Goal: Information Seeking & Learning: Check status

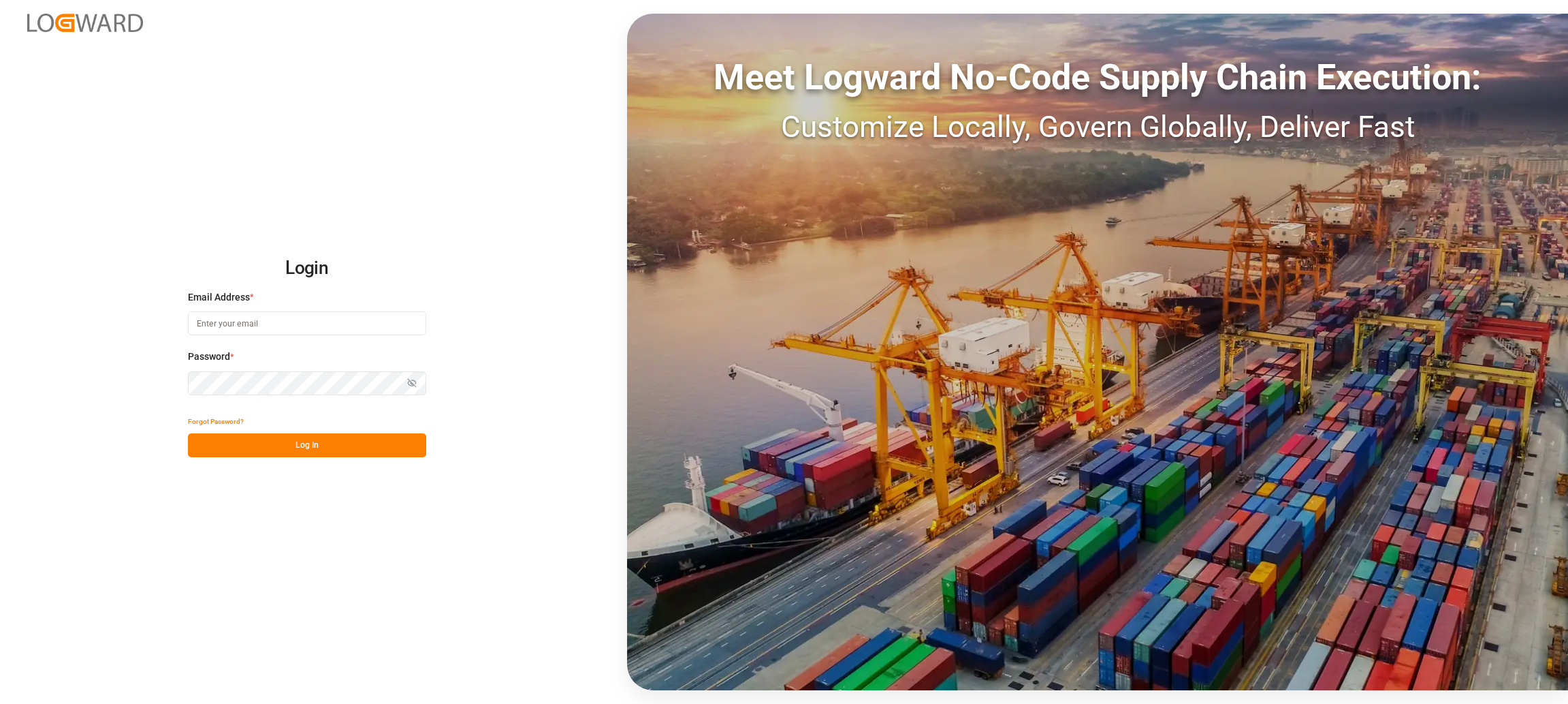
type input "[PERSON_NAME][EMAIL_ADDRESS][PERSON_NAME][DOMAIN_NAME]"
click at [313, 463] on div "Login Email Address * tobias.wagner@melitta.de Password * Show password Forgot …" at bounding box center [784, 352] width 1568 height 704
click at [322, 449] on button "Log In" at bounding box center [307, 445] width 238 height 24
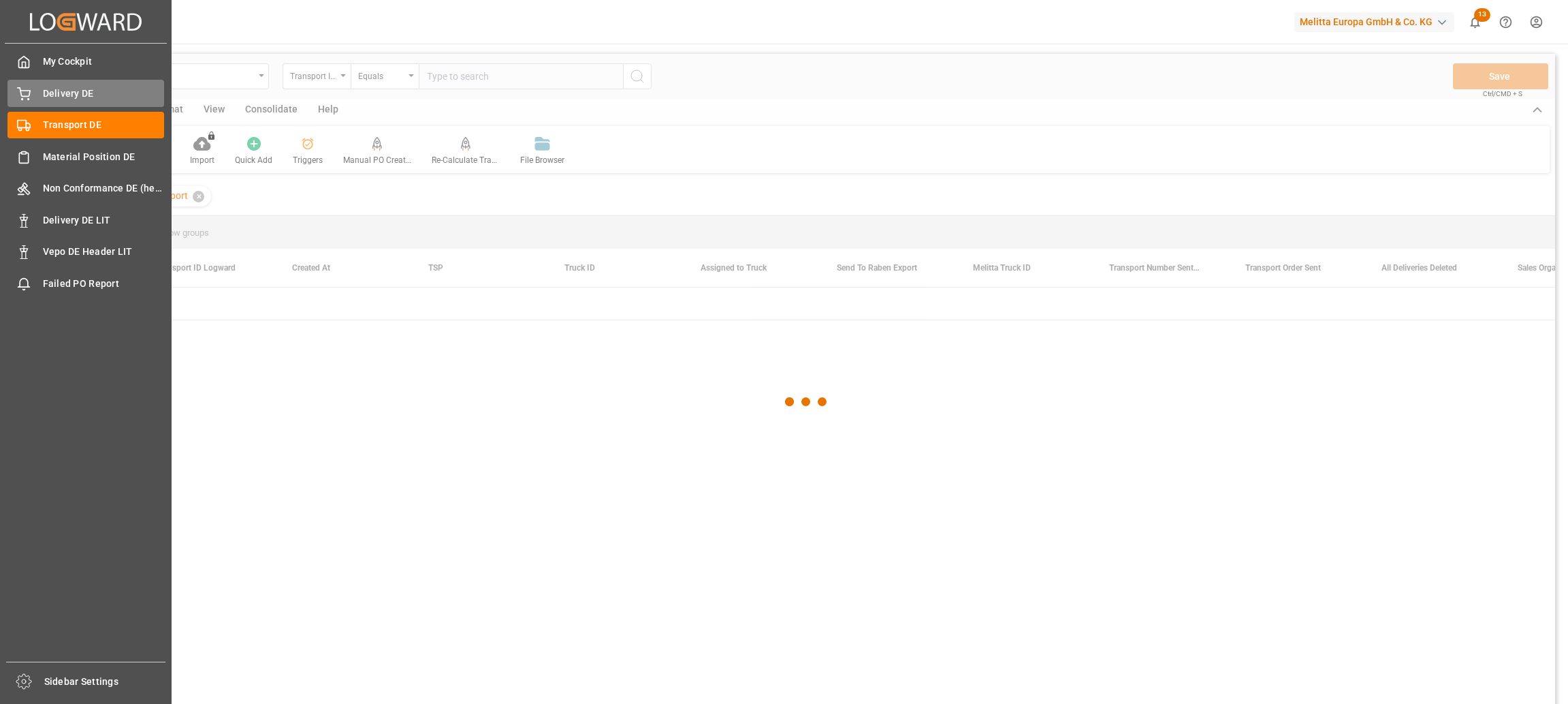
click at [23, 97] on icon at bounding box center [24, 94] width 14 height 14
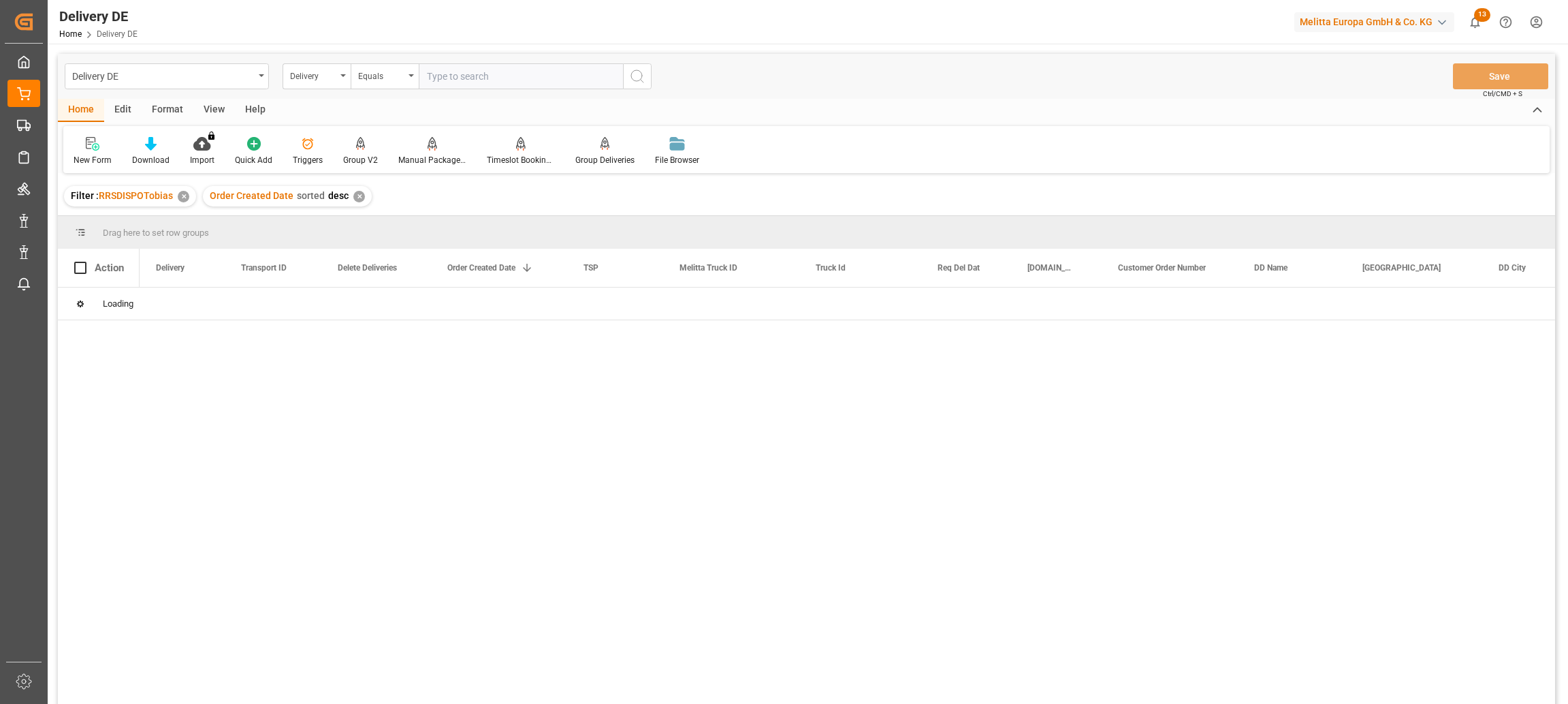
click at [494, 77] on input "text" at bounding box center [520, 76] width 204 height 26
paste input "92559422"
type input "92559422"
click at [506, 196] on div "✕" at bounding box center [510, 196] width 12 height 12
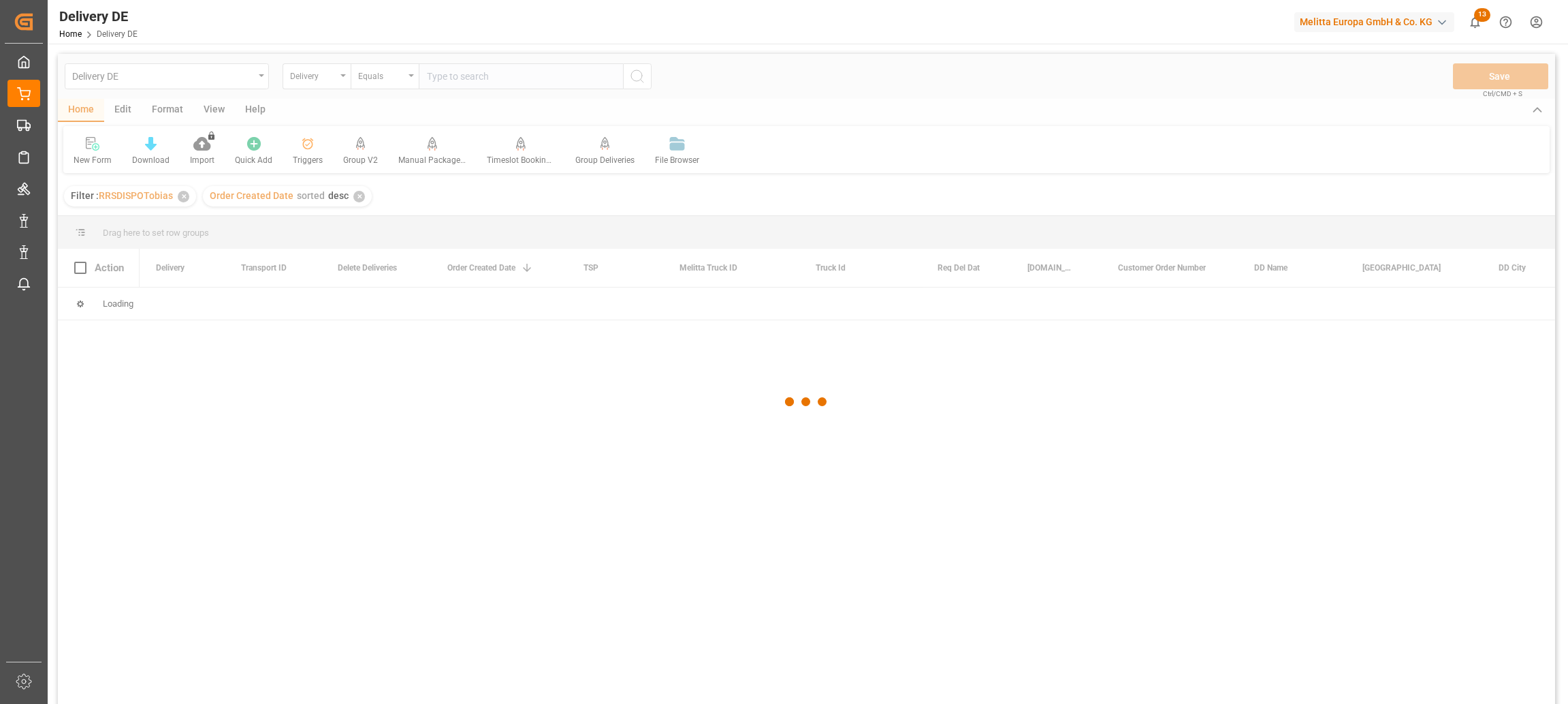
click at [481, 71] on div at bounding box center [807, 401] width 1497 height 695
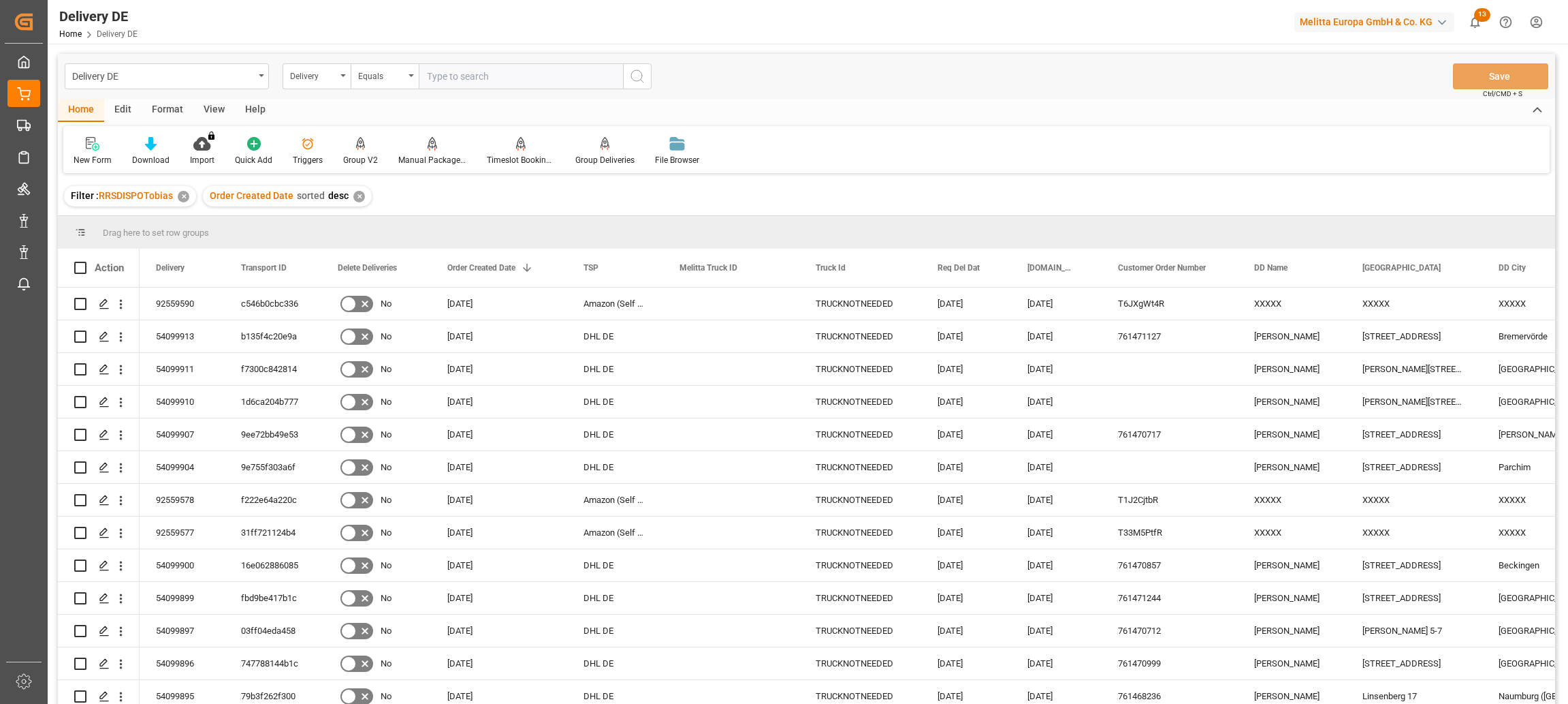
click at [478, 75] on input "text" at bounding box center [520, 76] width 204 height 26
paste input "92559422"
type input "92559422"
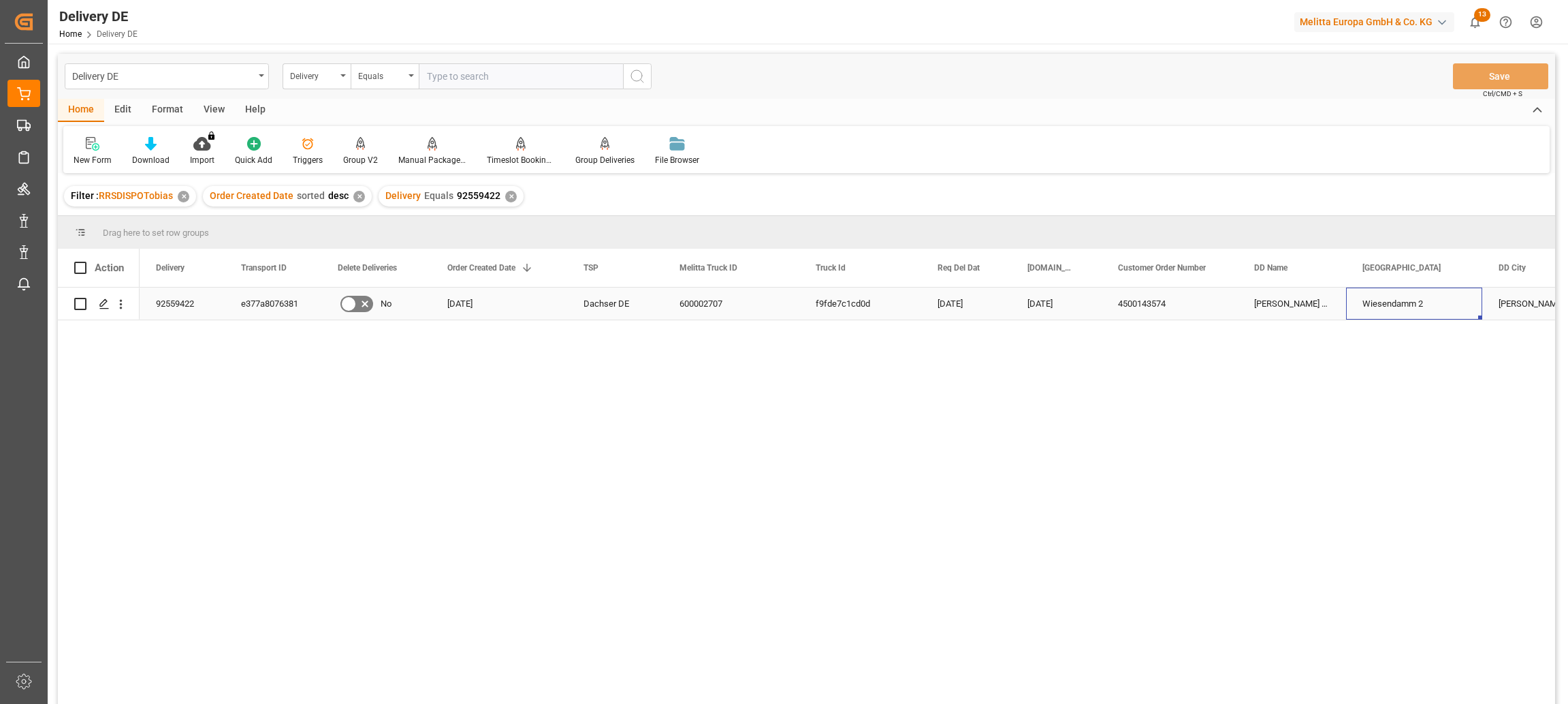
click at [1382, 301] on div "Wiesendamm 2" at bounding box center [1413, 303] width 136 height 32
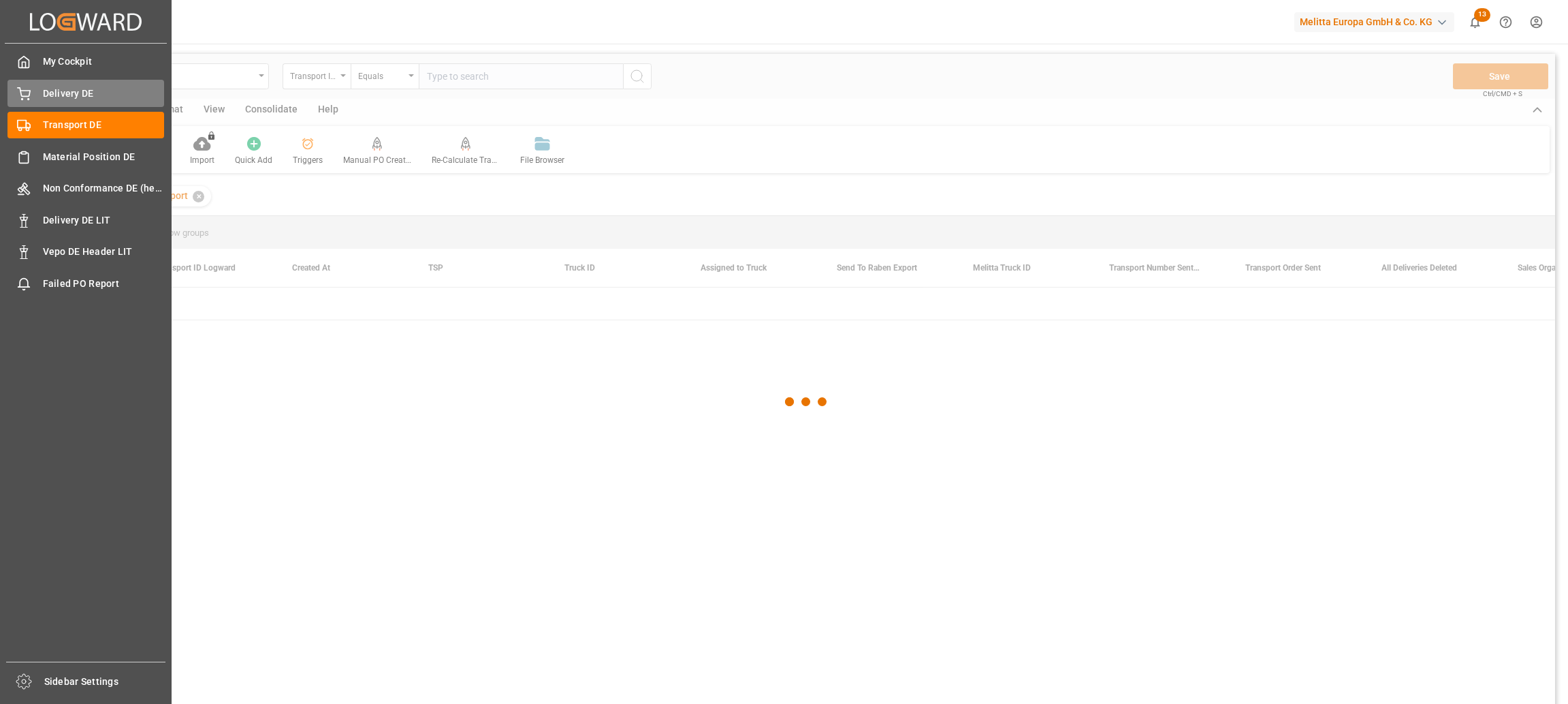
click at [30, 100] on icon at bounding box center [24, 94] width 14 height 14
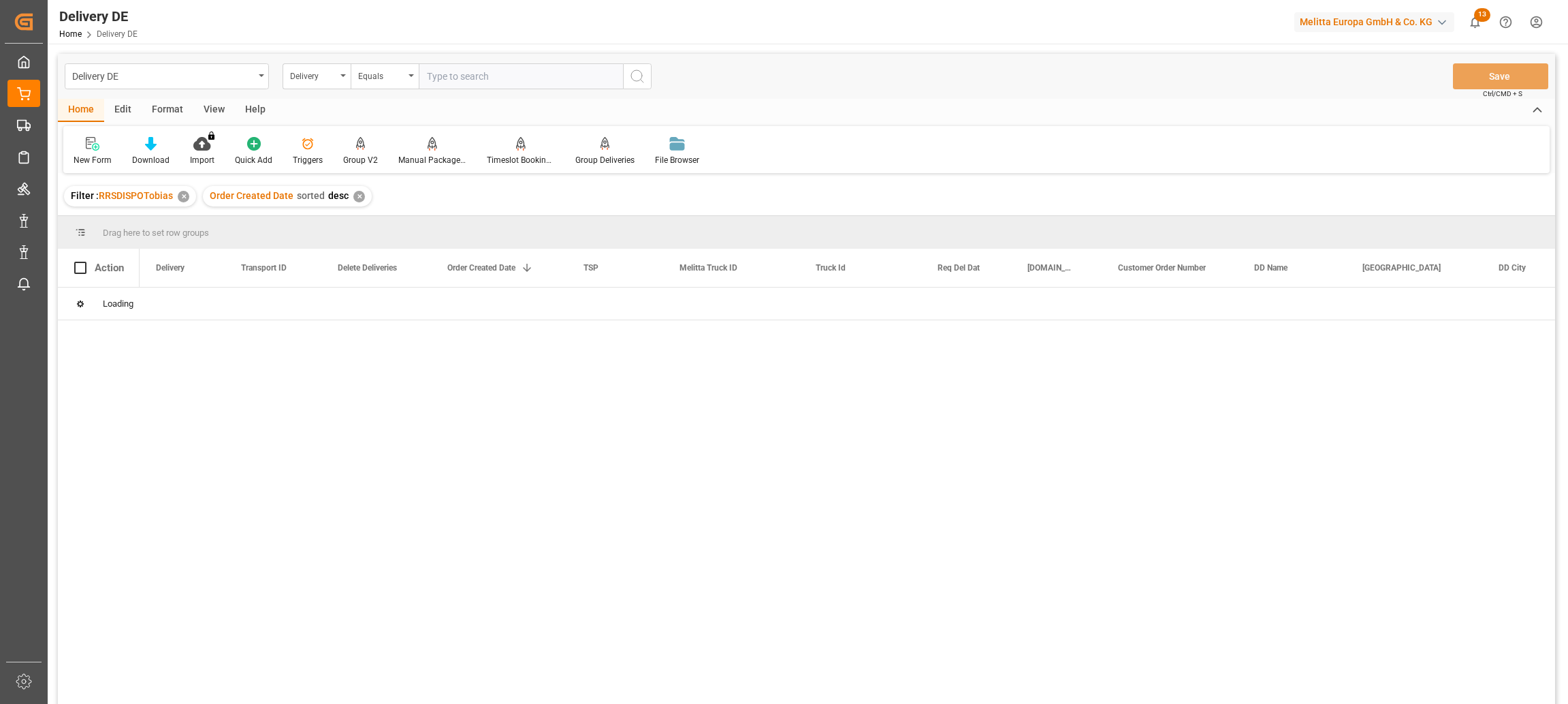
click at [314, 78] on div "Delivery" at bounding box center [313, 75] width 47 height 16
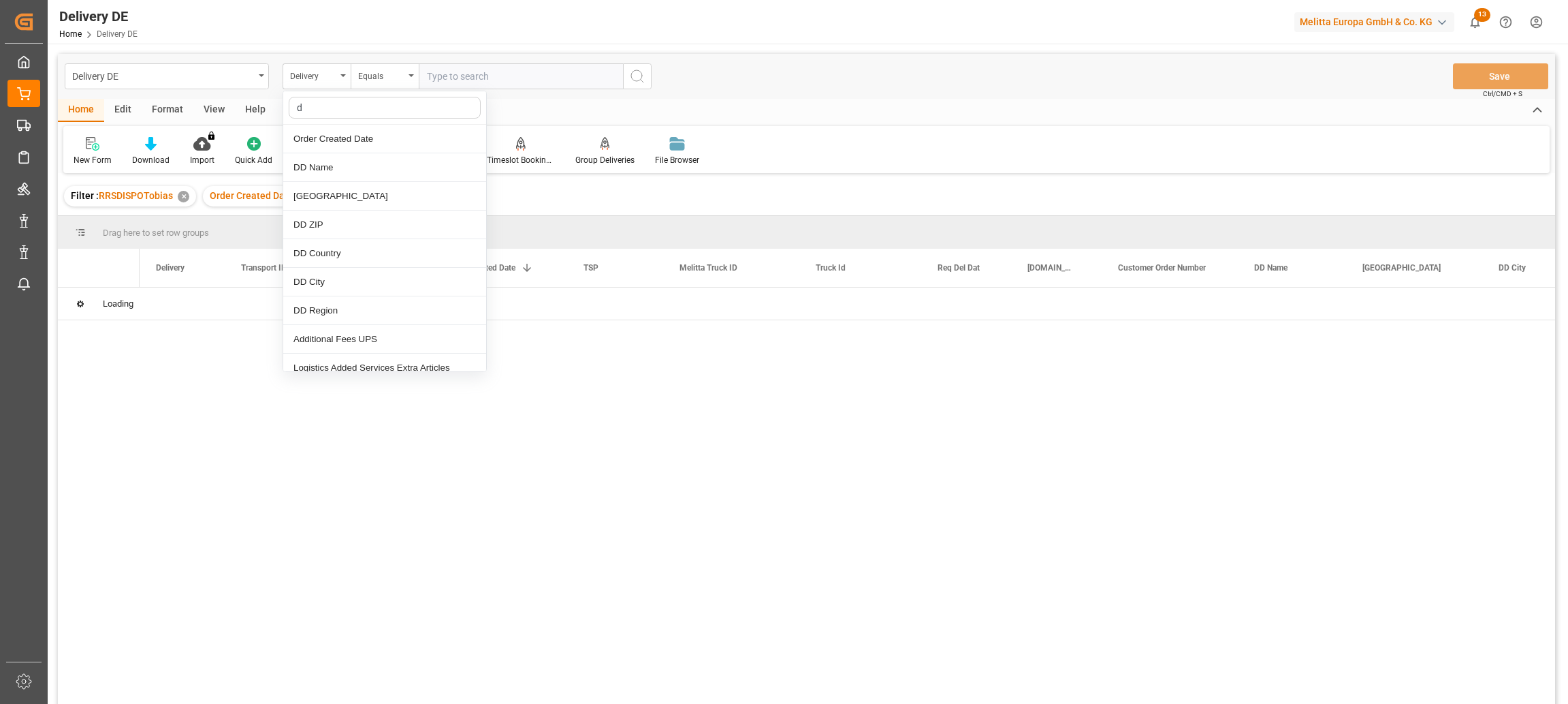
type input "dd"
click at [322, 198] on div "[GEOGRAPHIC_DATA]" at bounding box center [384, 196] width 203 height 29
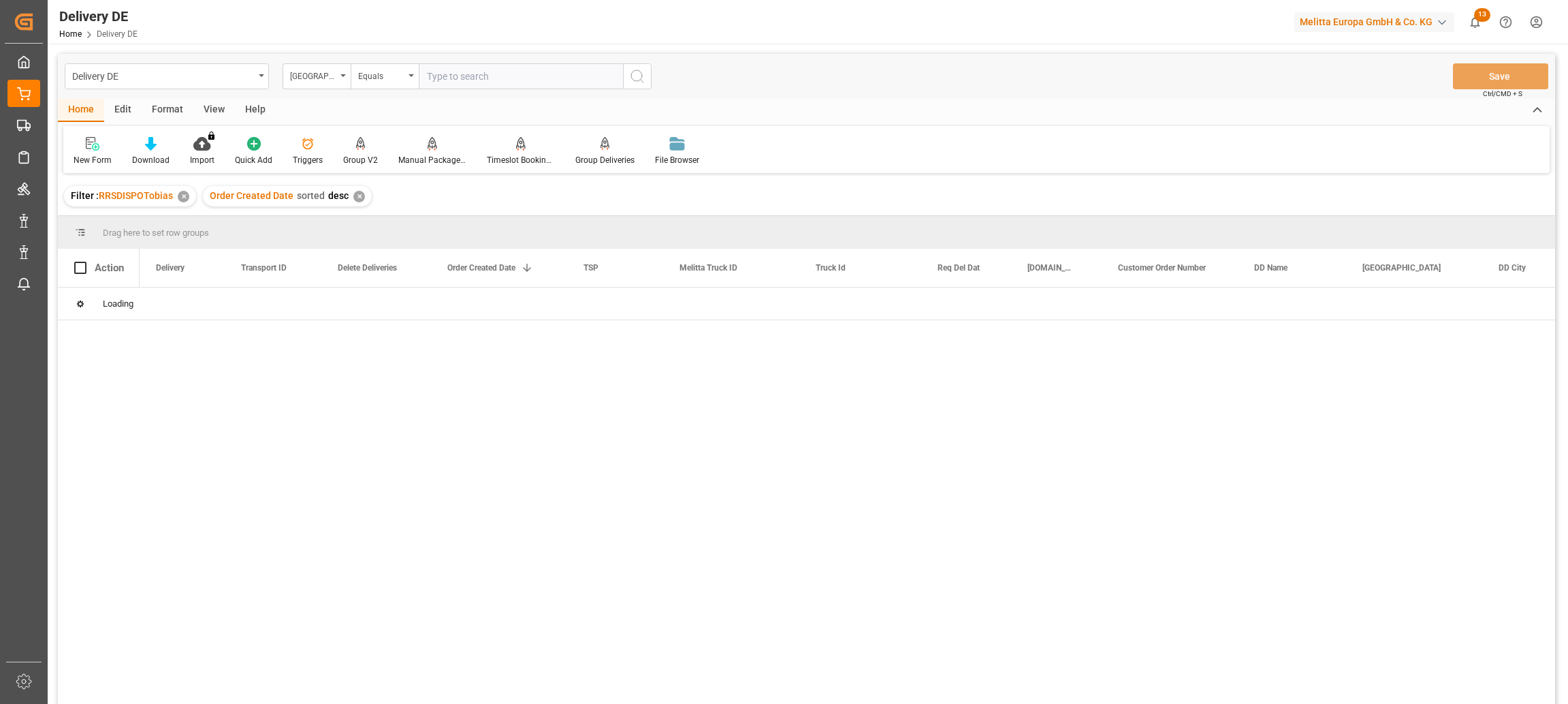
click at [470, 75] on input "text" at bounding box center [520, 76] width 204 height 26
paste input "Wiesendamm 2"
type input "Wiesendamm 2"
click at [642, 72] on icon "search button" at bounding box center [637, 76] width 16 height 16
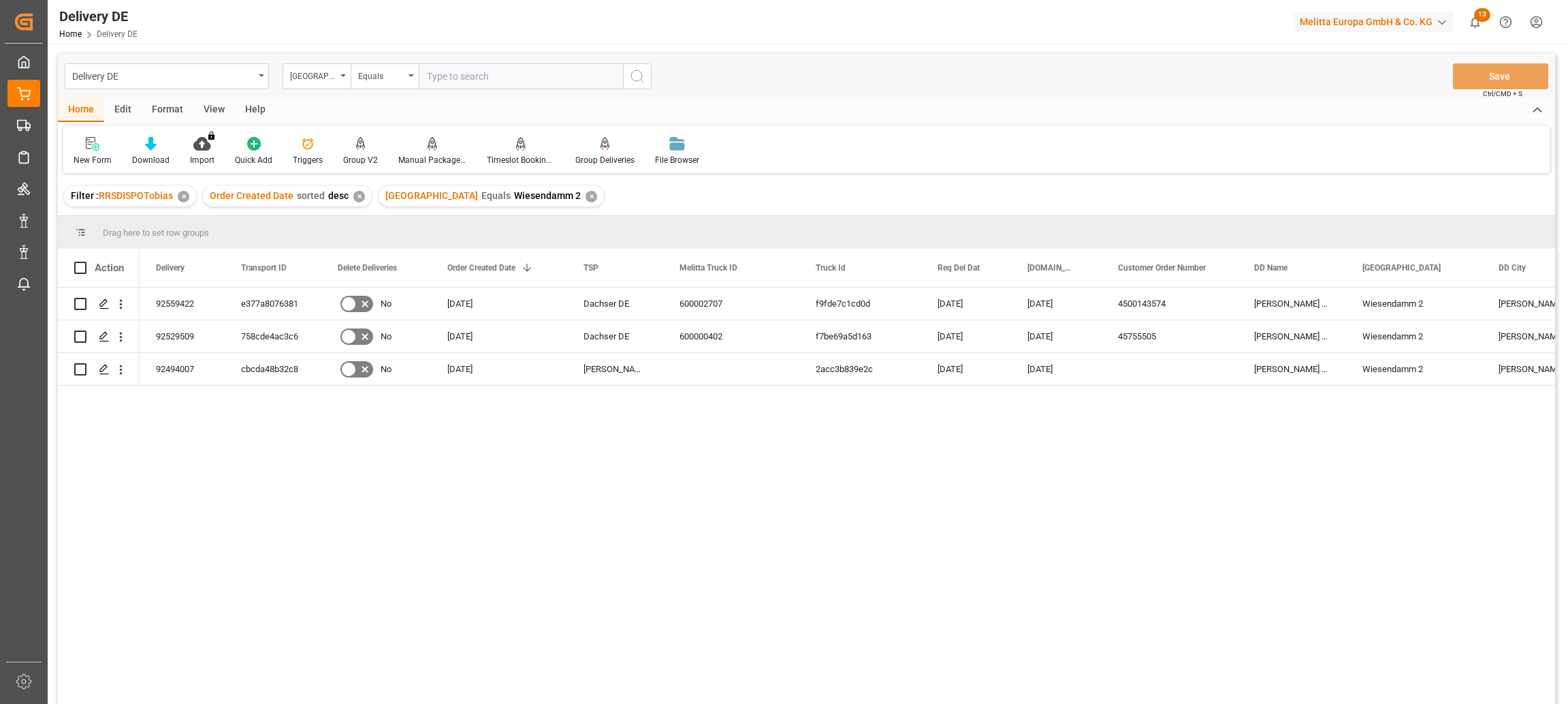
click at [245, 566] on div "Hartmann GmbH Co KG Wiesendamm 2 Luebbecke DE 4500143574 19.09.2025 22.09.2025 …" at bounding box center [847, 500] width 1416 height 425
click at [127, 305] on icon "open menu" at bounding box center [120, 304] width 14 height 14
click at [159, 338] on span "Open in new tab" at bounding box center [210, 333] width 124 height 14
click at [586, 200] on div "✕" at bounding box center [591, 196] width 12 height 12
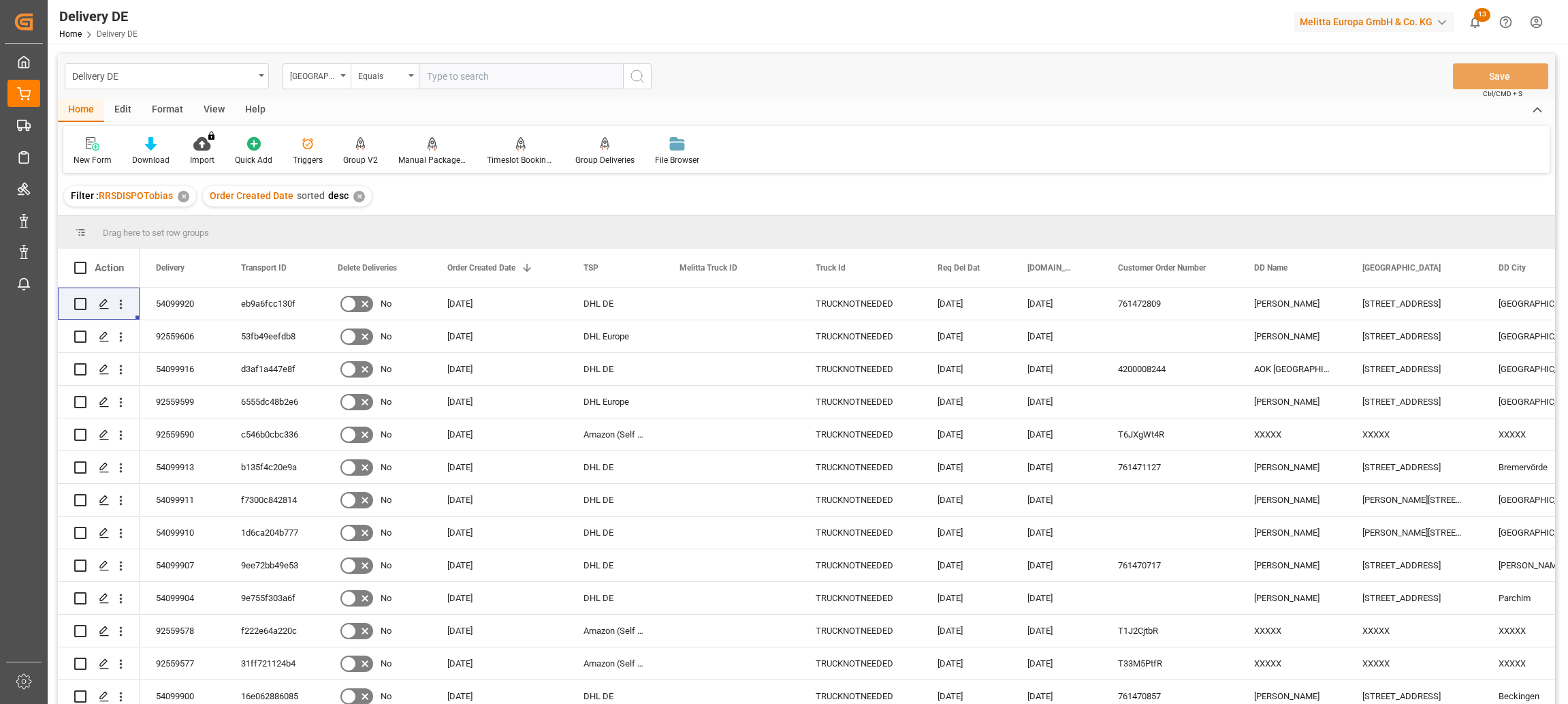
click at [468, 77] on input "text" at bounding box center [520, 76] width 204 height 26
paste input "92559416"
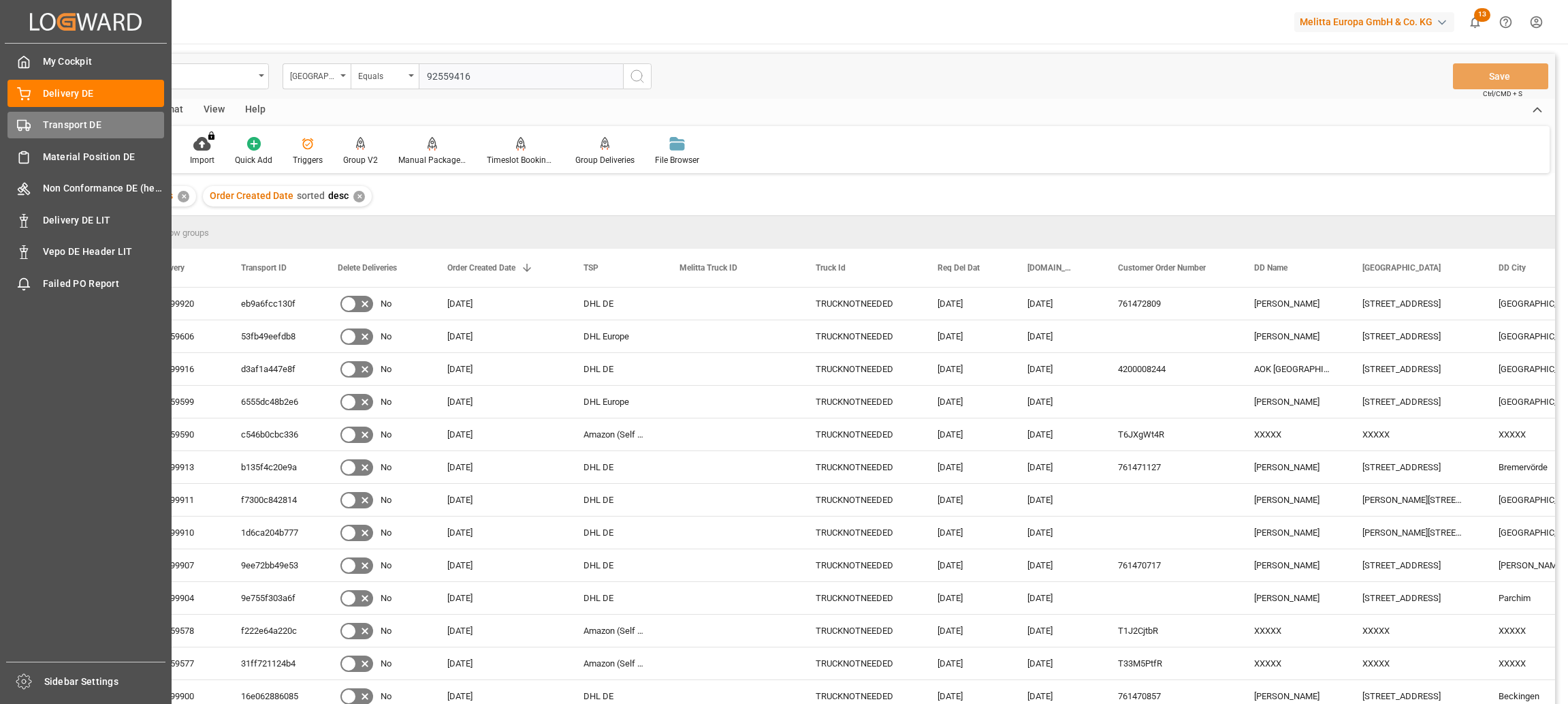
type input "92559416"
click at [23, 124] on icon at bounding box center [24, 126] width 14 height 14
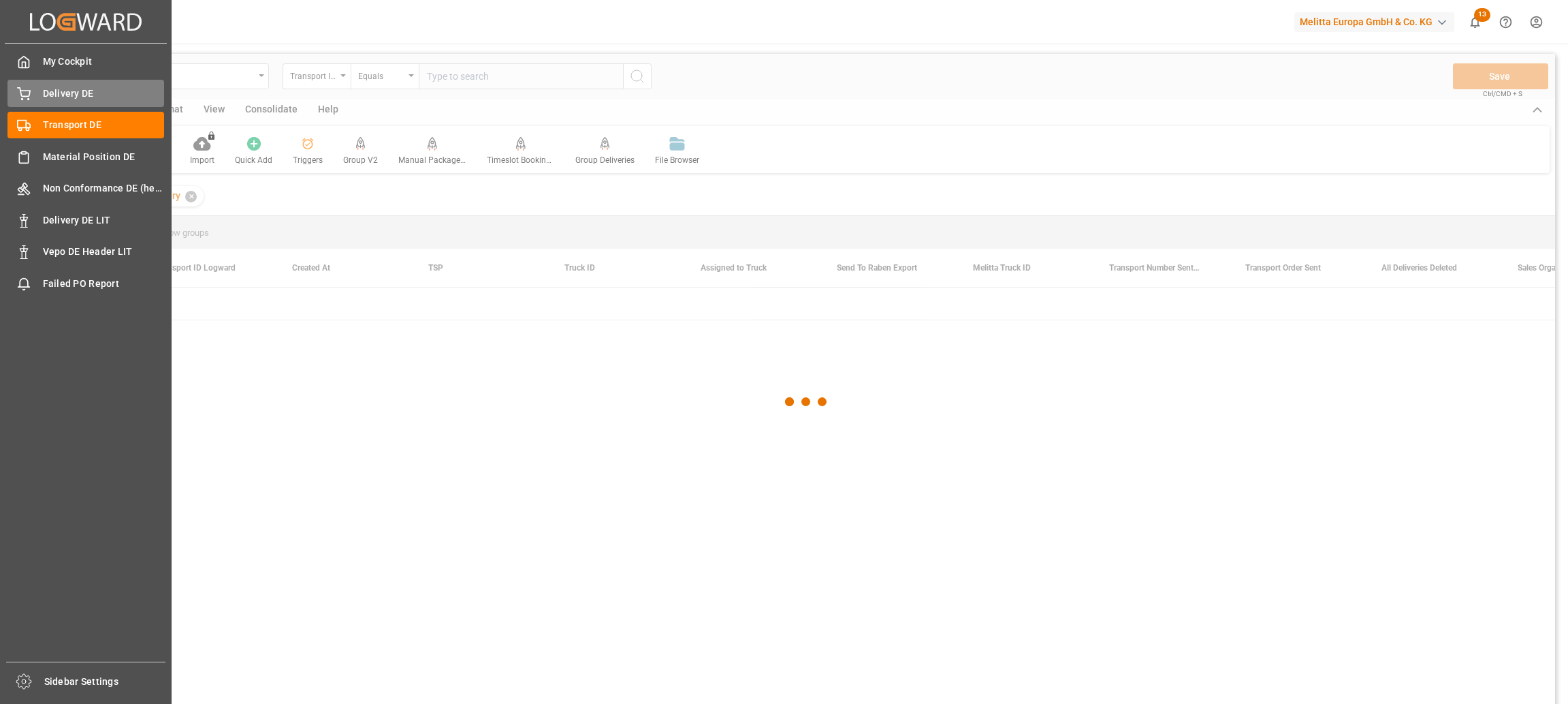
click at [60, 91] on span "Delivery DE" at bounding box center [103, 93] width 122 height 14
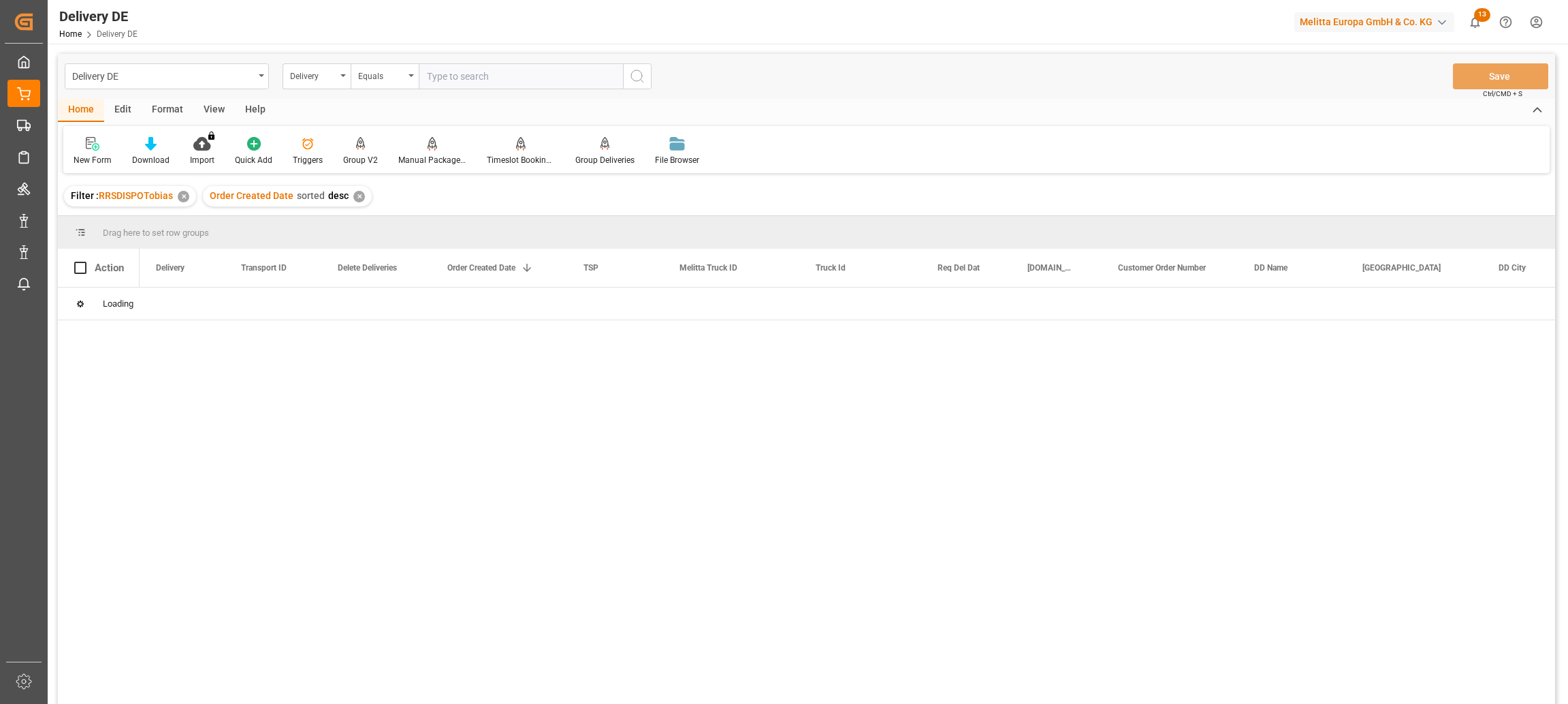
click at [479, 75] on input "text" at bounding box center [520, 76] width 204 height 26
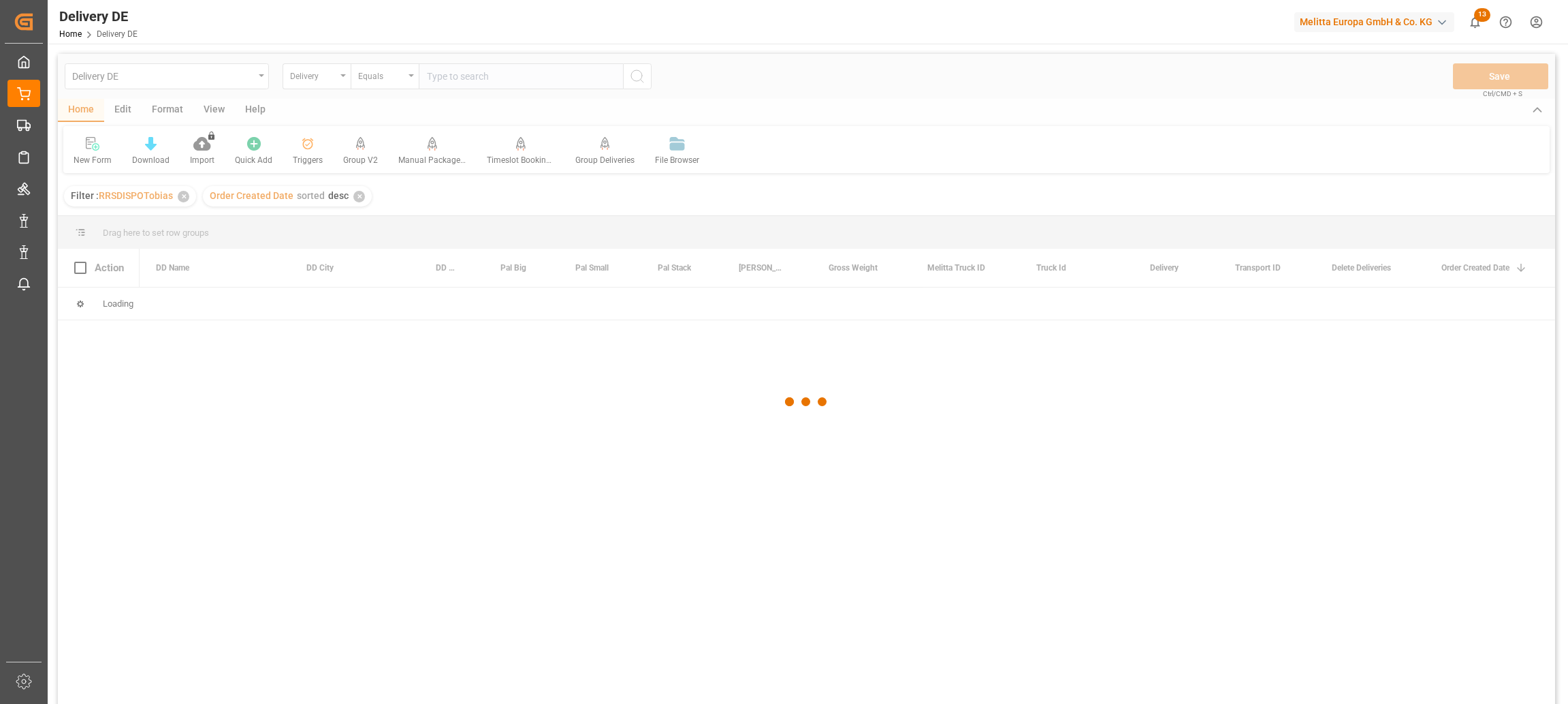
paste input "92559416"
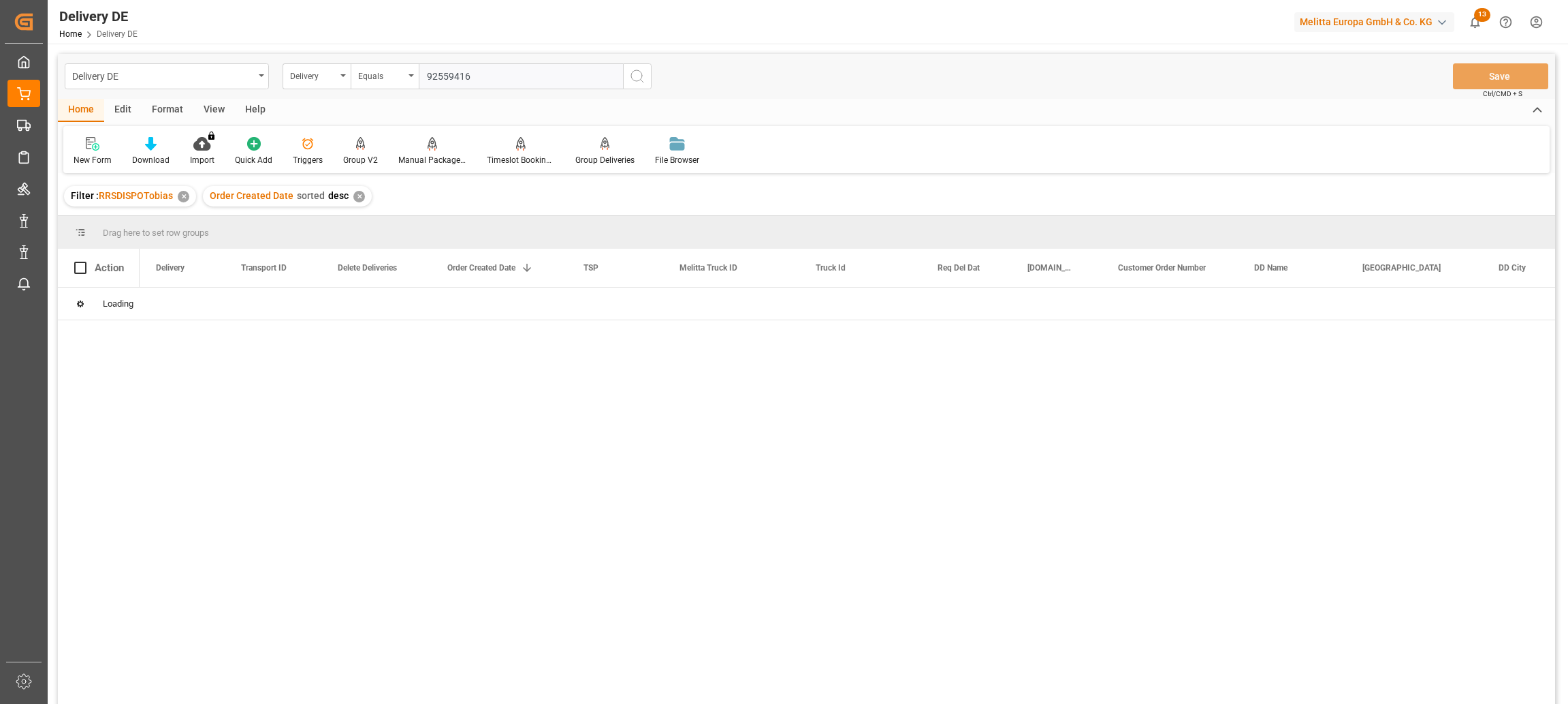
type input "92559416"
click at [638, 77] on icon "search button" at bounding box center [637, 76] width 16 height 16
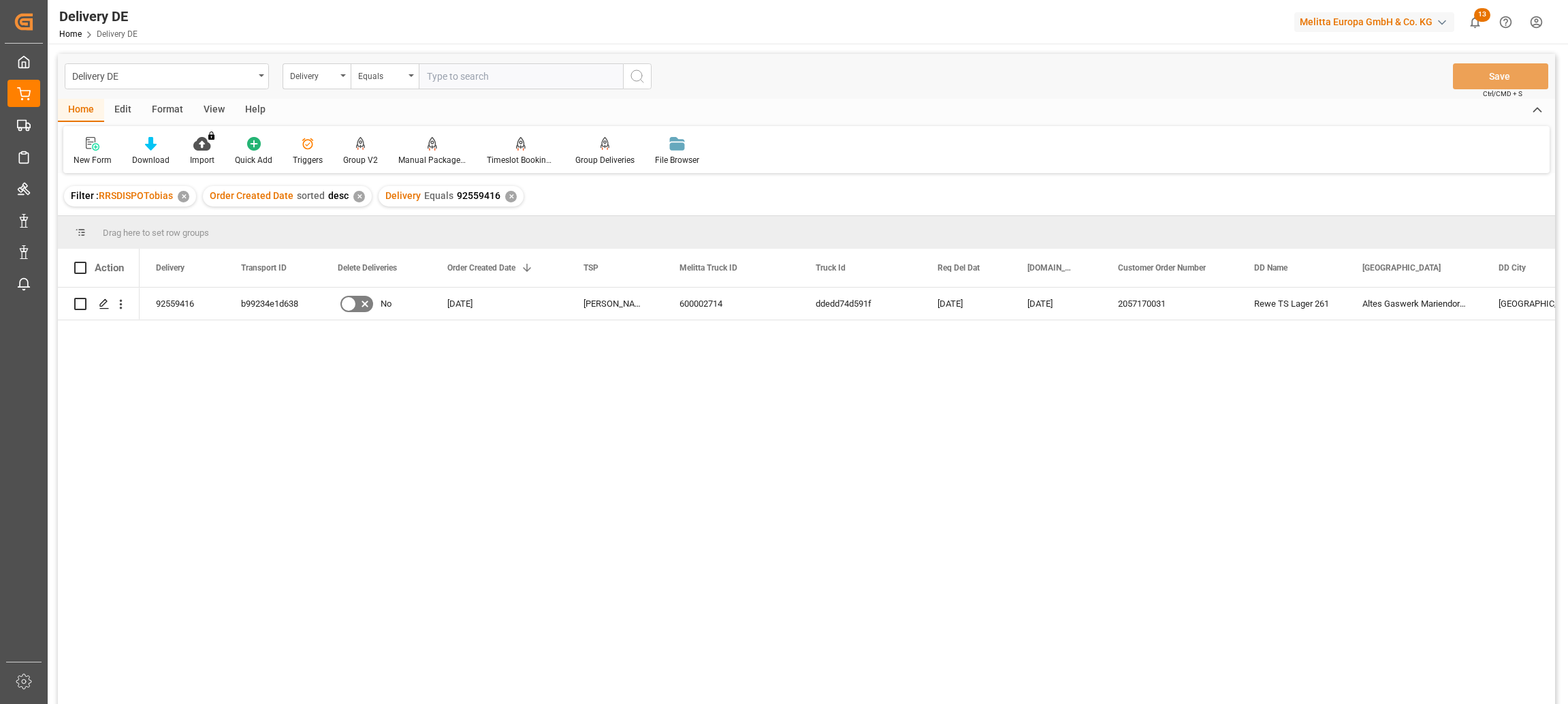
click at [174, 365] on div "No 17.09.2025 Moeller DE 600002714 ddedd74d591f 23.09.2025 19.09.2025 205717003…" at bounding box center [847, 500] width 1416 height 425
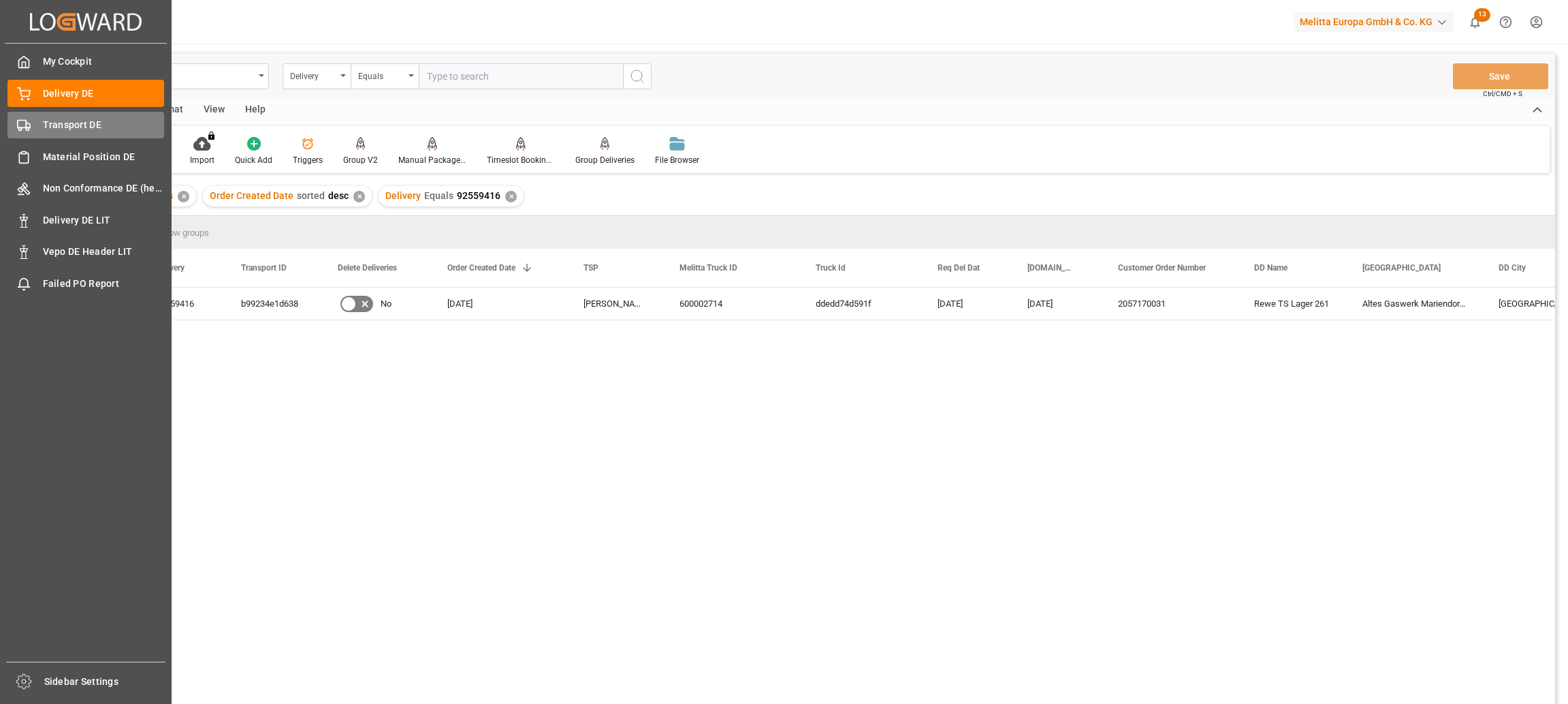
click at [61, 127] on span "Transport DE" at bounding box center [103, 125] width 122 height 14
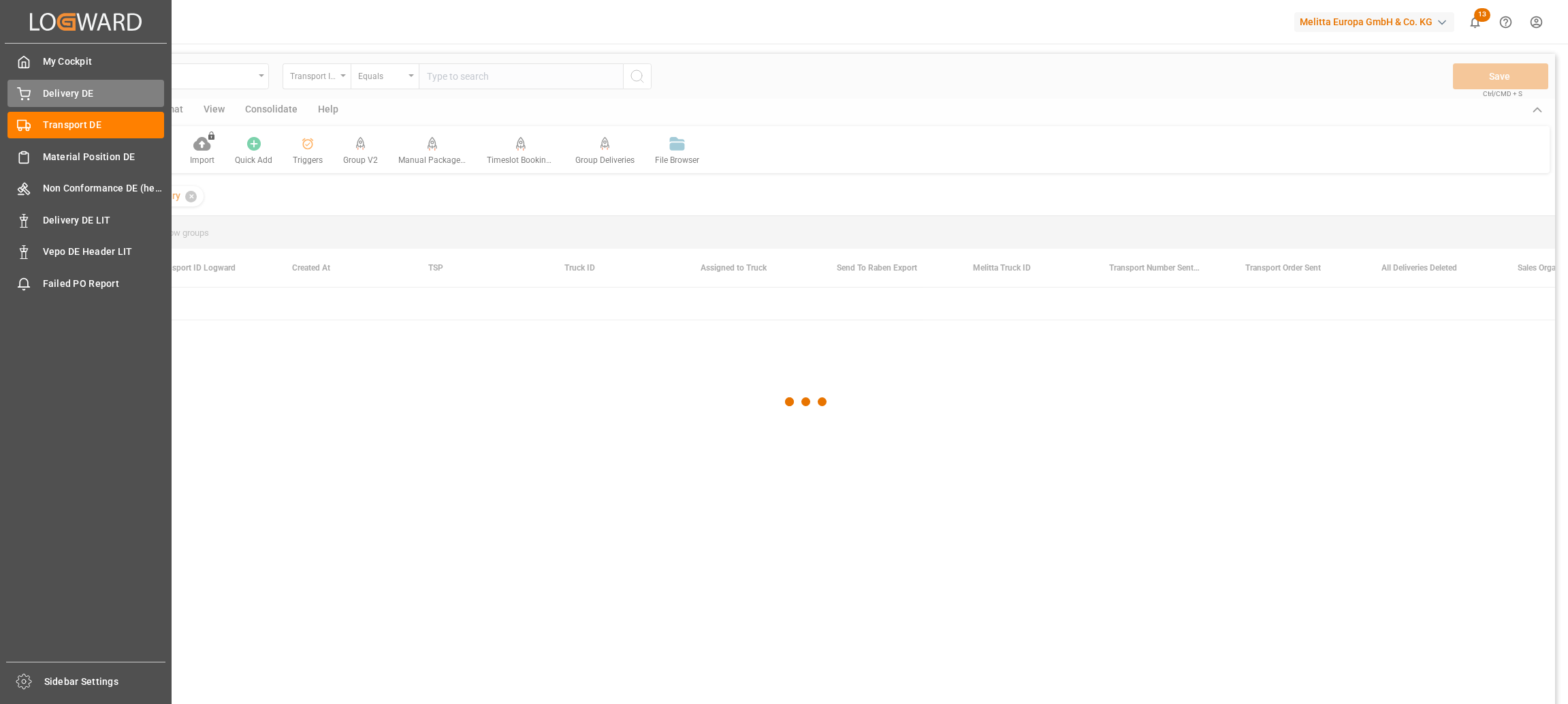
click at [65, 92] on span "Delivery DE" at bounding box center [103, 93] width 122 height 14
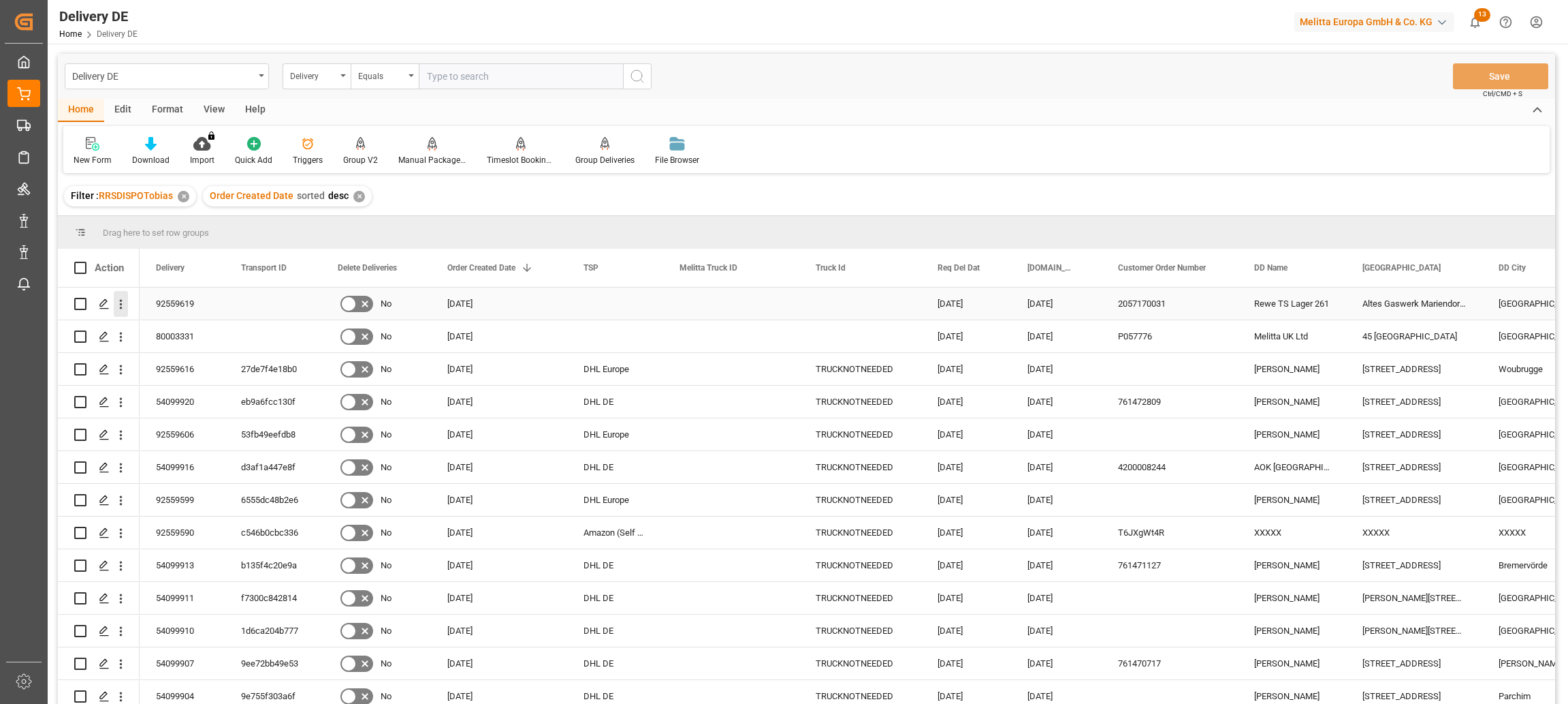
click at [123, 301] on icon "open menu" at bounding box center [120, 304] width 14 height 14
click at [172, 332] on span "Open in new tab" at bounding box center [210, 333] width 124 height 14
click at [80, 308] on input "Press Space to toggle row selection (unchecked)" at bounding box center [81, 304] width 12 height 12
checkbox input "true"
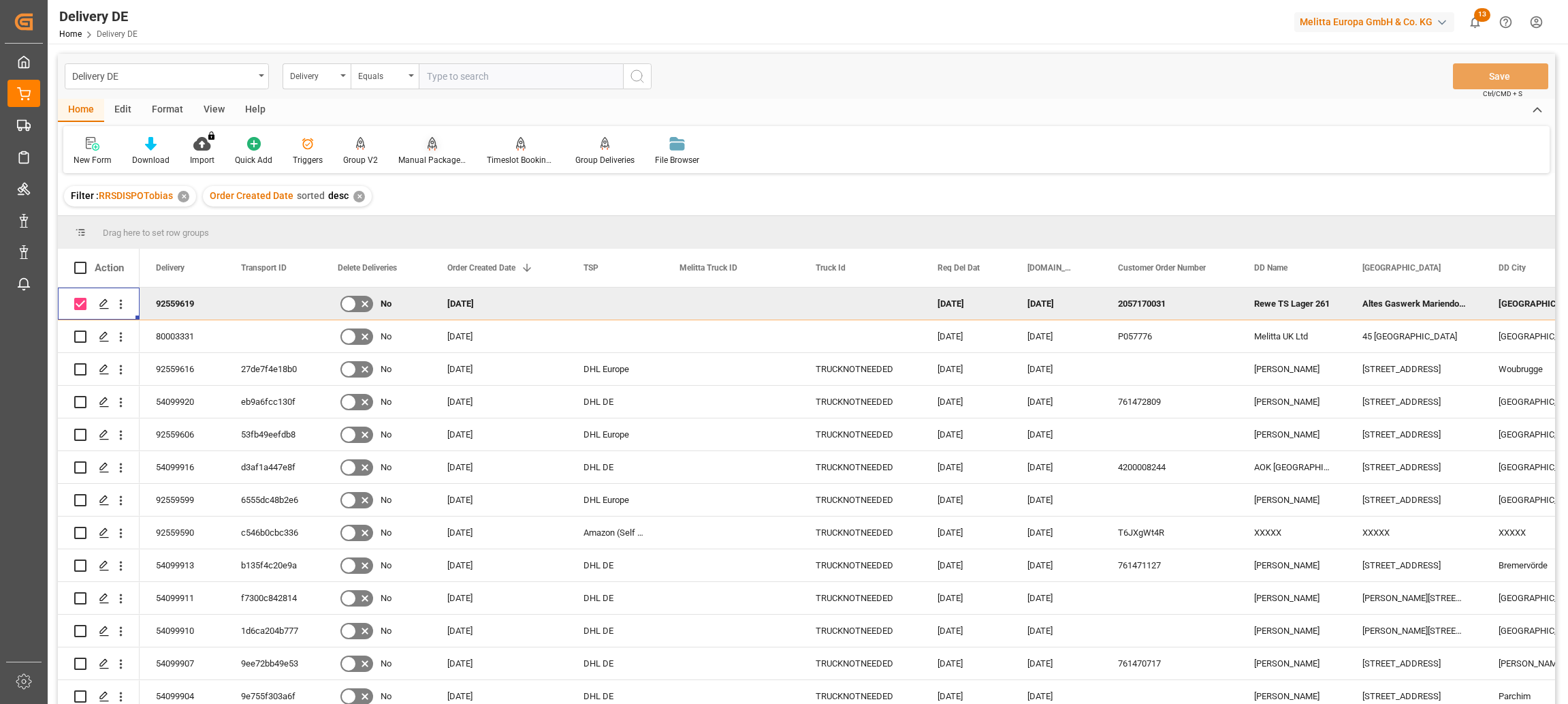
click at [433, 157] on div "Manual Package TypeDetermination" at bounding box center [433, 160] width 68 height 12
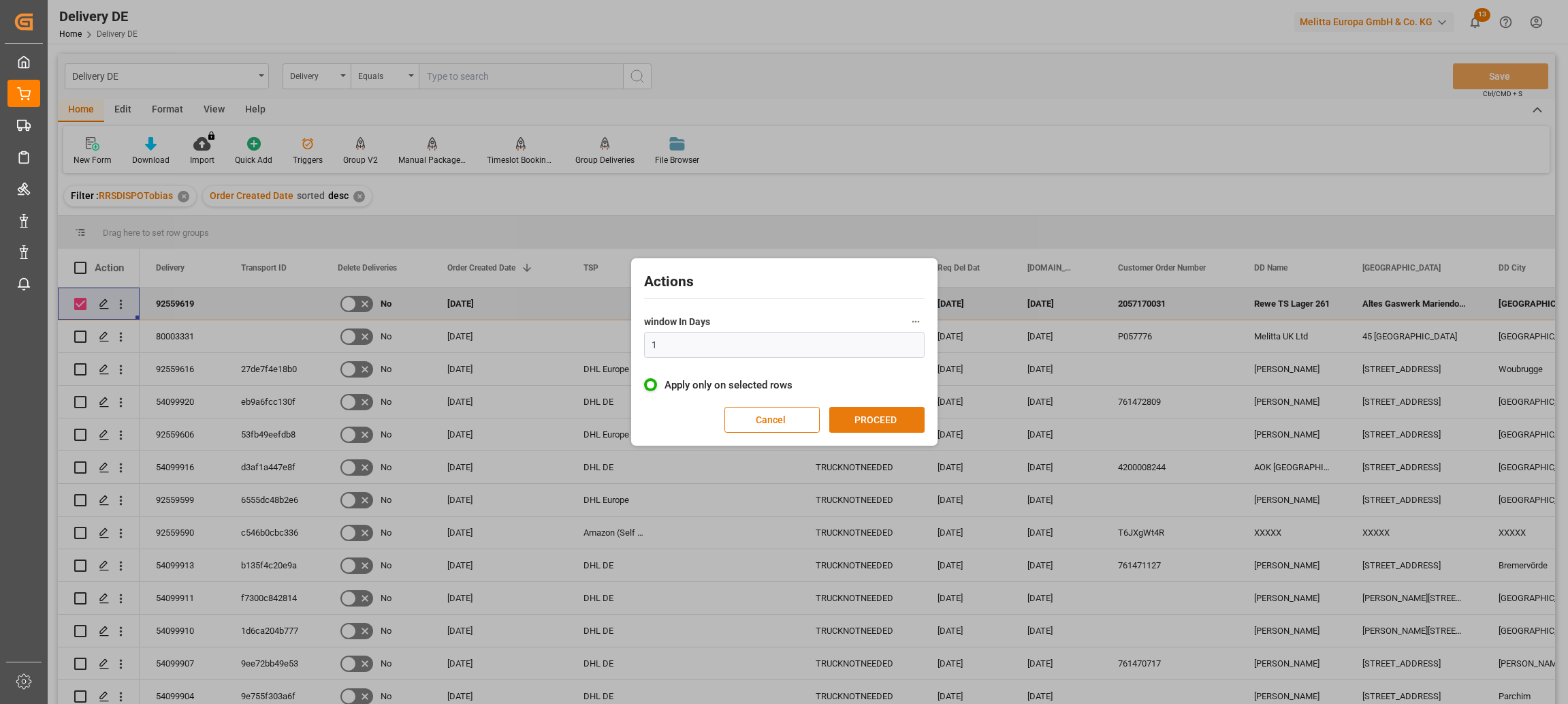
click at [860, 414] on button "PROCEED" at bounding box center [877, 419] width 96 height 26
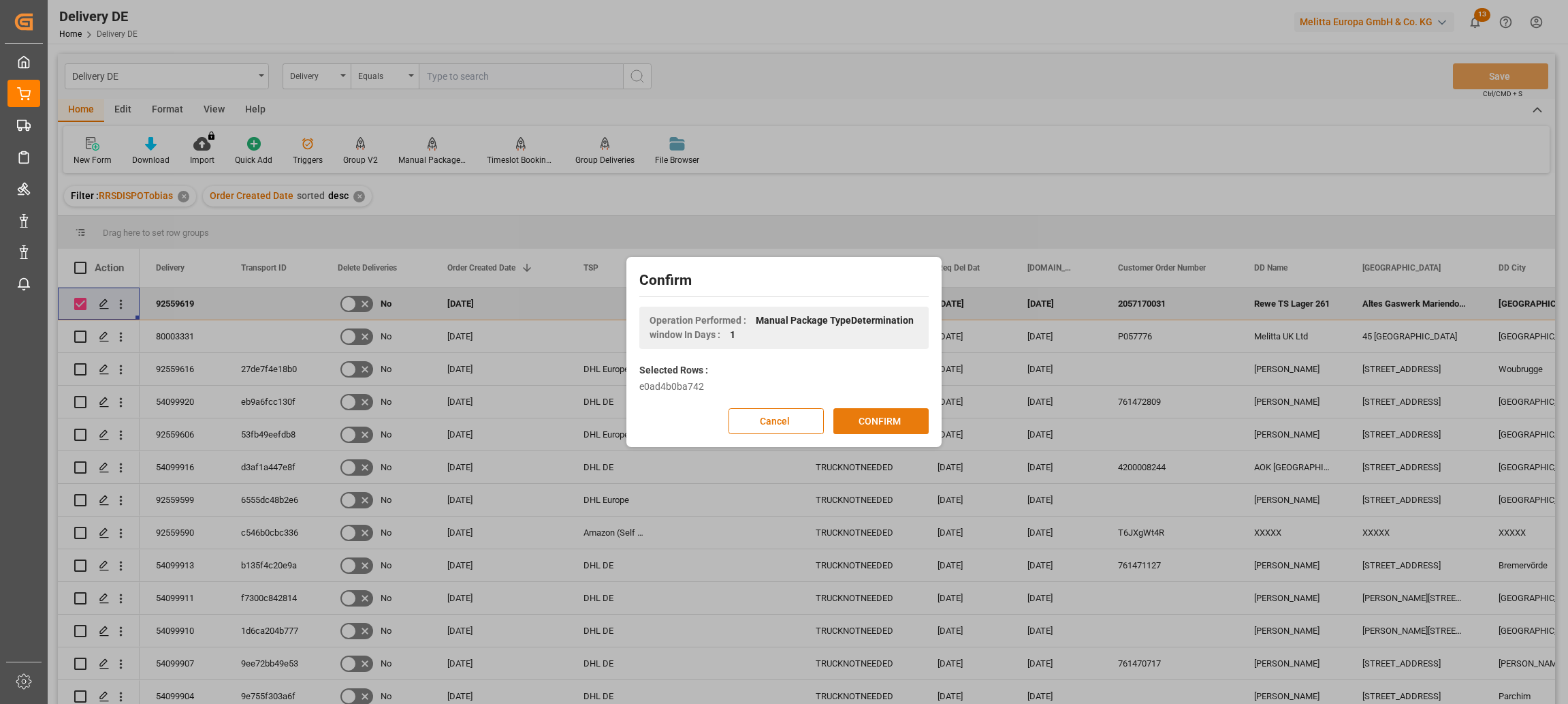
click at [873, 419] on button "CONFIRM" at bounding box center [881, 420] width 96 height 26
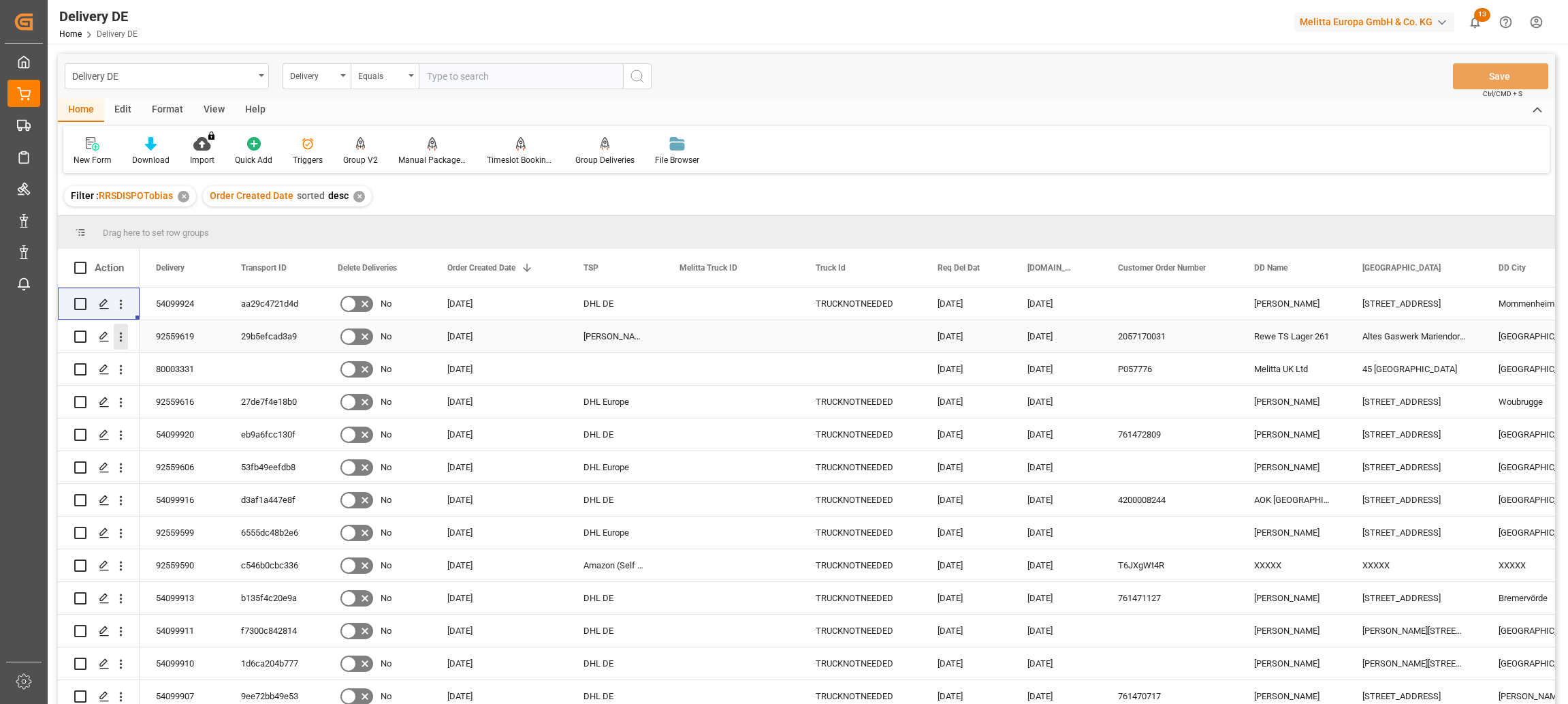
click at [123, 334] on icon "open menu" at bounding box center [120, 336] width 14 height 14
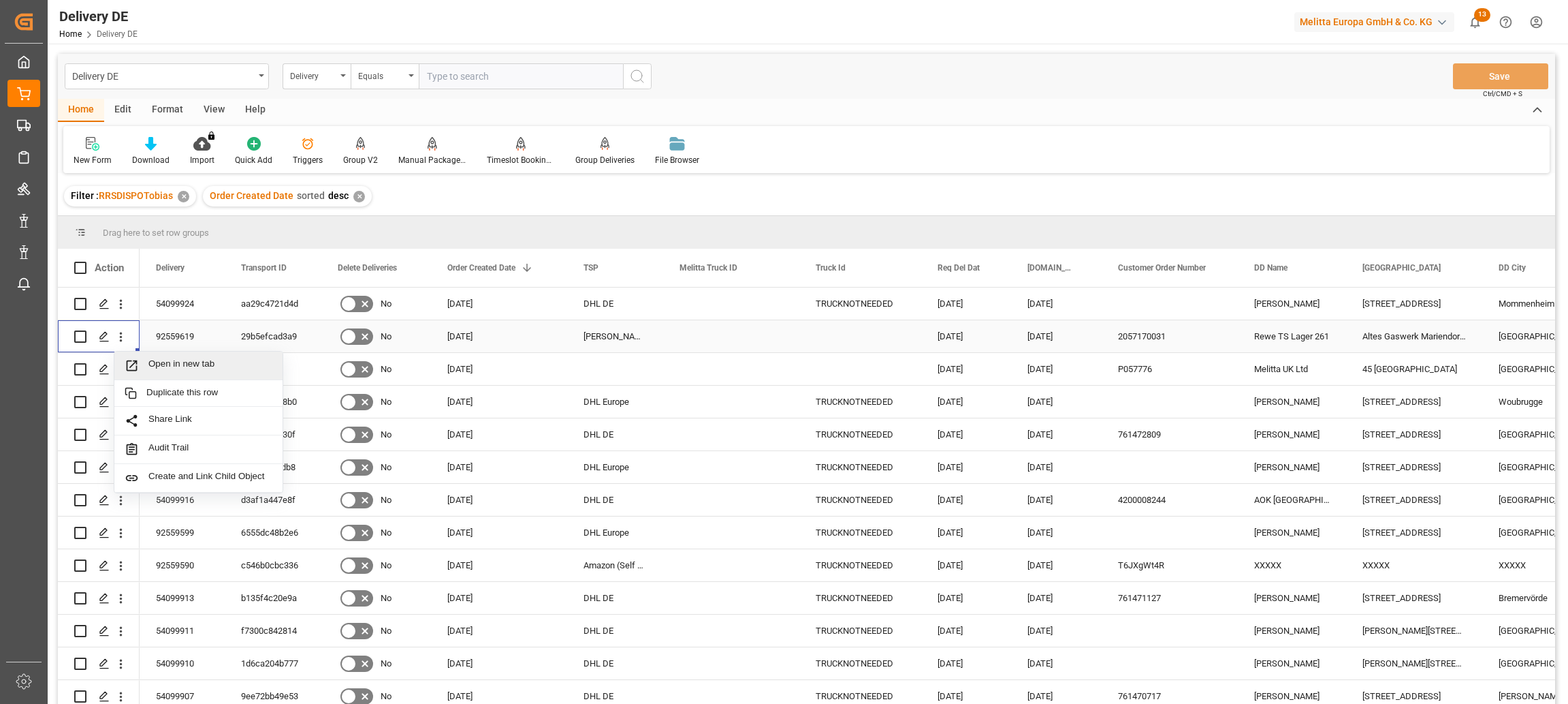
click at [788, 333] on div "Press SPACE to select this row." at bounding box center [731, 336] width 136 height 32
click at [122, 339] on icon "open menu" at bounding box center [120, 336] width 14 height 14
click at [177, 363] on span "Open in new tab" at bounding box center [210, 365] width 124 height 14
click at [1425, 336] on div "Altes Gaswerk Mariendorf 31" at bounding box center [1413, 336] width 136 height 32
click at [123, 336] on icon "open menu" at bounding box center [120, 336] width 14 height 14
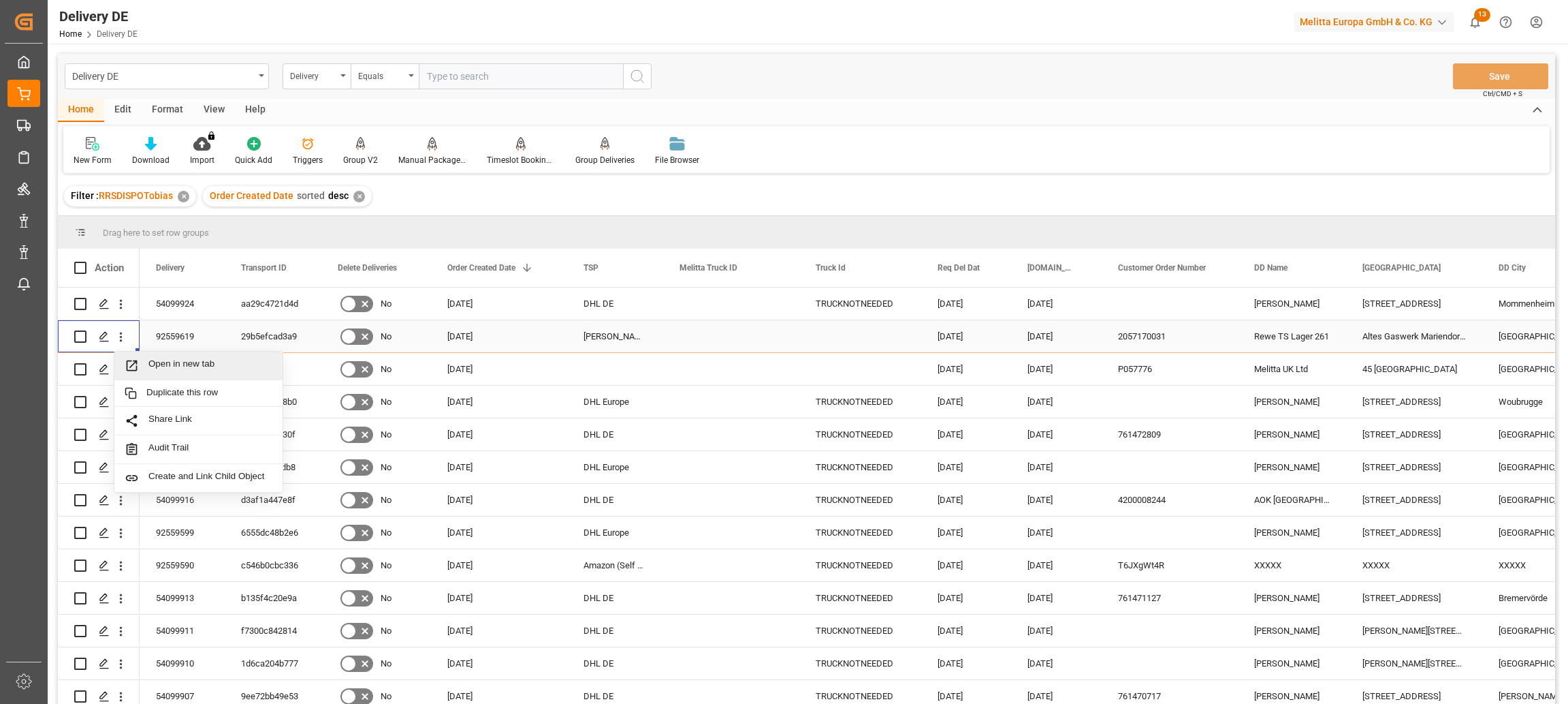
click at [202, 367] on span "Open in new tab" at bounding box center [210, 365] width 124 height 14
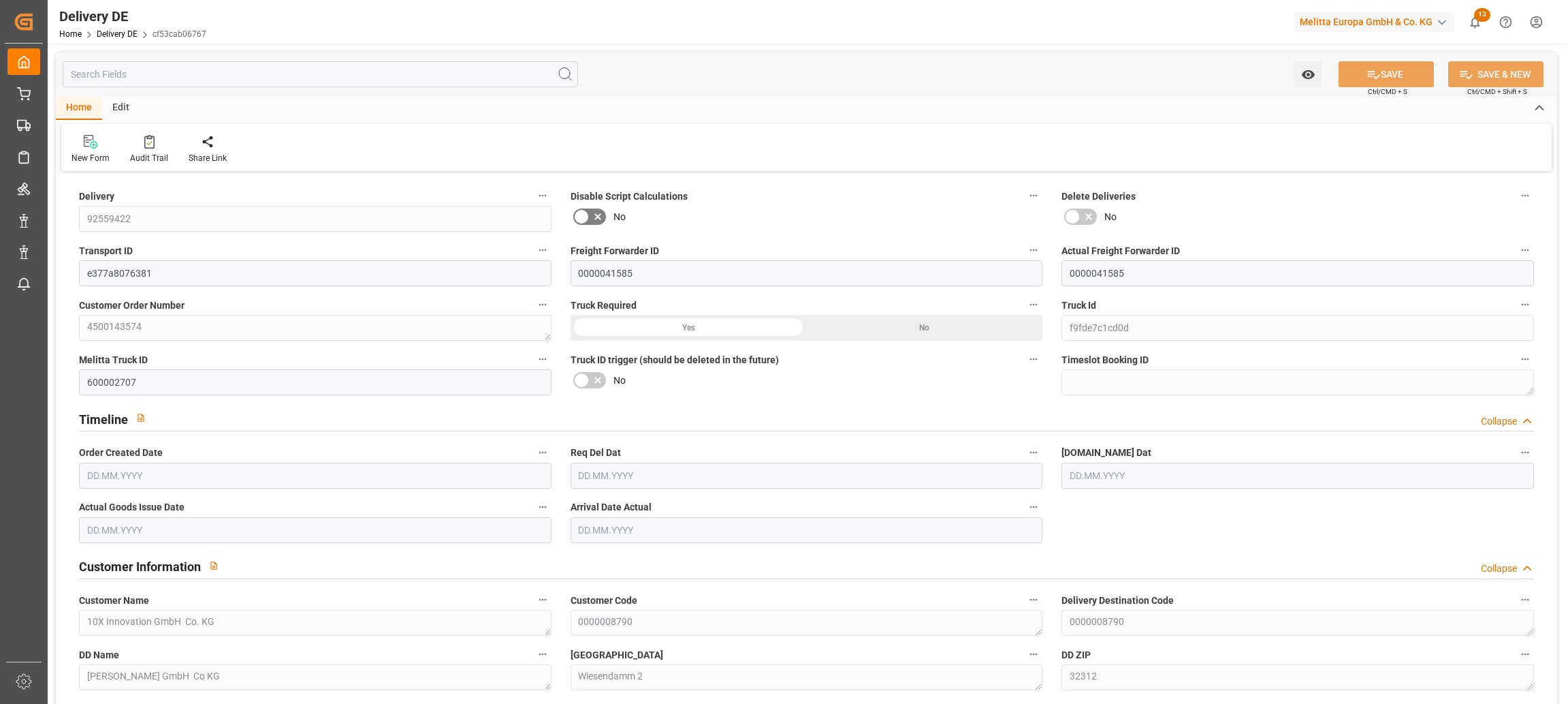
type input "0"
type input "4"
type input "593.408"
type input "808"
type input "7110.784"
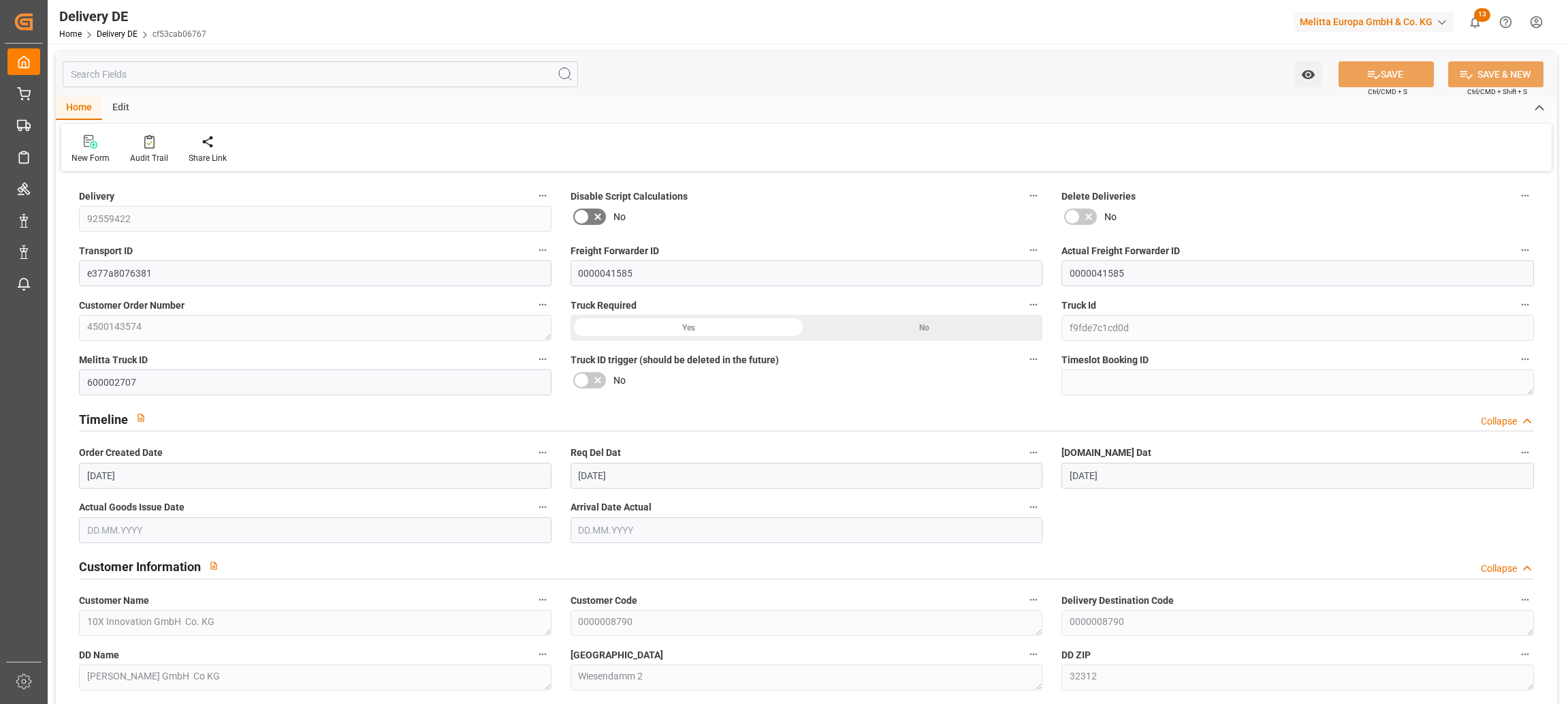
type input "[DATE]"
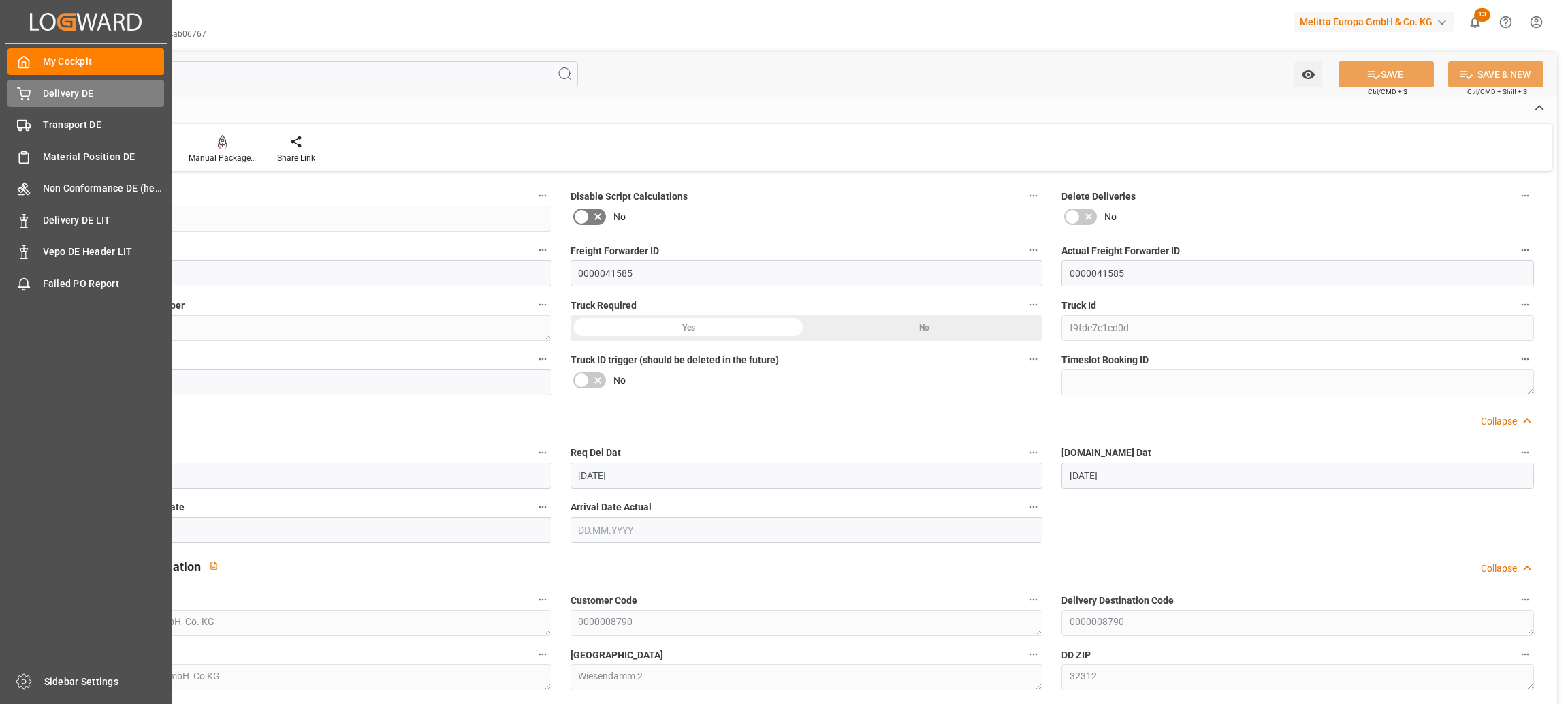
click at [33, 94] on div "Delivery DE Delivery DE" at bounding box center [86, 93] width 157 height 26
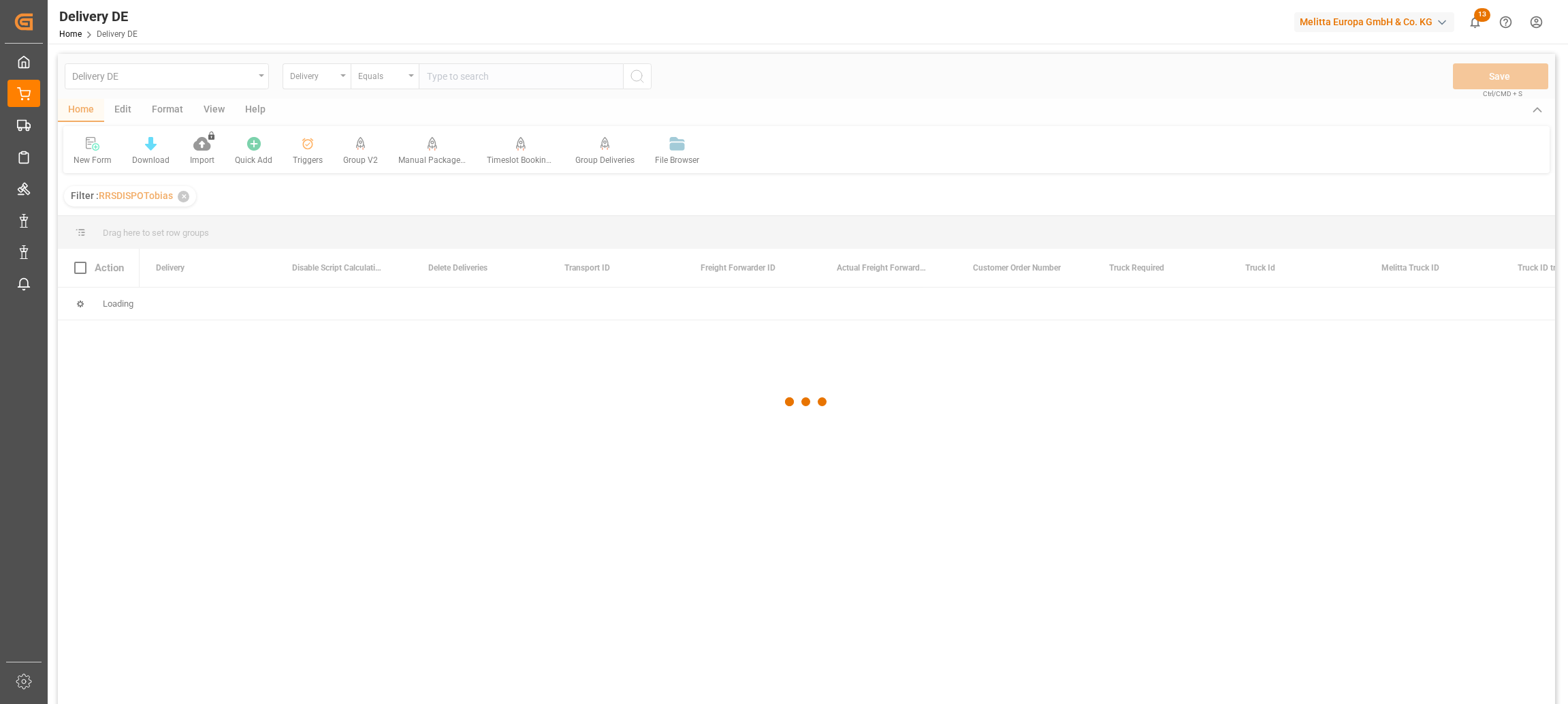
click at [441, 76] on div at bounding box center [807, 401] width 1497 height 695
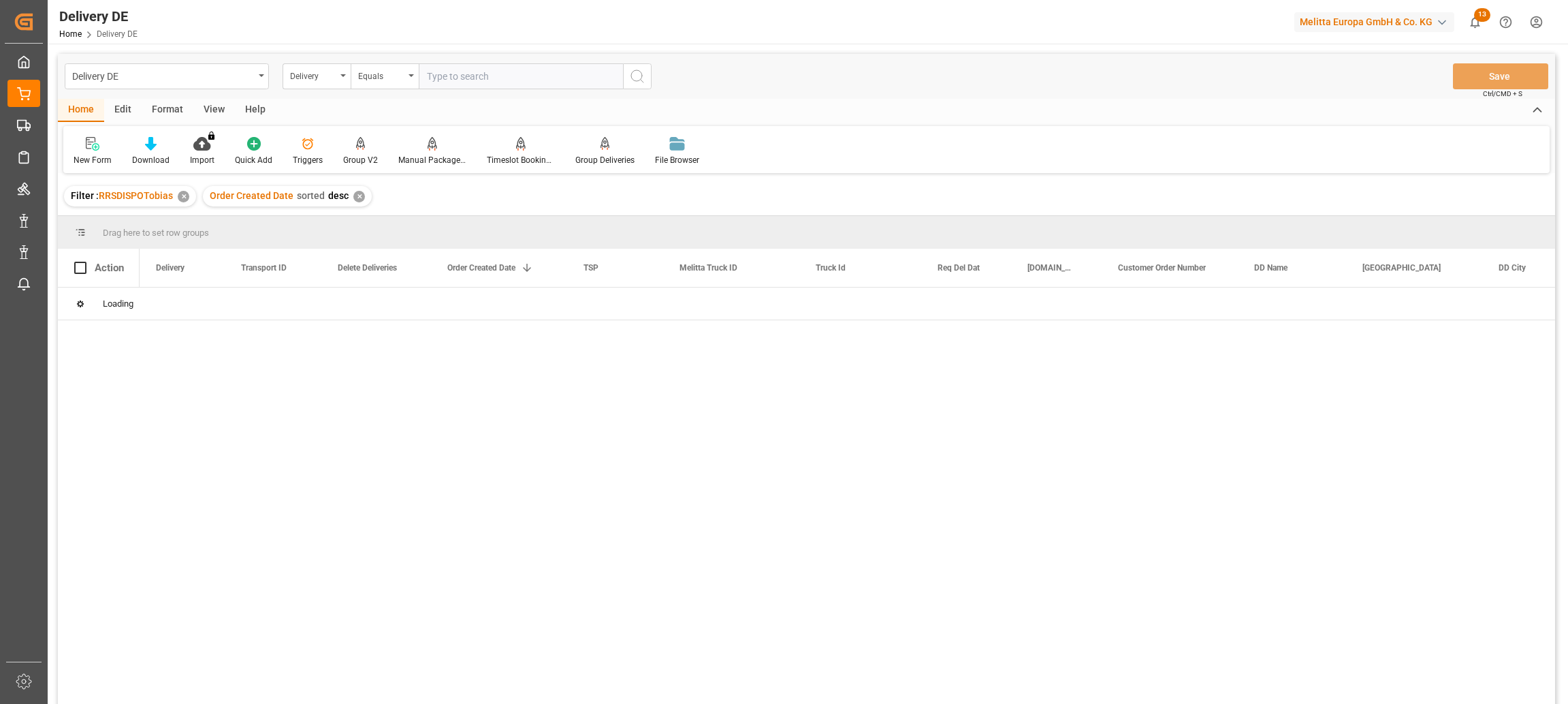
click at [541, 83] on input "text" at bounding box center [520, 76] width 204 height 26
paste input "92559416"
type input "92559416"
click at [638, 74] on icon "search button" at bounding box center [637, 76] width 16 height 16
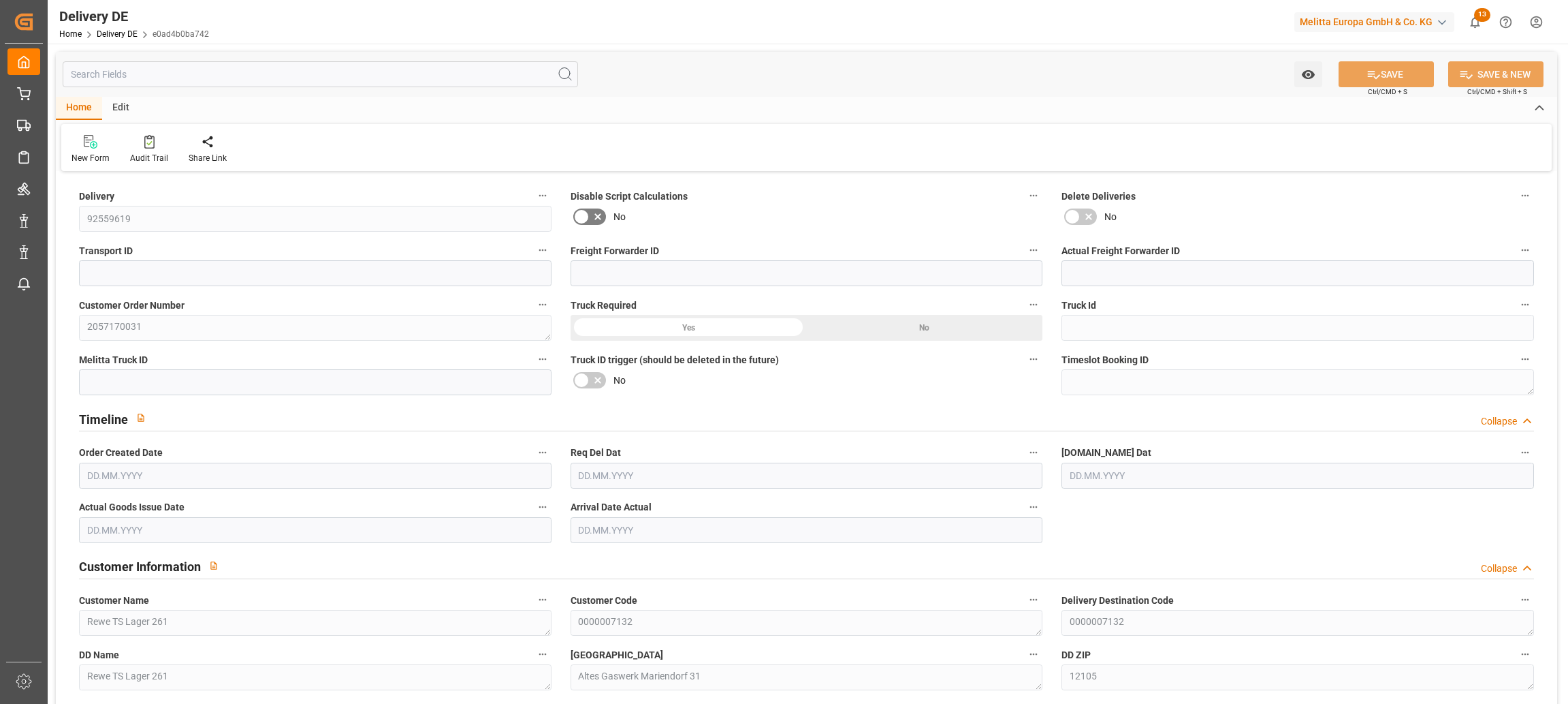
type input "0"
type input "2"
type input "227.52"
type input "405"
type input "2646.72"
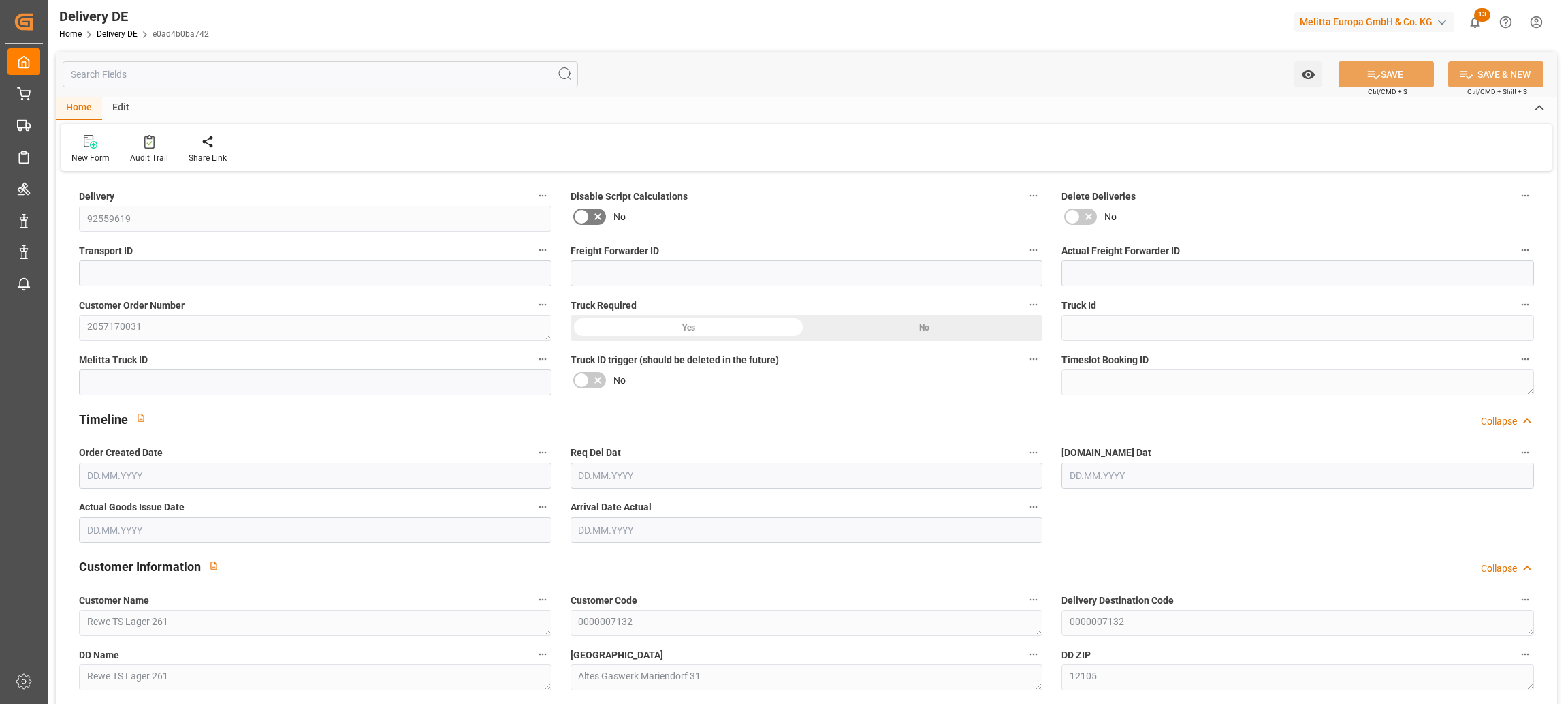
type input "[DATE]"
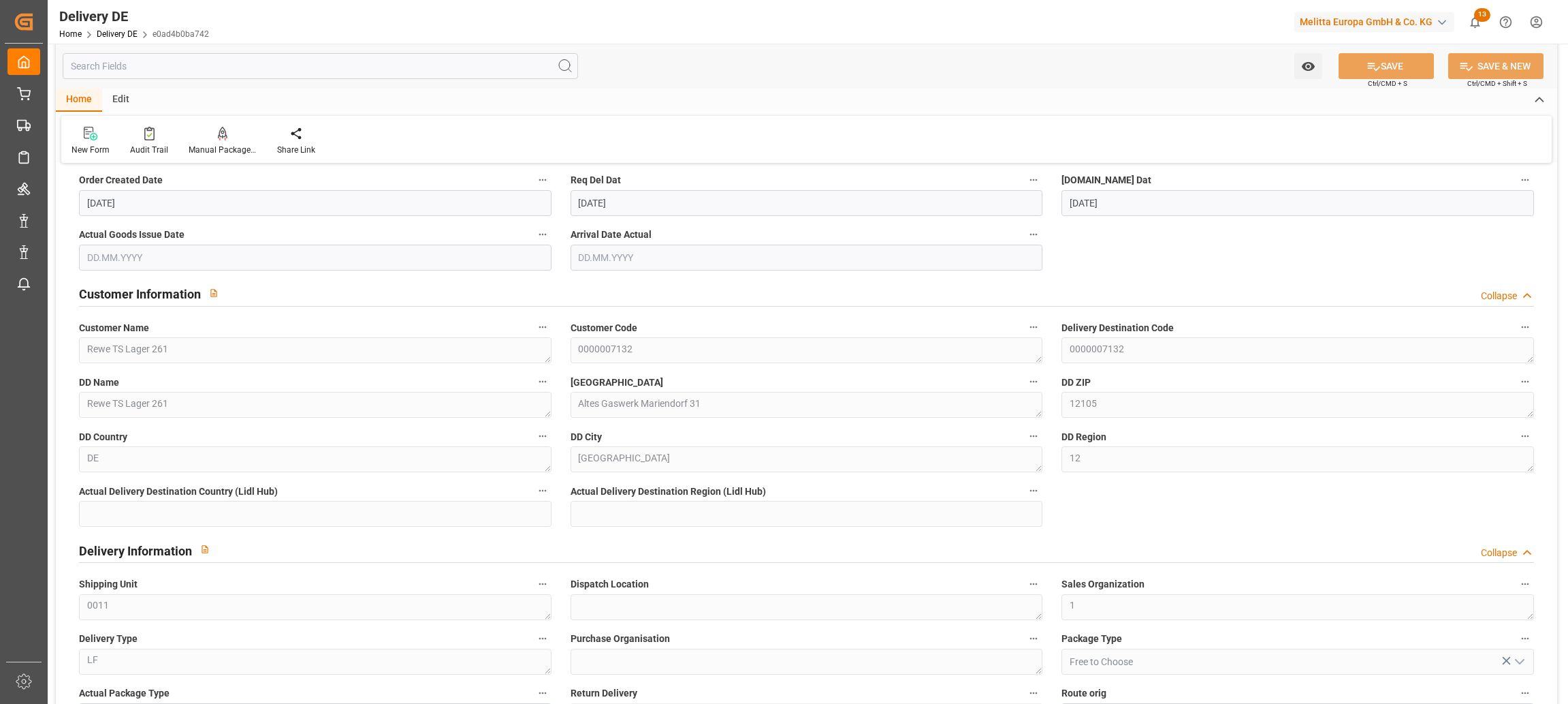
scroll to position [545, 0]
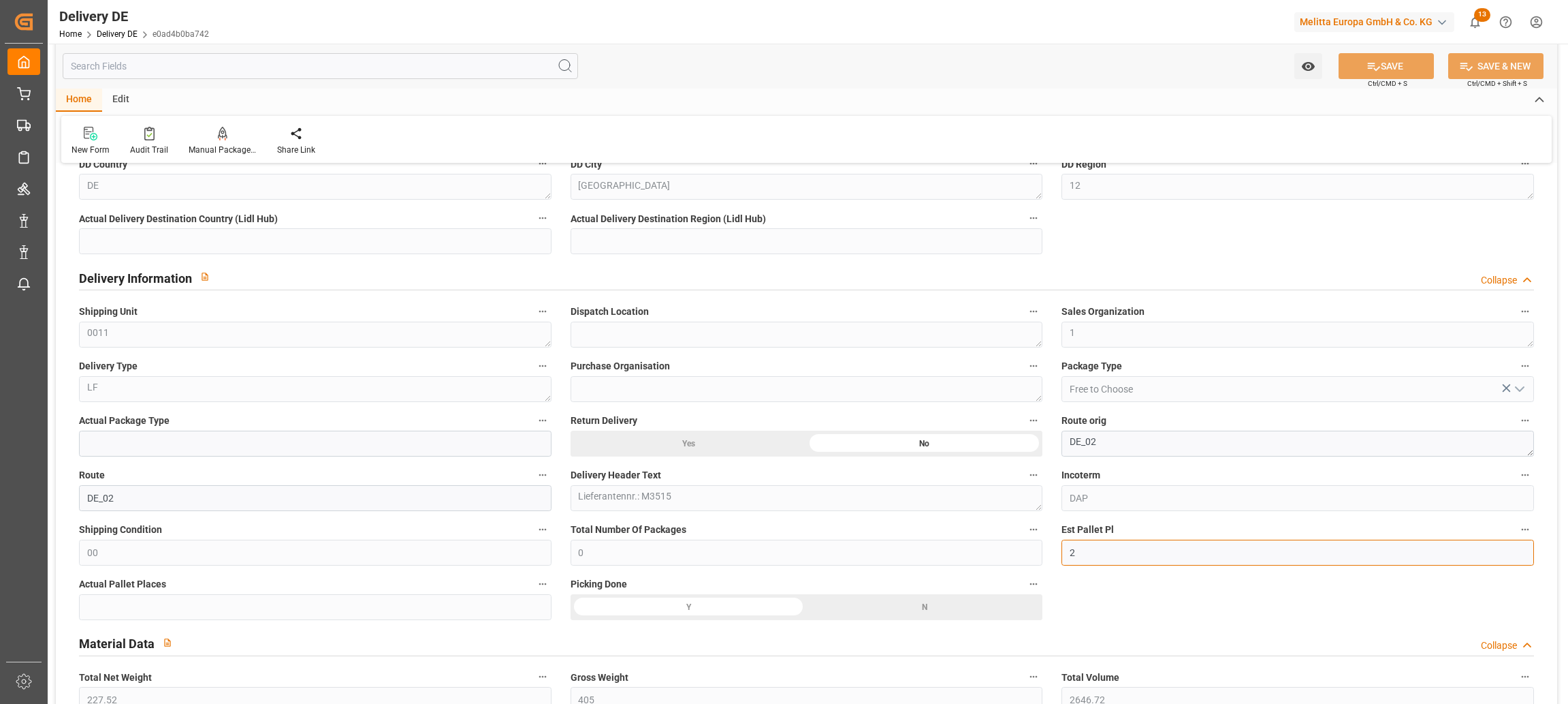
drag, startPoint x: 1091, startPoint y: 554, endPoint x: 1052, endPoint y: 553, distance: 39.0
type input "7"
click at [1388, 65] on button "SAVE" at bounding box center [1385, 65] width 96 height 26
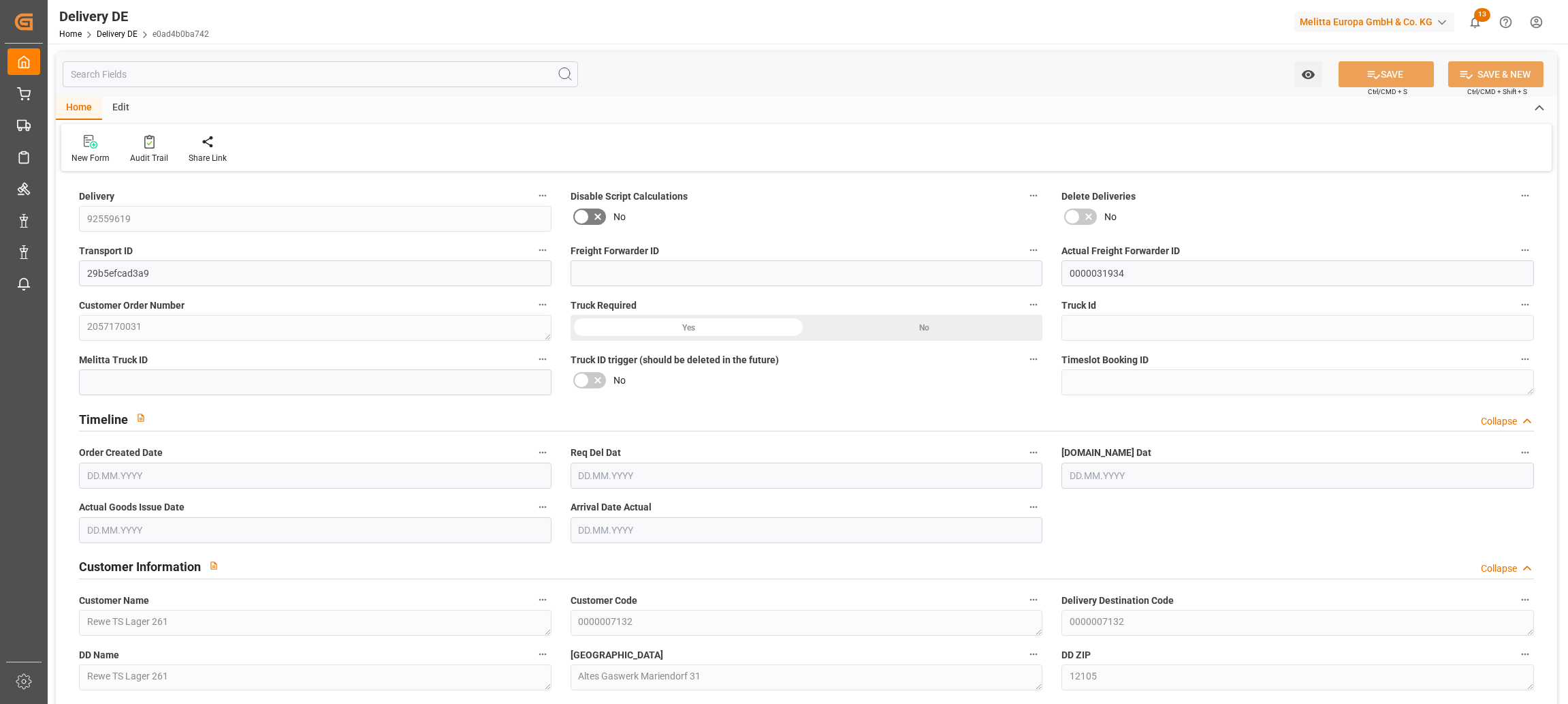
type input "0"
type input "7"
type input "227.52"
type input "405"
type input "2646.72"
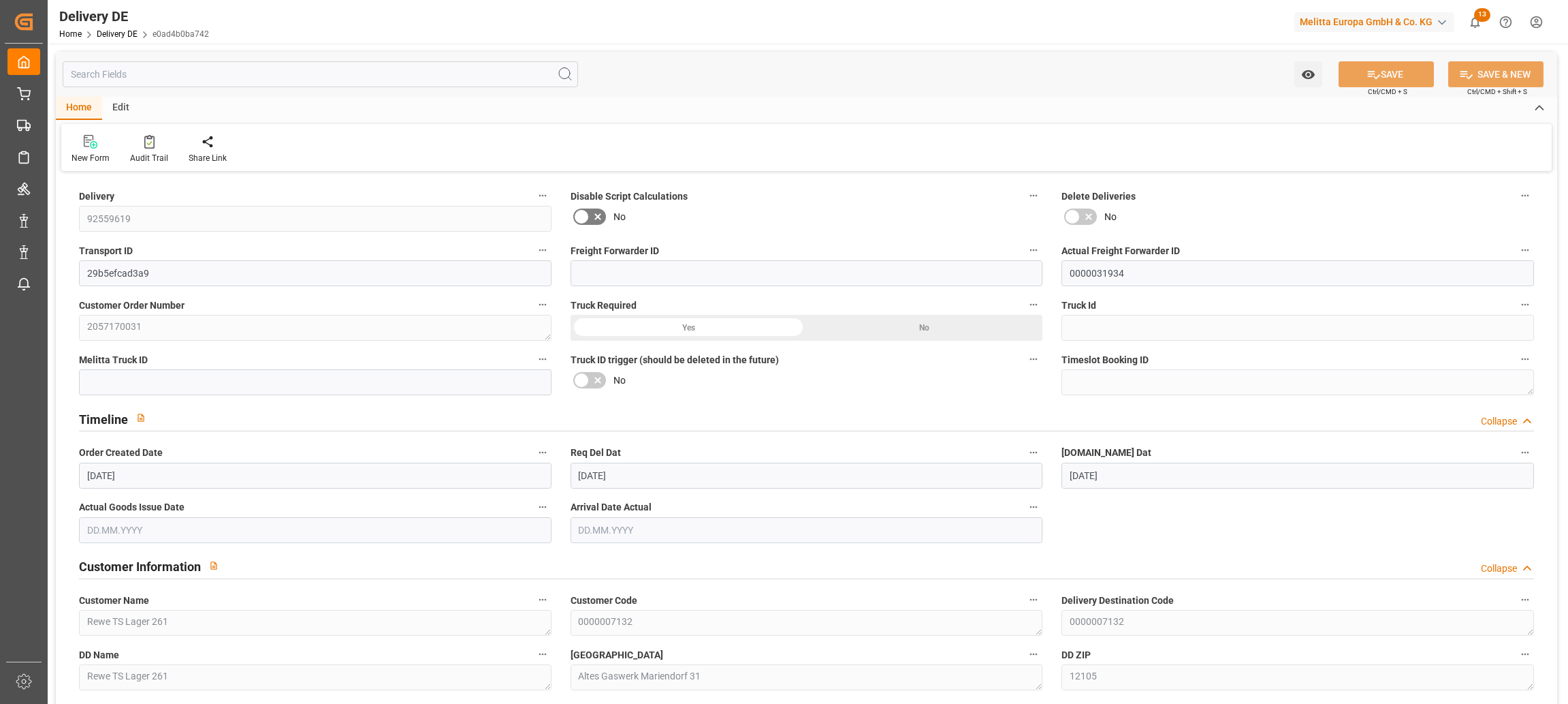
type input "[DATE]"
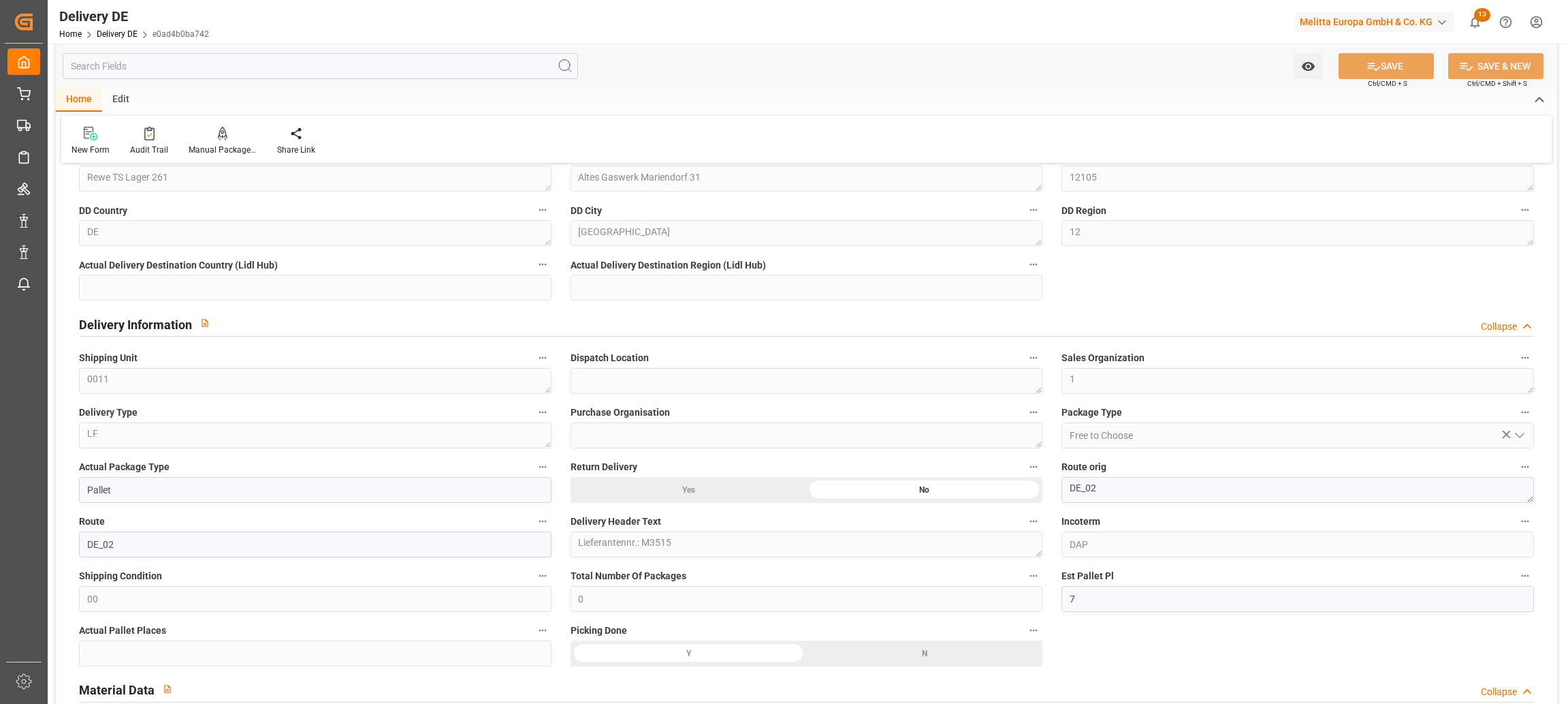
scroll to position [545, 0]
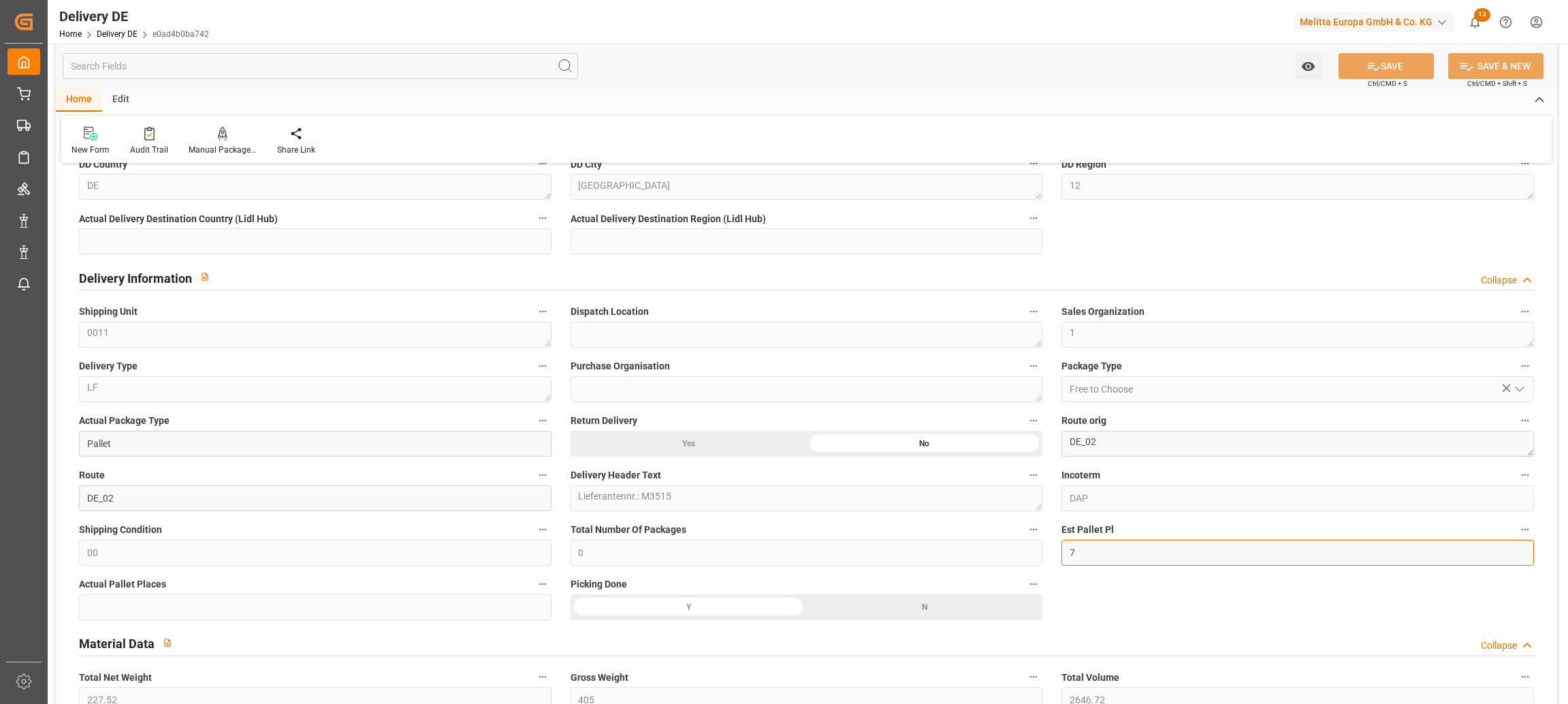
click at [1080, 553] on input "7" at bounding box center [1298, 552] width 472 height 26
drag, startPoint x: 1084, startPoint y: 550, endPoint x: 1054, endPoint y: 545, distance: 30.4
type input "2"
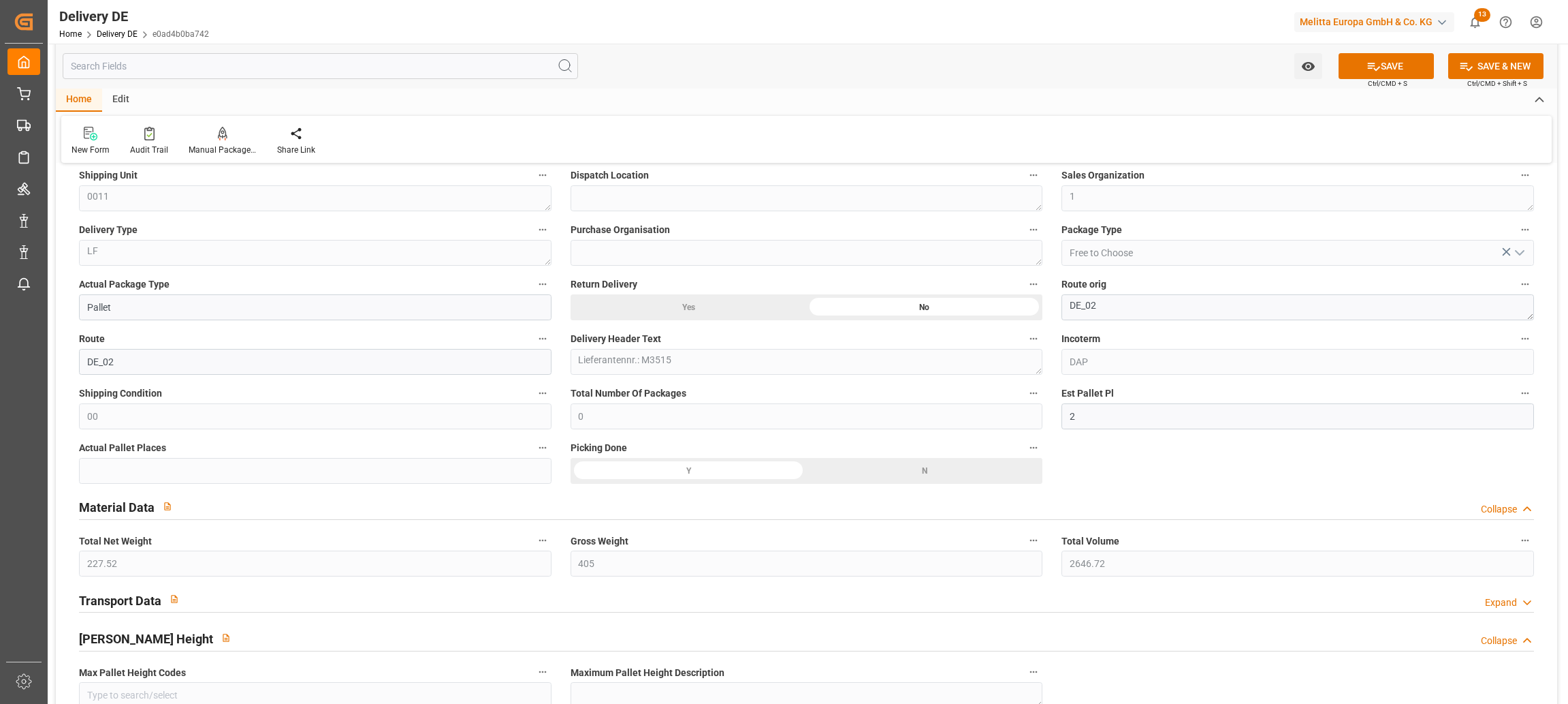
scroll to position [953, 0]
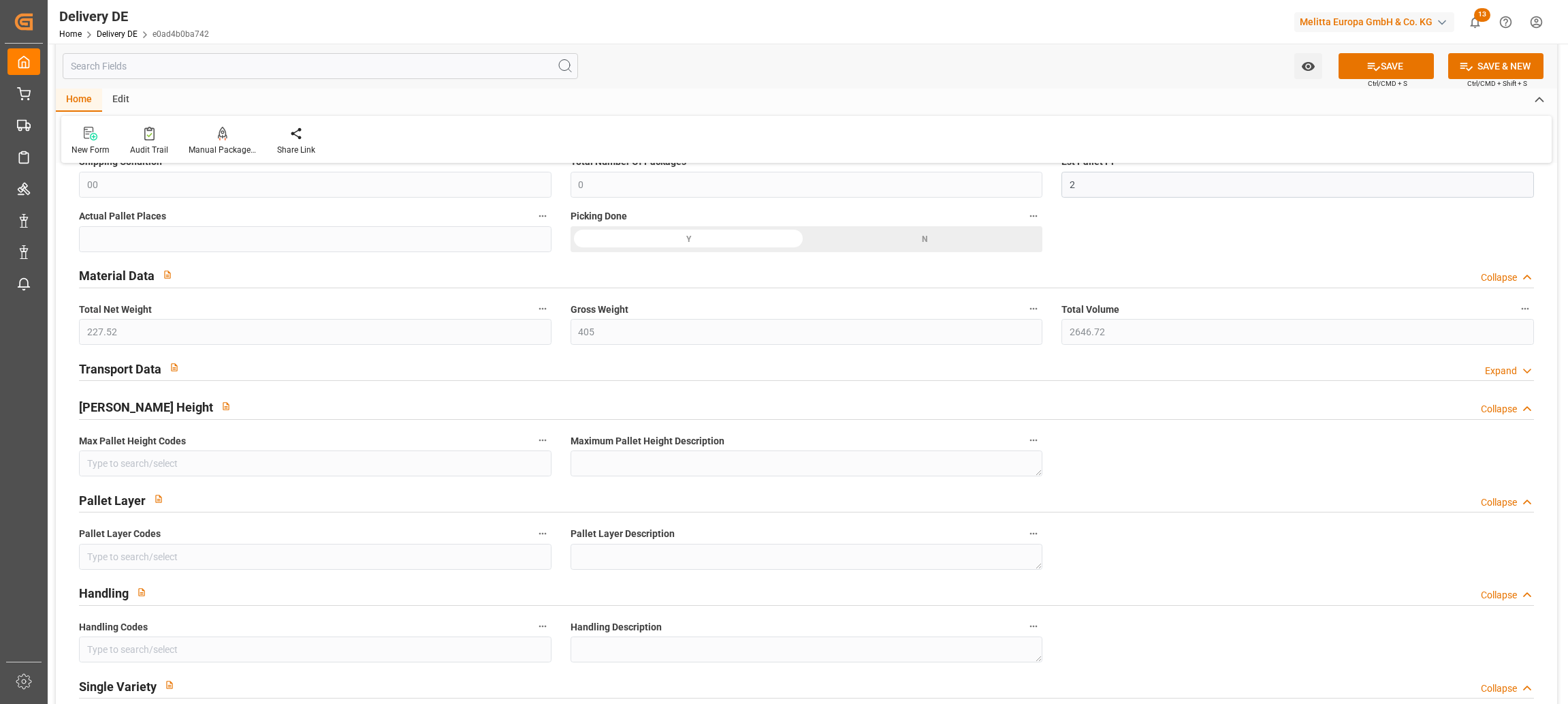
scroll to position [681, 0]
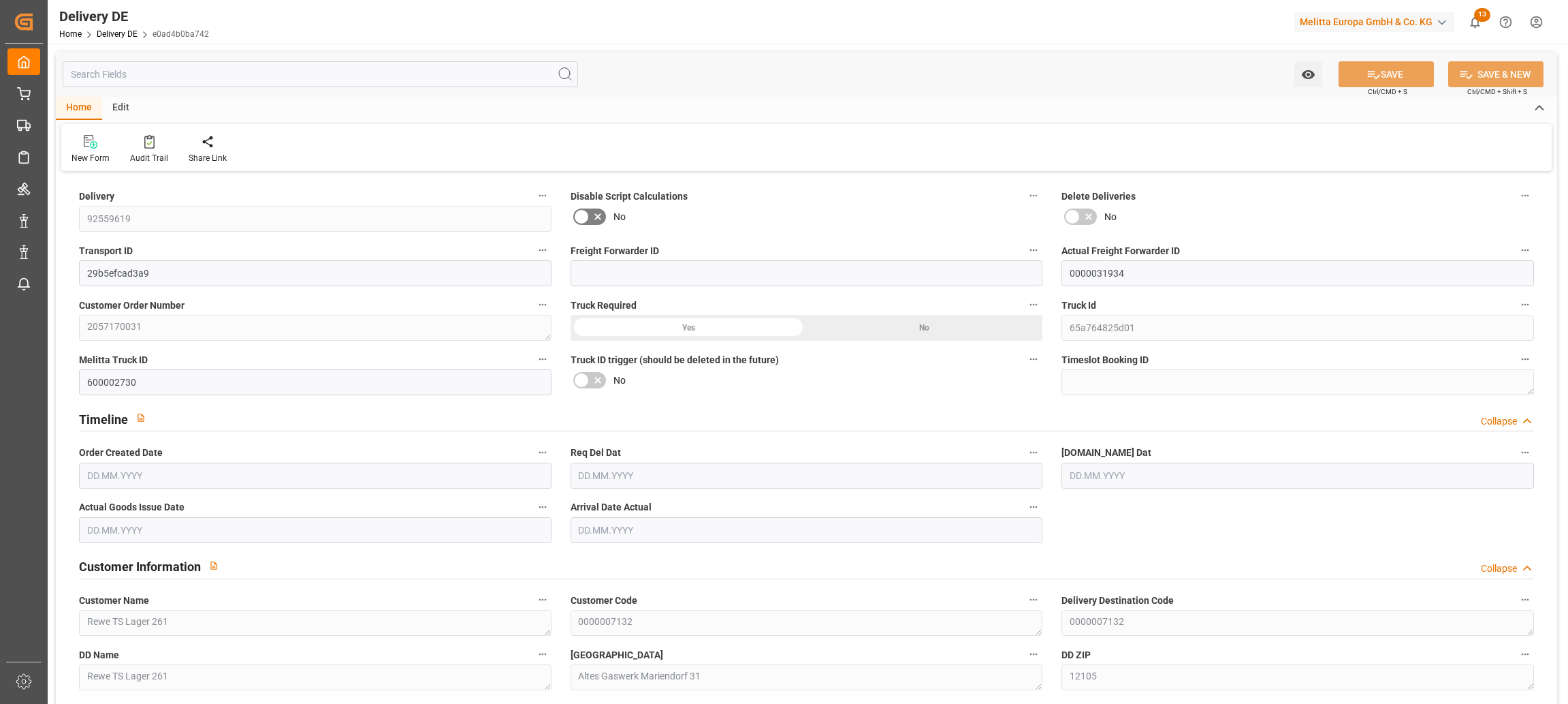
type input "0"
type input "7"
type input "227.52"
type input "405"
type input "2646.72"
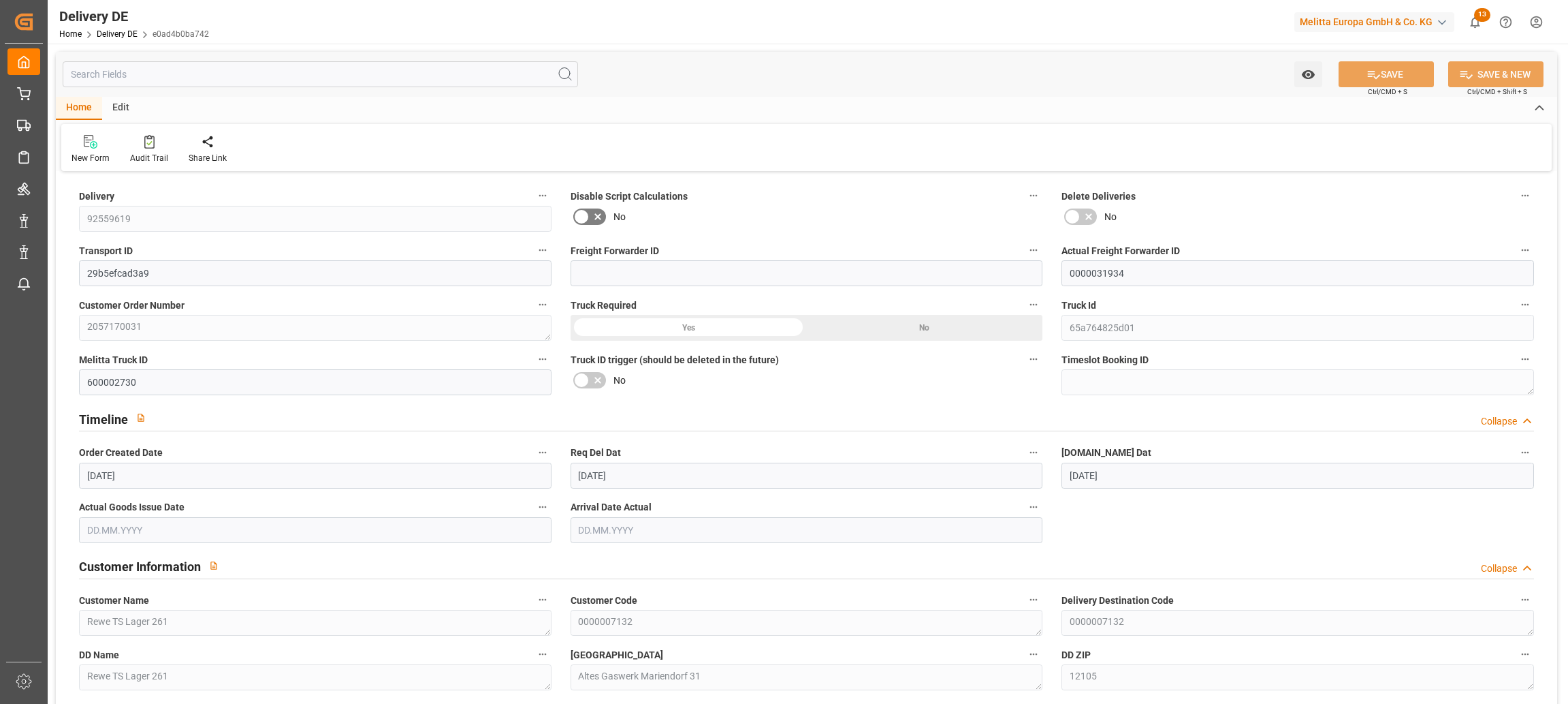
type input "[DATE]"
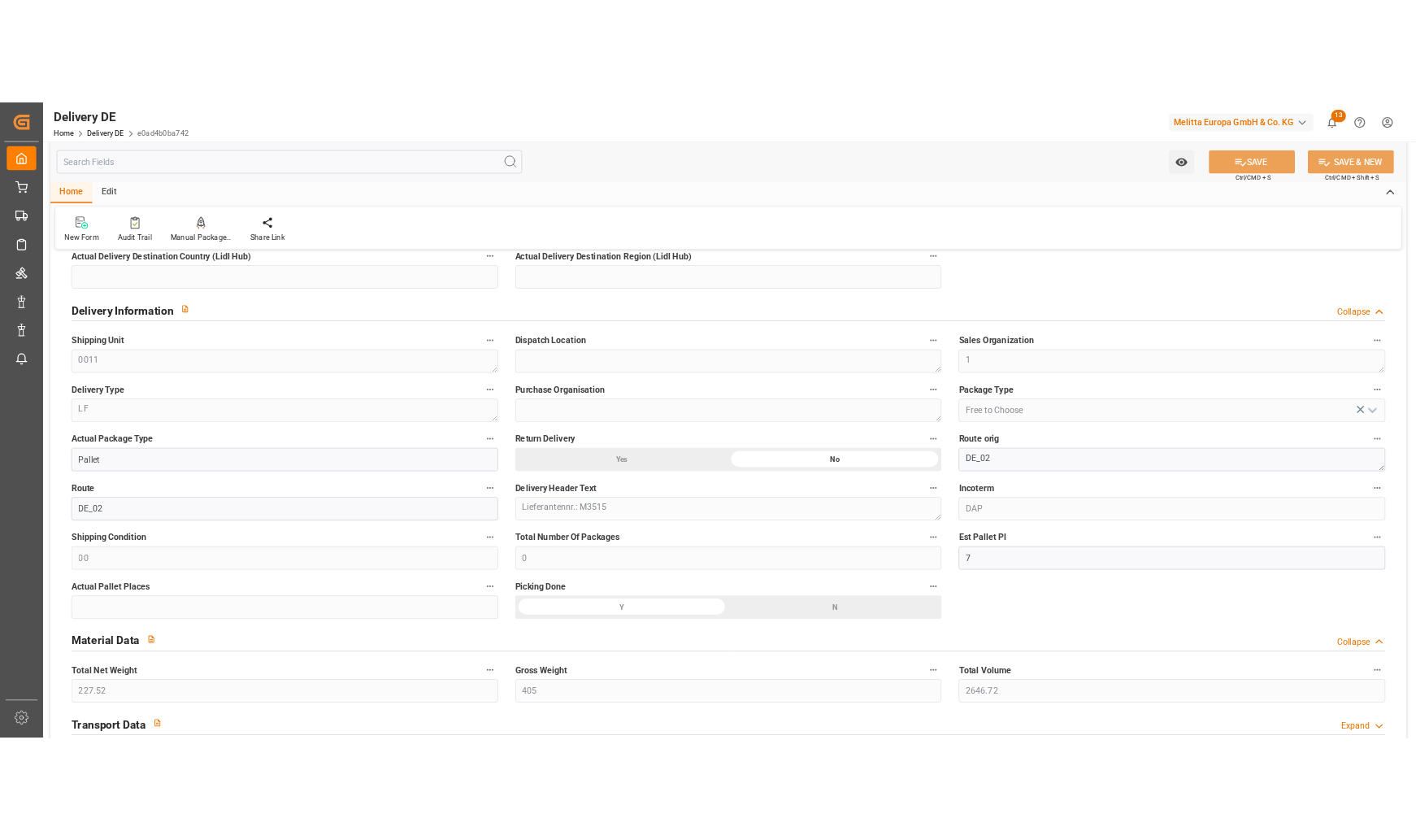
scroll to position [650, 0]
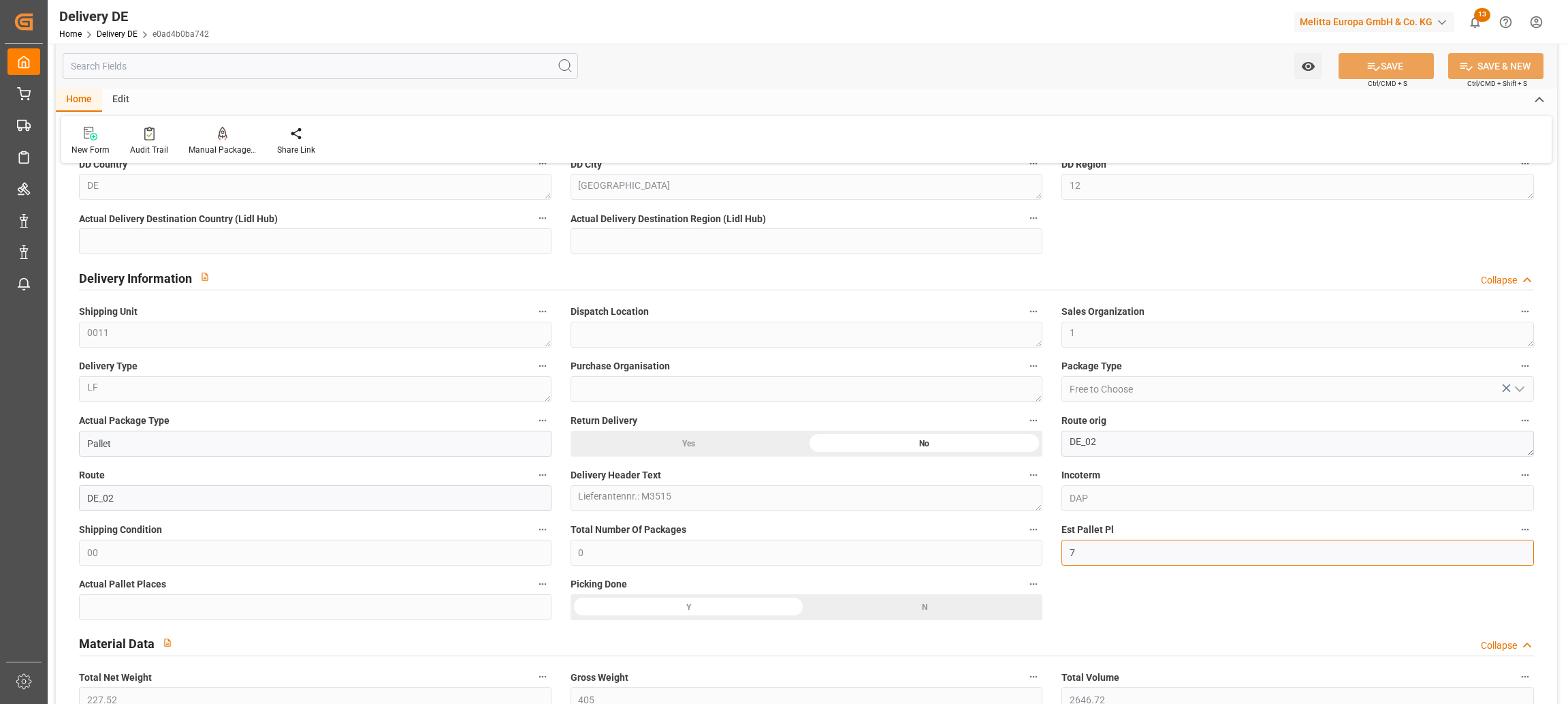
drag, startPoint x: 1088, startPoint y: 545, endPoint x: 1045, endPoint y: 552, distance: 43.6
type input "2"
click at [1386, 64] on button "SAVE" at bounding box center [1385, 65] width 96 height 26
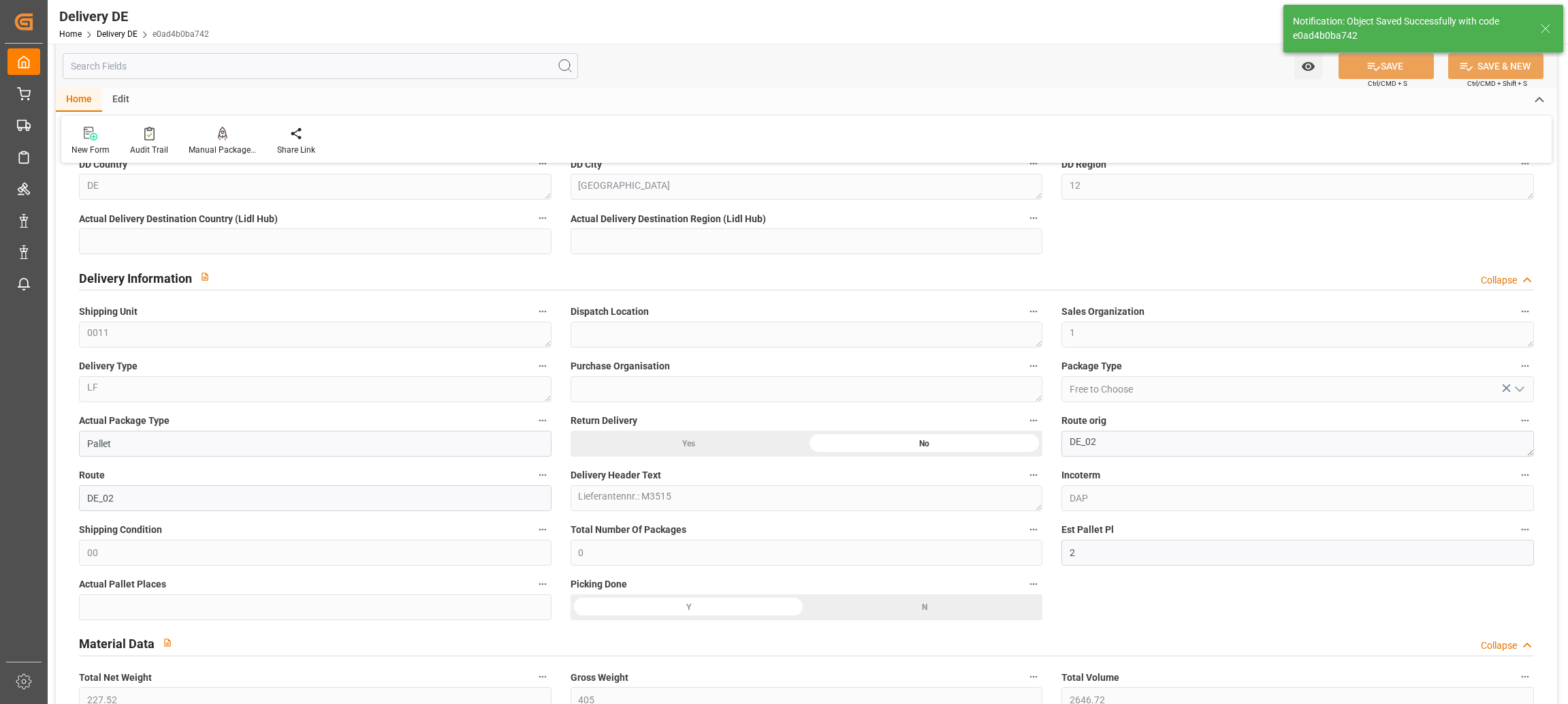
type input "0000031934"
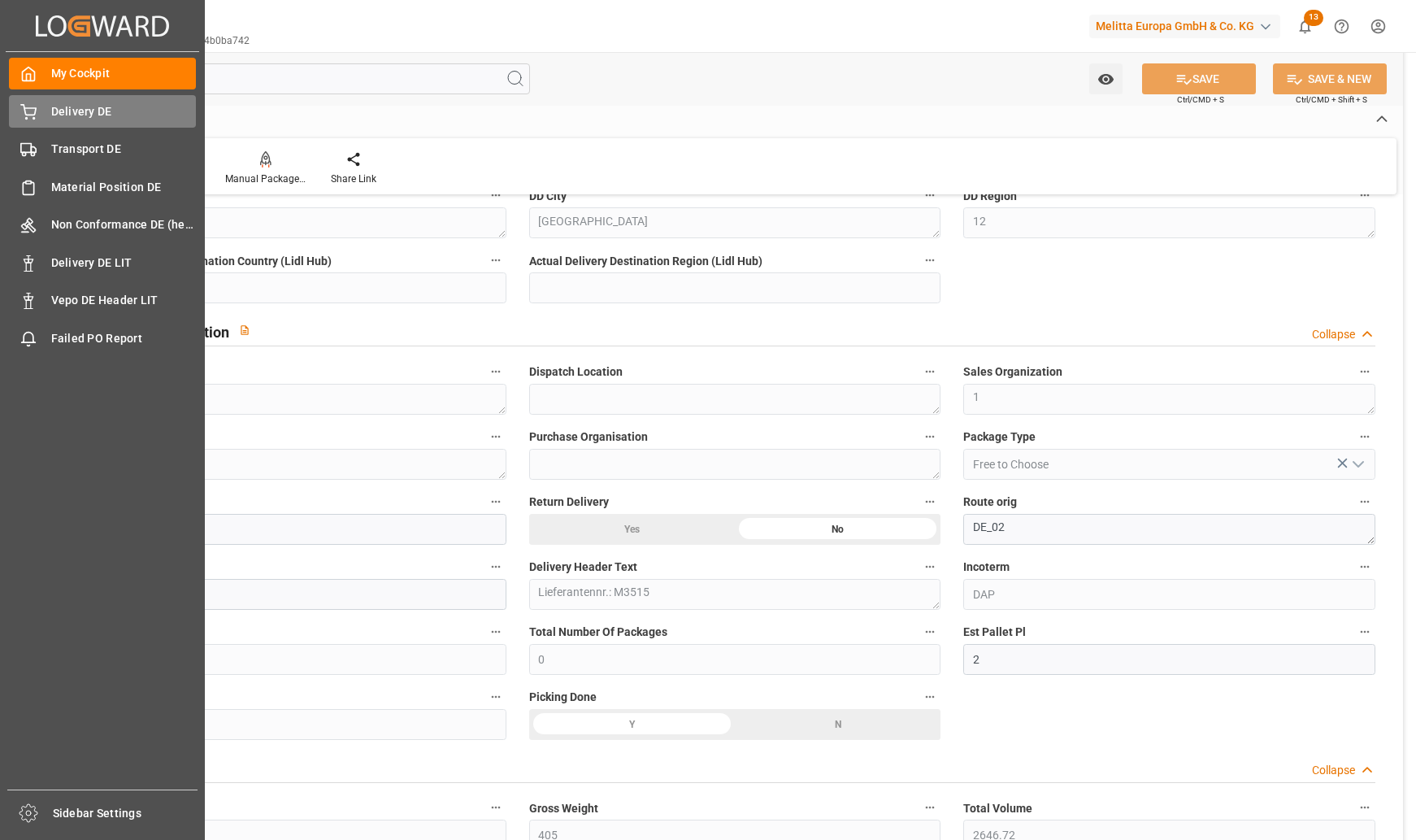
click at [47, 103] on div "Delivery DE Delivery DE" at bounding box center [103, 111] width 187 height 32
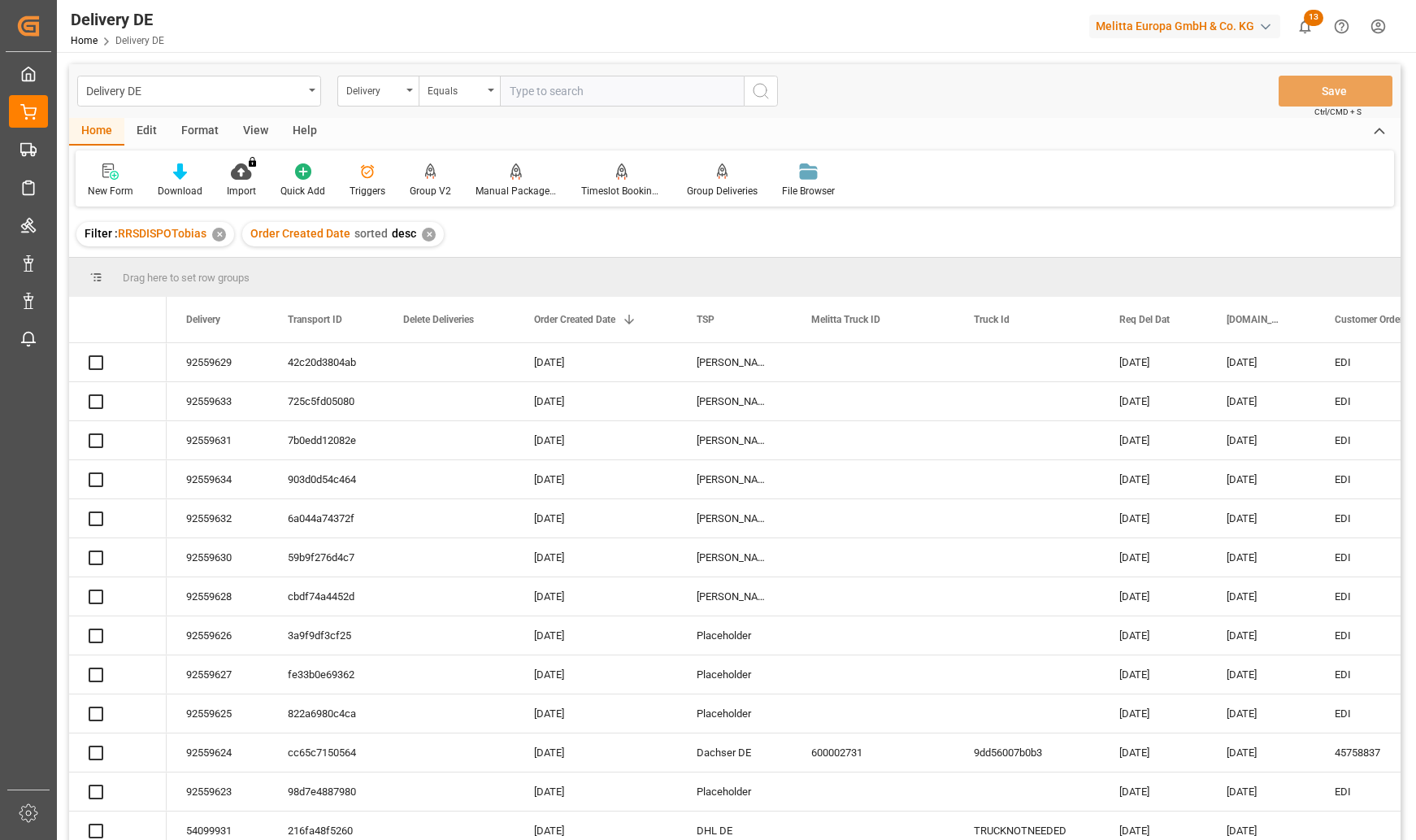
click at [540, 91] on input "text" at bounding box center [621, 91] width 244 height 31
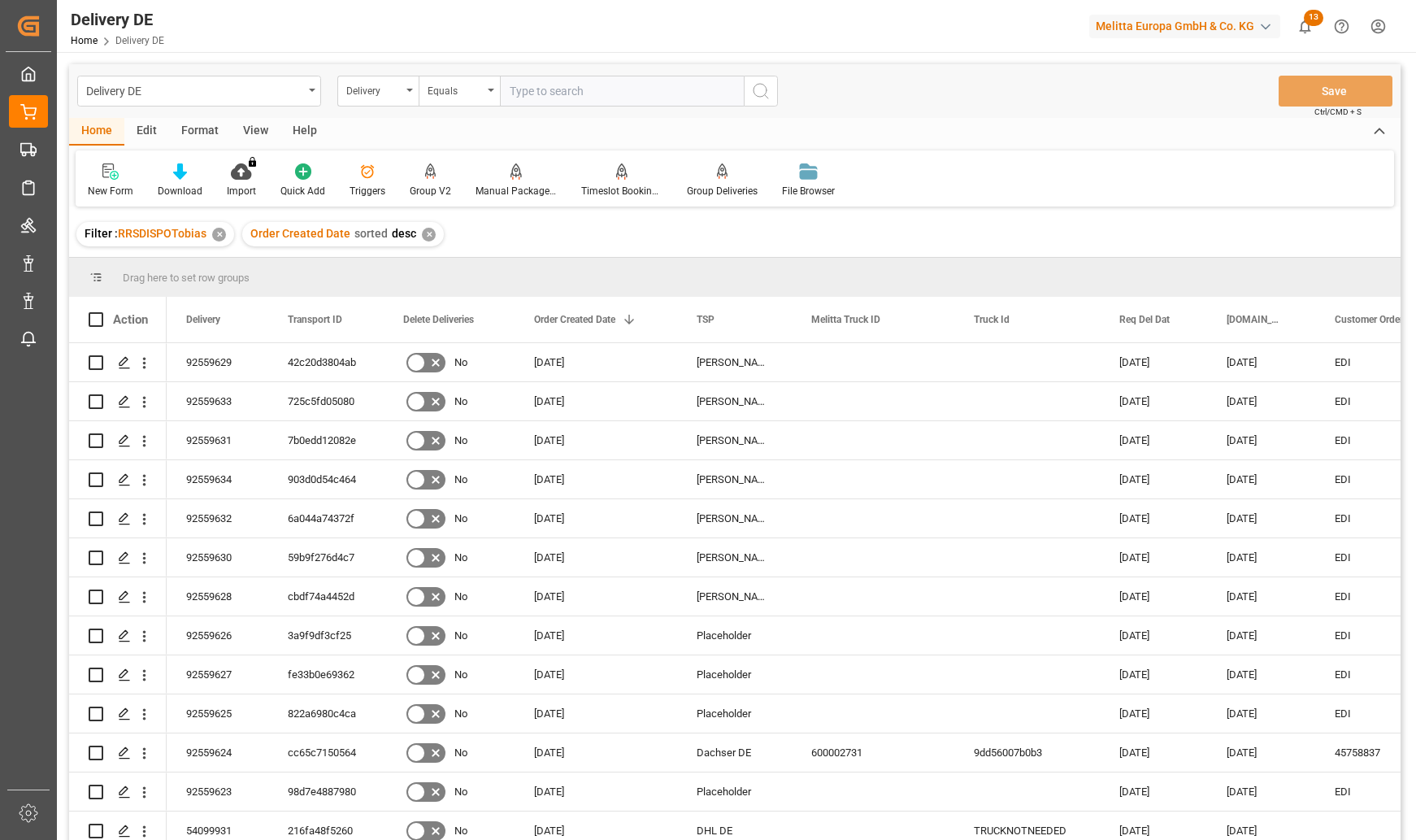
type input "92559280"
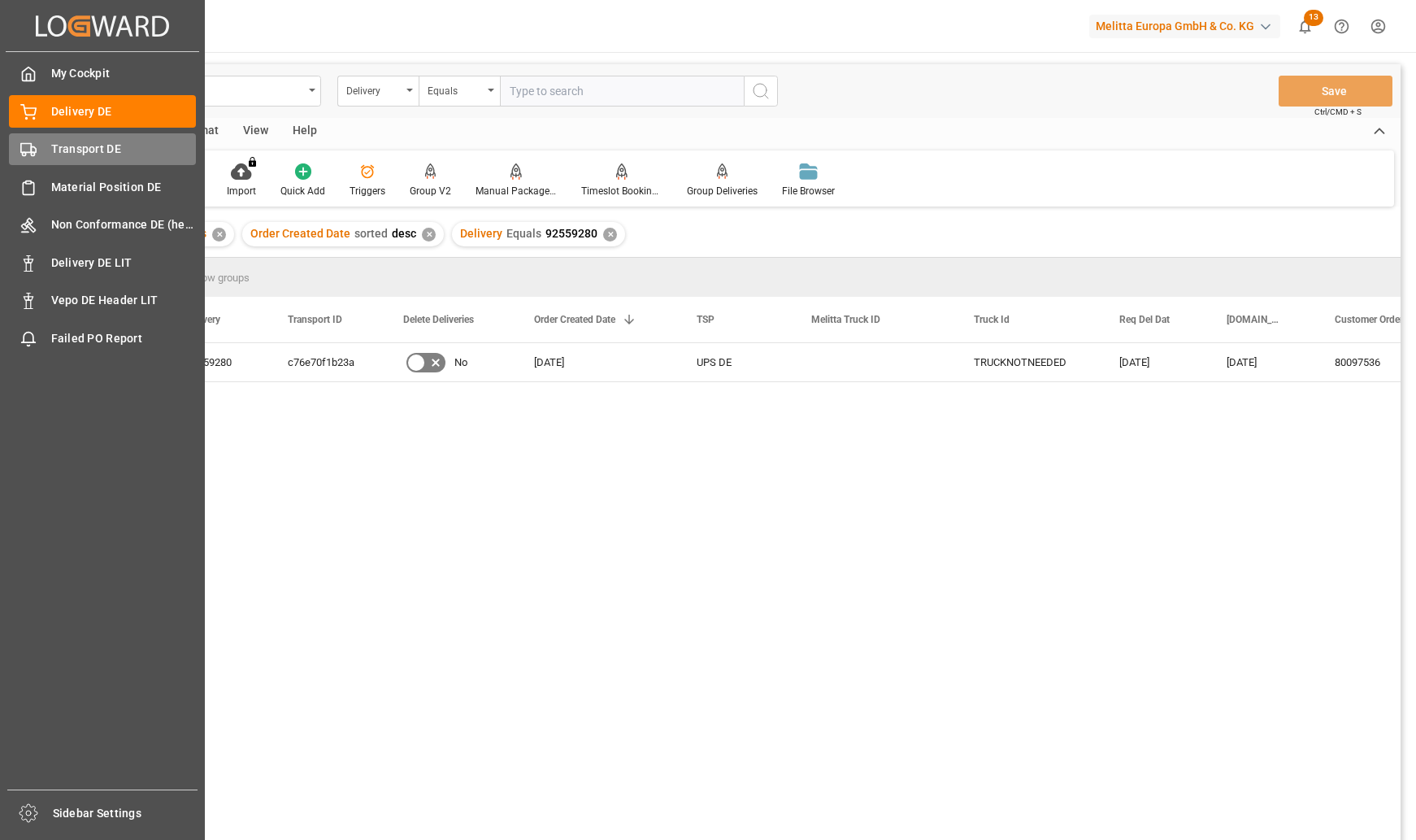
click at [44, 162] on div "Transport DE Transport DE" at bounding box center [103, 149] width 187 height 32
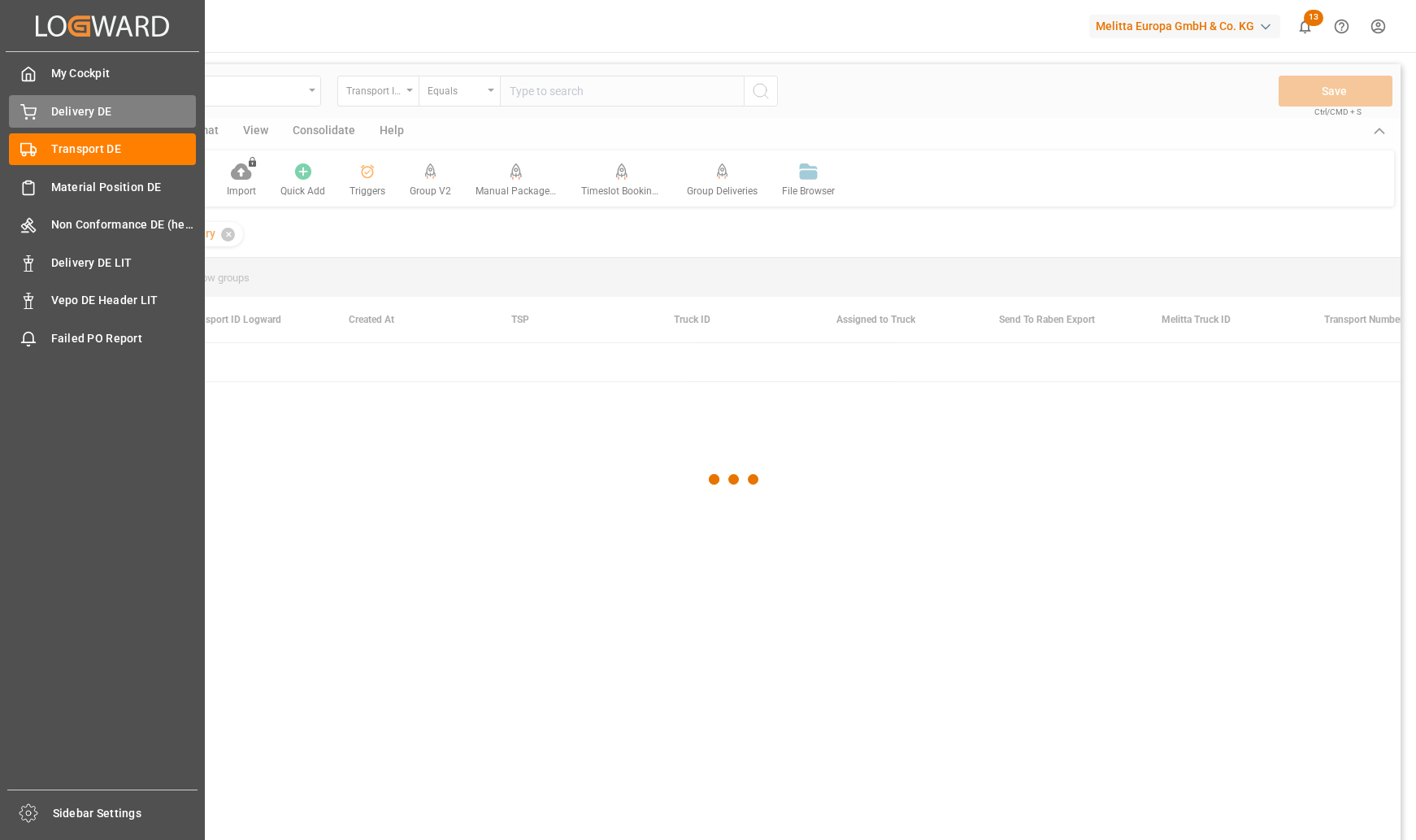
click at [74, 114] on span "Delivery DE" at bounding box center [123, 111] width 146 height 17
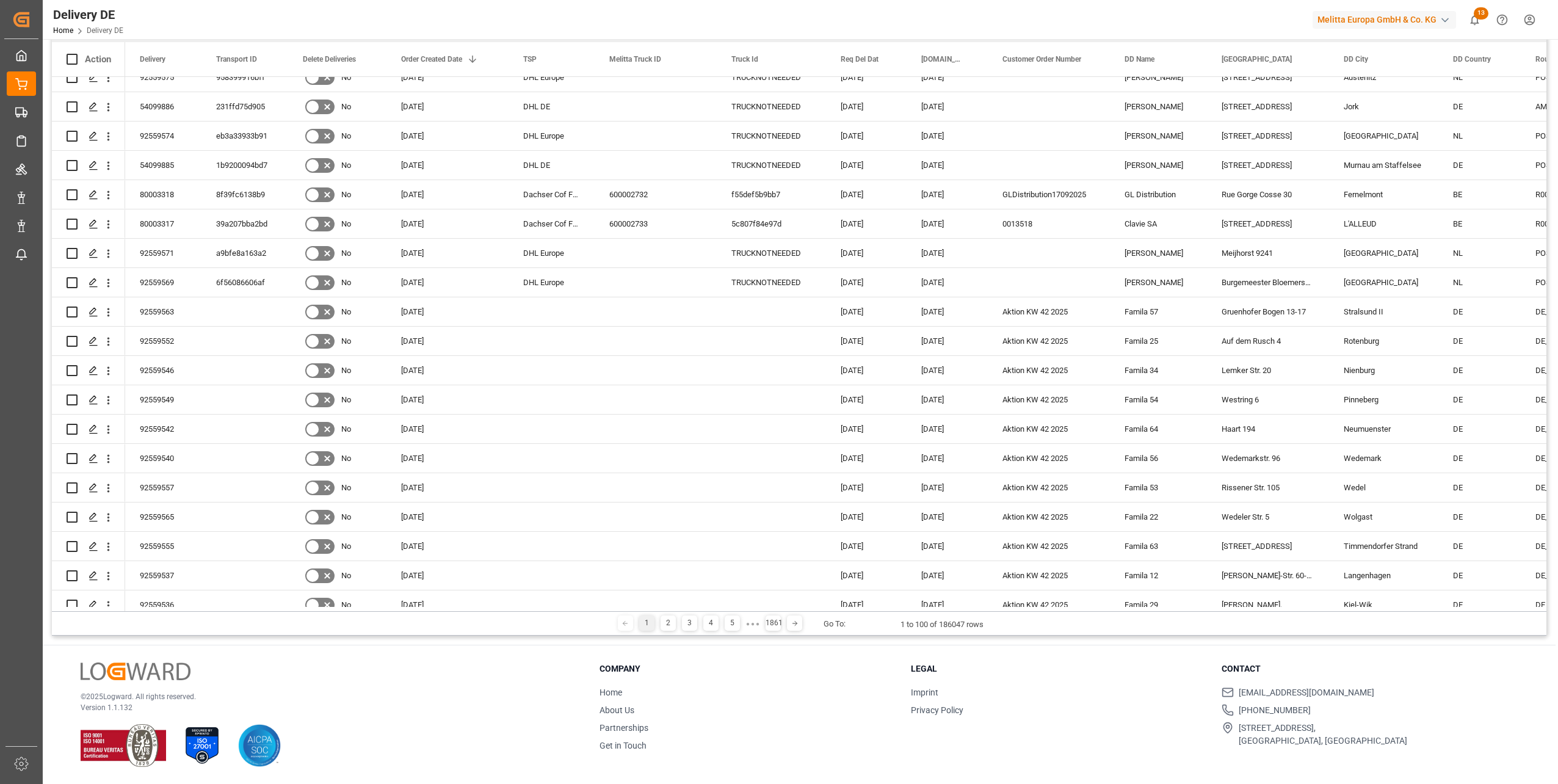
scroll to position [1672, 0]
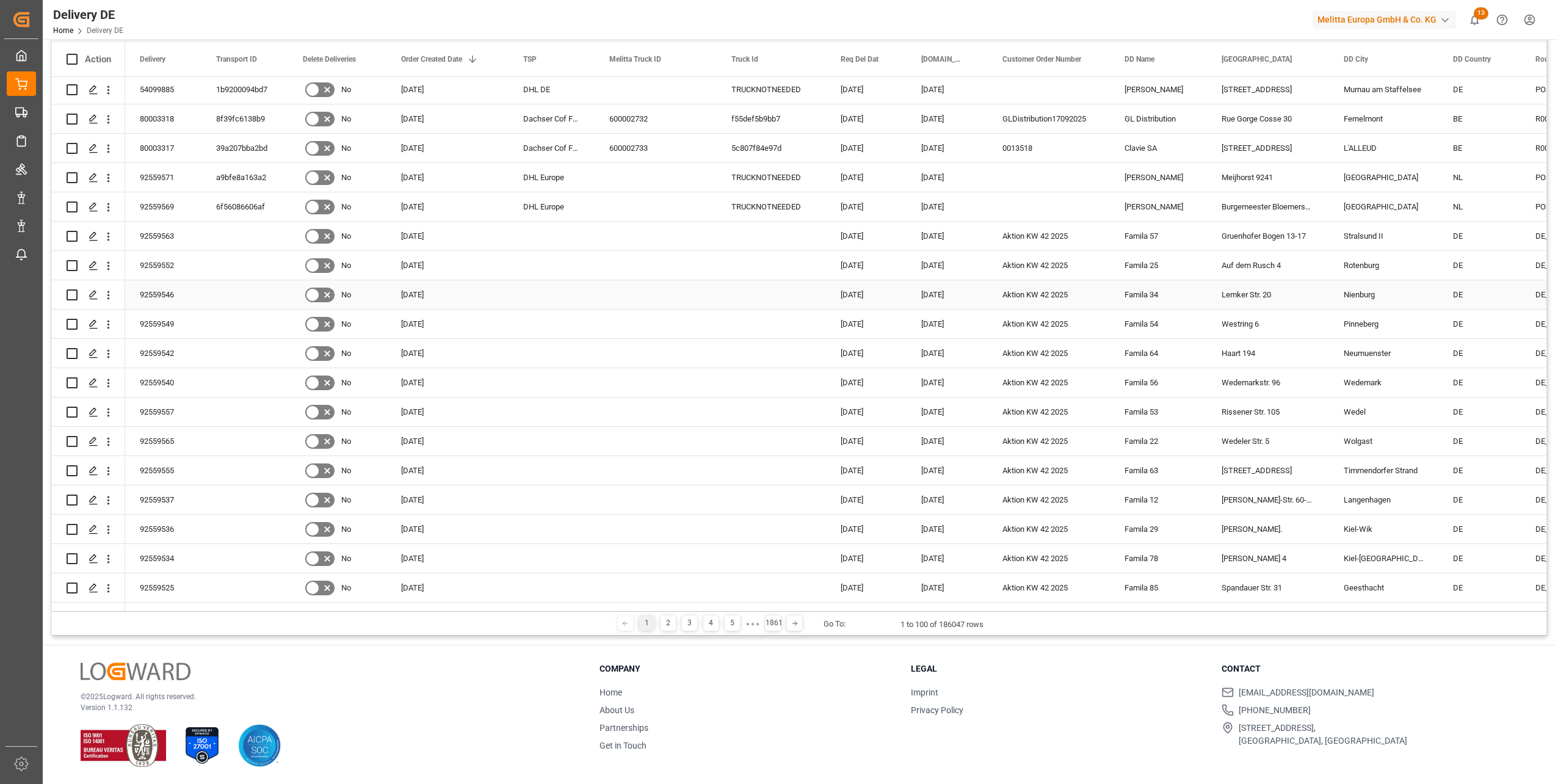
click at [162, 293] on div "92559546" at bounding box center [164, 294] width 77 height 29
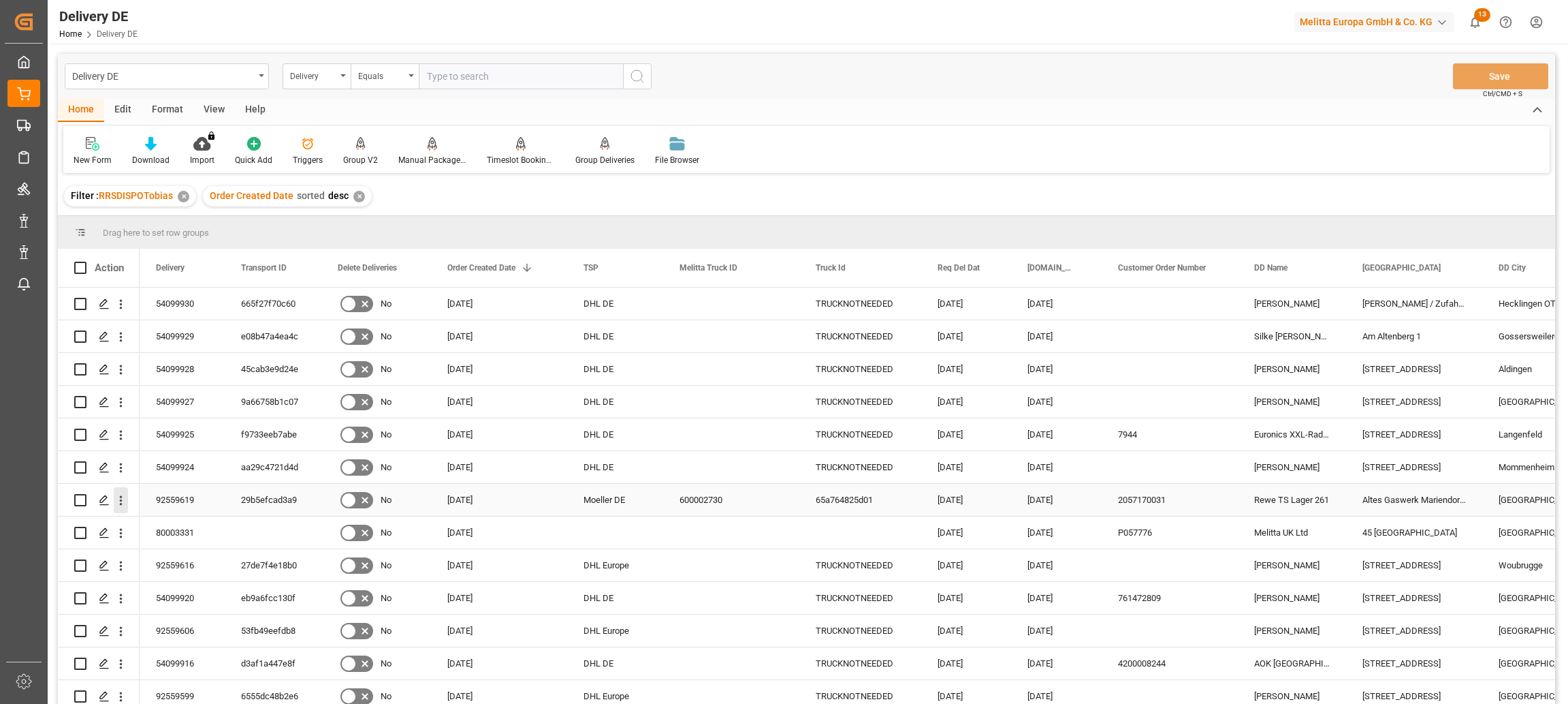
click at [124, 500] on icon "open menu" at bounding box center [120, 500] width 14 height 14
click at [185, 528] on span "Open in new tab" at bounding box center [210, 528] width 124 height 14
click at [1424, 499] on div "Altes Gaswerk Mariendorf 31" at bounding box center [1413, 499] width 136 height 32
click at [530, 71] on input "text" at bounding box center [520, 76] width 204 height 26
paste input "Altes Gaswerk Mariendorf 31"
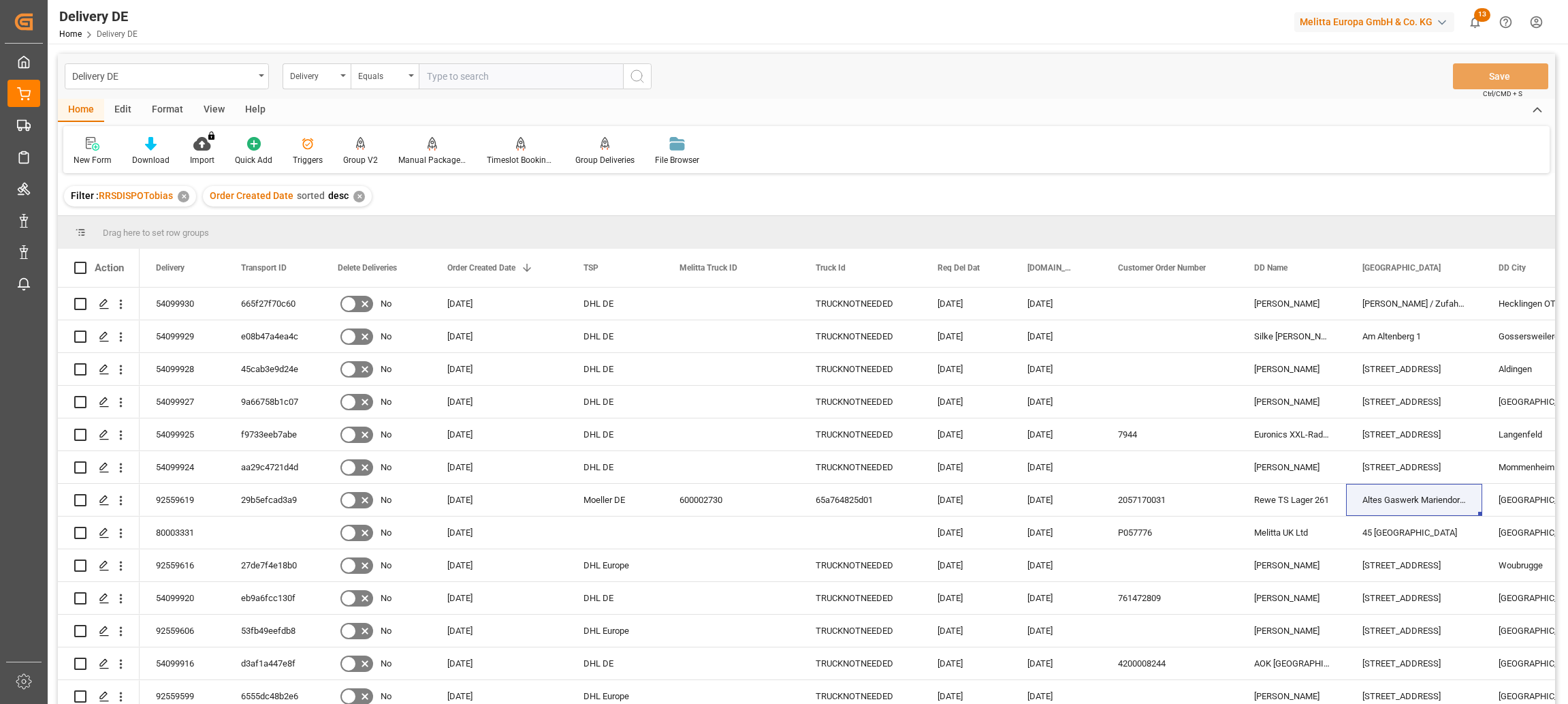
type input "Altes Gaswerk Mariendorf 31"
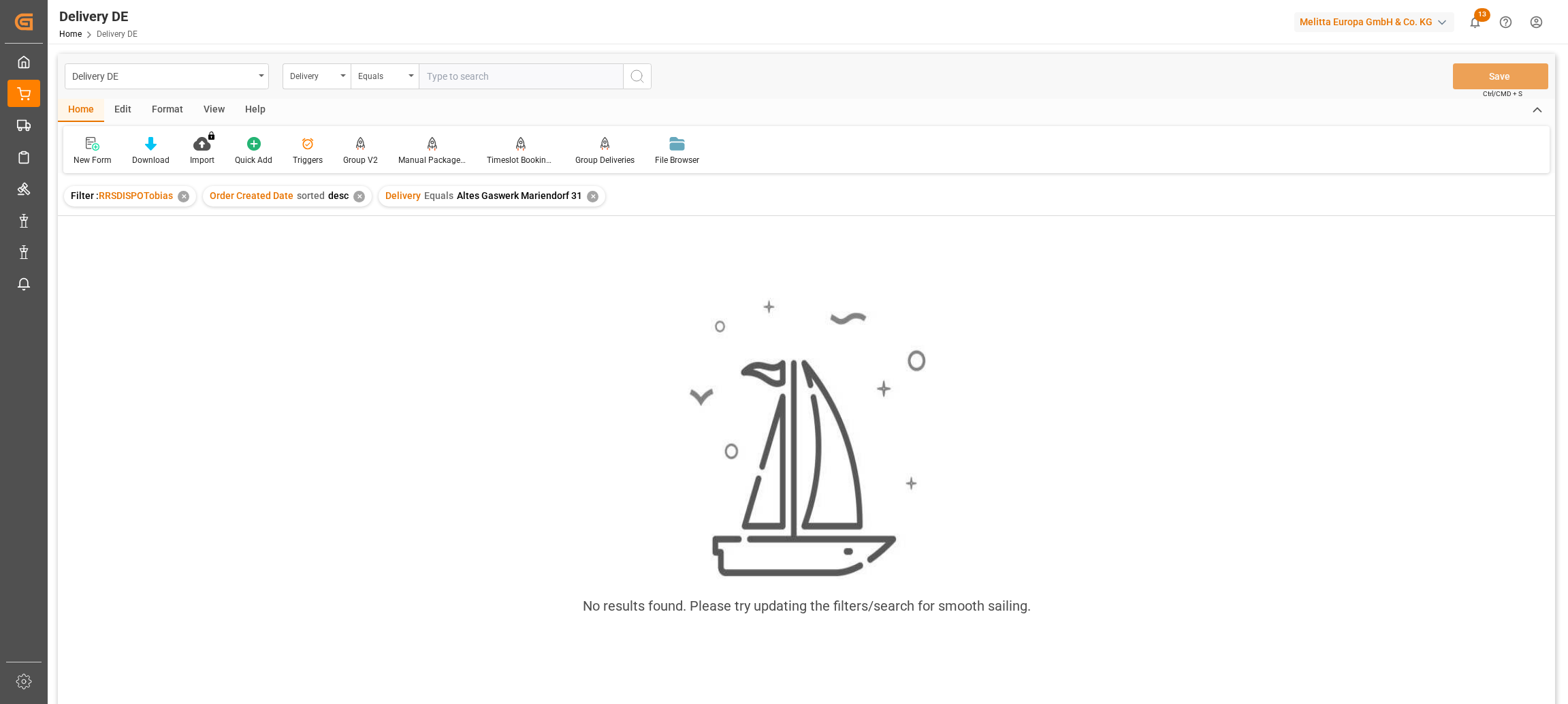
click at [587, 197] on div "✕" at bounding box center [593, 196] width 12 height 12
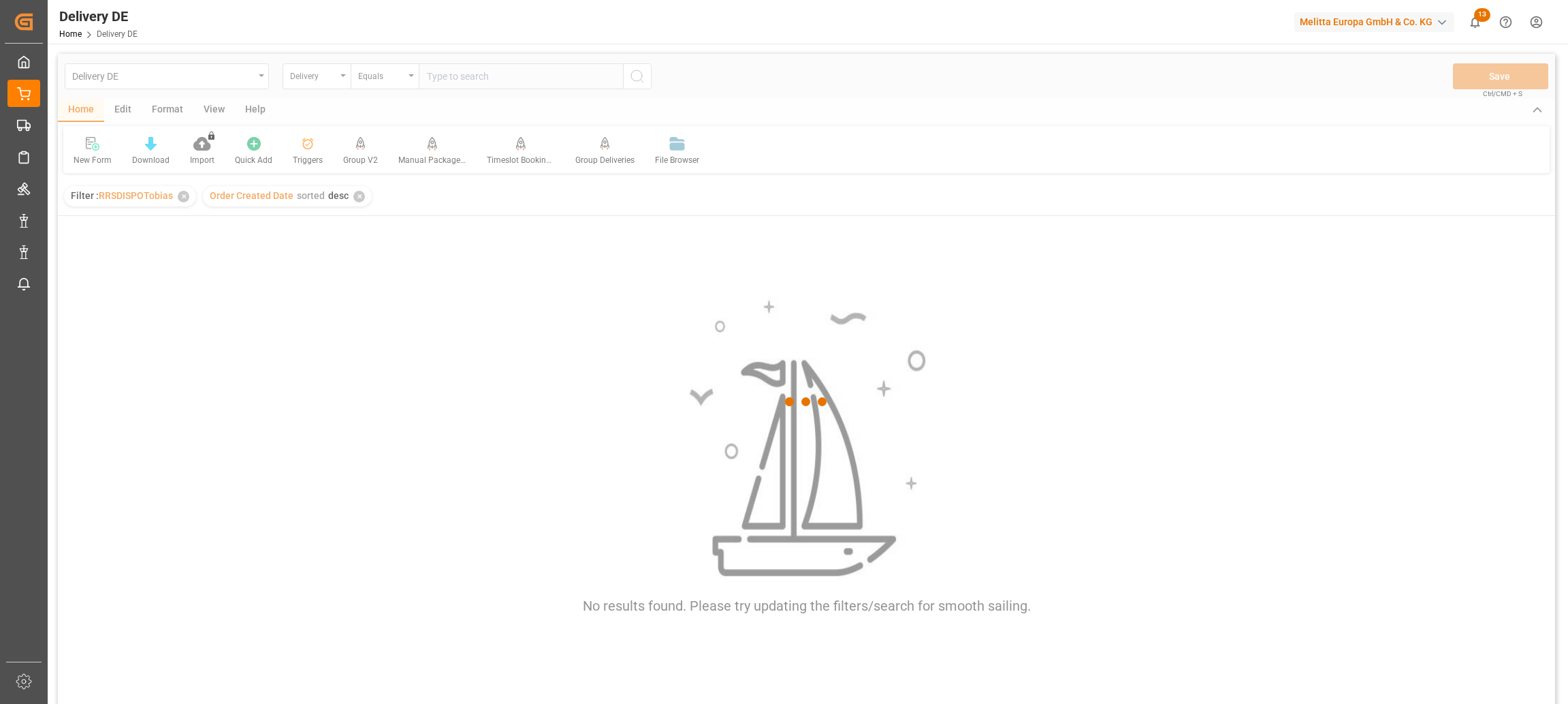
click at [315, 80] on div at bounding box center [807, 401] width 1497 height 695
click at [325, 78] on div at bounding box center [807, 401] width 1497 height 695
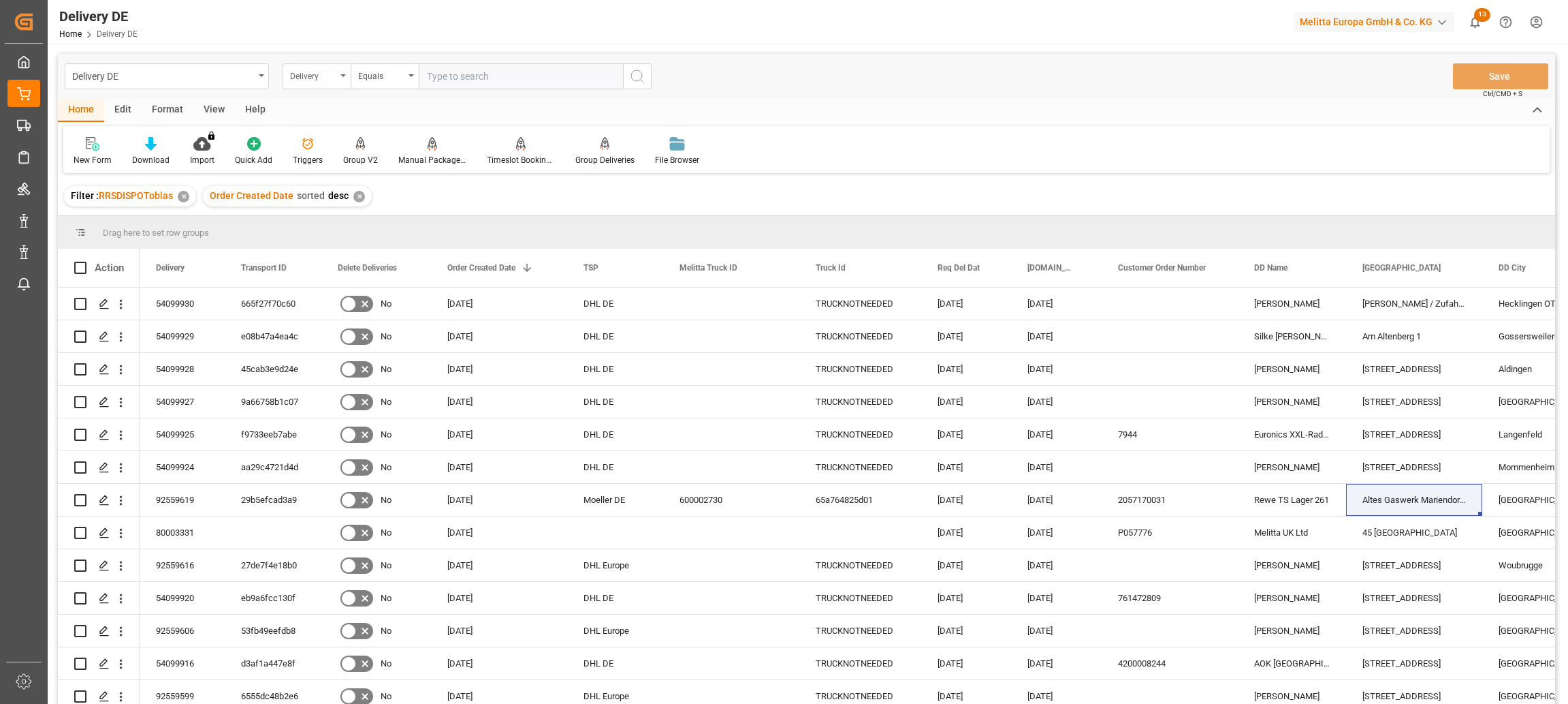
click at [334, 75] on div "Delivery" at bounding box center [313, 75] width 47 height 16
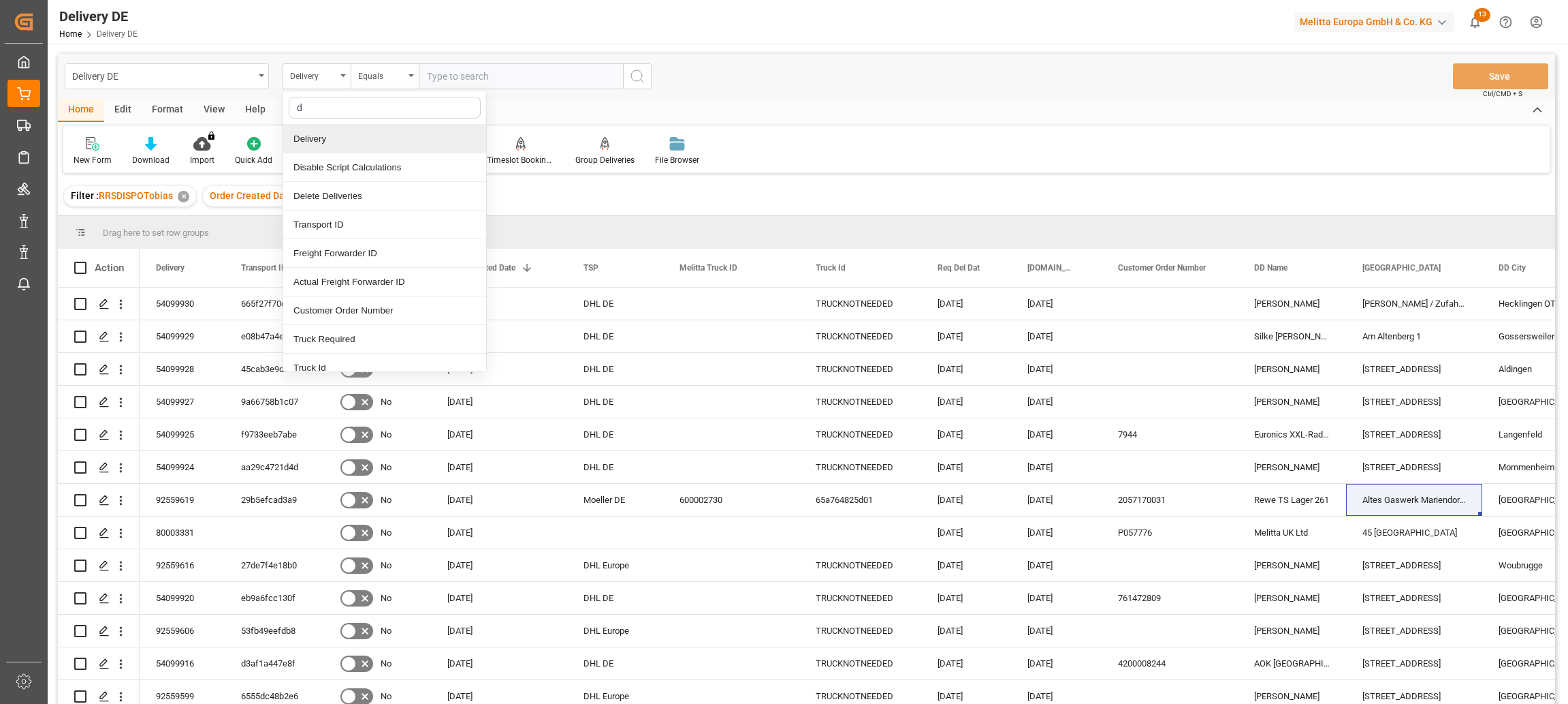
type input "dd"
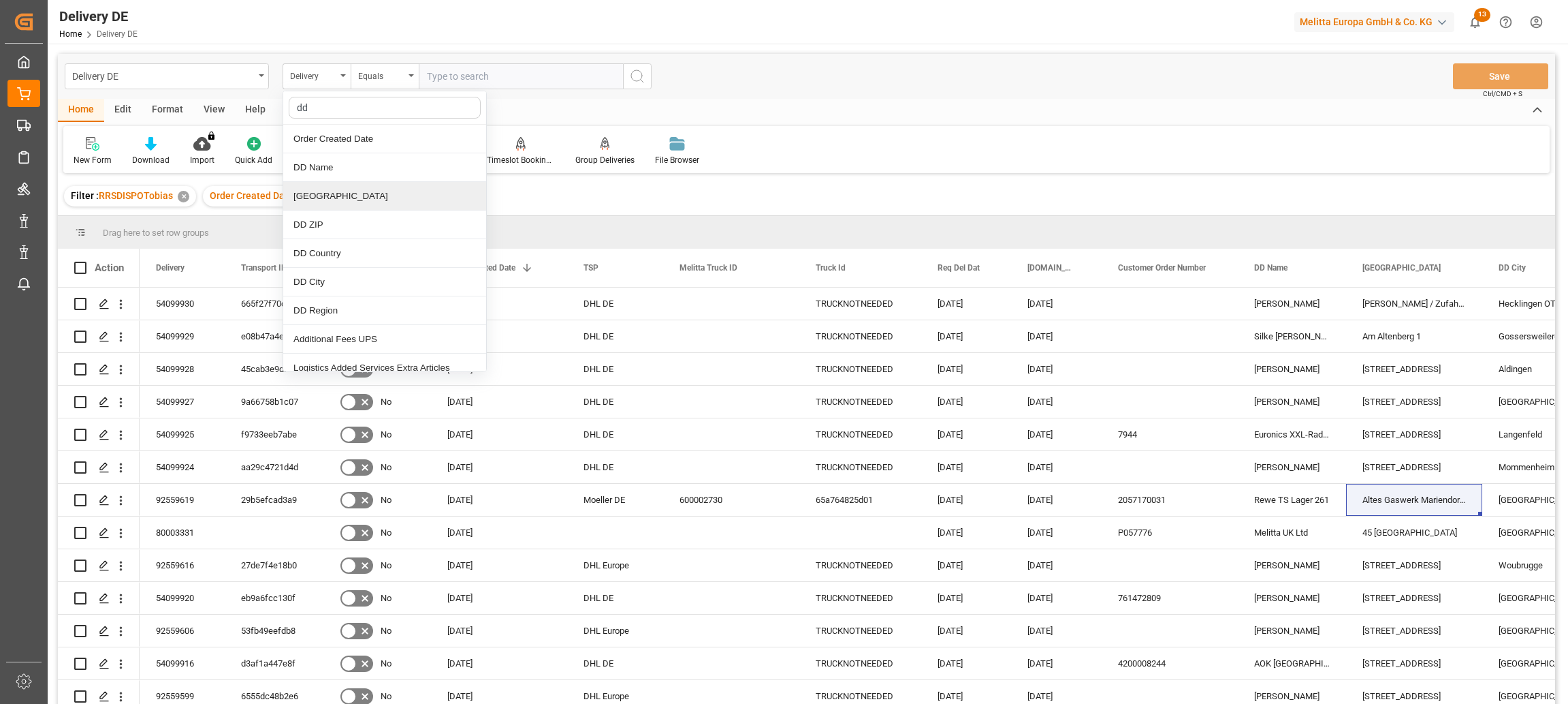
click at [323, 193] on div "[GEOGRAPHIC_DATA]" at bounding box center [384, 196] width 203 height 29
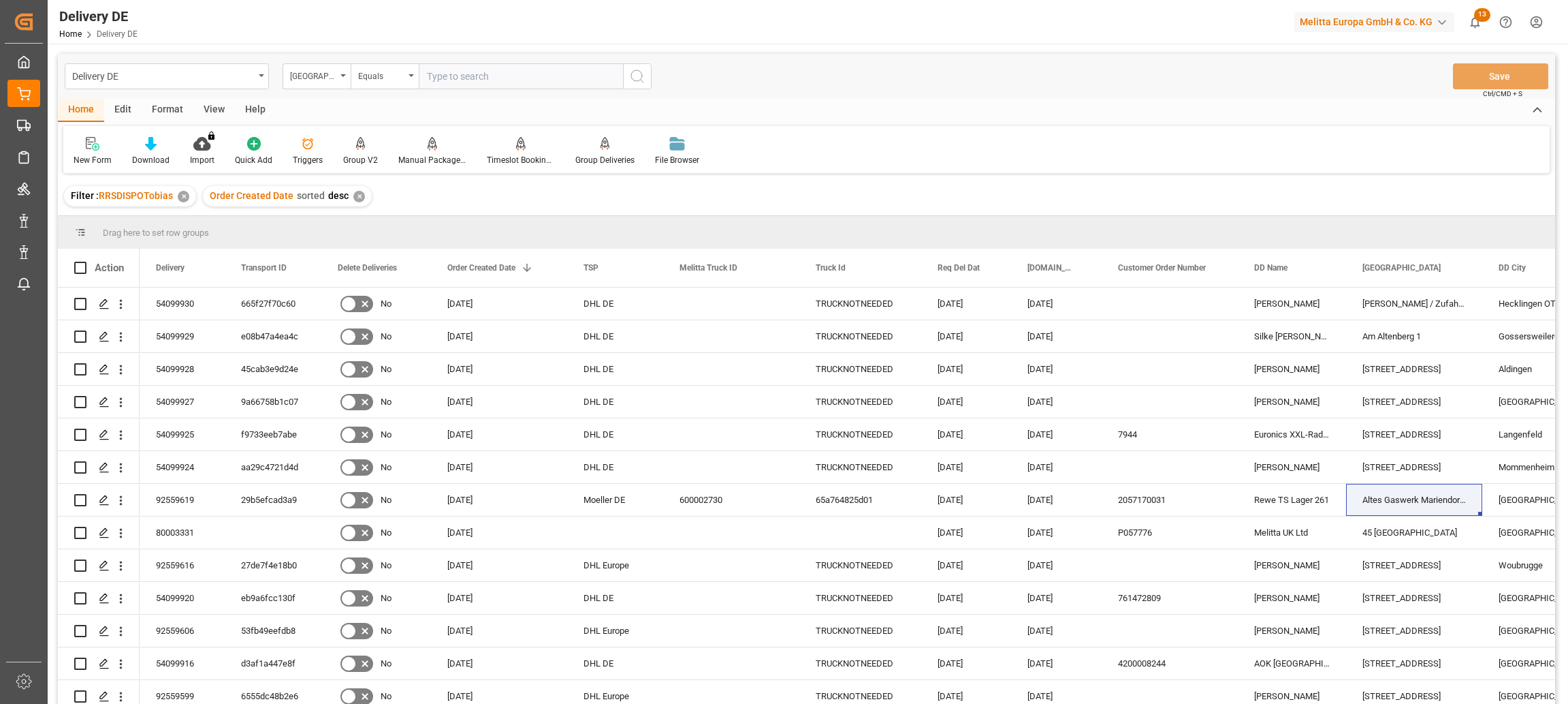
click at [450, 74] on input "text" at bounding box center [520, 76] width 204 height 26
paste input "Altes Gaswerk Mariendorf 31"
type input "Altes Gaswerk Mariendorf 31"
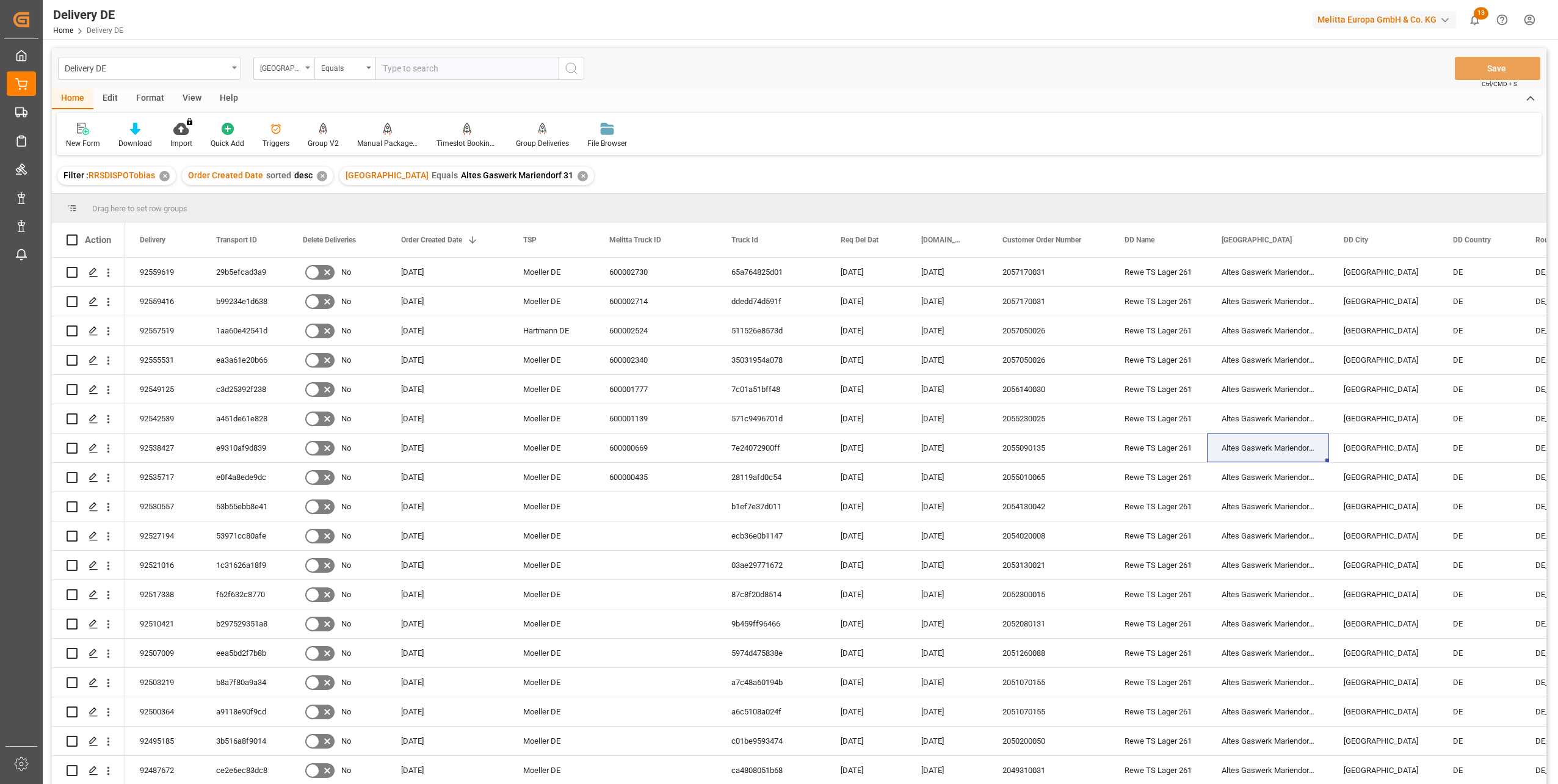
click at [1341, 100] on div "Home Edit Format View Help" at bounding box center [800, 99] width 1495 height 21
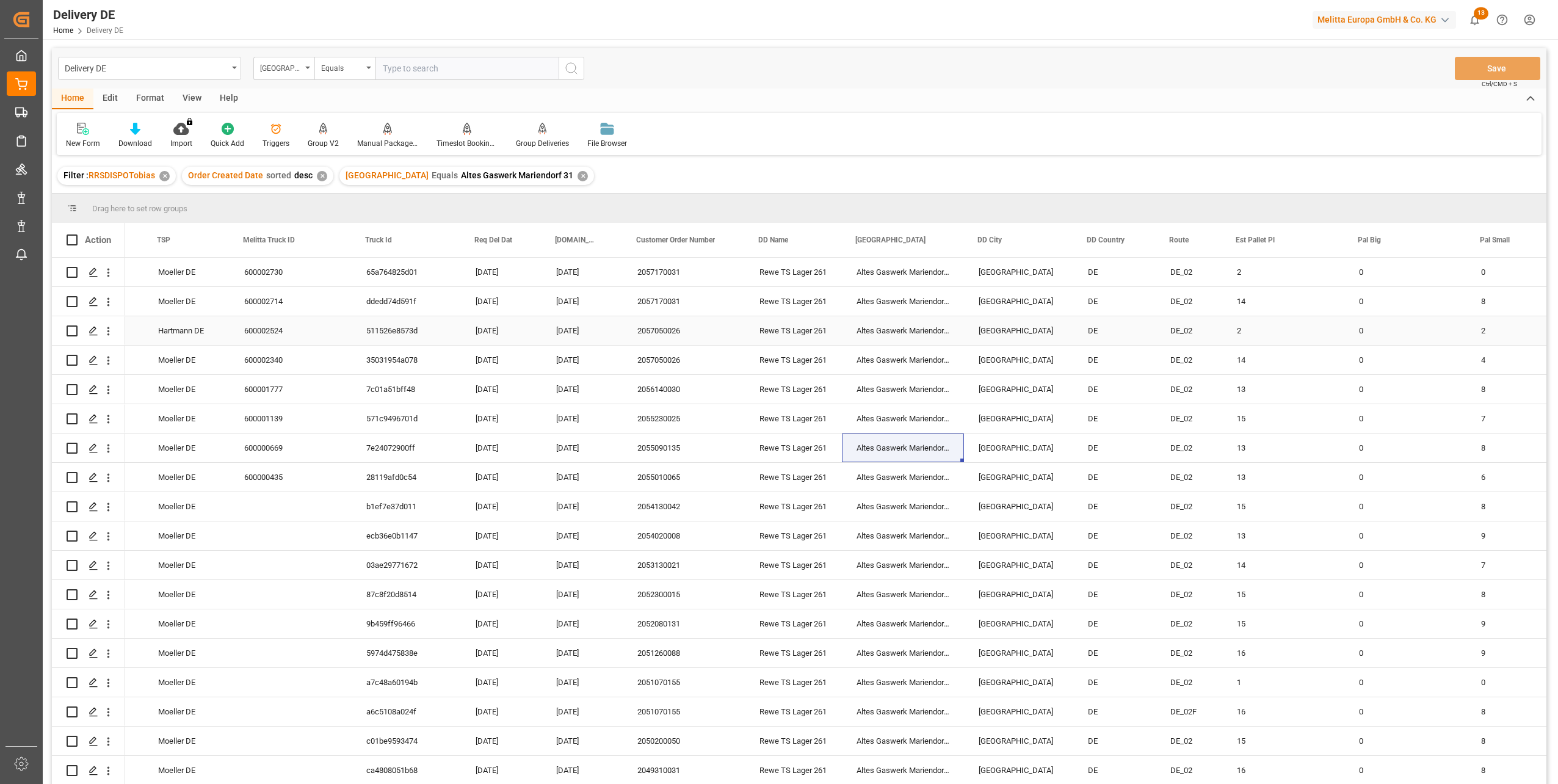
scroll to position [0, 366]
click at [285, 68] on div "[GEOGRAPHIC_DATA]" at bounding box center [281, 67] width 42 height 14
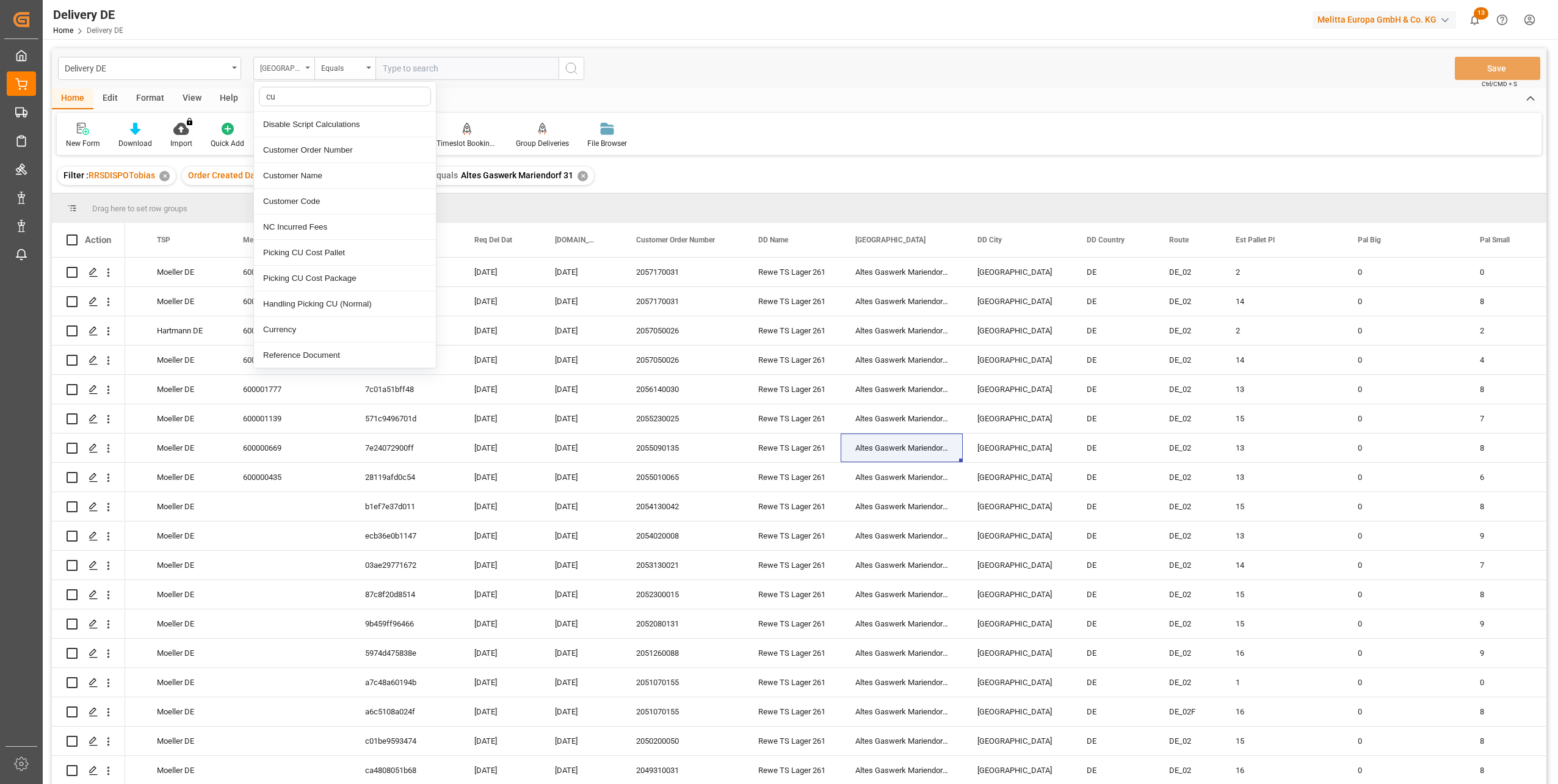
type input "cus"
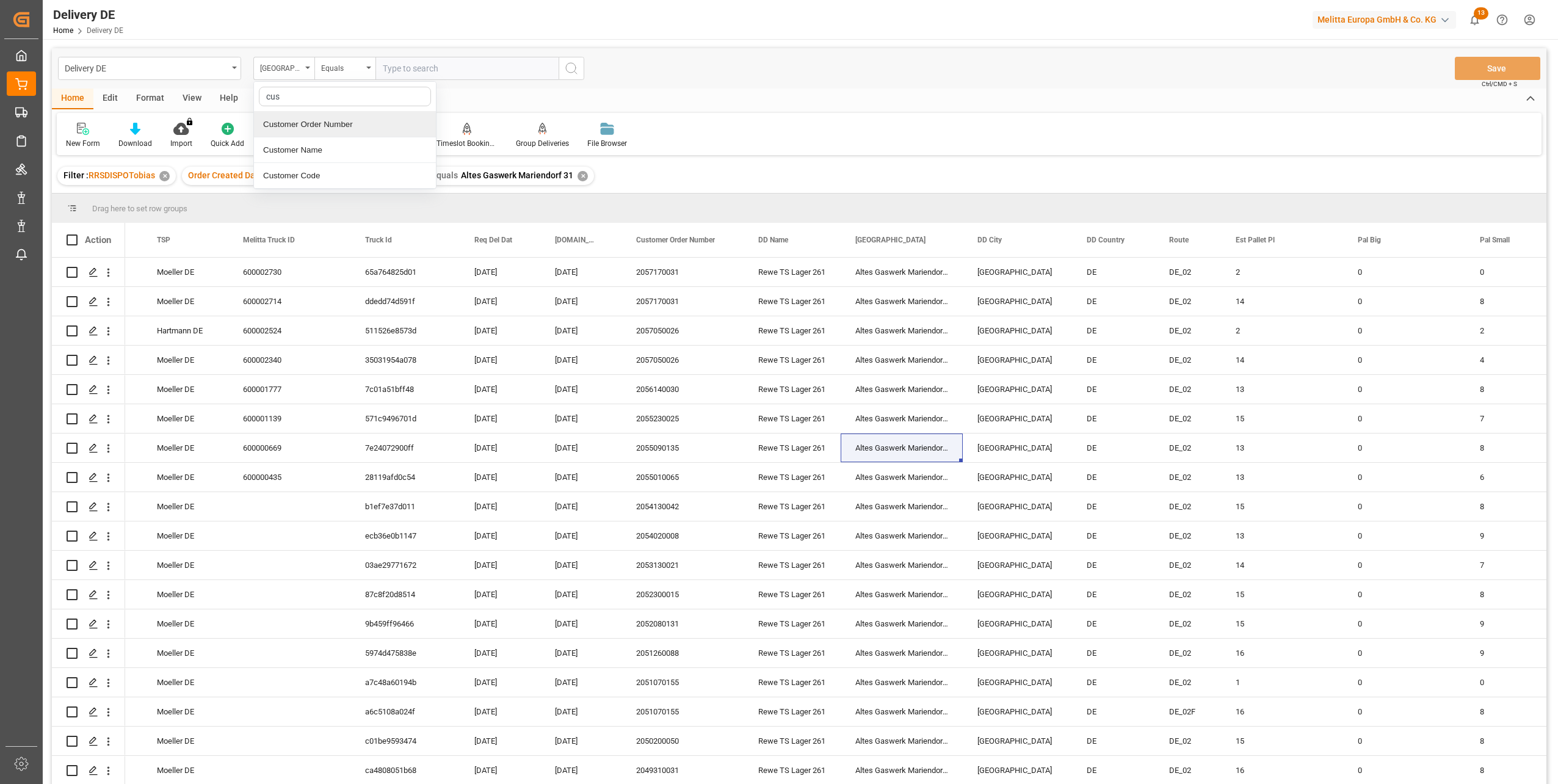
click at [321, 118] on div "Customer Order Number" at bounding box center [345, 124] width 182 height 26
click at [403, 63] on input "text" at bounding box center [467, 68] width 183 height 23
paste input "14806113"
type input "14806113"
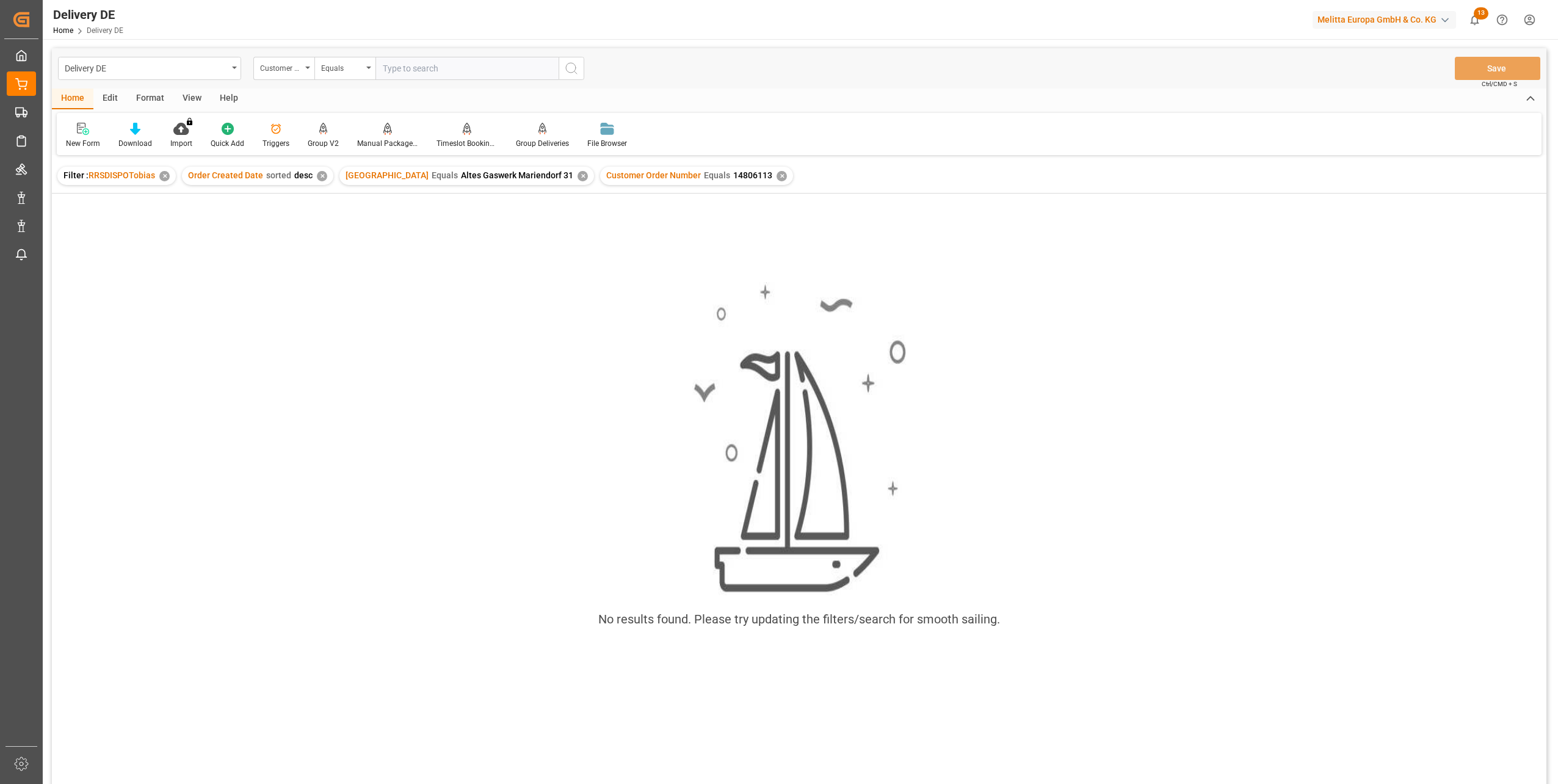
click at [577, 175] on div "✕" at bounding box center [582, 175] width 10 height 10
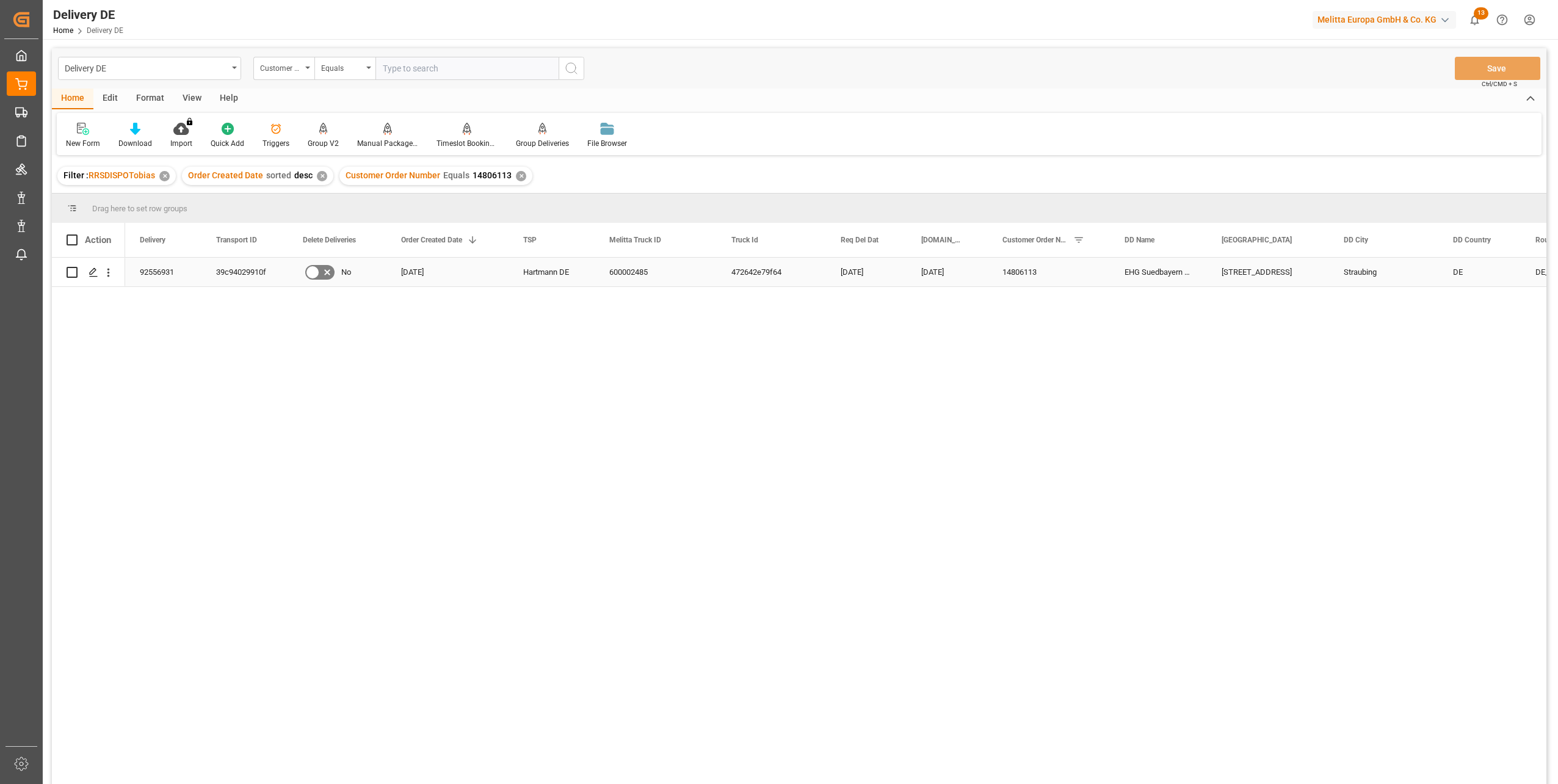
click at [242, 272] on div "39c94029910f" at bounding box center [244, 272] width 86 height 29
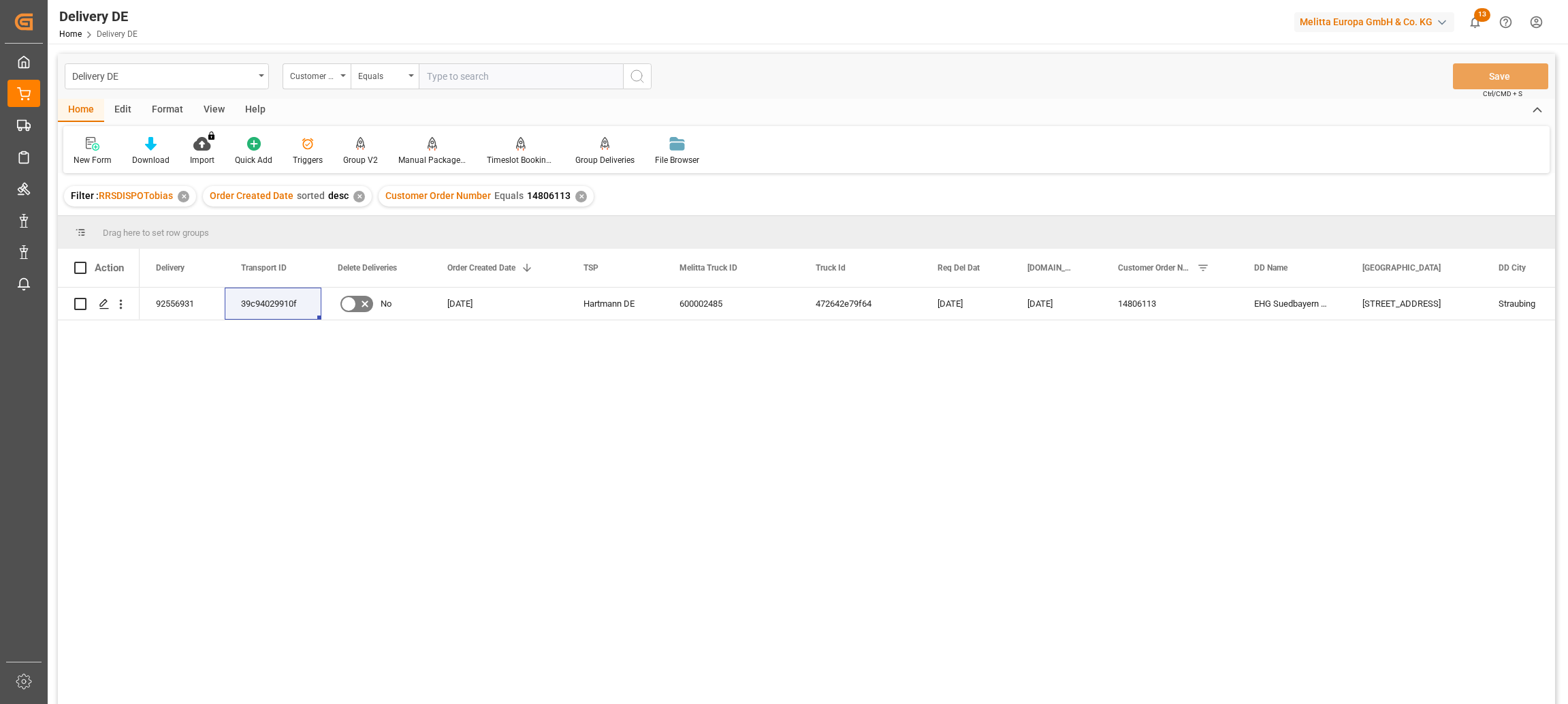
click at [478, 75] on input "text" at bounding box center [520, 76] width 204 height 26
paste input "92556836"
type input "92556836"
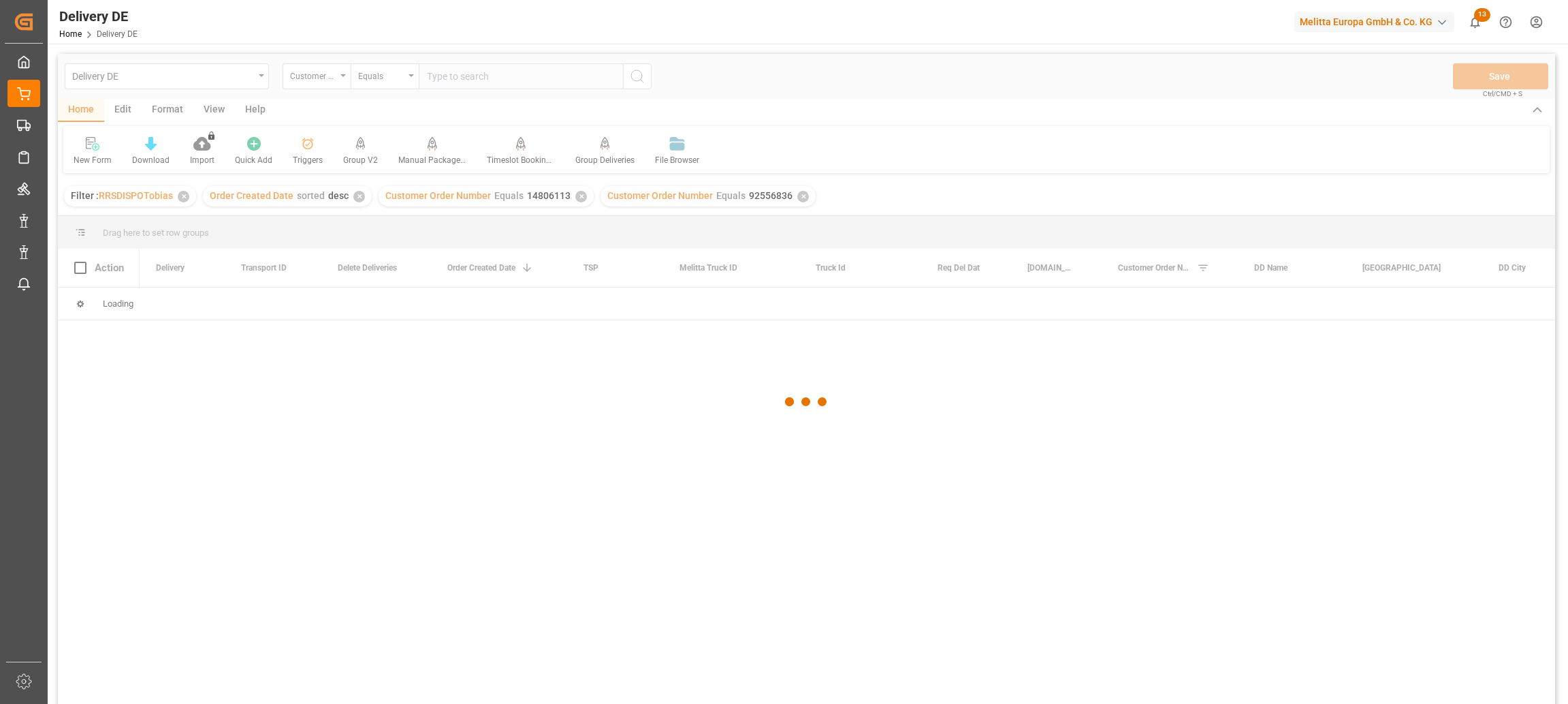
click at [575, 197] on div at bounding box center [807, 401] width 1497 height 695
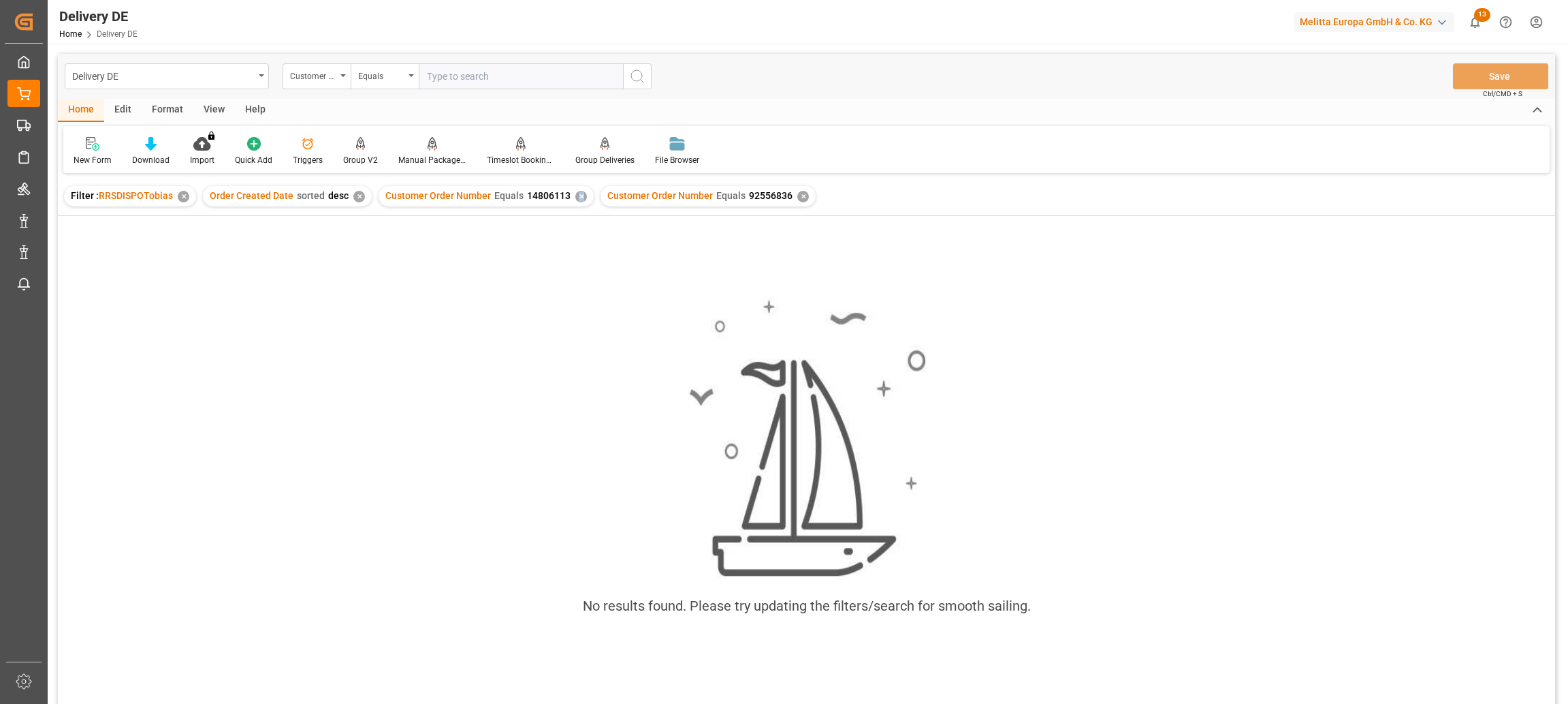
click at [577, 197] on div "✕" at bounding box center [581, 196] width 12 height 12
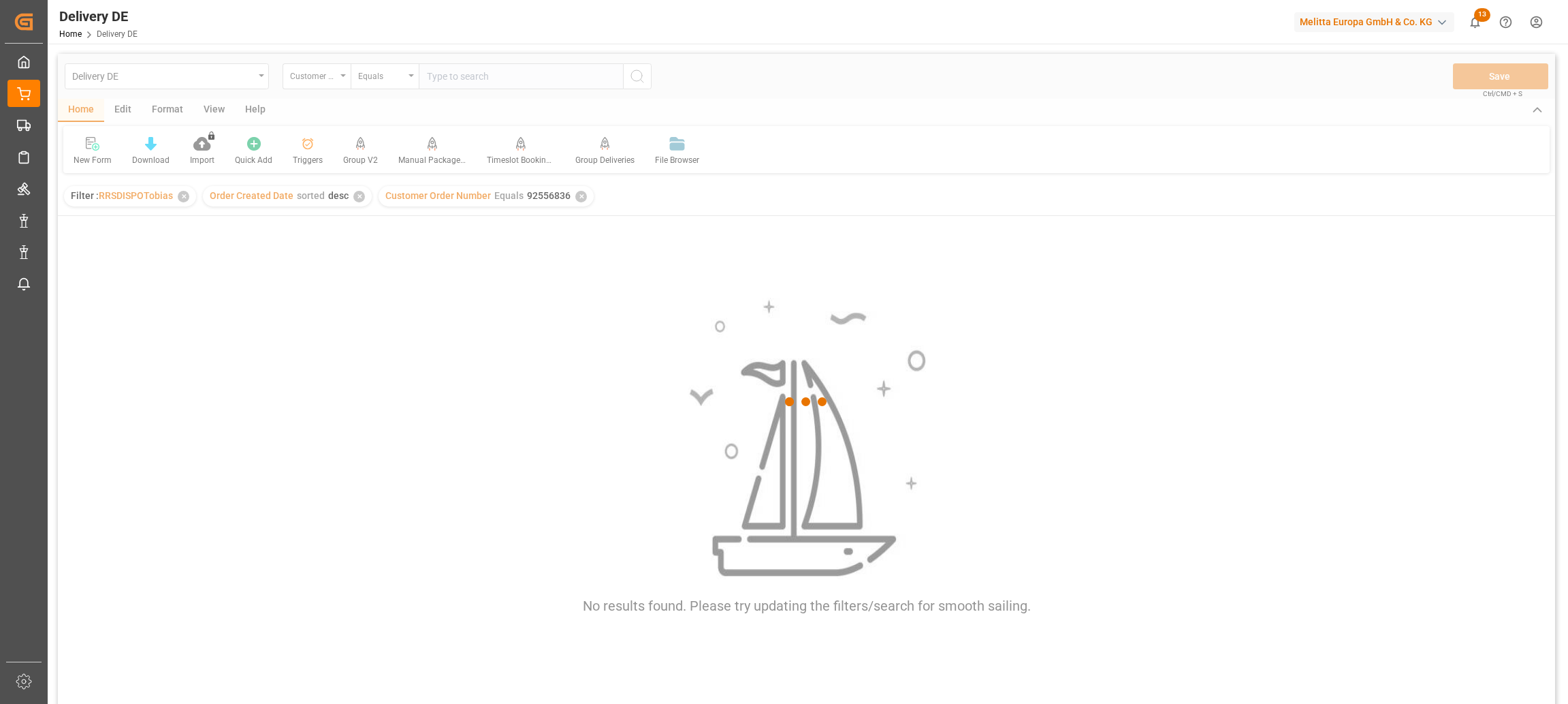
click at [446, 386] on div at bounding box center [807, 401] width 1497 height 695
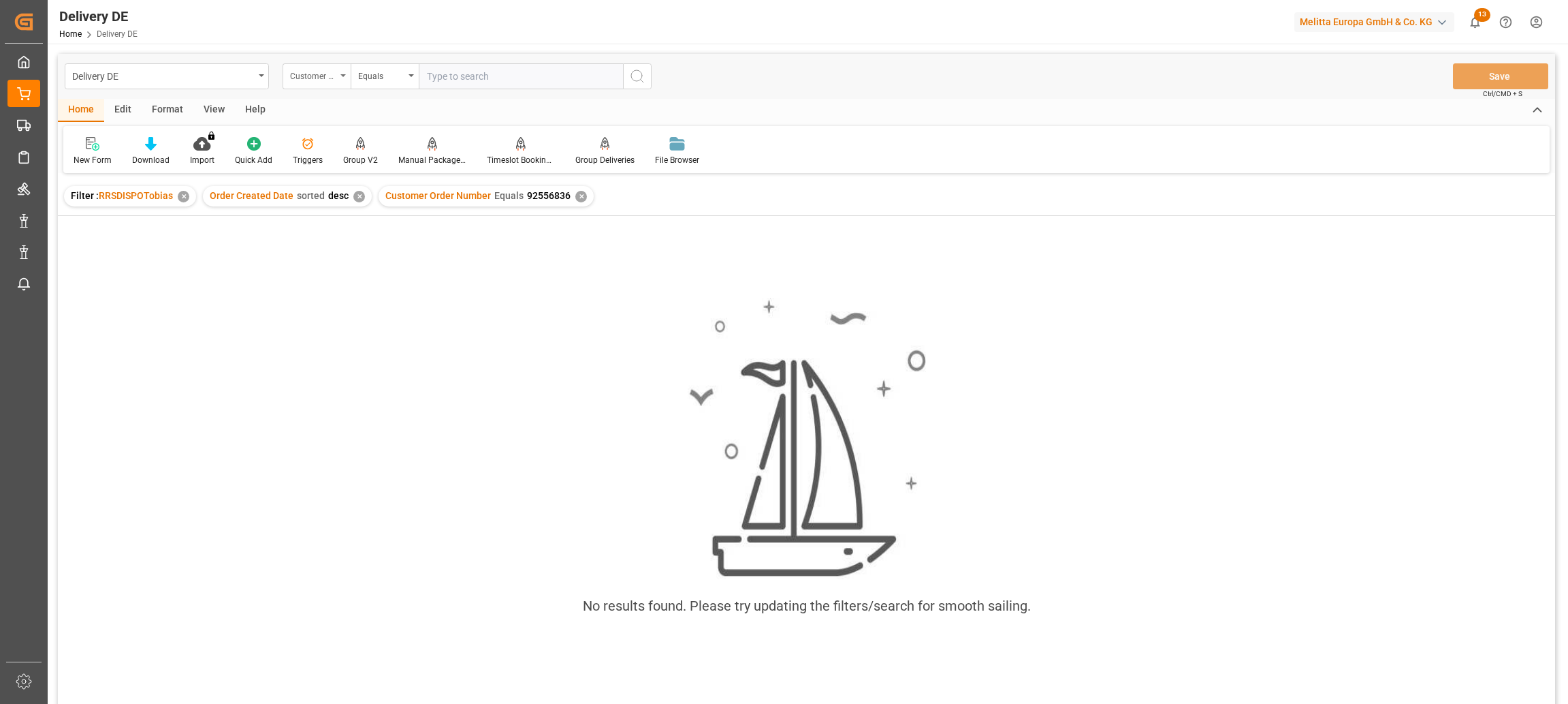
click at [328, 75] on div "Customer Order Number" at bounding box center [313, 75] width 47 height 16
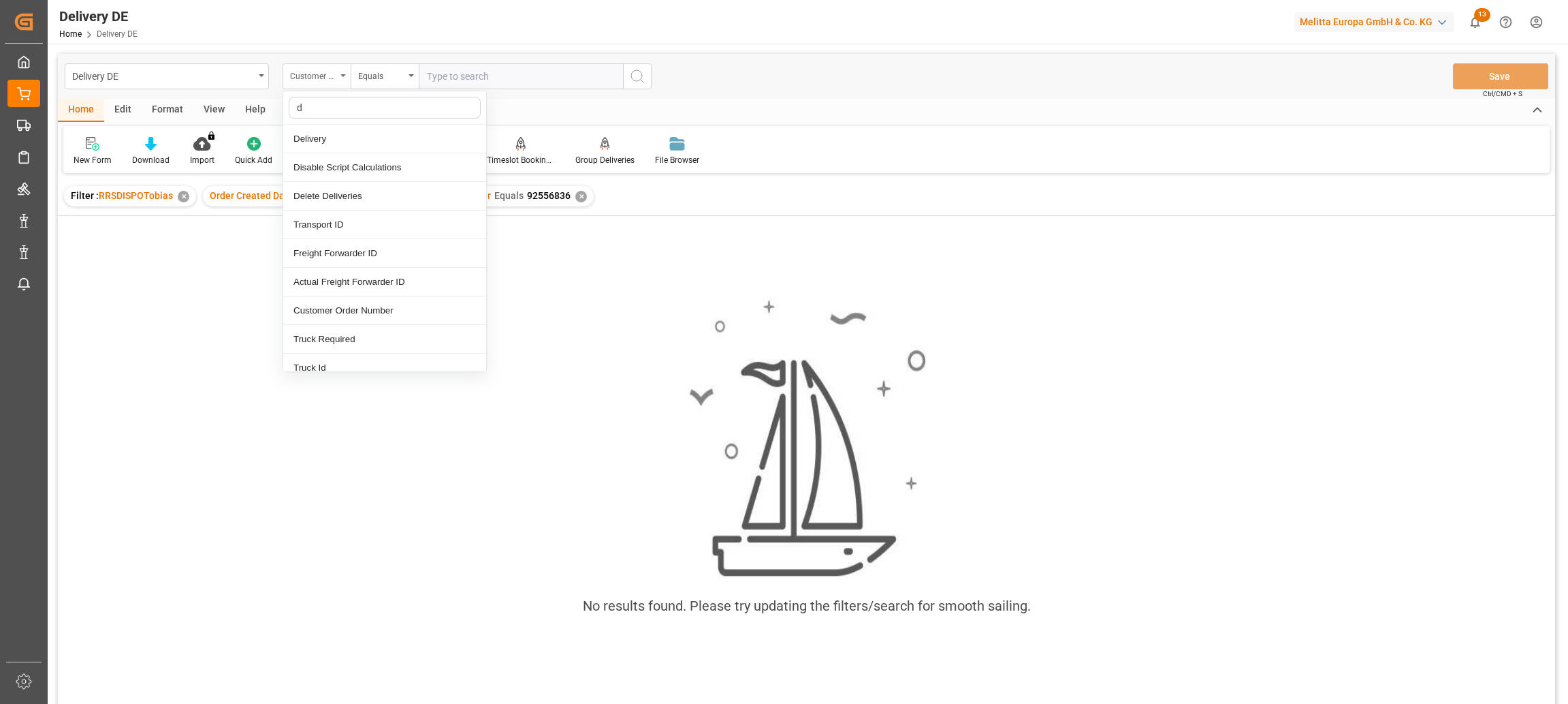
type input "de"
click at [336, 136] on div "Delivery" at bounding box center [384, 138] width 203 height 29
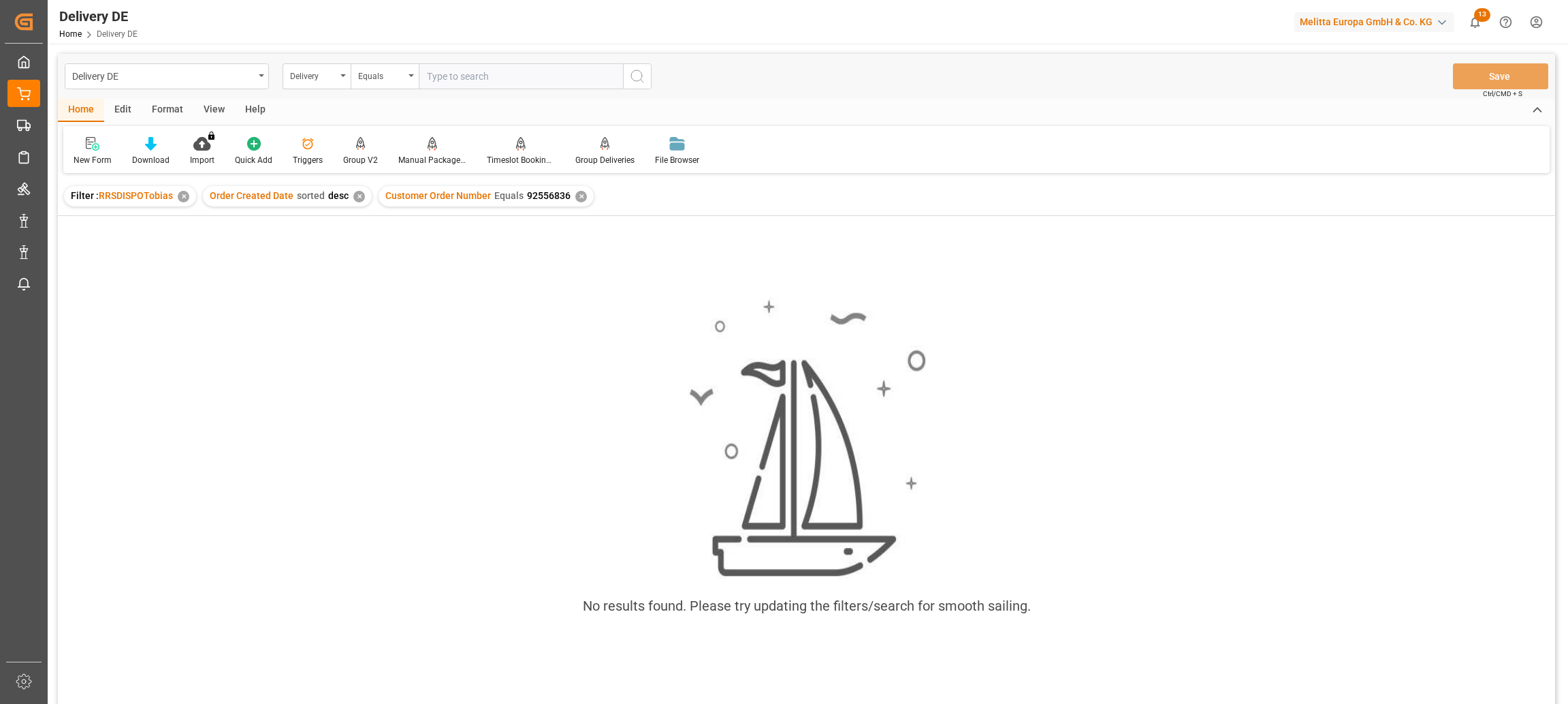
click at [471, 75] on input "text" at bounding box center [520, 76] width 204 height 26
paste input "92556836"
type input "92556836"
click at [632, 75] on icon "search button" at bounding box center [637, 76] width 16 height 16
click at [577, 193] on div "✕" at bounding box center [581, 196] width 12 height 12
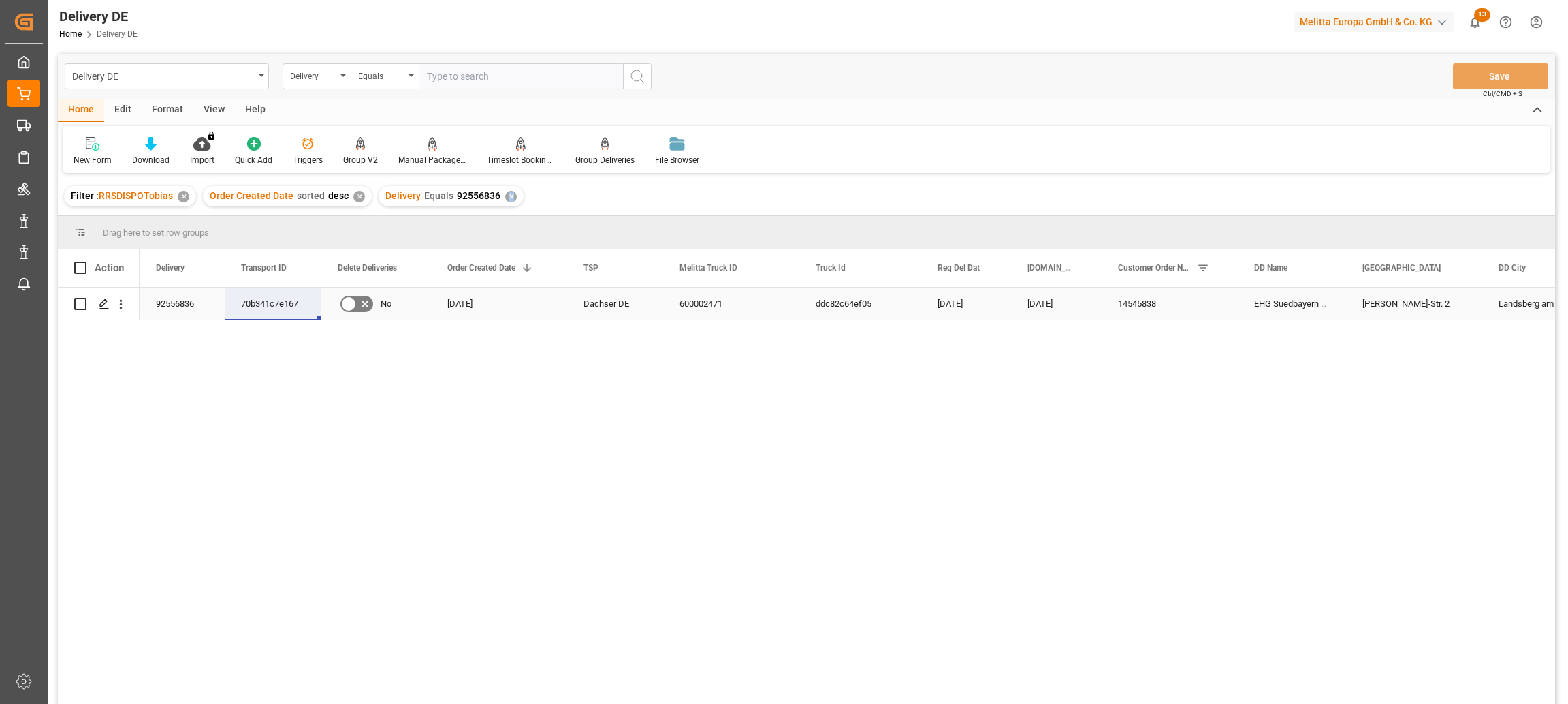
click at [187, 306] on div "92556836" at bounding box center [183, 303] width 85 height 32
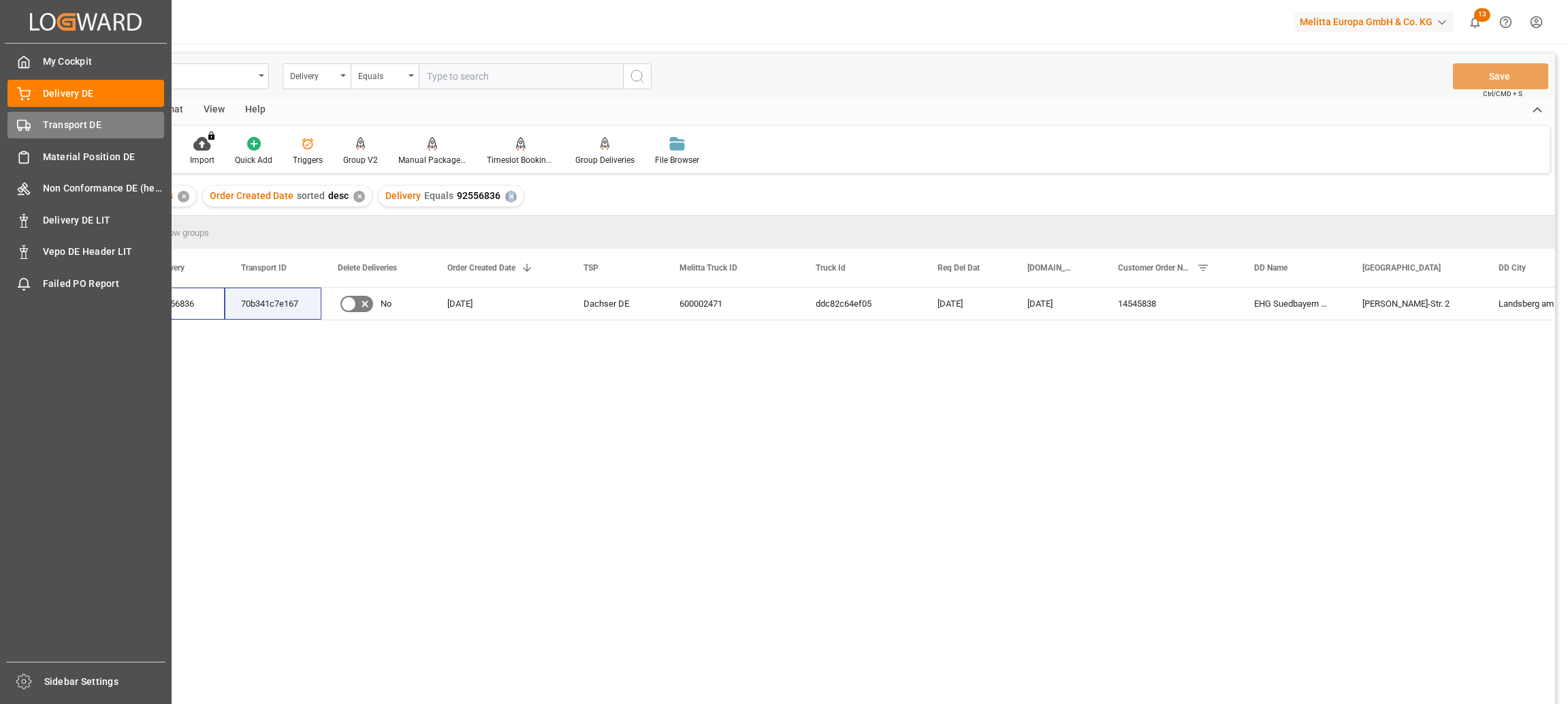
click at [40, 125] on div "Transport DE Transport DE" at bounding box center [86, 125] width 157 height 26
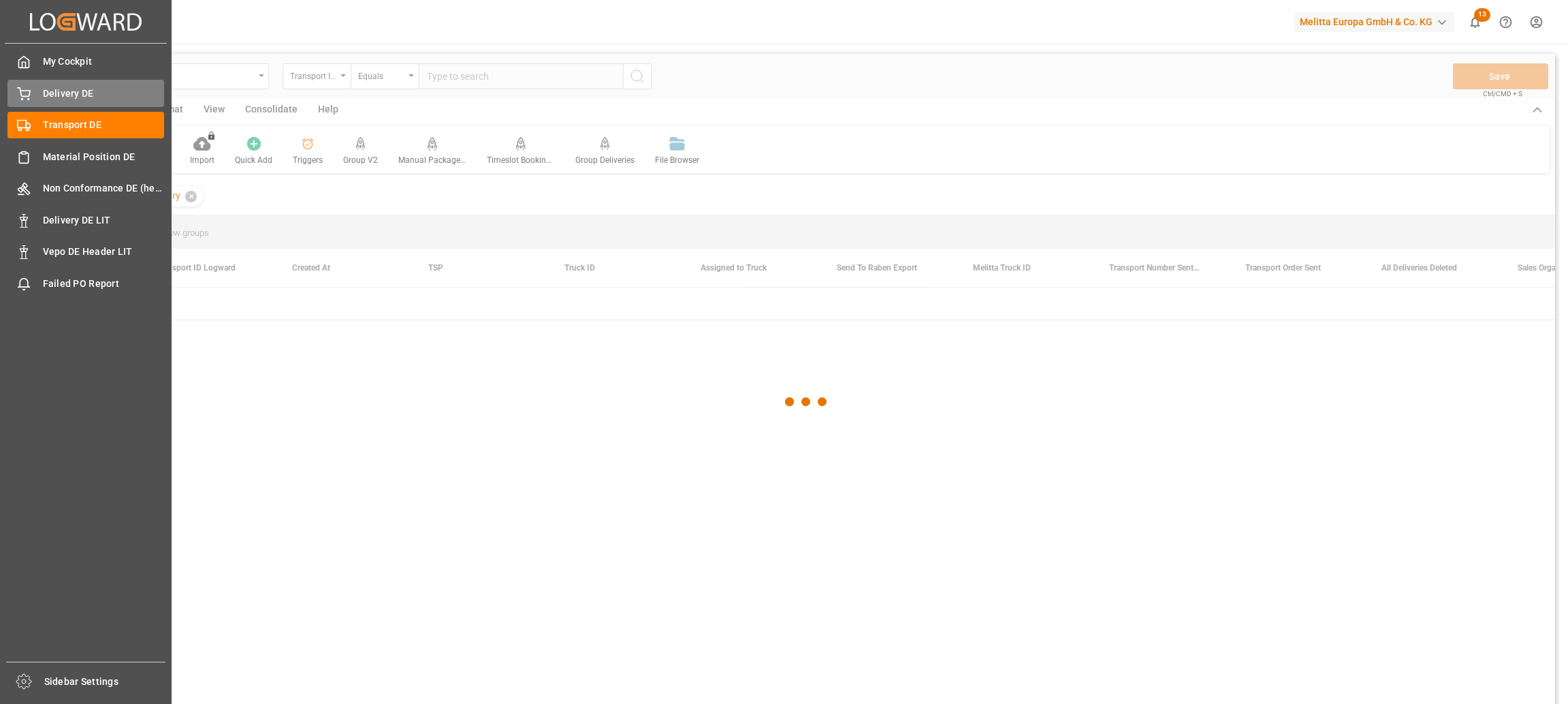
click at [70, 92] on span "Delivery DE" at bounding box center [103, 93] width 122 height 14
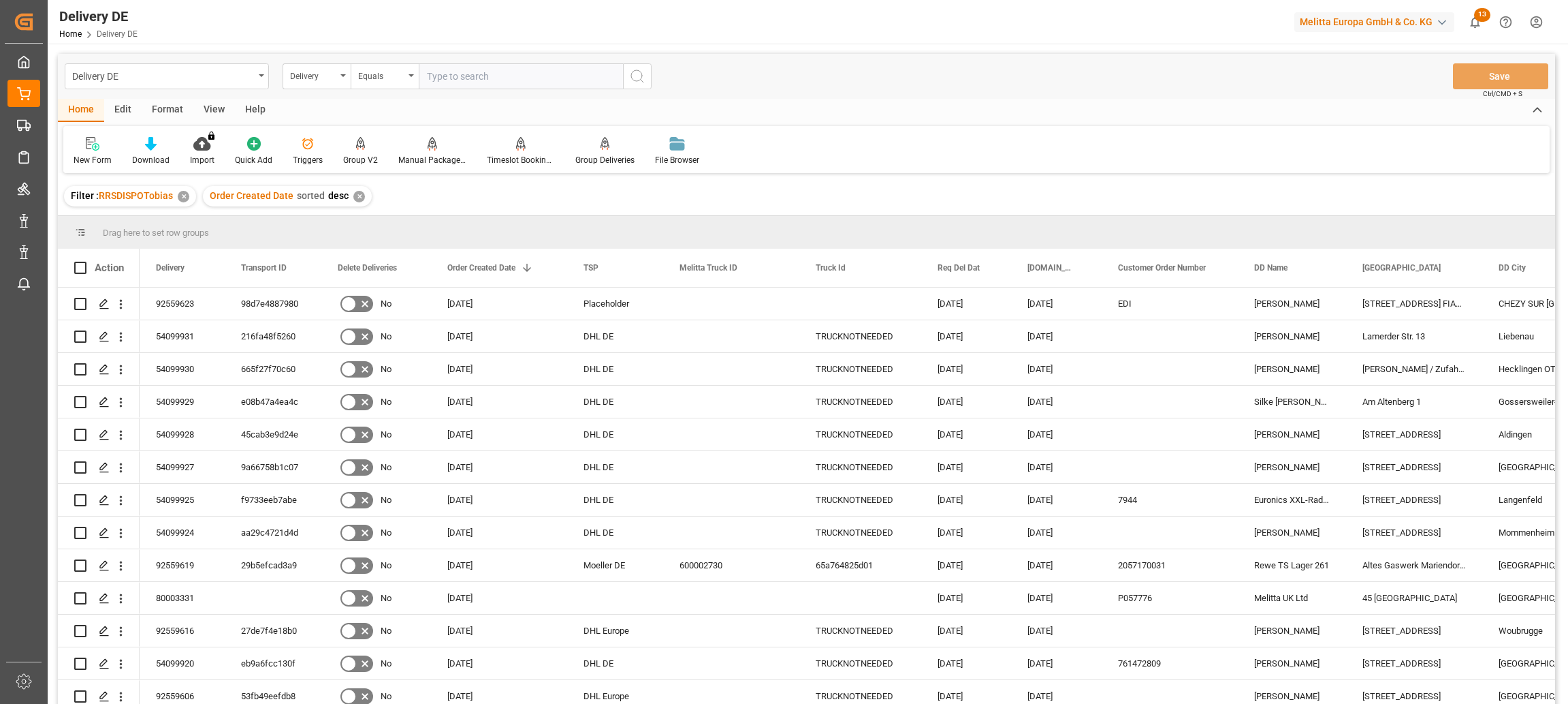
click at [454, 67] on input "text" at bounding box center [520, 76] width 204 height 26
paste input "92559624"
type input "92559624"
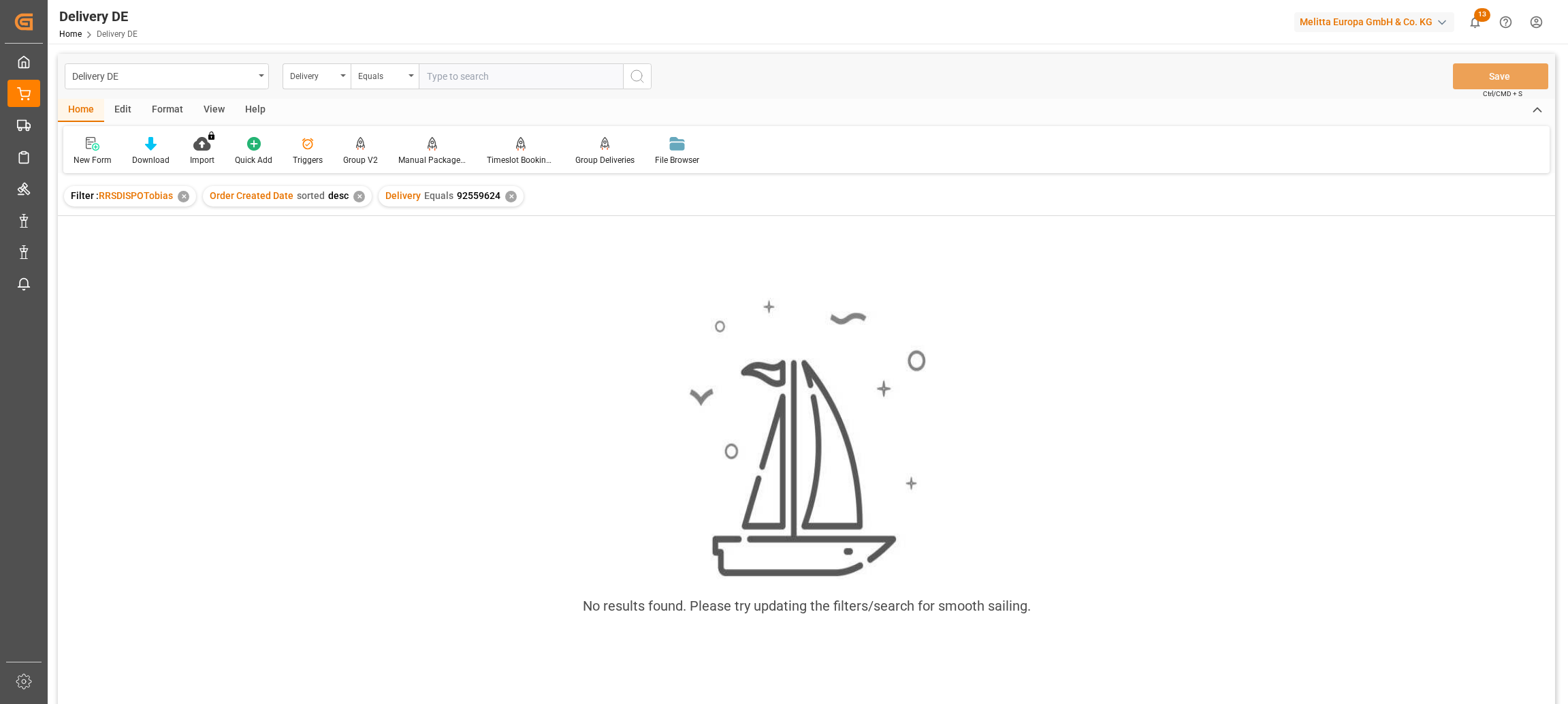
click at [353, 202] on div "Order Created Date sorted desc ✕" at bounding box center [287, 196] width 169 height 20
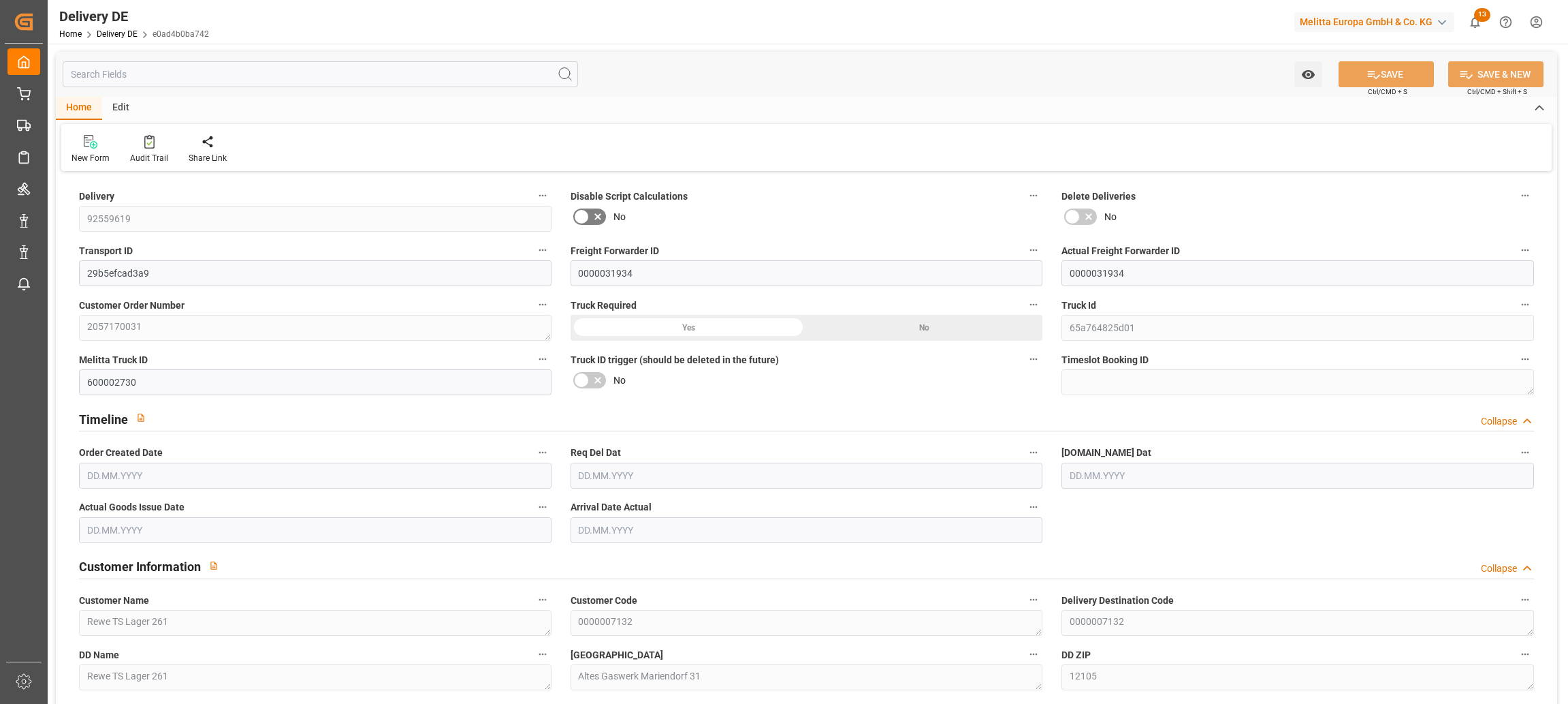
type input "0"
type input "2"
type input "227.52"
type input "405"
type input "2646.72"
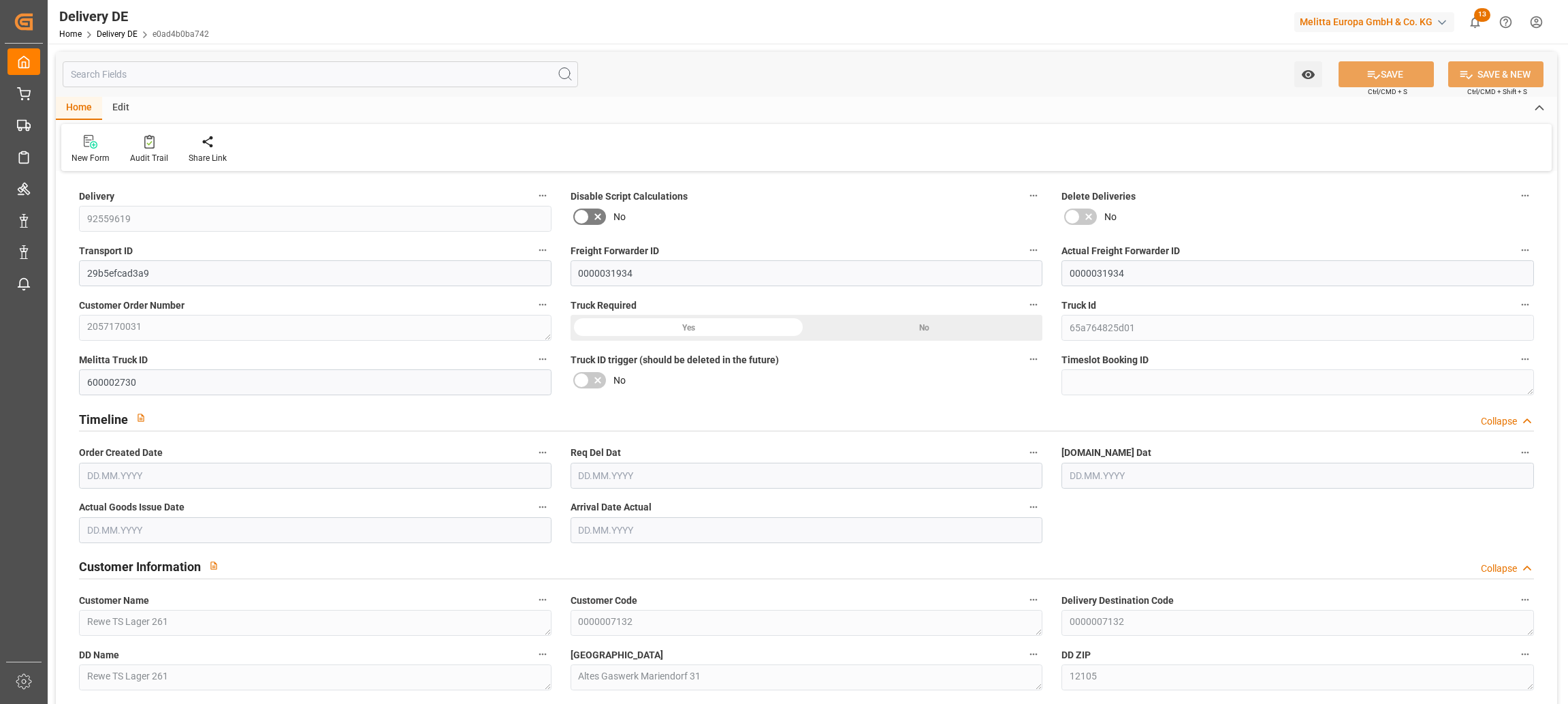
type input "[DATE]"
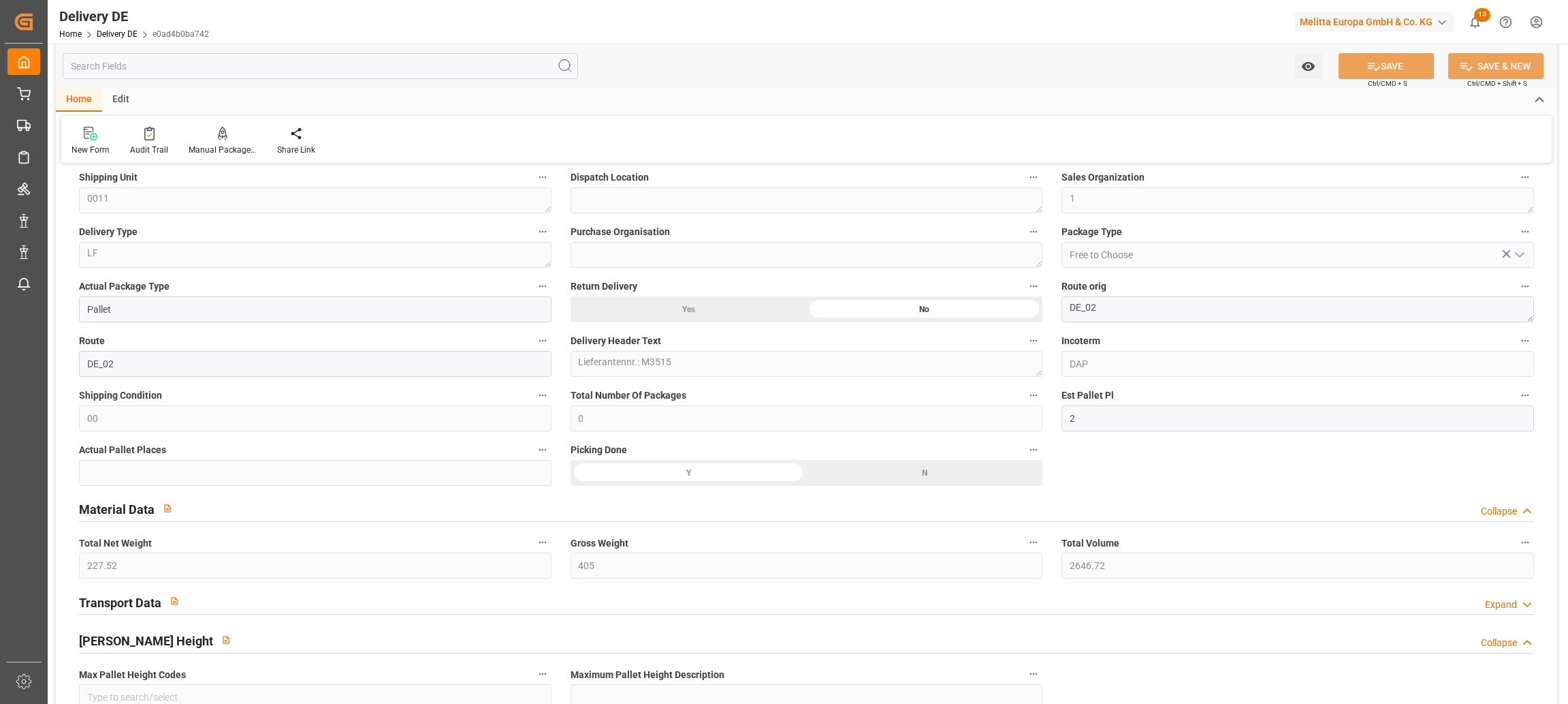
scroll to position [681, 0]
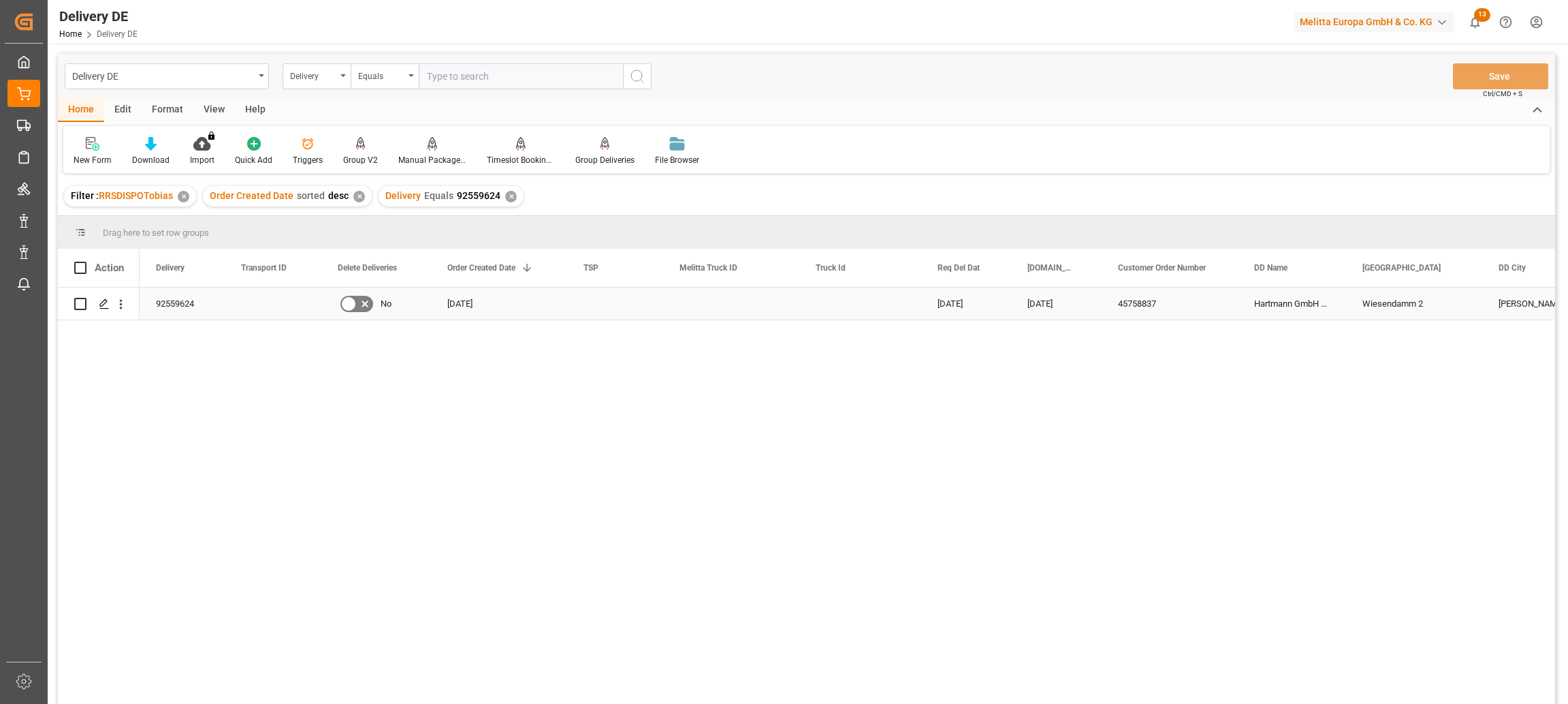
click at [80, 305] on input "Press Space to toggle row selection (unchecked)" at bounding box center [81, 304] width 12 height 12
checkbox input "true"
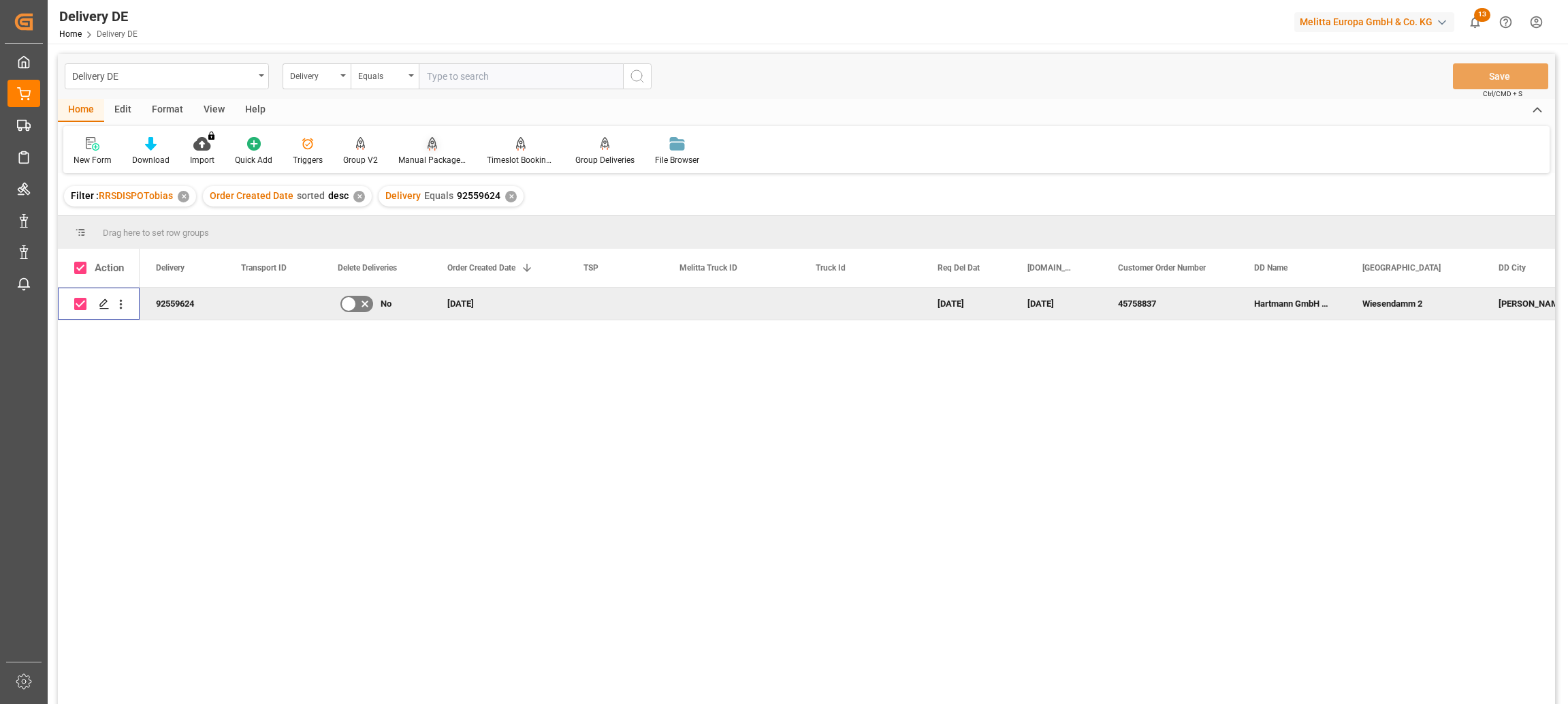
click at [428, 145] on icon at bounding box center [433, 144] width 9 height 14
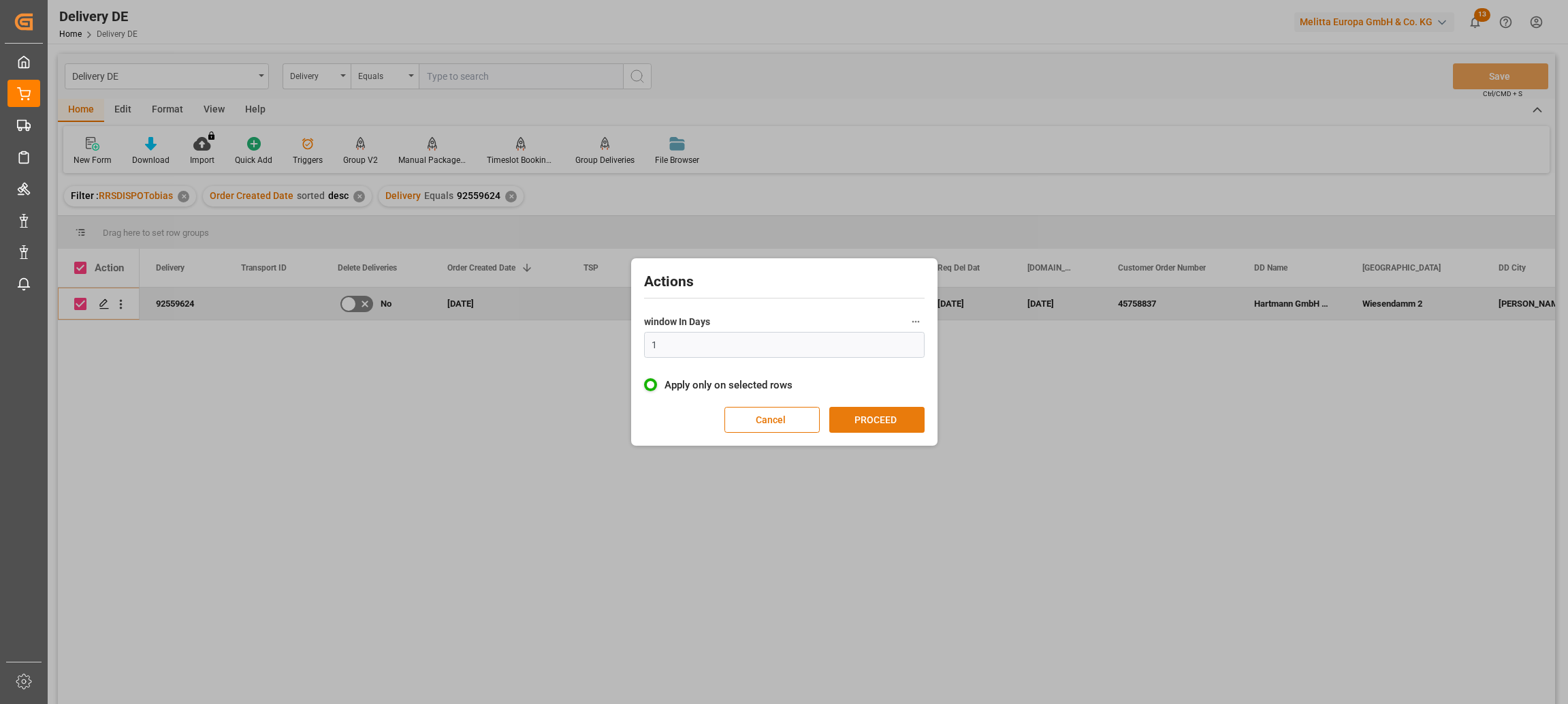
click at [869, 423] on button "PROCEED" at bounding box center [877, 419] width 96 height 26
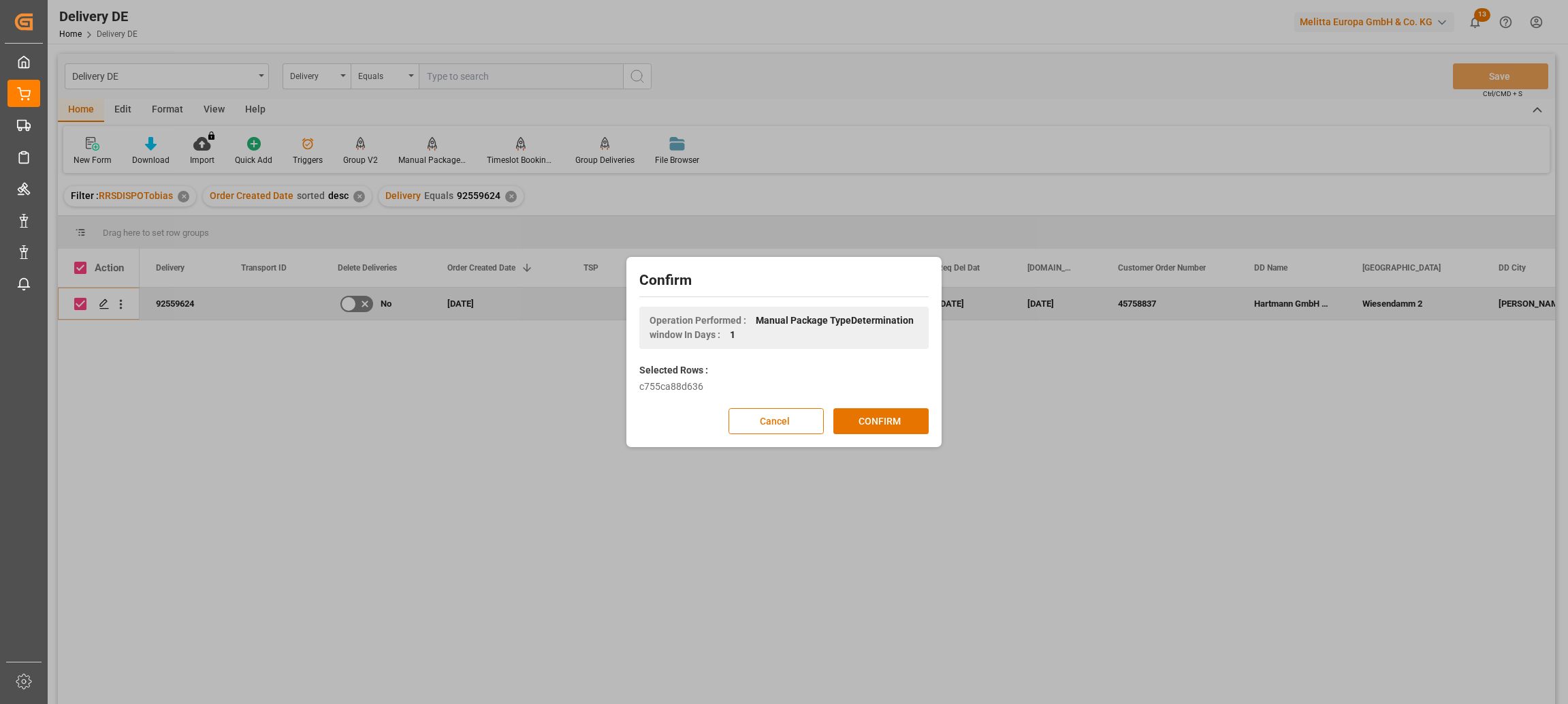
click at [869, 423] on button "CONFIRM" at bounding box center [881, 420] width 96 height 26
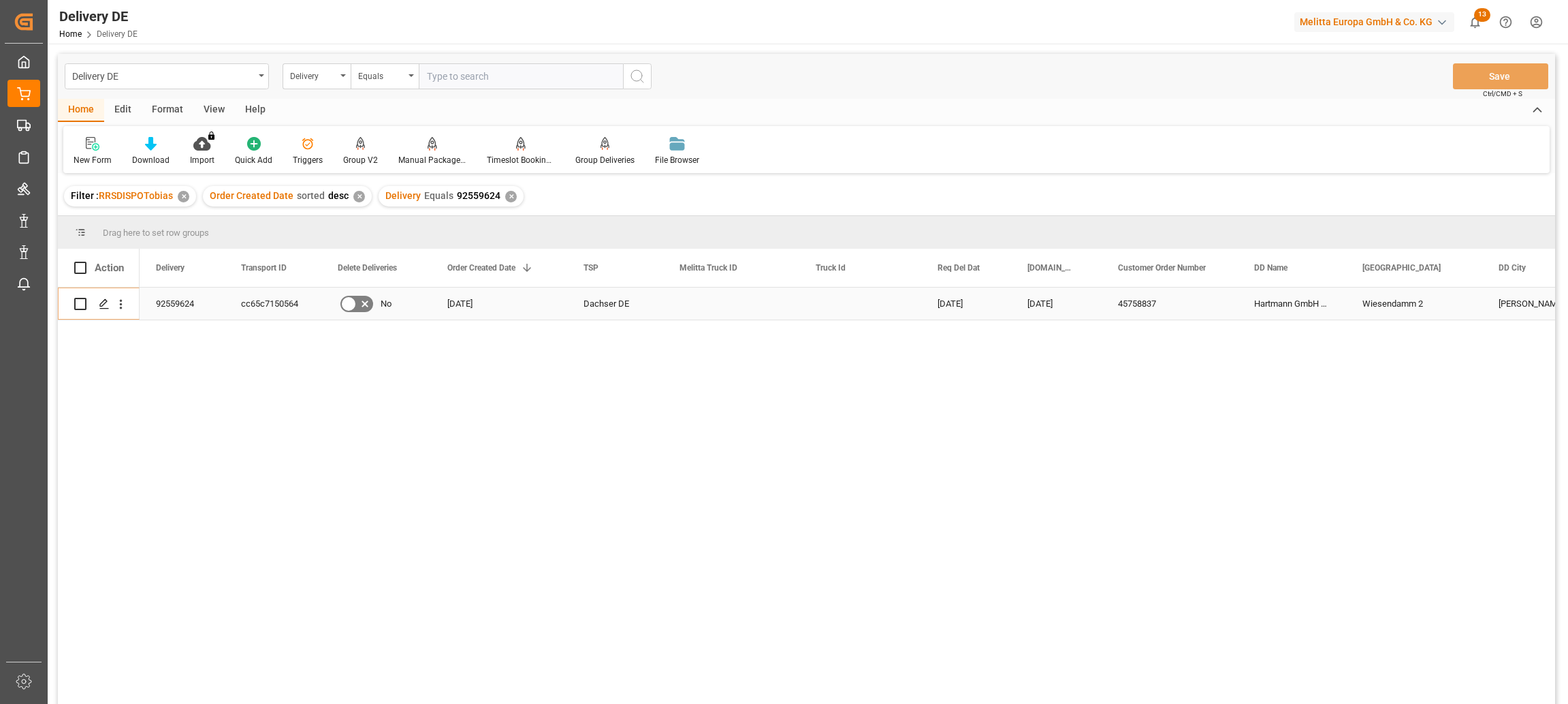
click at [183, 298] on div "92559624" at bounding box center [183, 303] width 85 height 32
click at [169, 300] on div "92559624" at bounding box center [183, 303] width 85 height 32
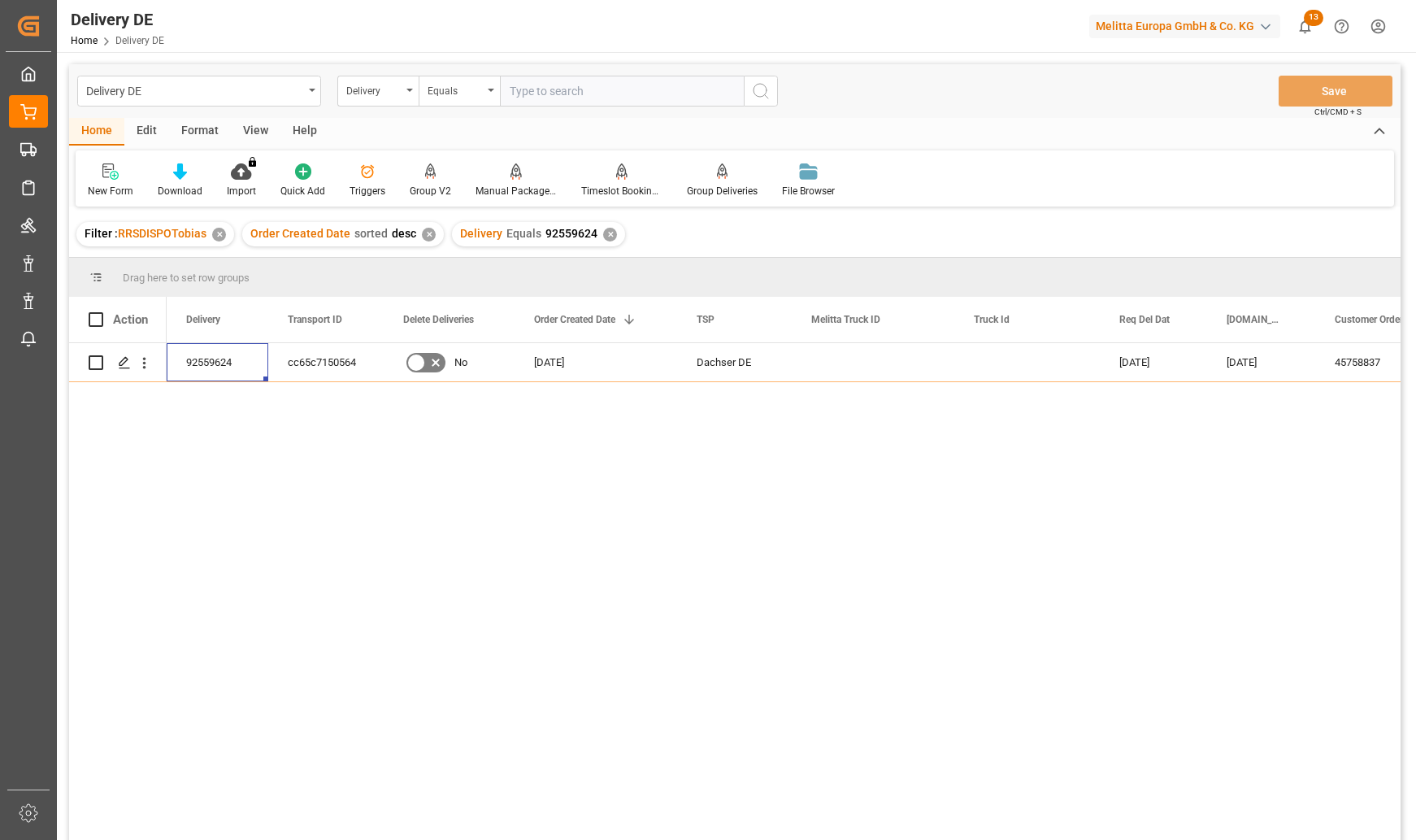
click at [561, 83] on input "text" at bounding box center [621, 91] width 244 height 31
paste input "92557271"
type input "92557271"
click at [761, 90] on icon "search button" at bounding box center [760, 91] width 19 height 19
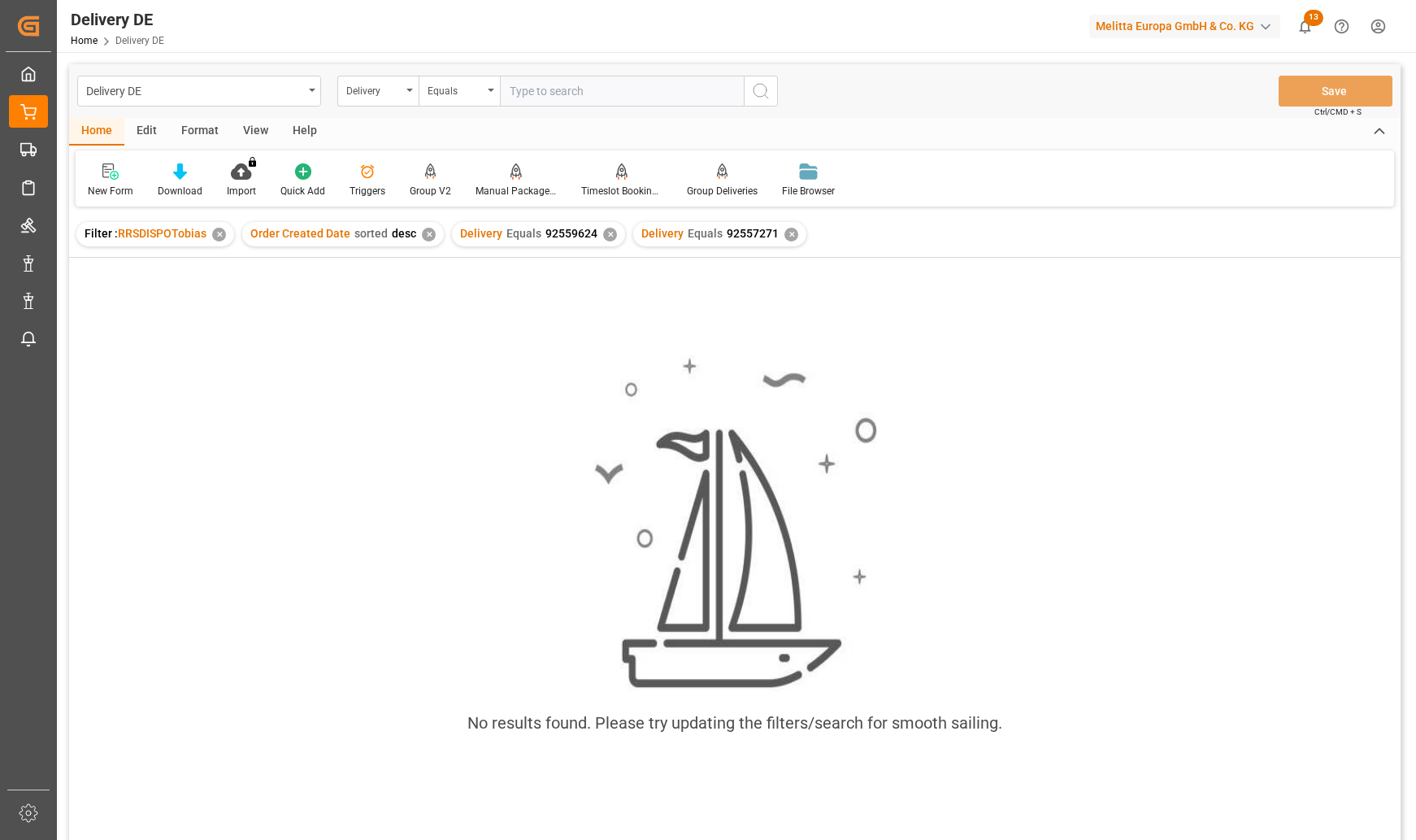
click at [603, 233] on div "✕" at bounding box center [609, 234] width 14 height 14
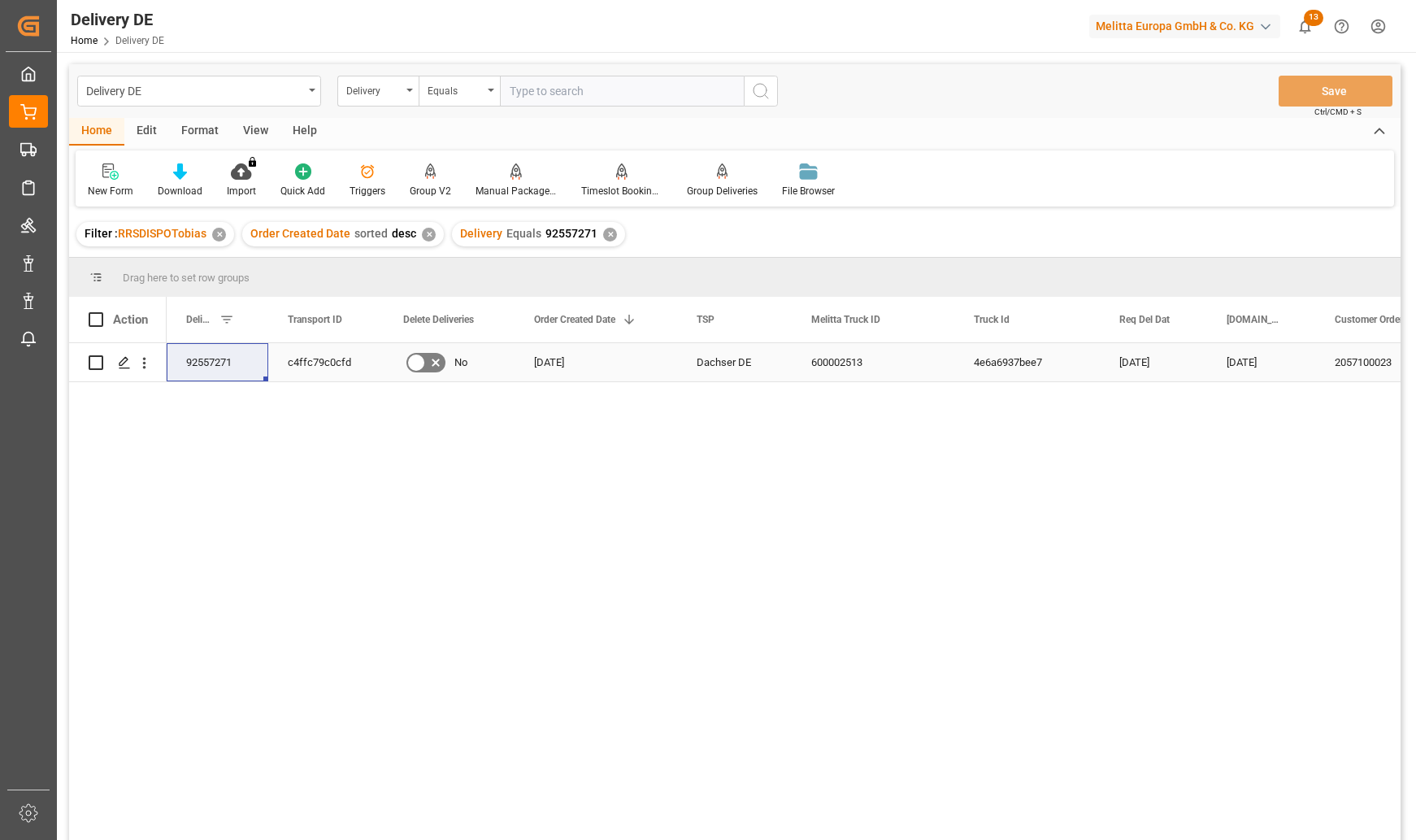
click at [342, 359] on div "c4ffc79c0cfd" at bounding box center [325, 362] width 115 height 38
click at [1176, 541] on div "92557271 Rewe Logistik VS 2057100023 [DATE] [DATE] 4e6a6937bee7 600002513 Dachs…" at bounding box center [784, 596] width 1234 height 507
drag, startPoint x: 1274, startPoint y: 568, endPoint x: 1228, endPoint y: 568, distance: 46.0
click at [1274, 568] on div "92557271 Rewe Logistik VS 2057100023 [DATE] [DATE] 4e6a6937bee7 600002513 Dachs…" at bounding box center [784, 596] width 1234 height 507
click at [212, 359] on div "92557271" at bounding box center [218, 362] width 102 height 38
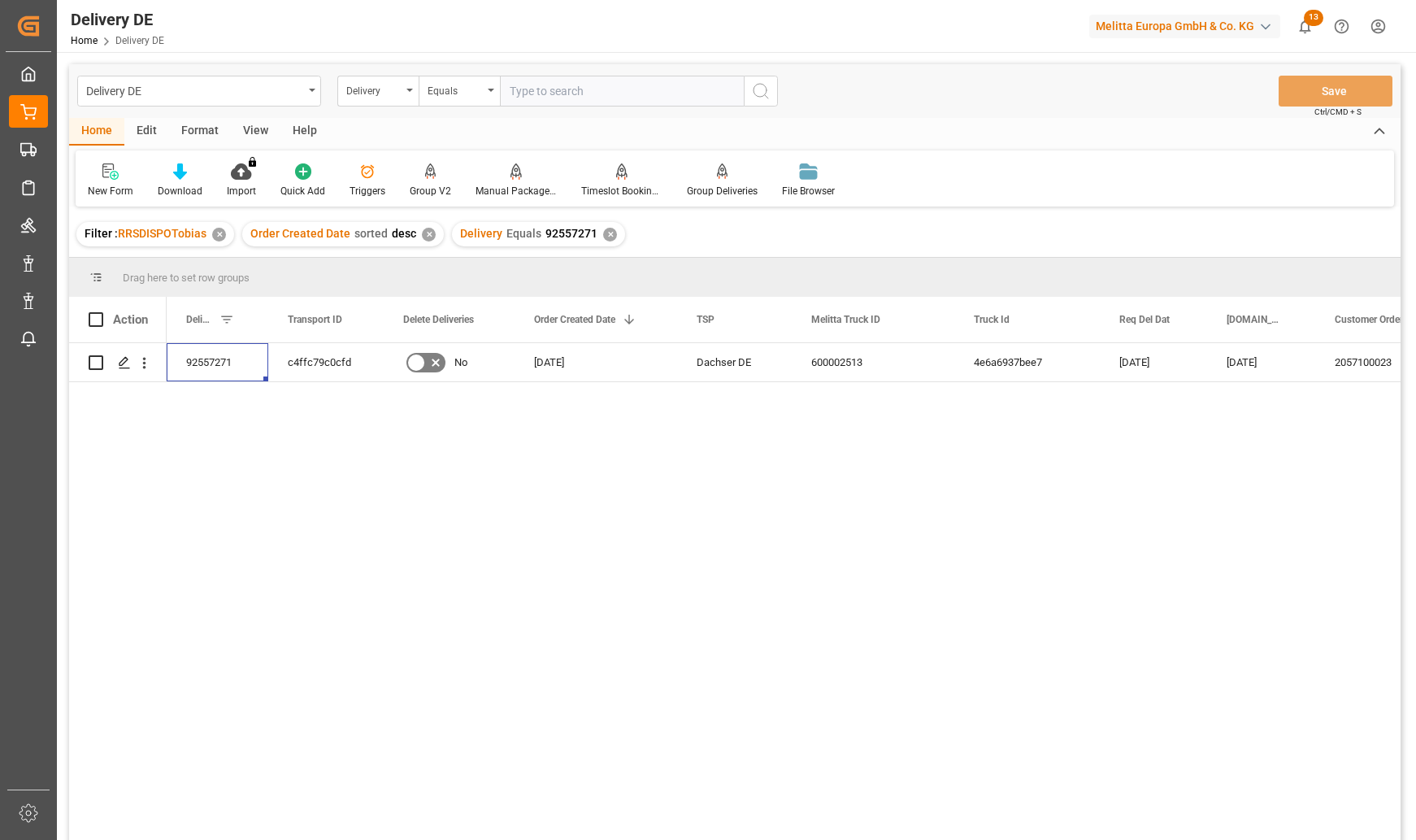
click at [530, 89] on input "text" at bounding box center [621, 91] width 244 height 31
paste input "188816092501"
type input "188816092501"
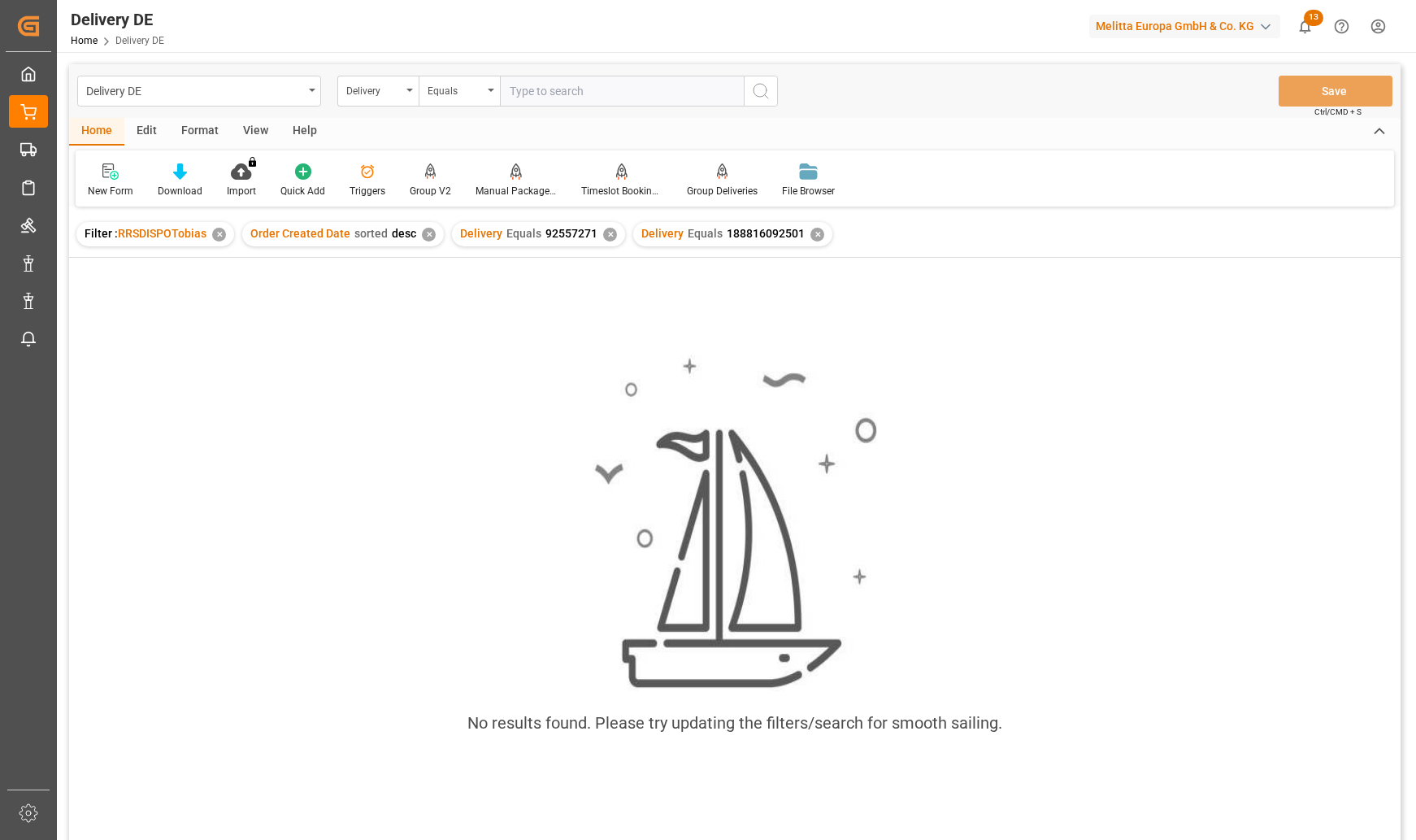
click at [603, 231] on div "✕" at bounding box center [609, 234] width 14 height 14
click at [392, 89] on div "Delivery" at bounding box center [374, 89] width 56 height 19
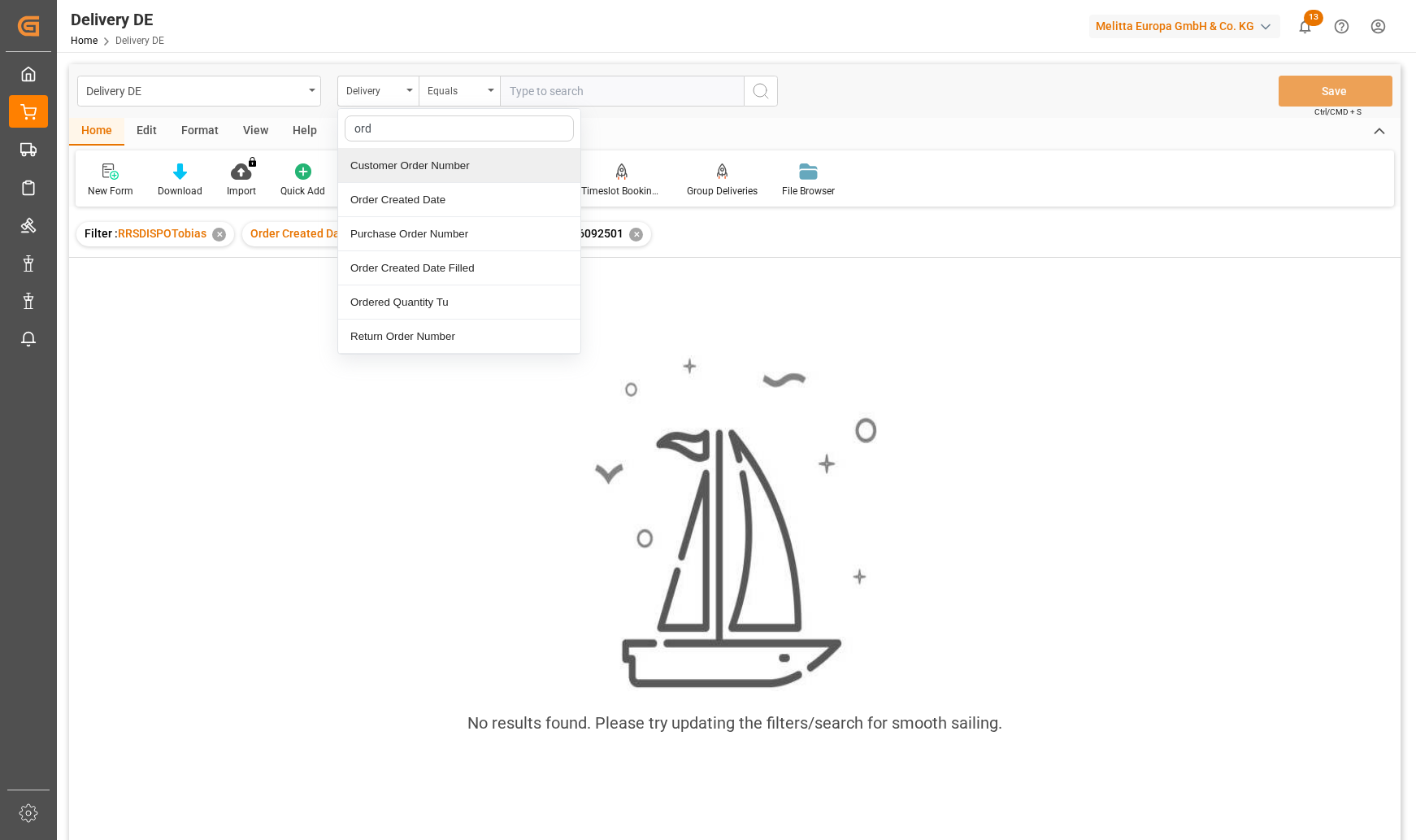
type input "orde"
click at [390, 161] on div "Customer Order Number" at bounding box center [459, 165] width 242 height 34
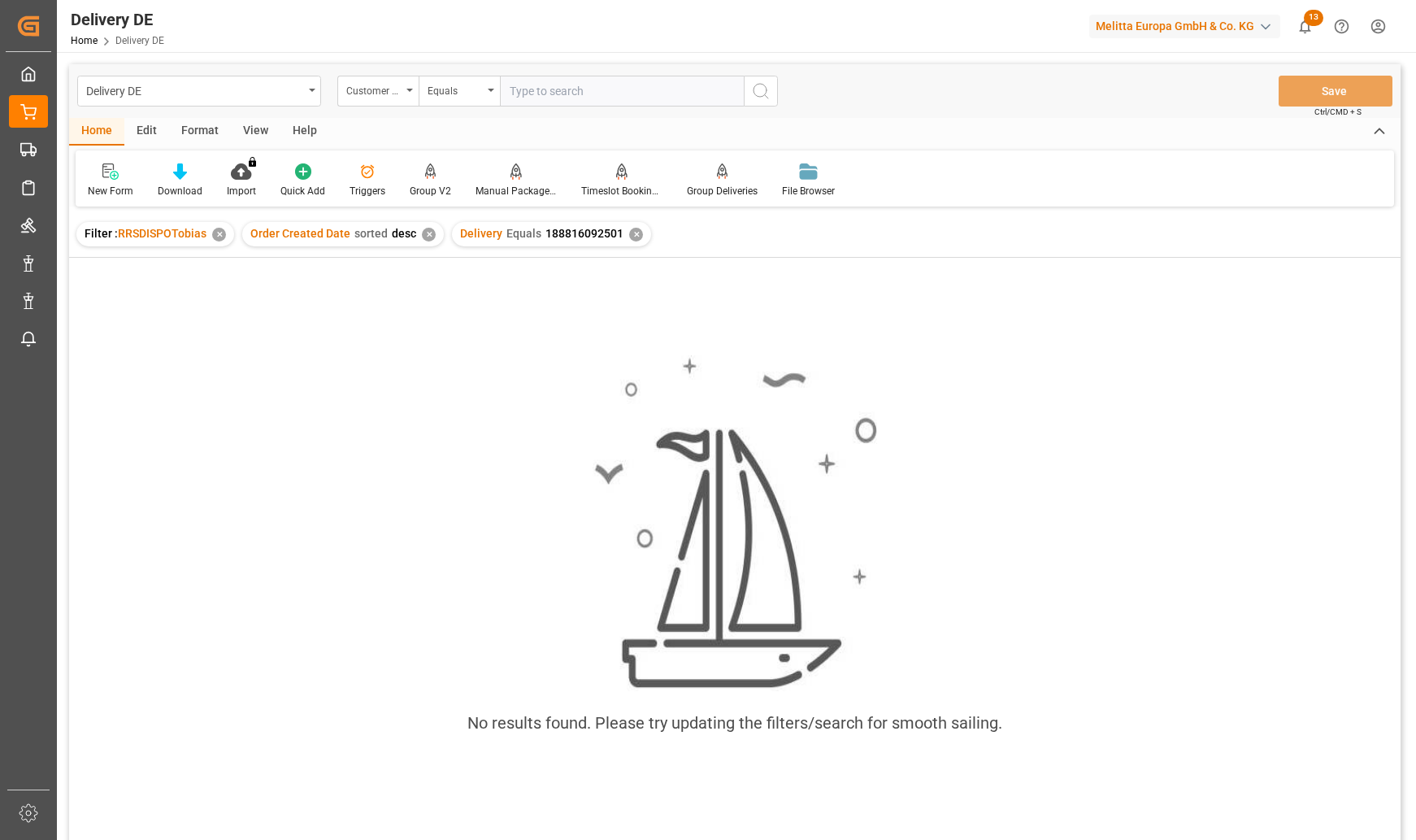
click at [529, 93] on input "text" at bounding box center [621, 91] width 244 height 31
paste input "188816092501"
type input "188816092501"
click at [759, 89] on icon "search button" at bounding box center [760, 91] width 19 height 19
click at [631, 235] on div "✕" at bounding box center [636, 234] width 14 height 14
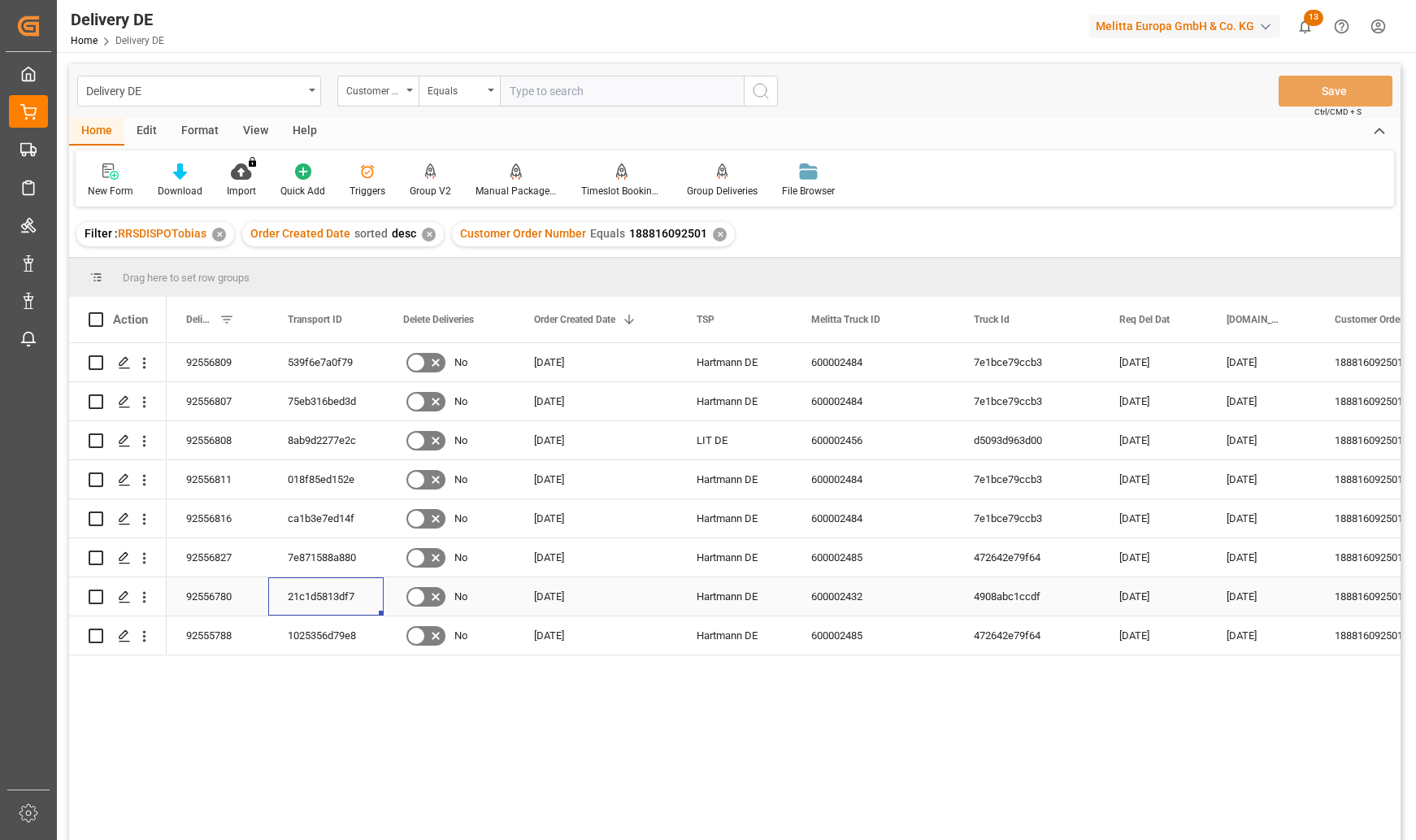
click at [330, 594] on div "21c1d5813df7" at bounding box center [325, 595] width 115 height 38
click at [1157, 772] on div "92556809 600002484 7e1bce79ccb3 [DATE] [DATE] 188816092501 Lidl GmbH Co. KG [PE…" at bounding box center [784, 596] width 1234 height 507
click at [201, 596] on div "92556780" at bounding box center [218, 595] width 102 height 38
drag, startPoint x: 1134, startPoint y: 761, endPoint x: 928, endPoint y: 732, distance: 208.0
click at [1134, 761] on div "92556809 600002484 7e1bce79ccb3 [DATE] [DATE] 188816092501 Lidl GmbH Co. KG [PE…" at bounding box center [784, 596] width 1234 height 507
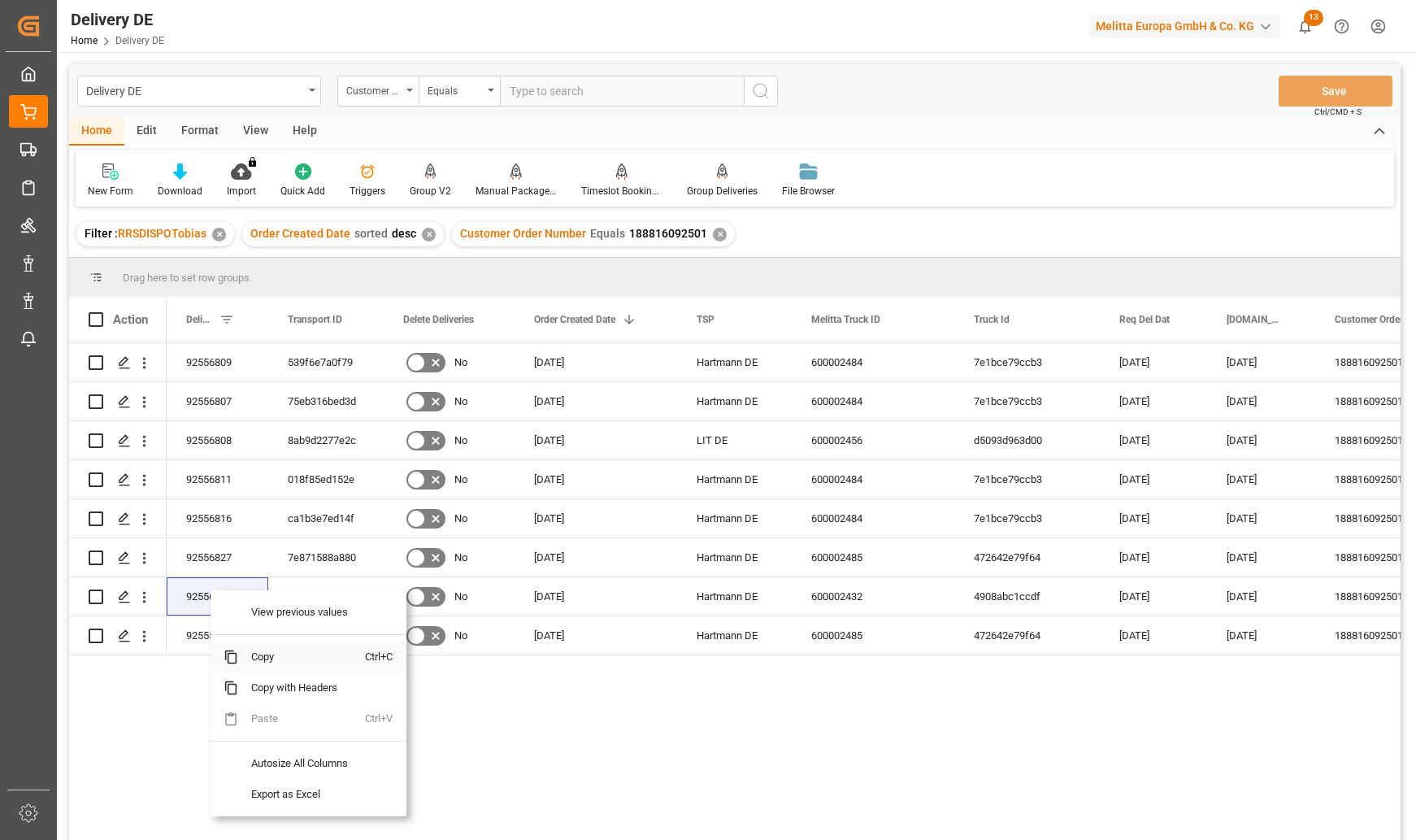
click at [267, 656] on span "Copy" at bounding box center [301, 656] width 127 height 31
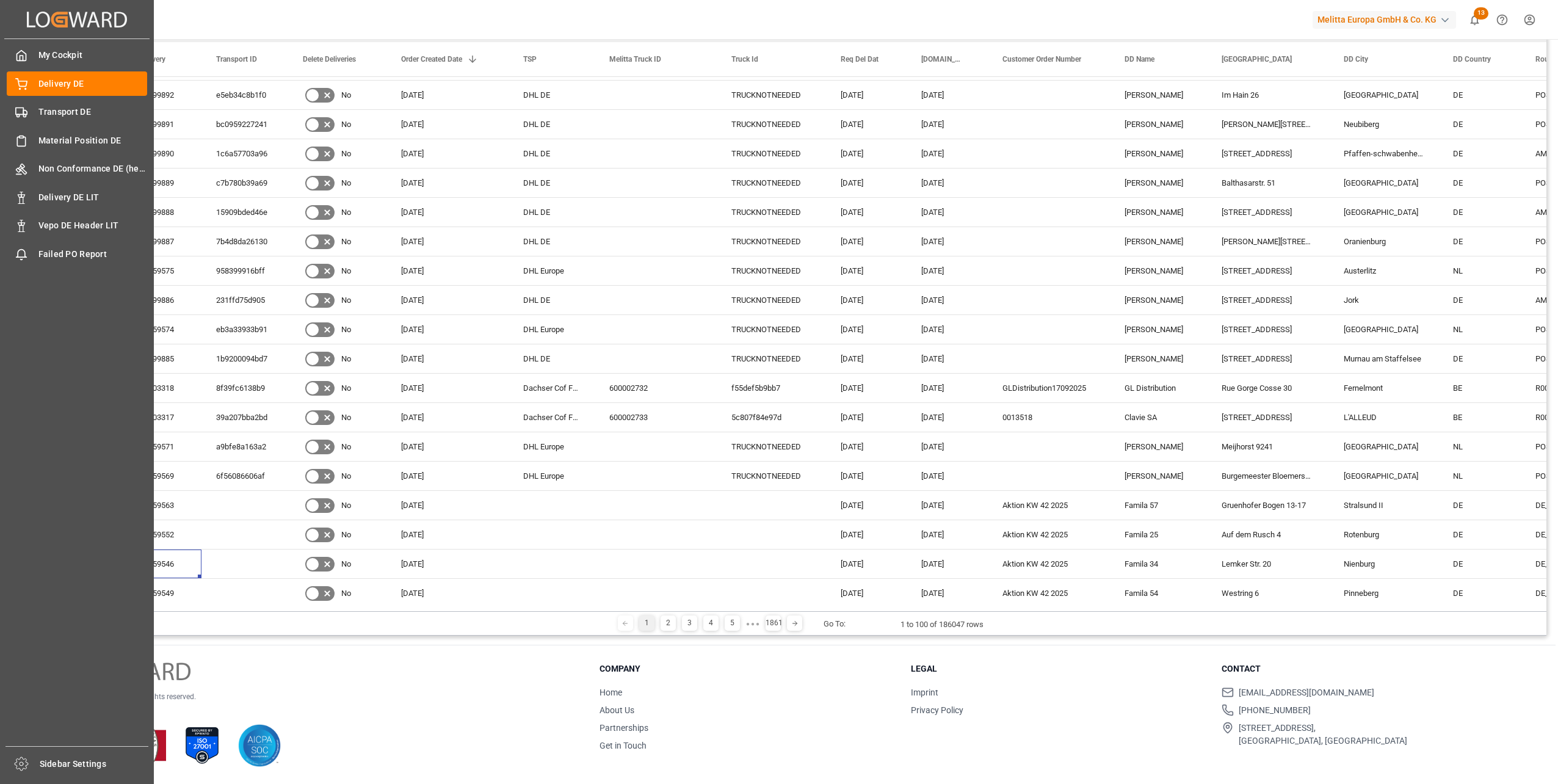
scroll to position [1306, 0]
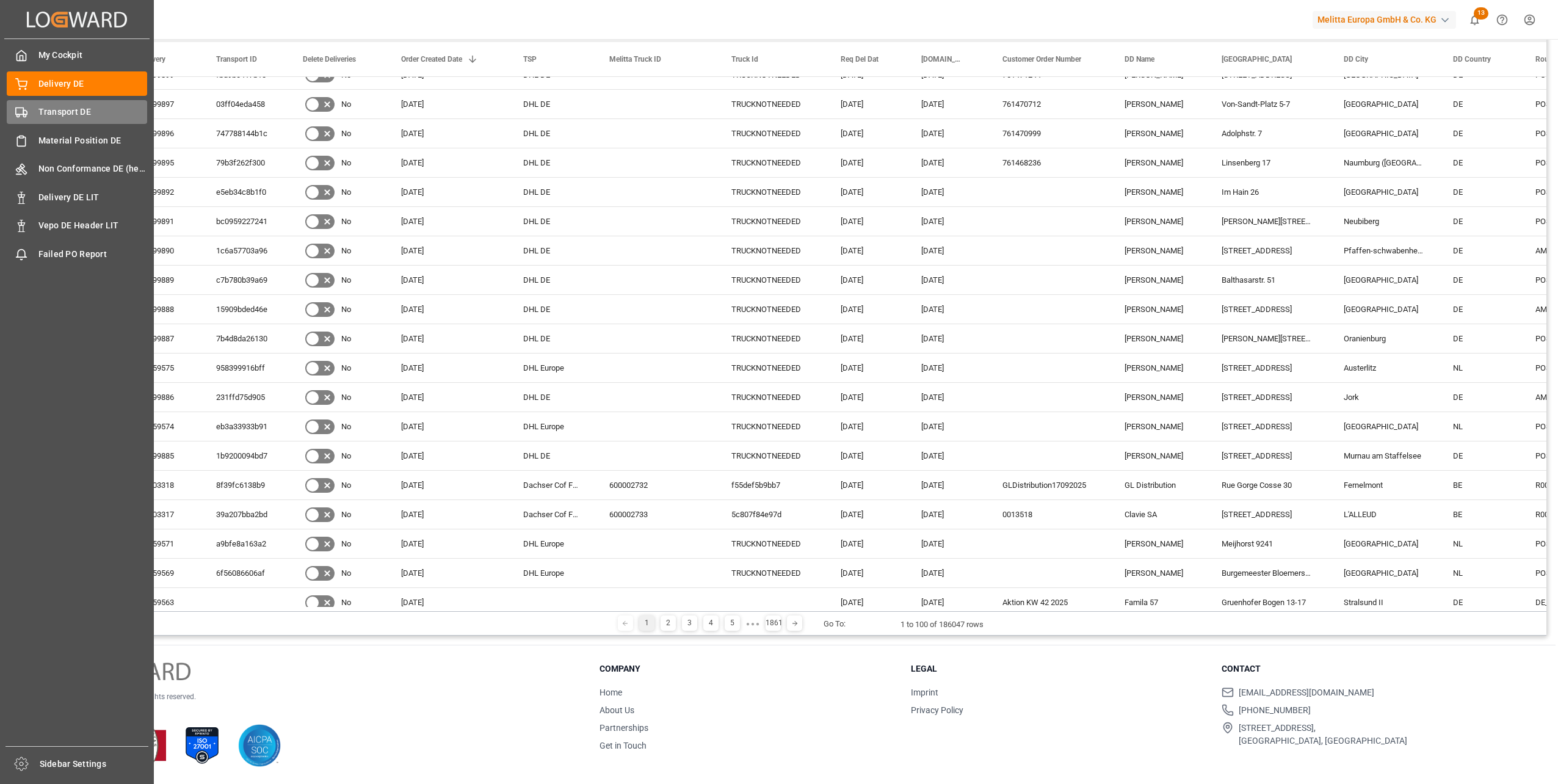
click at [47, 107] on span "Transport DE" at bounding box center [93, 112] width 109 height 13
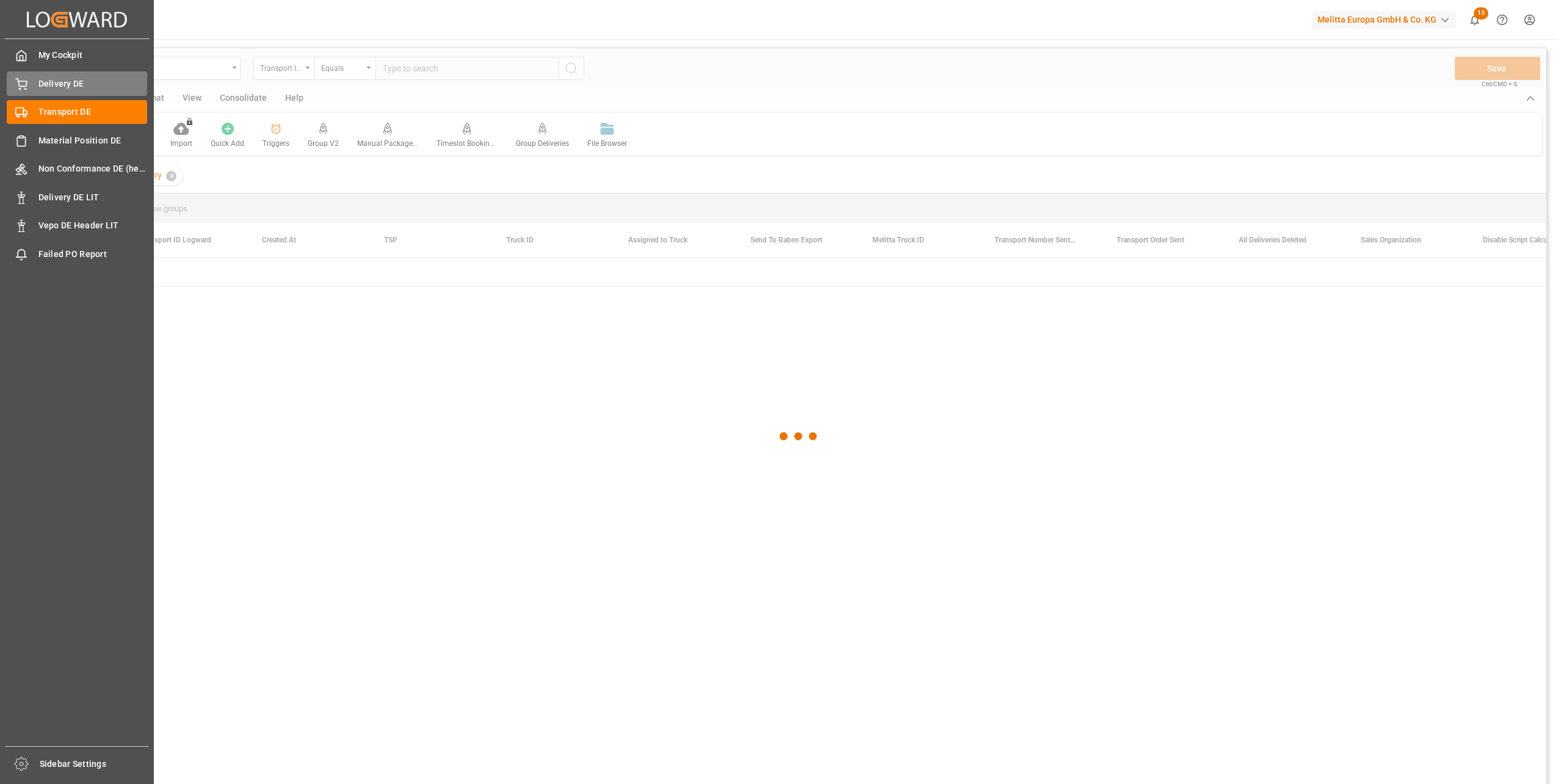
click at [52, 82] on span "Delivery DE" at bounding box center [93, 84] width 109 height 13
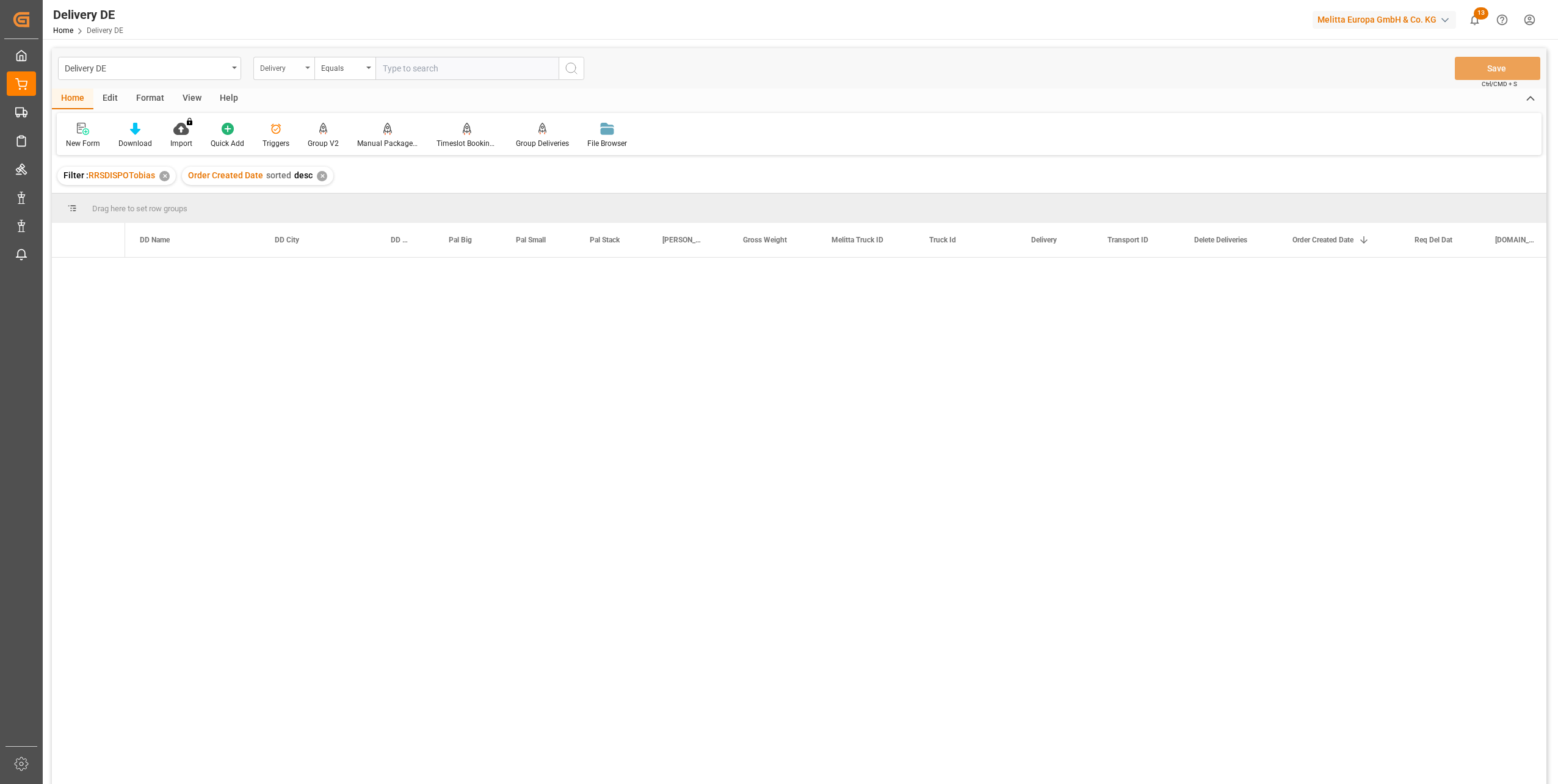
click at [295, 69] on div "Delivery" at bounding box center [281, 67] width 42 height 14
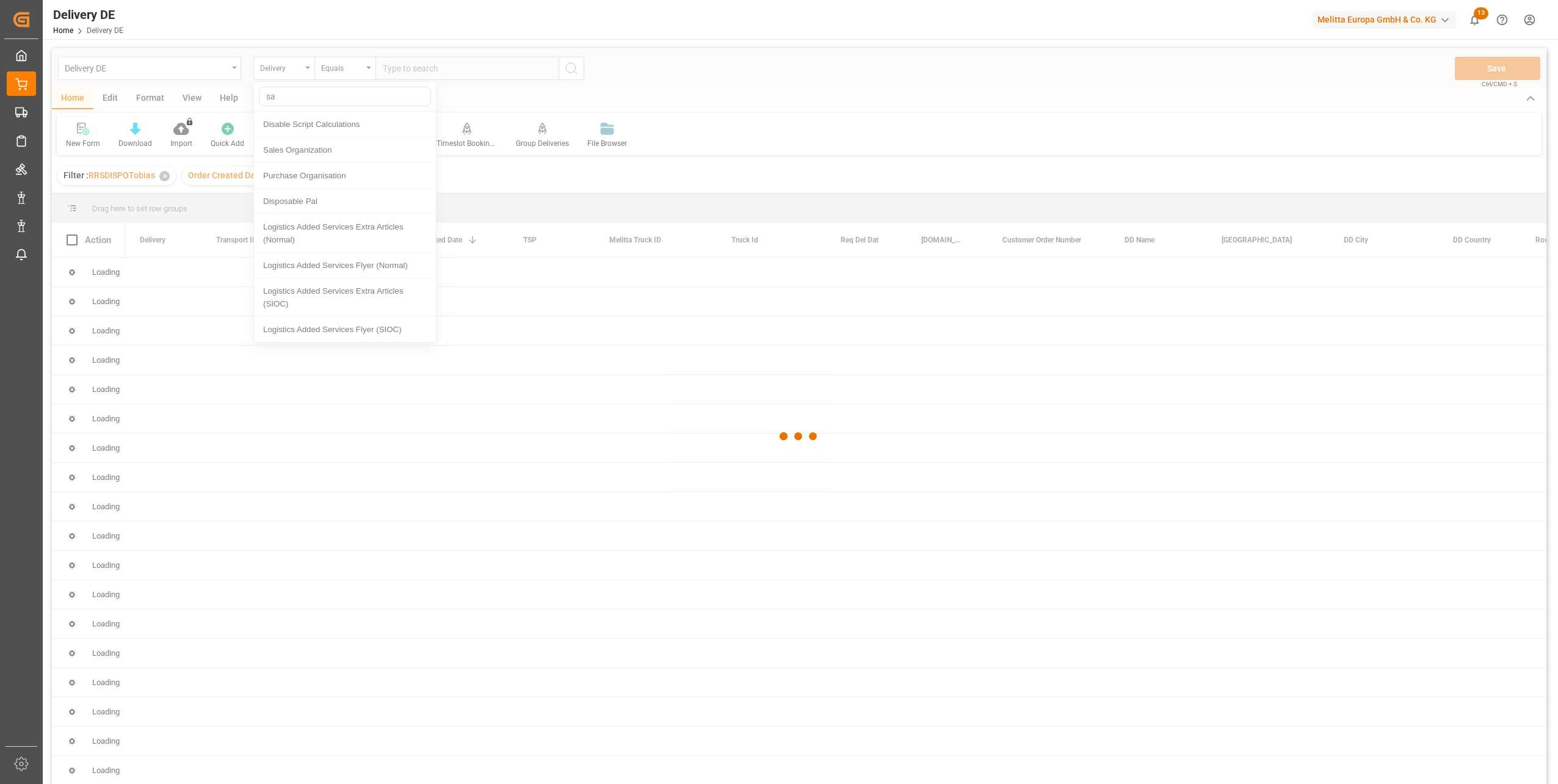
type input "sa"
click at [300, 152] on div at bounding box center [800, 436] width 1495 height 776
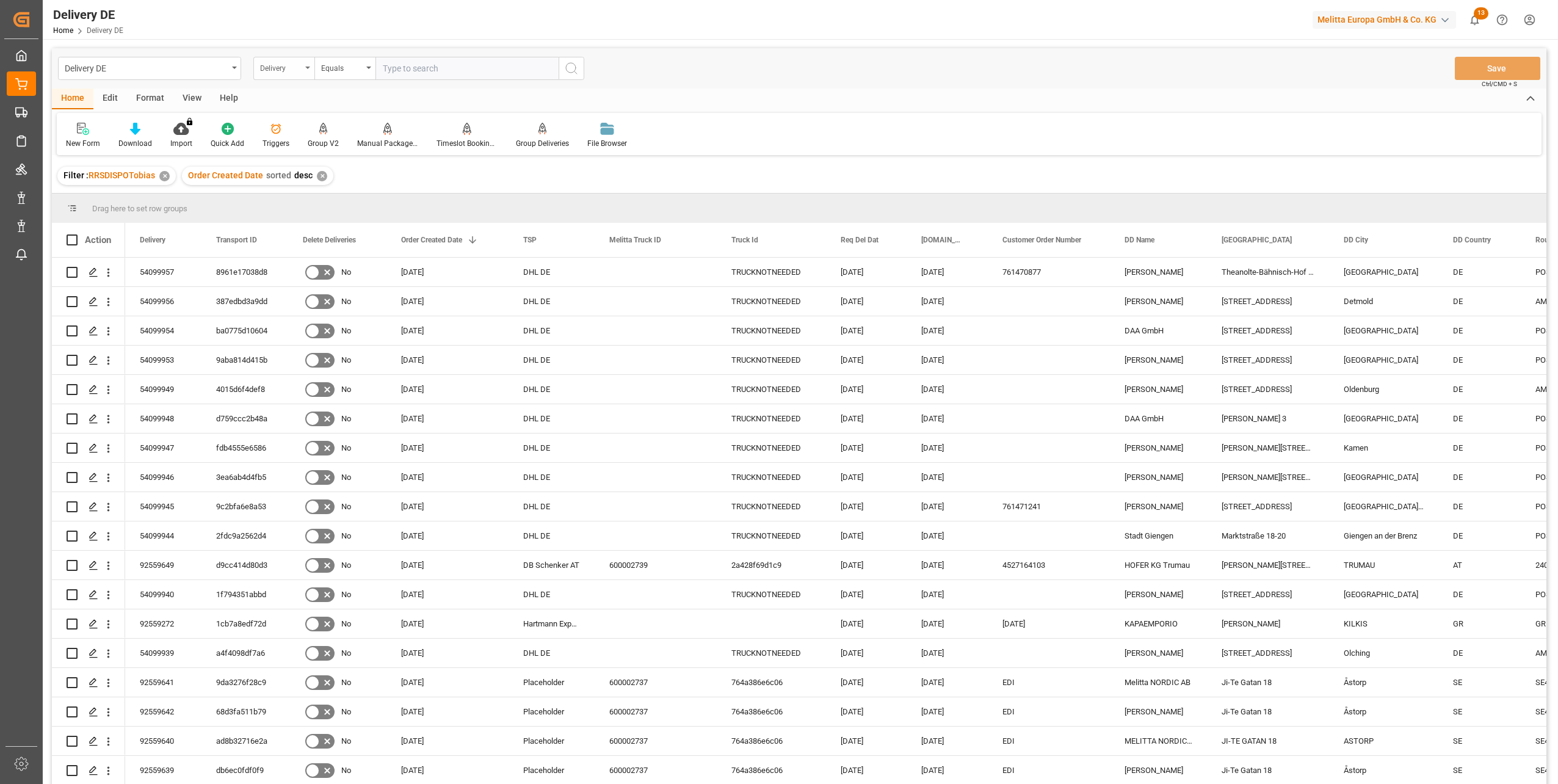
click at [290, 68] on div "Delivery" at bounding box center [281, 67] width 42 height 14
type input "sa"
click at [303, 148] on div "Sales Organization" at bounding box center [345, 150] width 182 height 26
click at [427, 57] on input "text" at bounding box center [467, 68] width 183 height 23
type input "1"
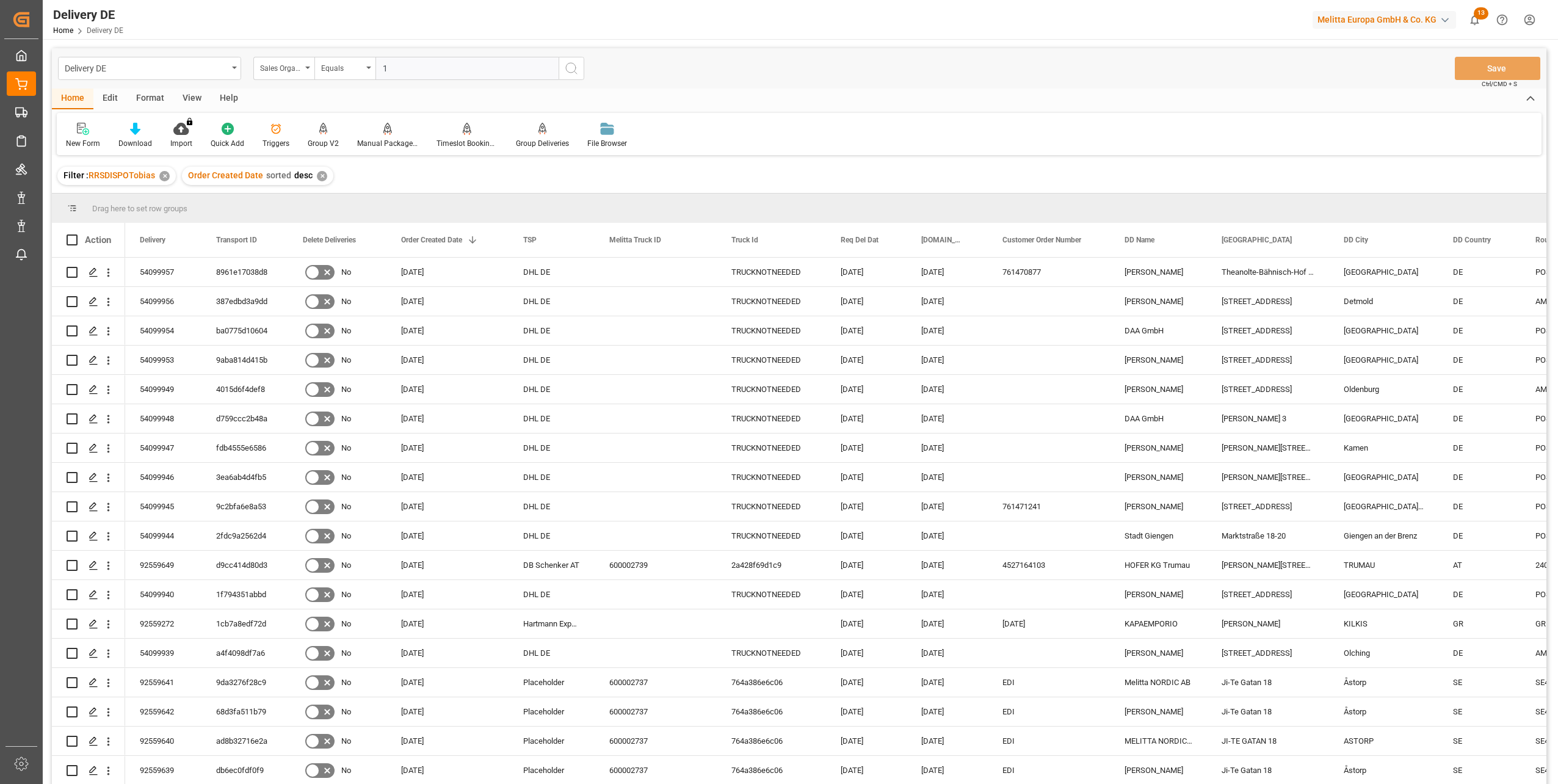
click at [567, 69] on icon "search button" at bounding box center [571, 68] width 15 height 15
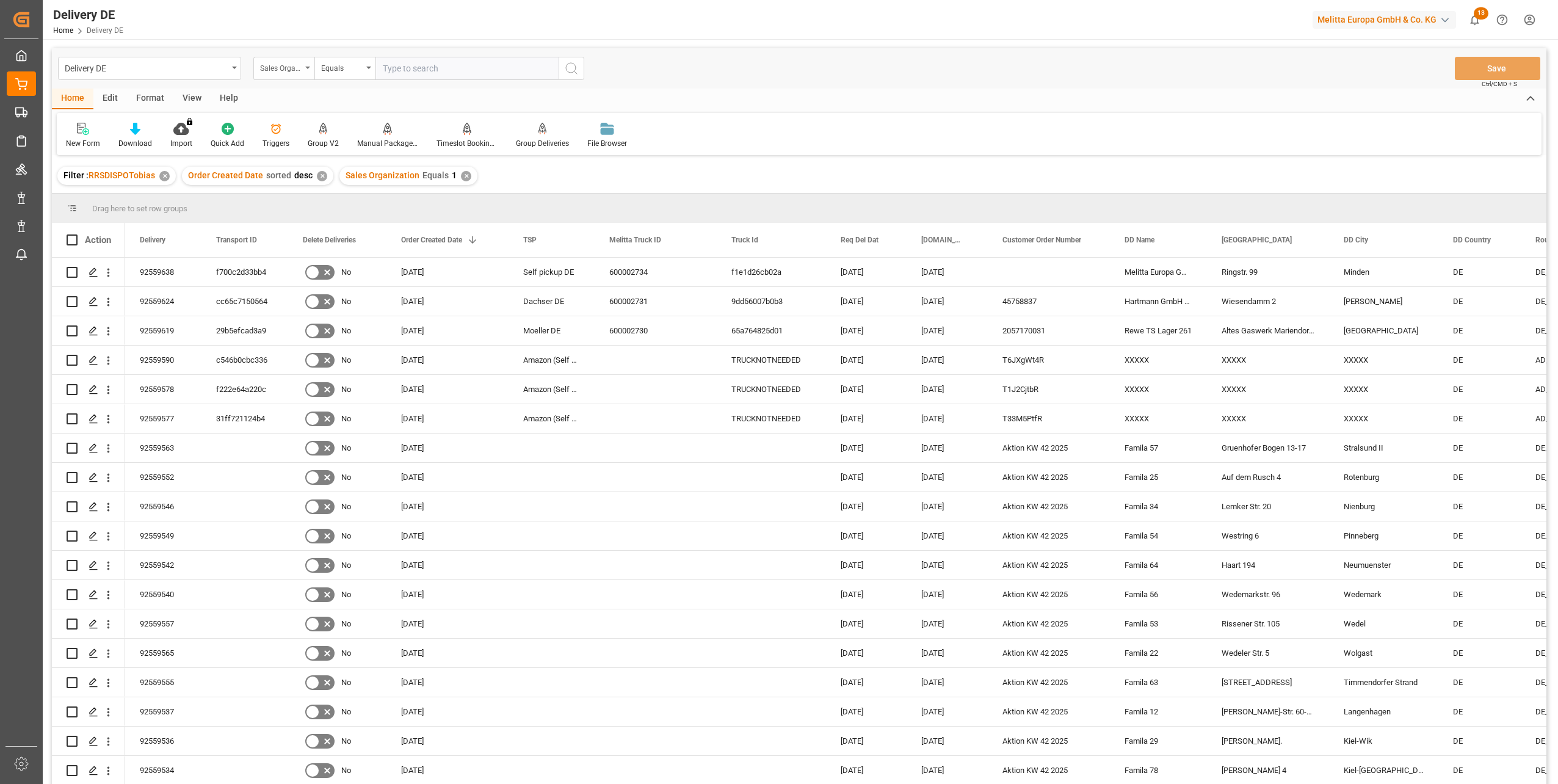
click at [292, 72] on div "Sales Organization" at bounding box center [281, 67] width 42 height 14
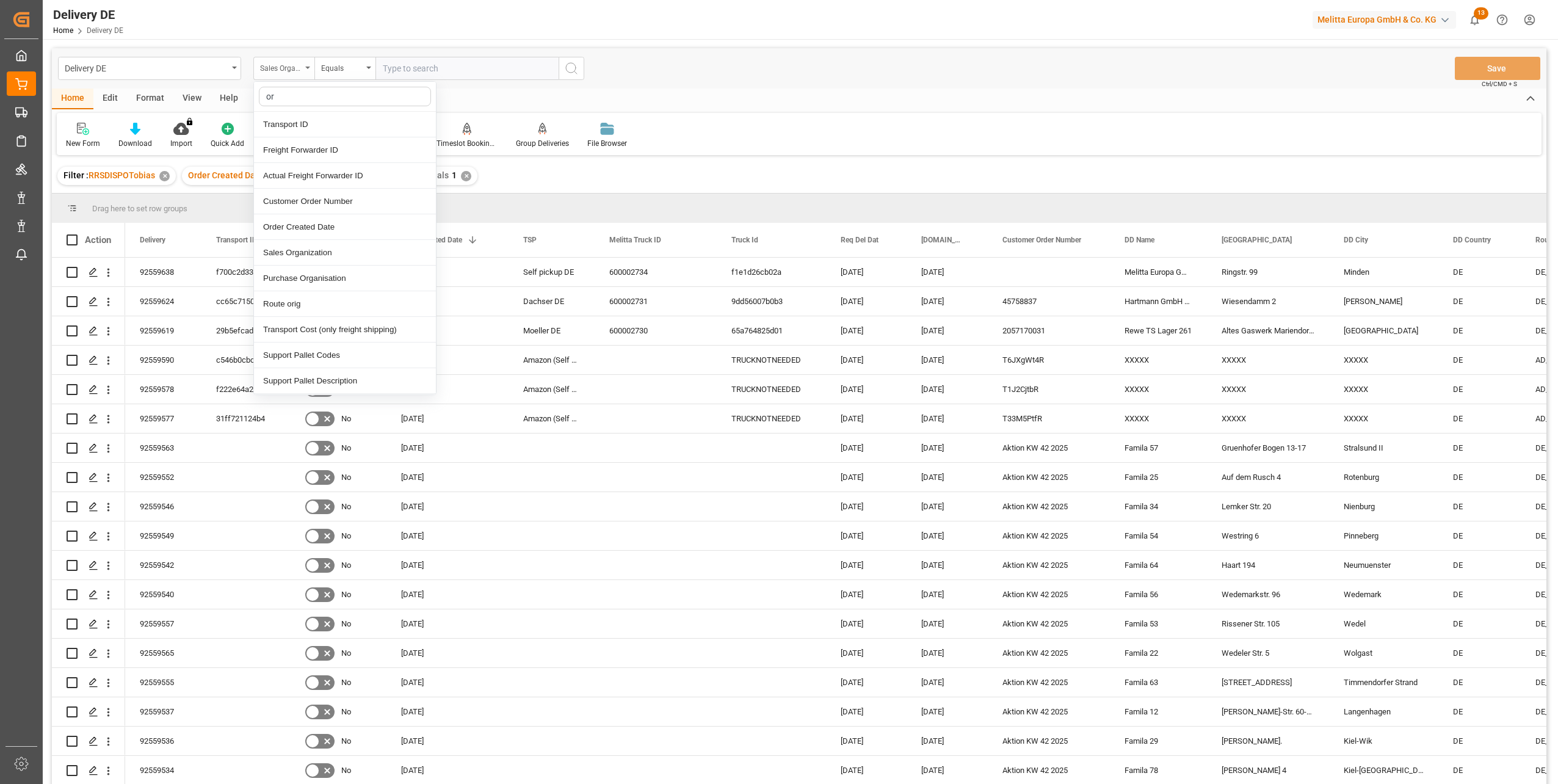
type input "ord"
click at [322, 150] on div "Order Created Date" at bounding box center [345, 150] width 182 height 26
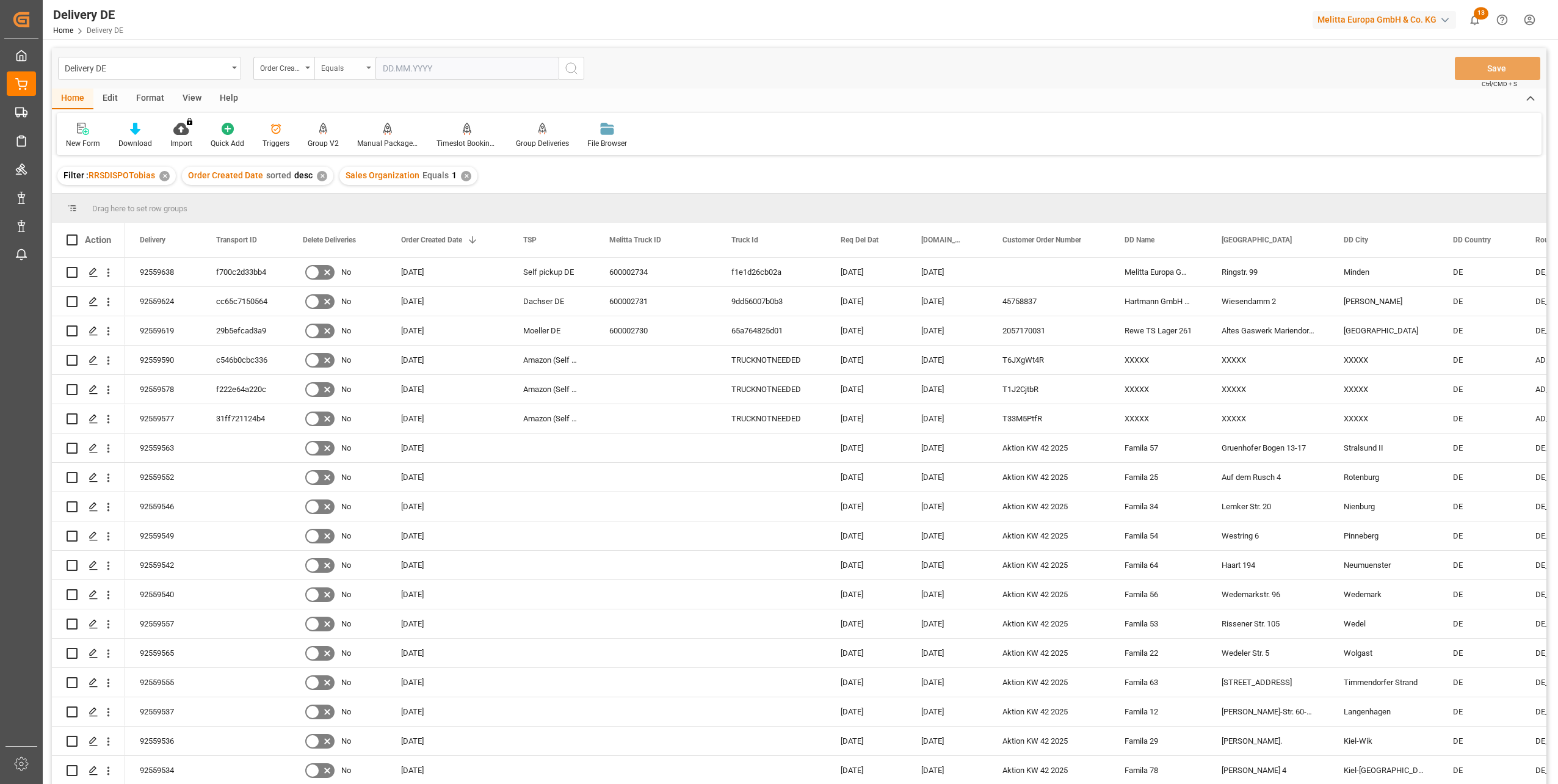
click at [350, 73] on div "Equals" at bounding box center [342, 67] width 42 height 14
click at [357, 201] on div "Greater than" at bounding box center [405, 201] width 182 height 26
click at [538, 72] on input "text" at bounding box center [467, 68] width 183 height 23
click at [386, 96] on button "Previous Month" at bounding box center [386, 96] width 8 height 8
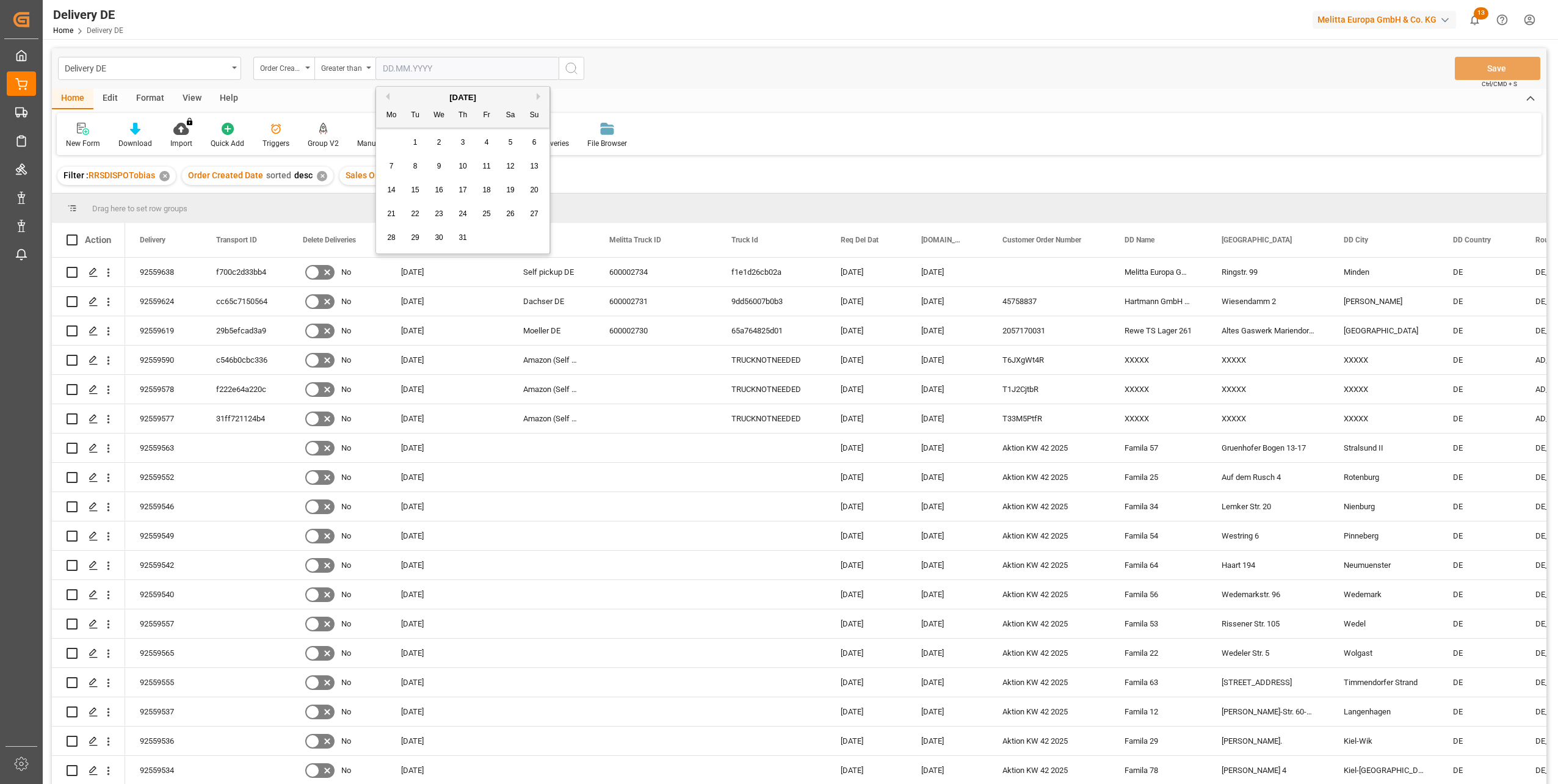
click at [386, 96] on button "Previous Month" at bounding box center [386, 96] width 8 height 8
click at [389, 264] on span "30" at bounding box center [391, 261] width 8 height 8
type input "30.06.2025"
click at [570, 66] on icon "search button" at bounding box center [571, 68] width 15 height 15
click at [283, 71] on div "Order Created Date" at bounding box center [281, 67] width 42 height 14
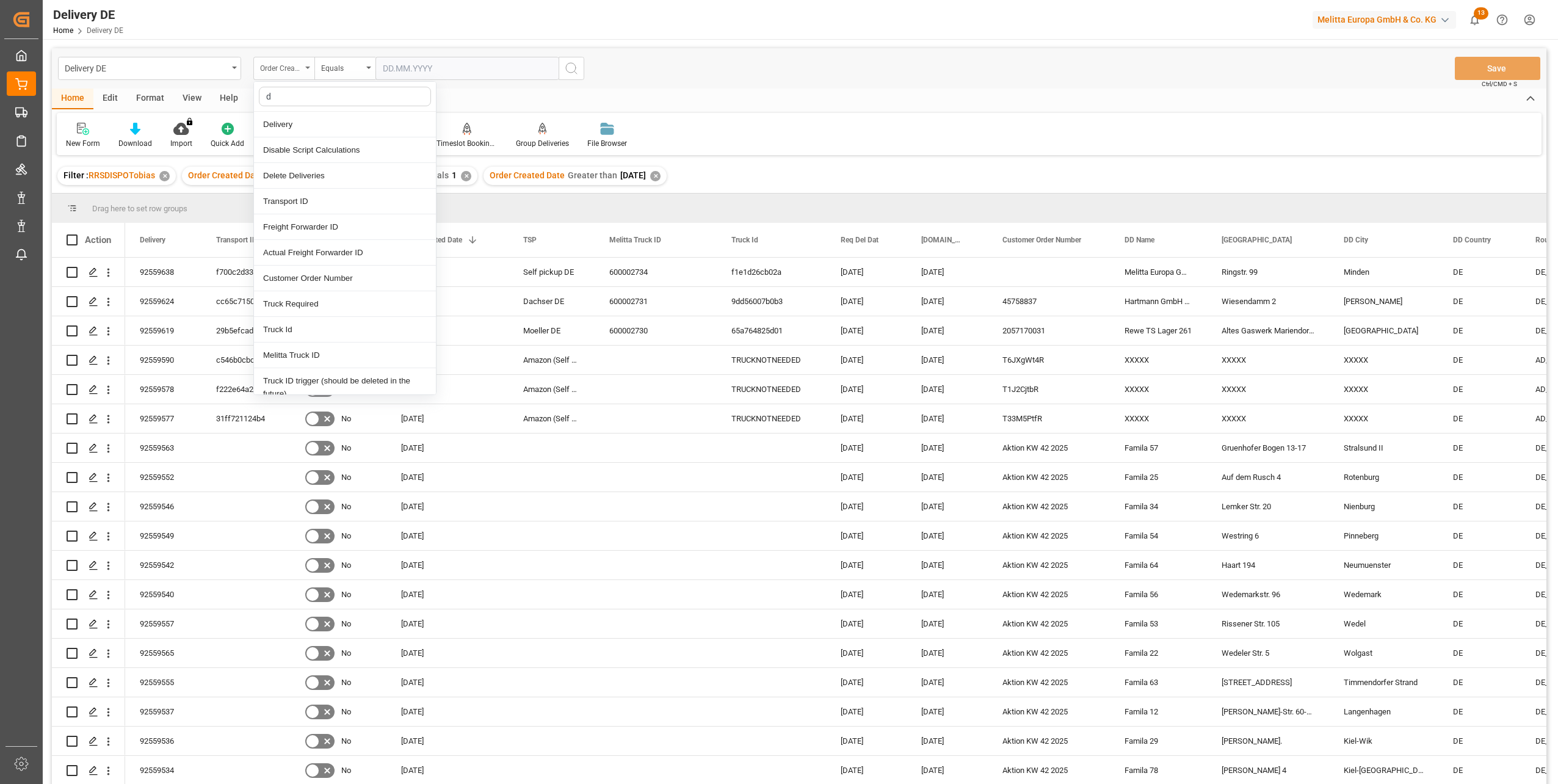
type input "dd"
click at [297, 153] on div "DD Name" at bounding box center [345, 150] width 182 height 26
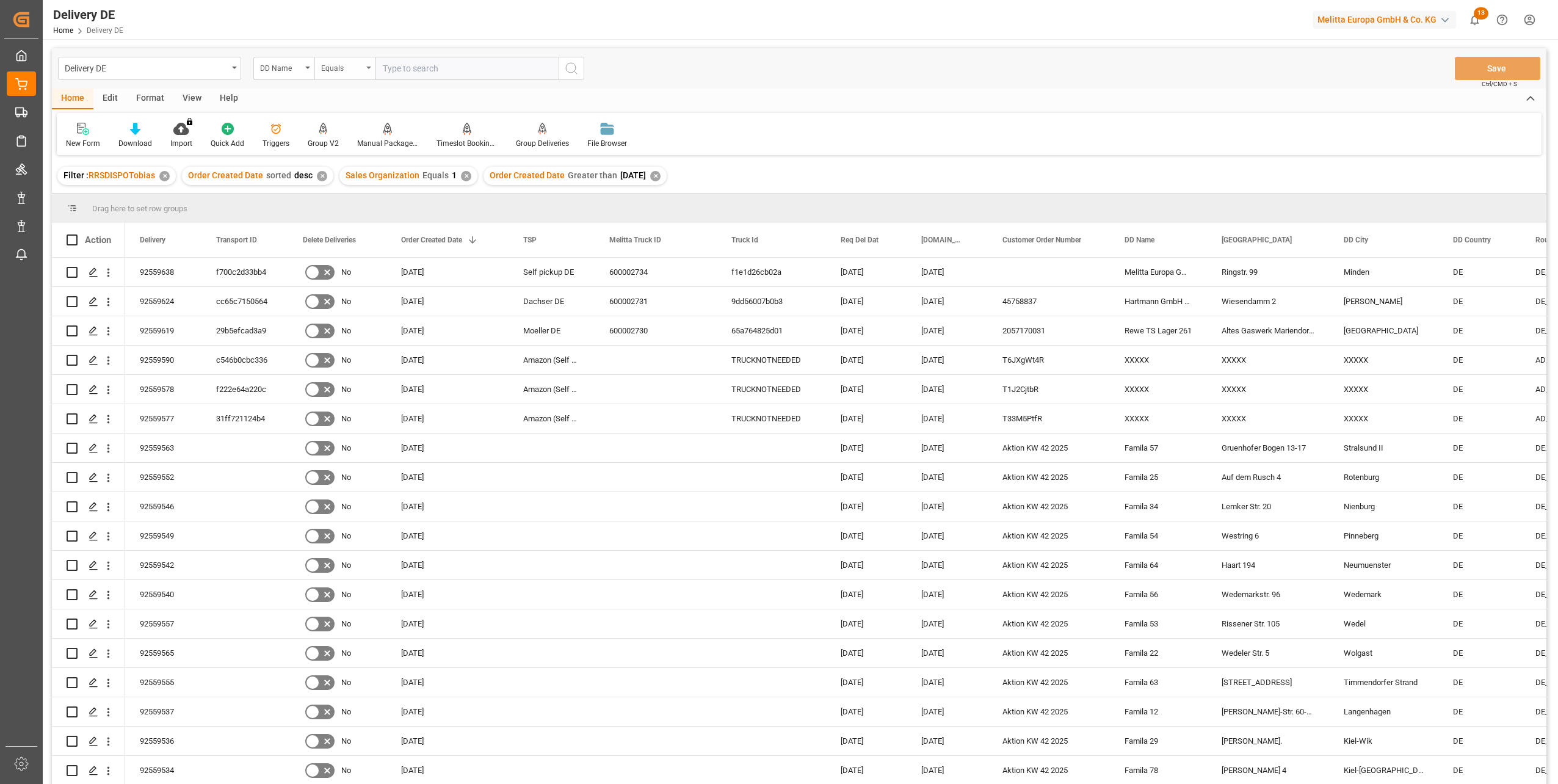
click at [343, 72] on div "Equals" at bounding box center [342, 67] width 42 height 14
click at [354, 173] on div "Not equal" at bounding box center [405, 175] width 182 height 26
type input "xxxx"
click at [572, 70] on icon "search button" at bounding box center [571, 68] width 15 height 15
click at [969, 239] on span at bounding box center [968, 240] width 11 height 11
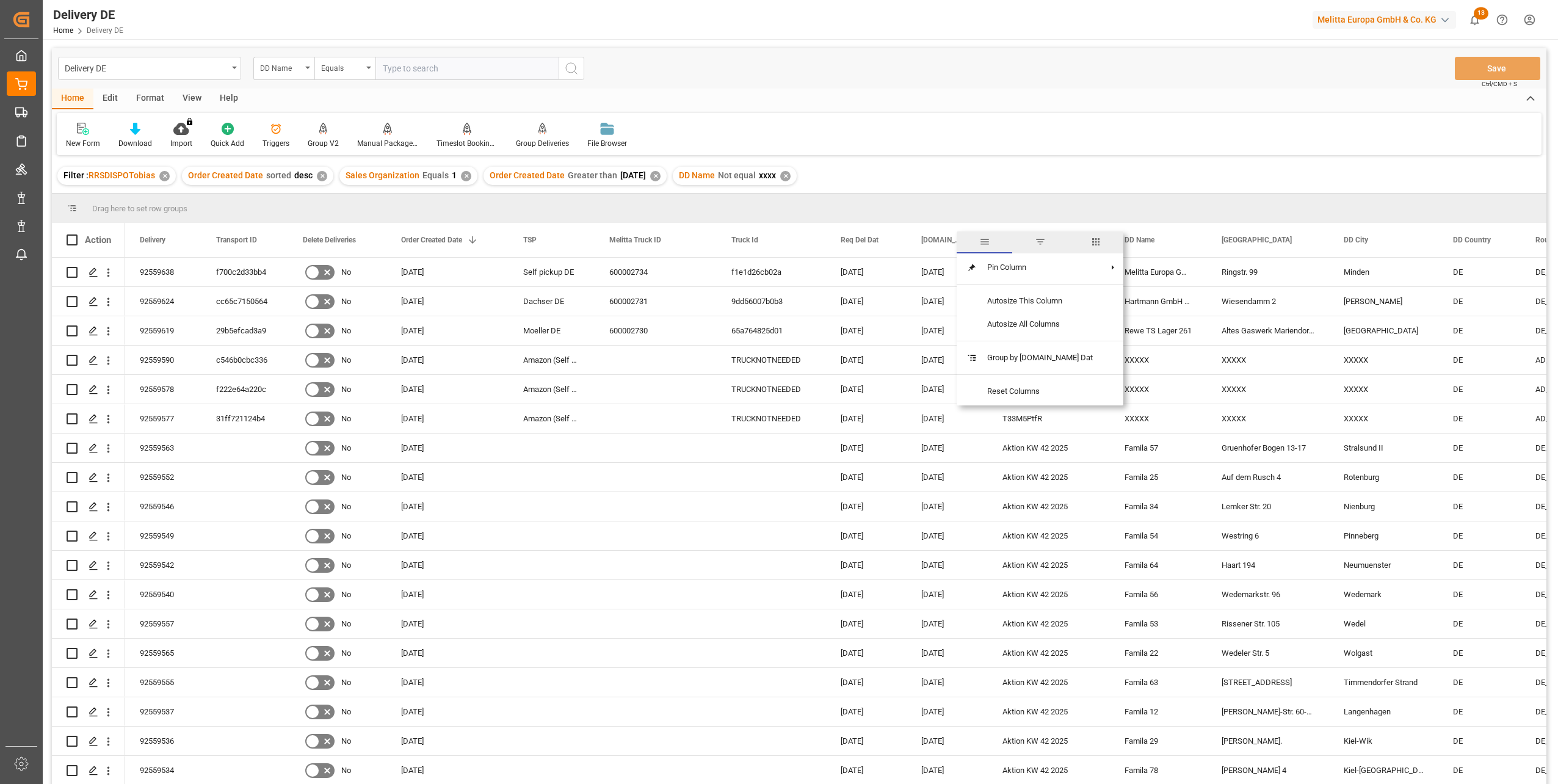
click at [1091, 237] on span "columns" at bounding box center [1096, 242] width 11 height 11
click at [1027, 260] on input "Filter Columns Input" at bounding box center [1033, 272] width 102 height 24
type input "act"
click at [971, 328] on input "Actual Goods Issue Date column toggle visibility (hidden)" at bounding box center [969, 324] width 11 height 11
checkbox input "true"
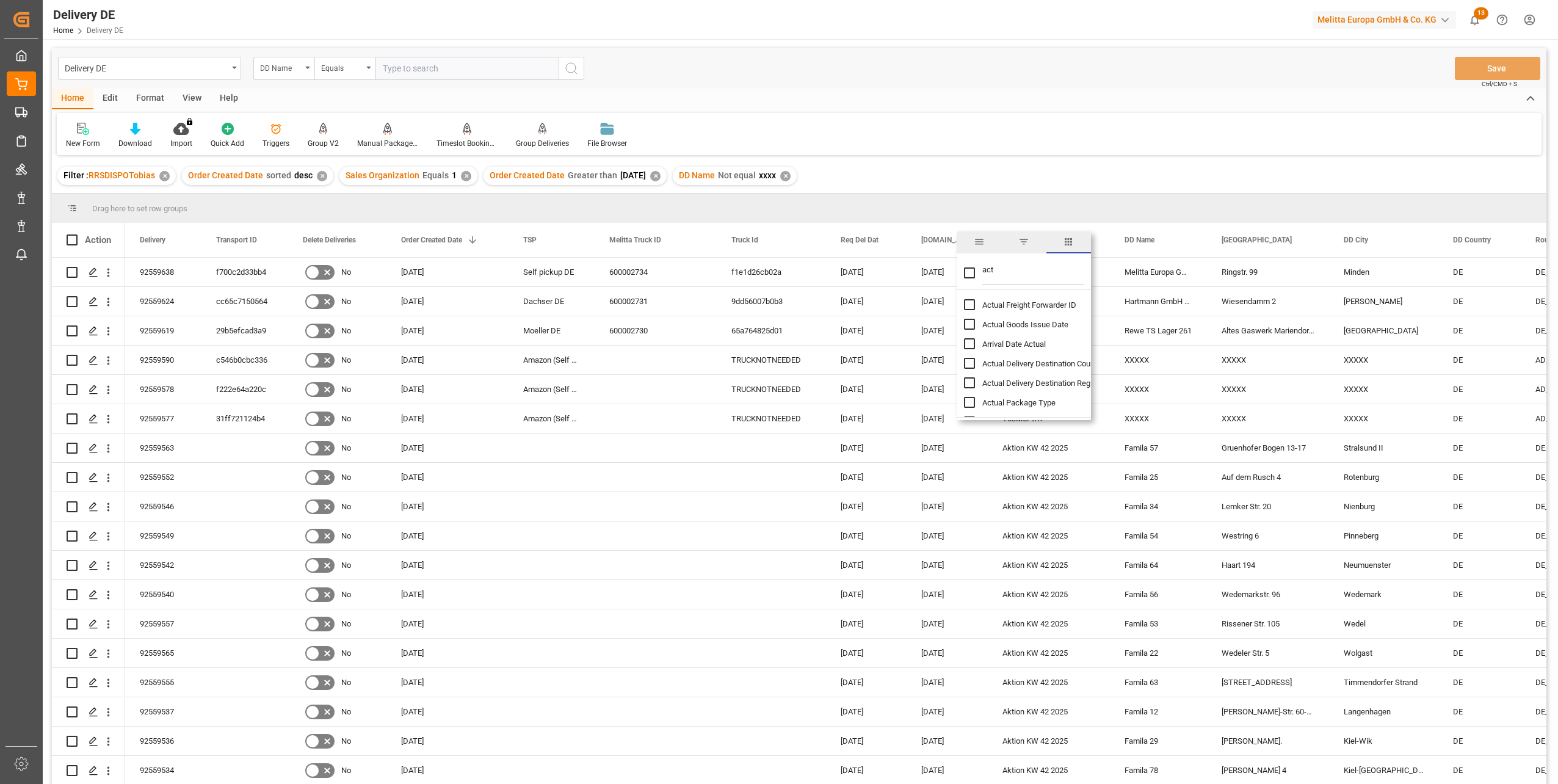
checkbox input "false"
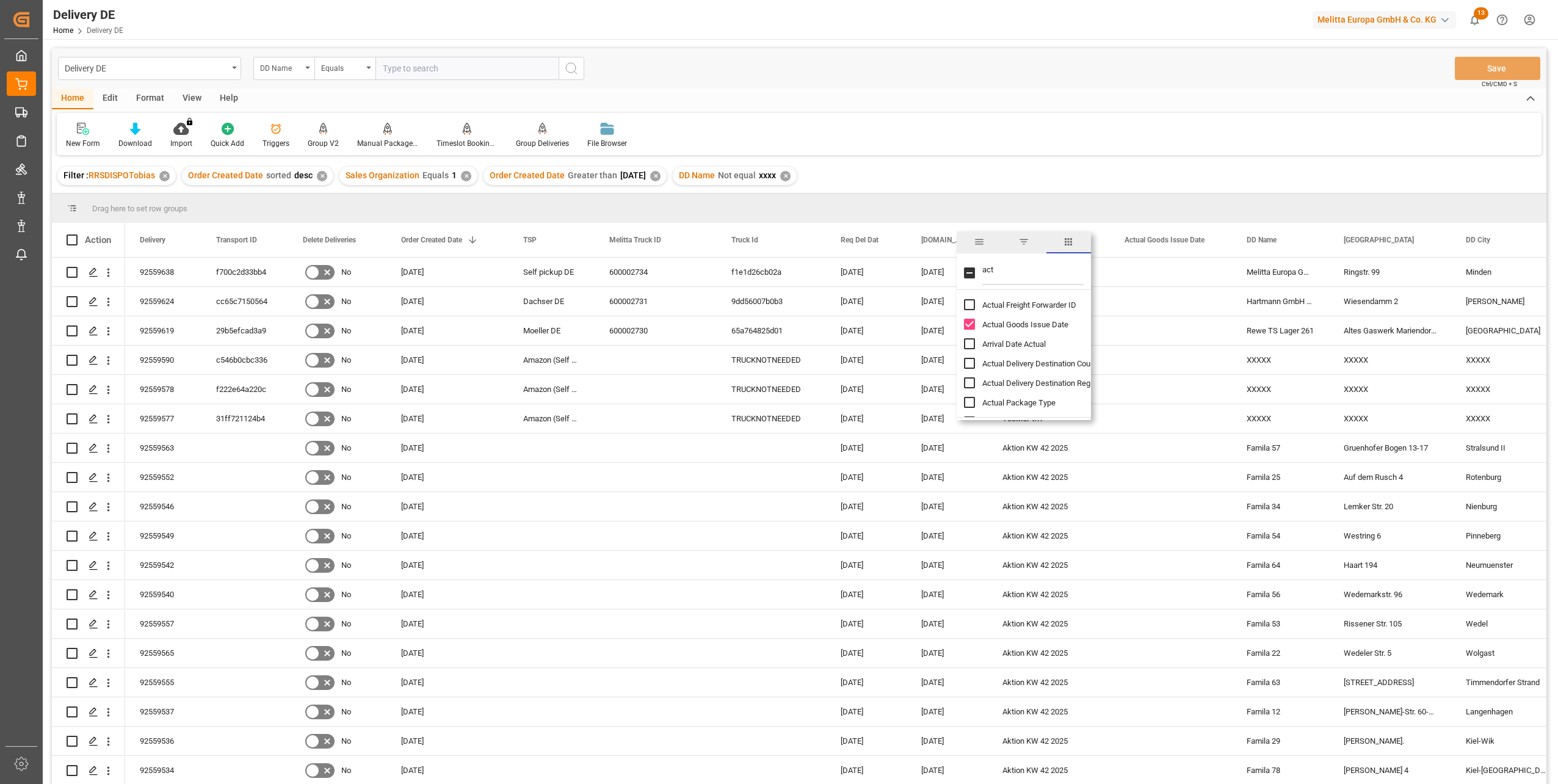
click at [972, 346] on input "Arrival Date Actual column toggle visibility (hidden)" at bounding box center [969, 344] width 11 height 11
checkbox input "true"
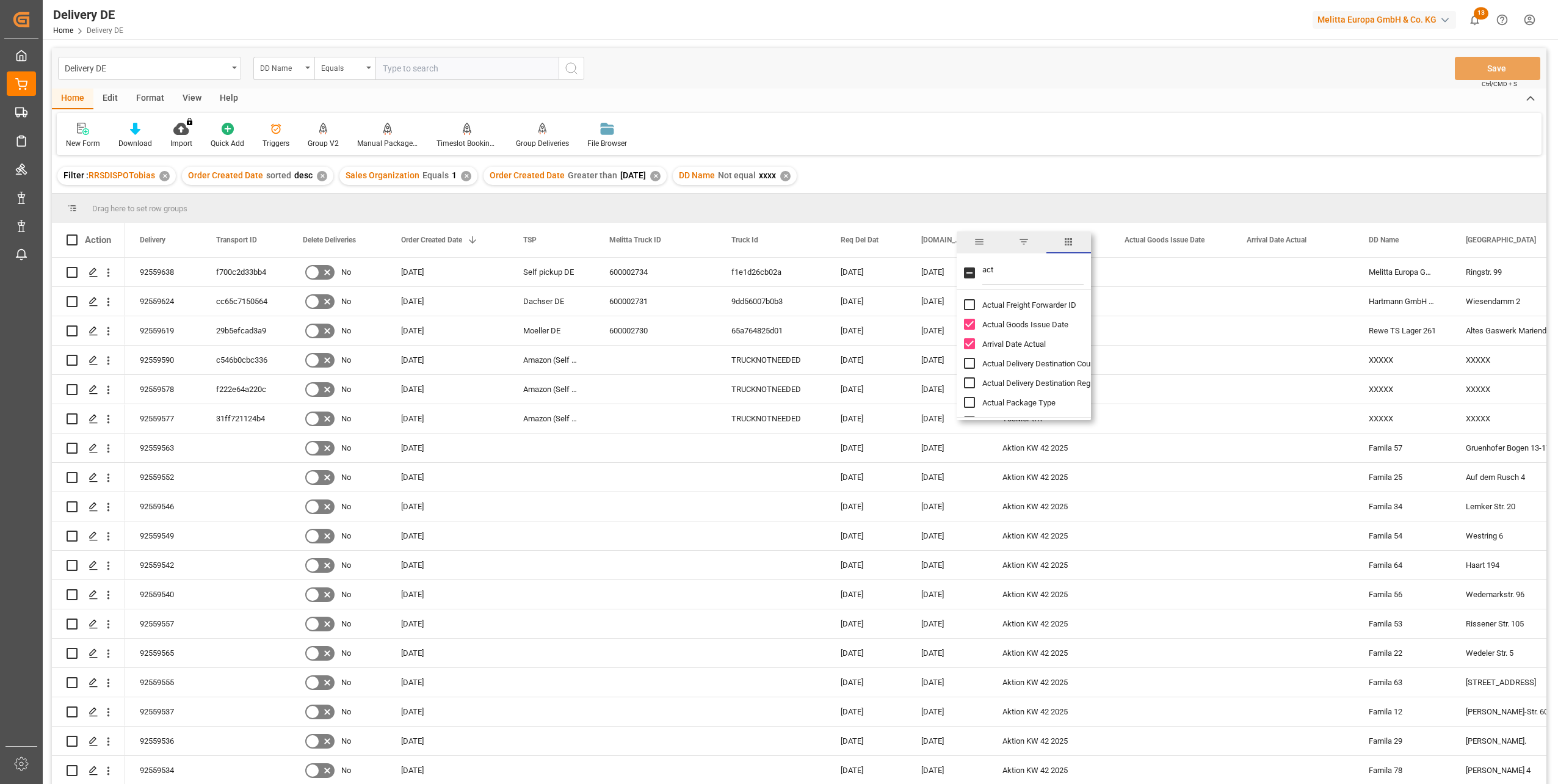
click at [1002, 272] on input "act" at bounding box center [1033, 272] width 102 height 24
drag, startPoint x: 1006, startPoint y: 270, endPoint x: 949, endPoint y: 268, distance: 57.0
click at [949, 268] on div "Drag here to set row groups Drag here to set column labels Action Delivery Tran…" at bounding box center [800, 492] width 1495 height 598
type input "cu"
click at [967, 345] on input "Customer Name column toggle visibility (hidden)" at bounding box center [969, 344] width 11 height 11
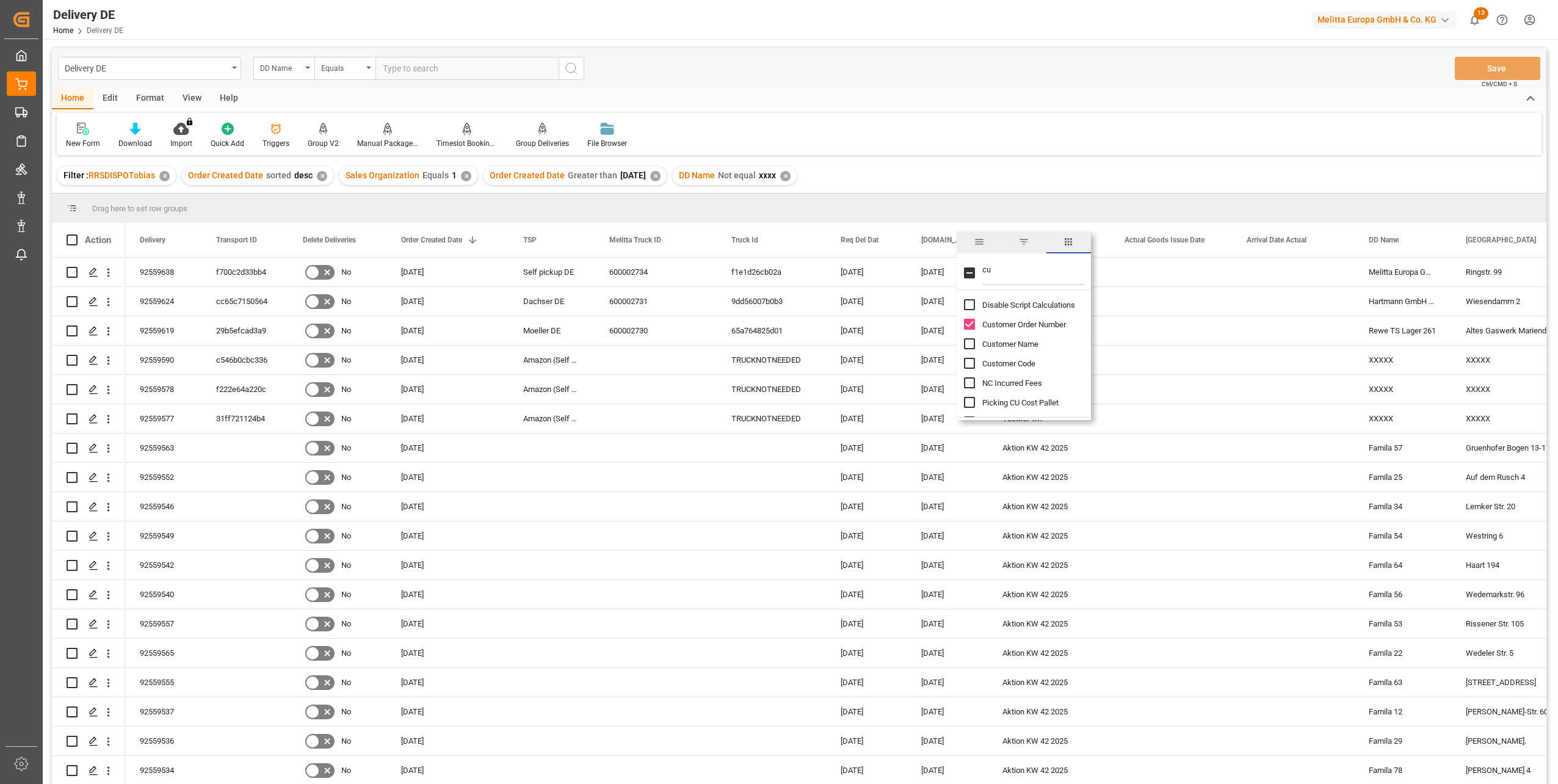
checkbox input "true"
click at [972, 363] on input "Customer Code column toggle visibility (hidden)" at bounding box center [969, 363] width 11 height 11
checkbox input "true"
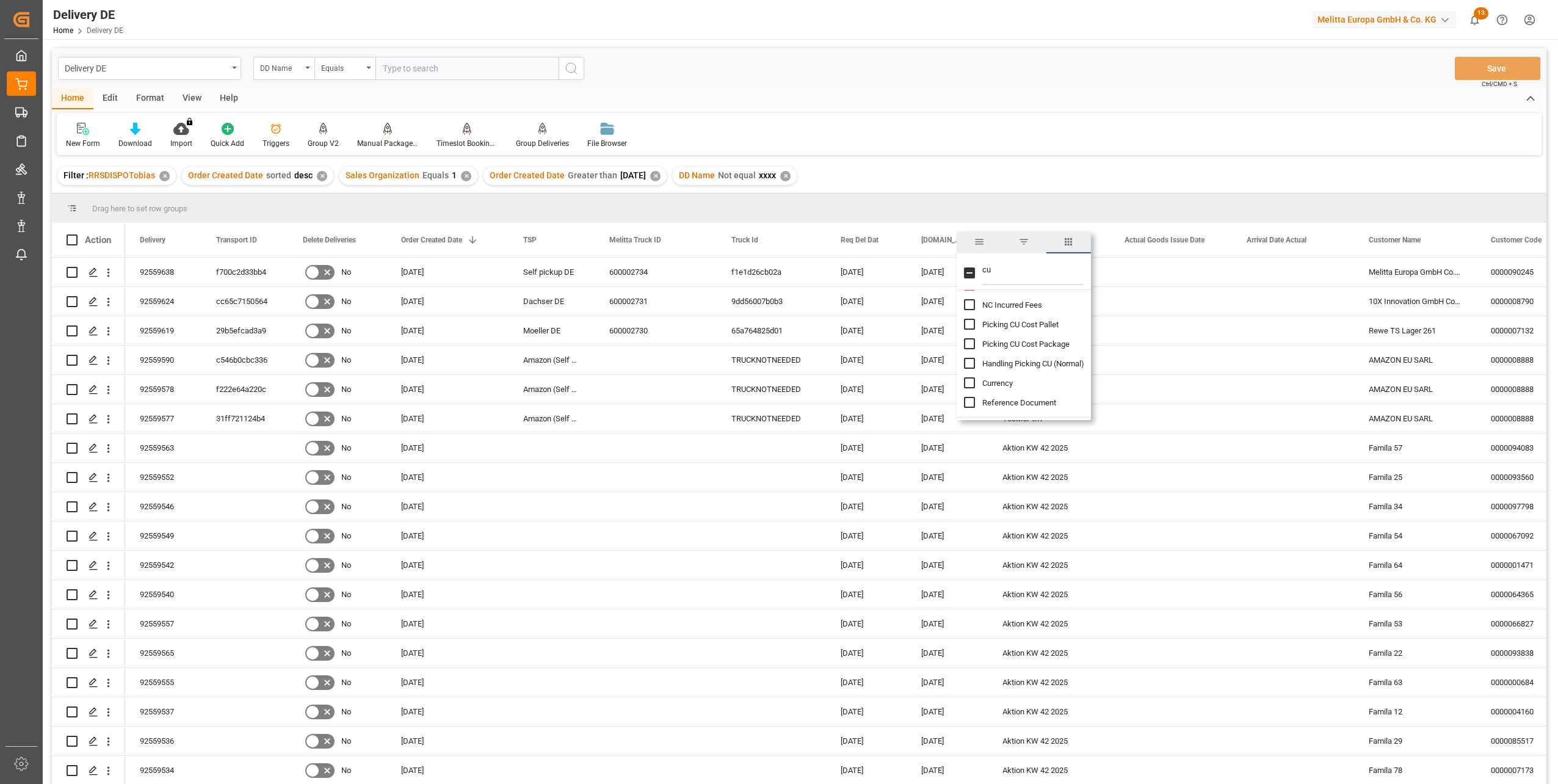
click at [983, 163] on div "Filter : RRSDISPOTobias ✕ Order Created Date sorted desc ✕ Sales Organization E…" at bounding box center [800, 175] width 1495 height 34
click at [131, 133] on icon at bounding box center [135, 129] width 10 height 13
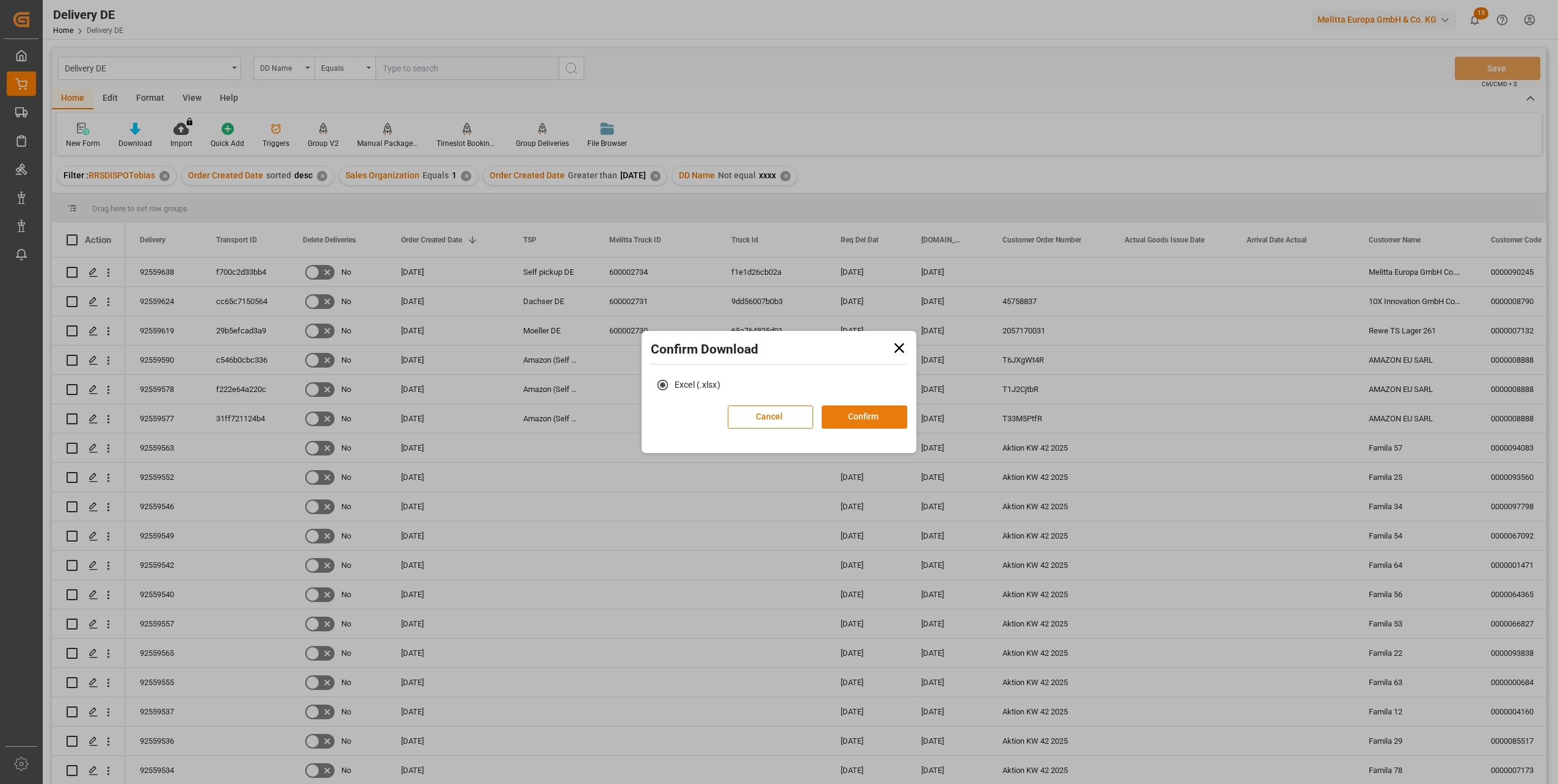
click at [857, 415] on button "Confirm" at bounding box center [864, 416] width 86 height 23
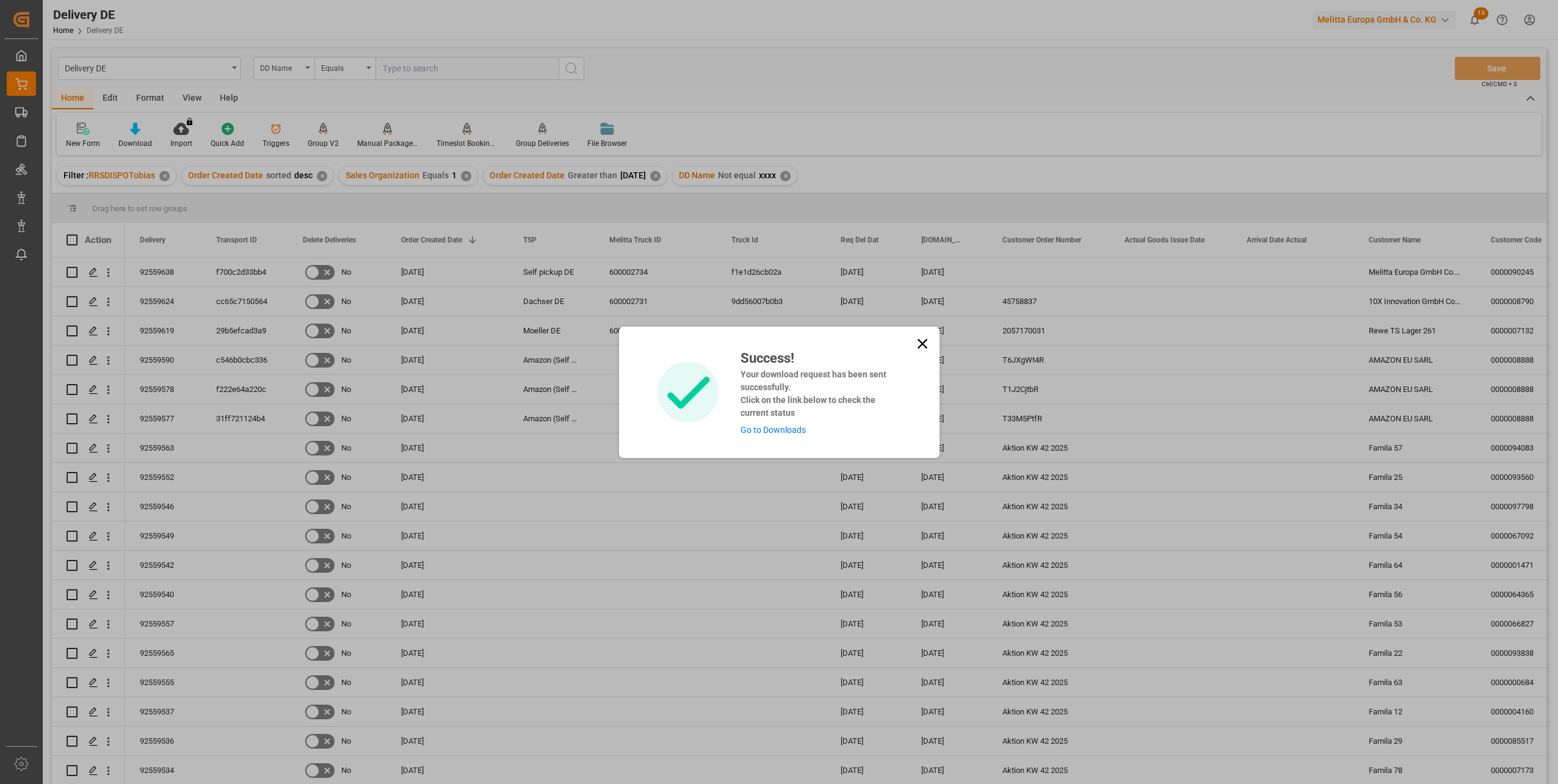
click at [791, 426] on link "Go to Downloads" at bounding box center [773, 430] width 65 height 10
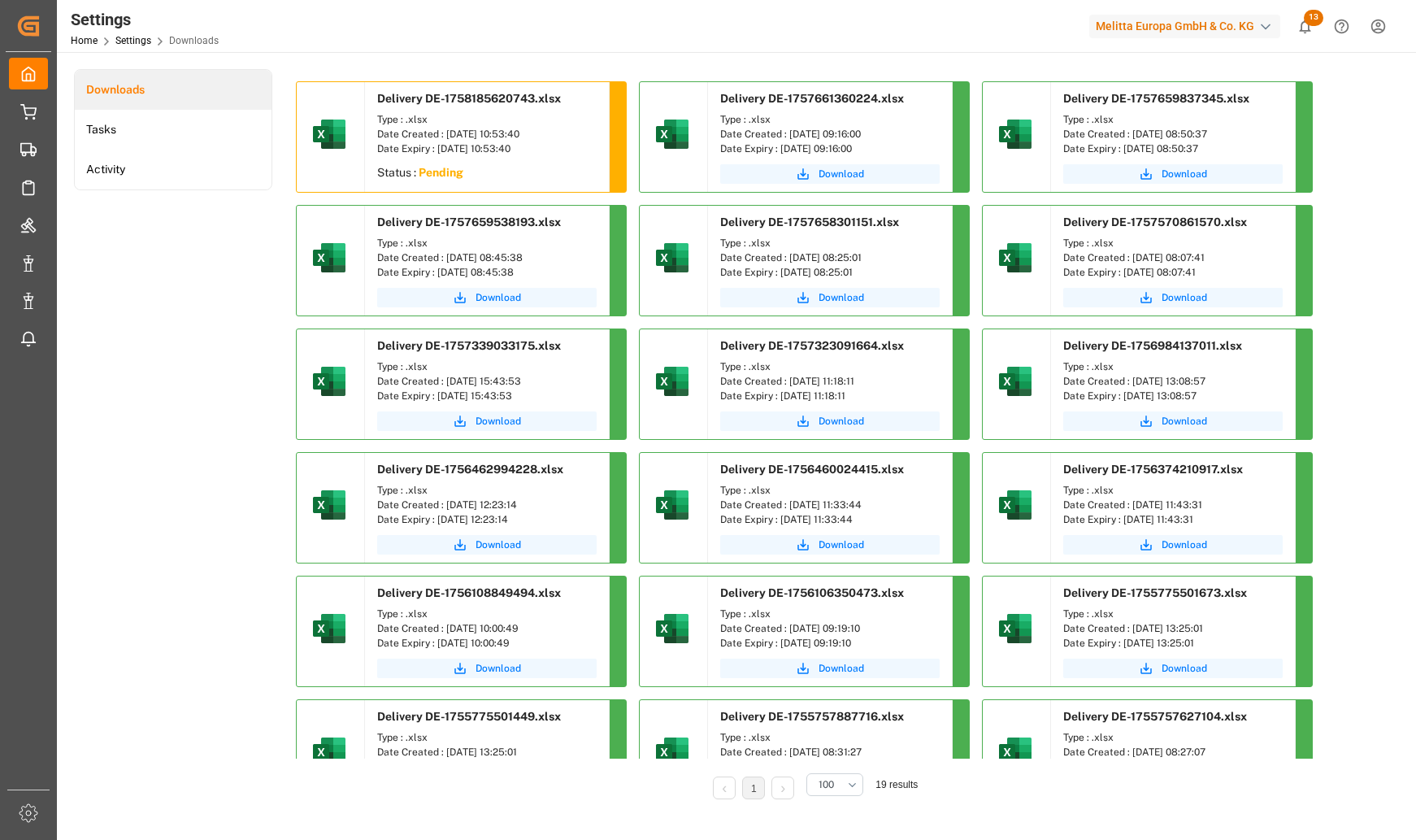
click at [1070, 332] on div "Delivery DE-1758185620743.xlsx Type : .xlsx Date Created : 18.09.2025 10:53:40 …" at bounding box center [812, 514] width 1033 height 865
click at [498, 173] on span "Download" at bounding box center [498, 174] width 45 height 15
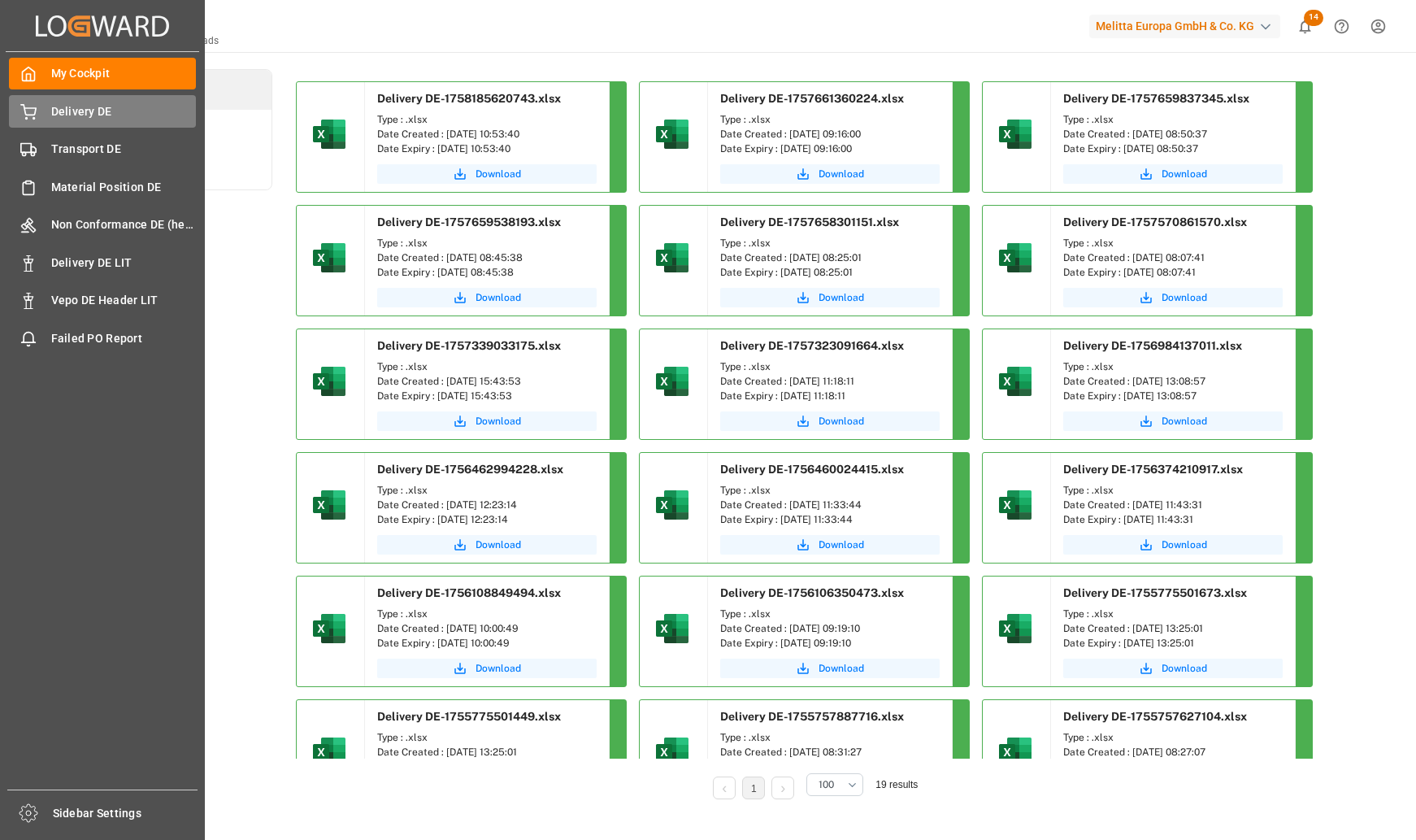
click at [90, 105] on span "Delivery DE" at bounding box center [123, 111] width 146 height 17
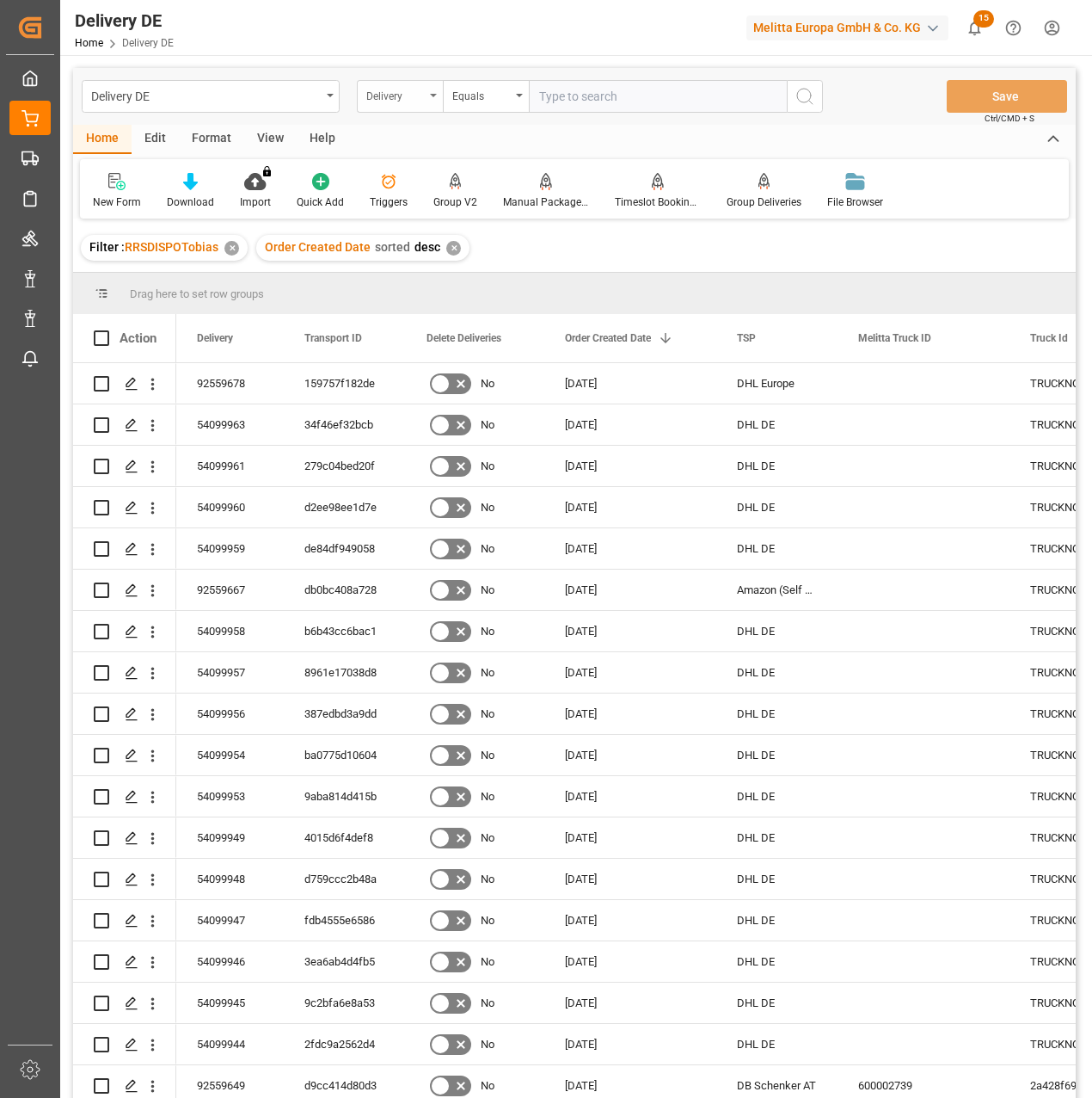
click at [378, 98] on div "Delivery" at bounding box center [395, 94] width 59 height 20
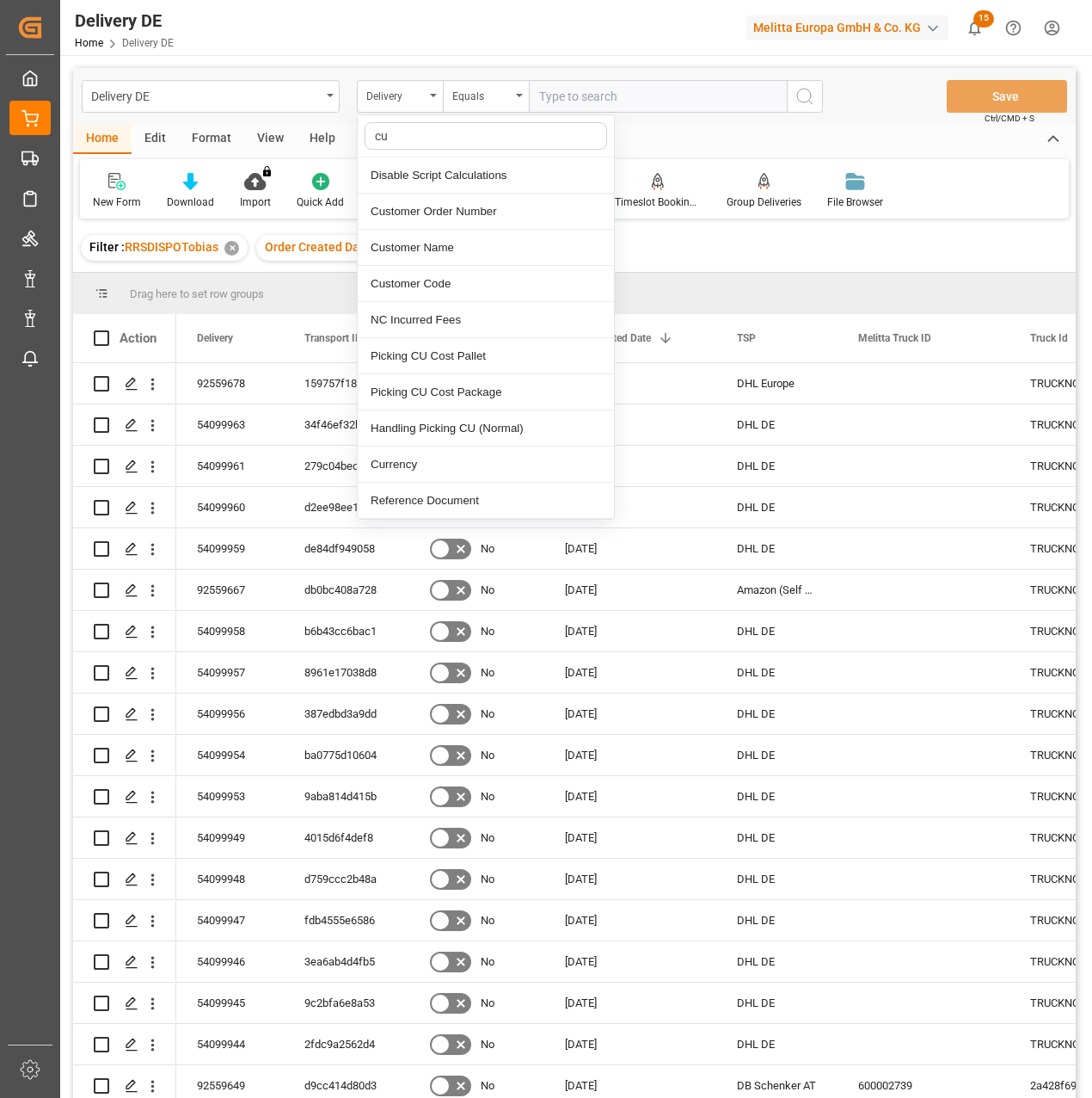
type input "cus"
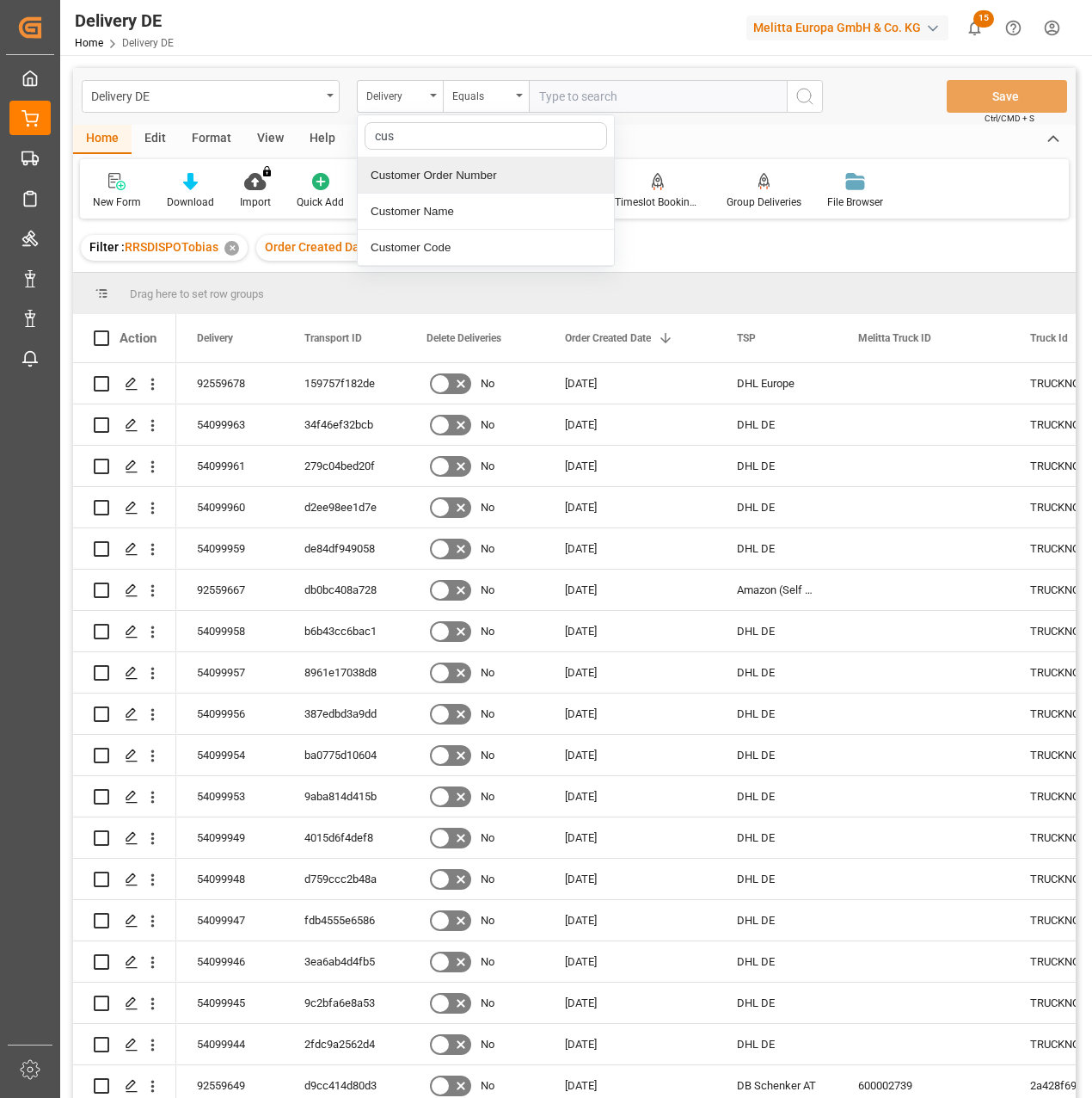
click at [433, 177] on div "Customer Order Number" at bounding box center [486, 175] width 256 height 36
click at [597, 96] on input "text" at bounding box center [657, 96] width 258 height 32
type input "14545838"
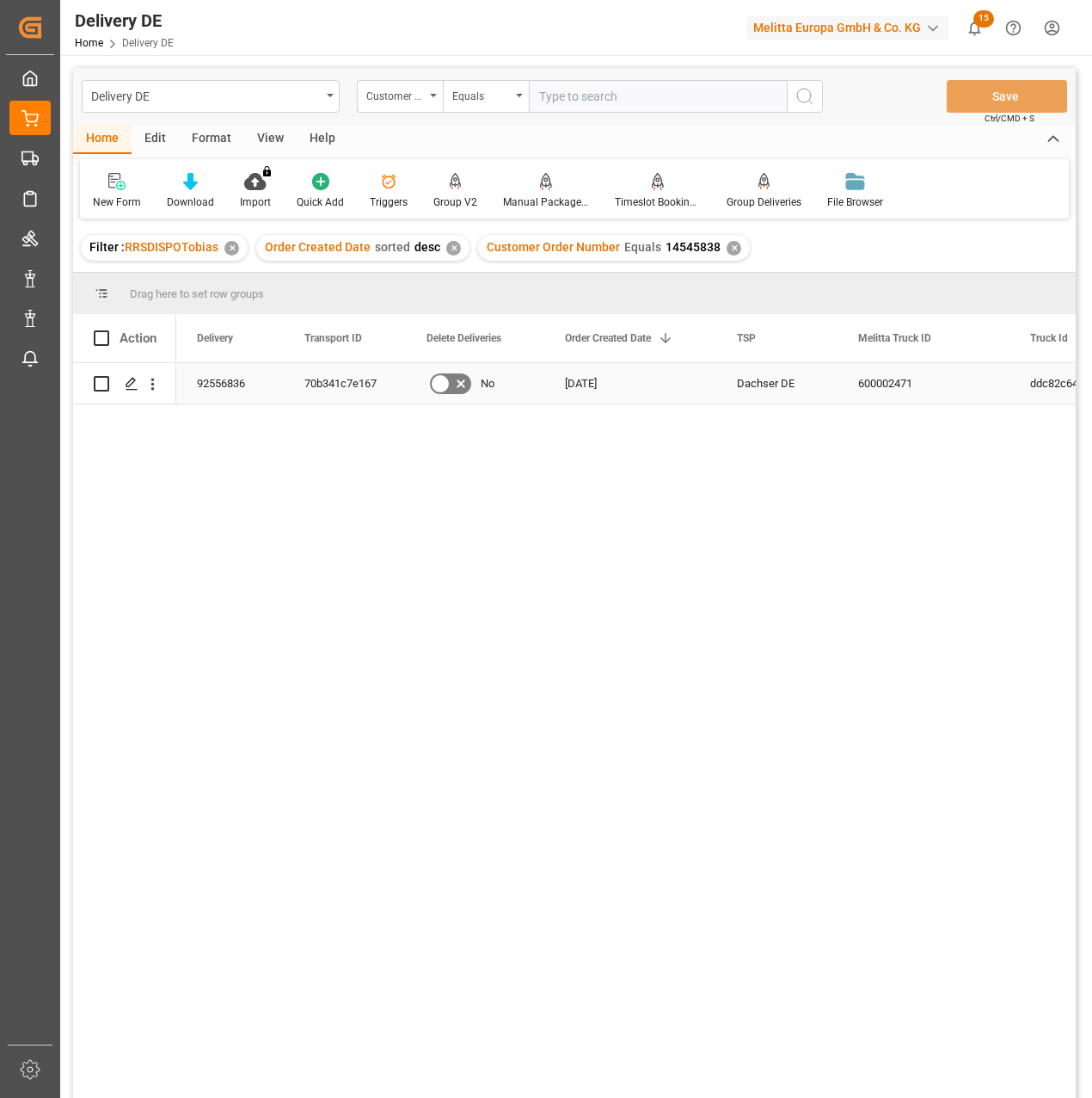
click at [219, 385] on div "92556836" at bounding box center [231, 383] width 108 height 40
click at [310, 380] on div "70b341c7e167" at bounding box center [344, 383] width 122 height 40
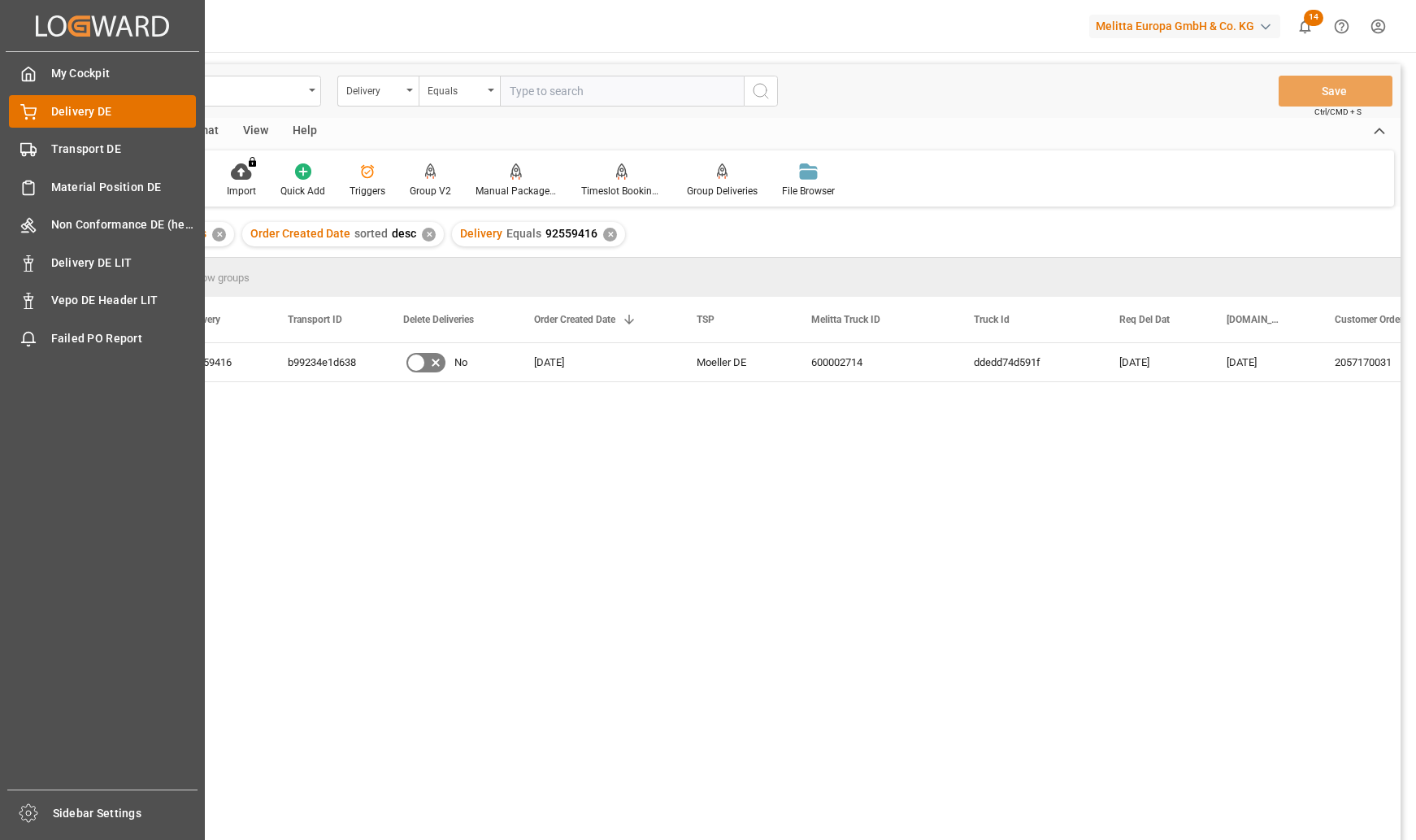
click at [87, 113] on span "Delivery DE" at bounding box center [123, 111] width 146 height 17
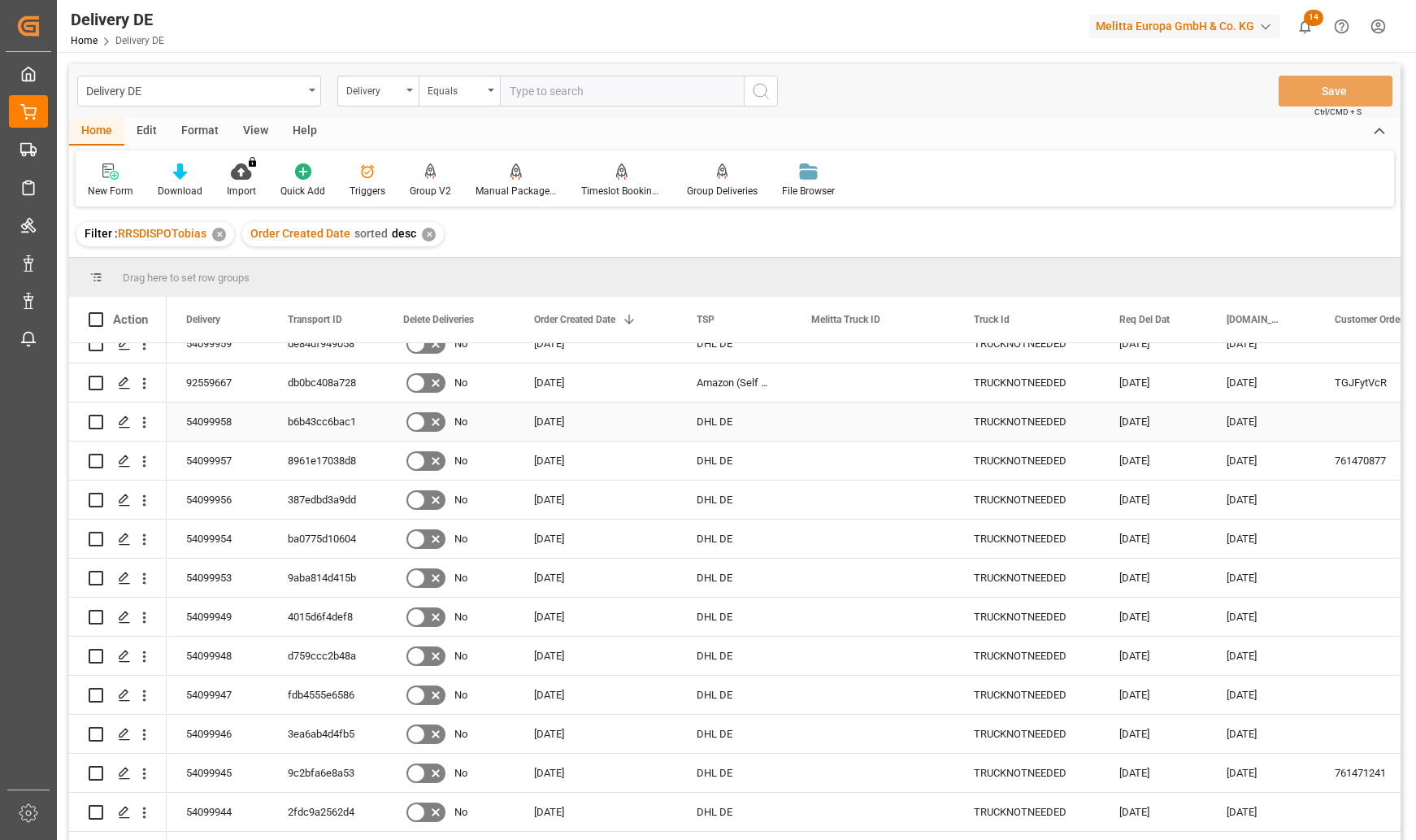
scroll to position [325, 0]
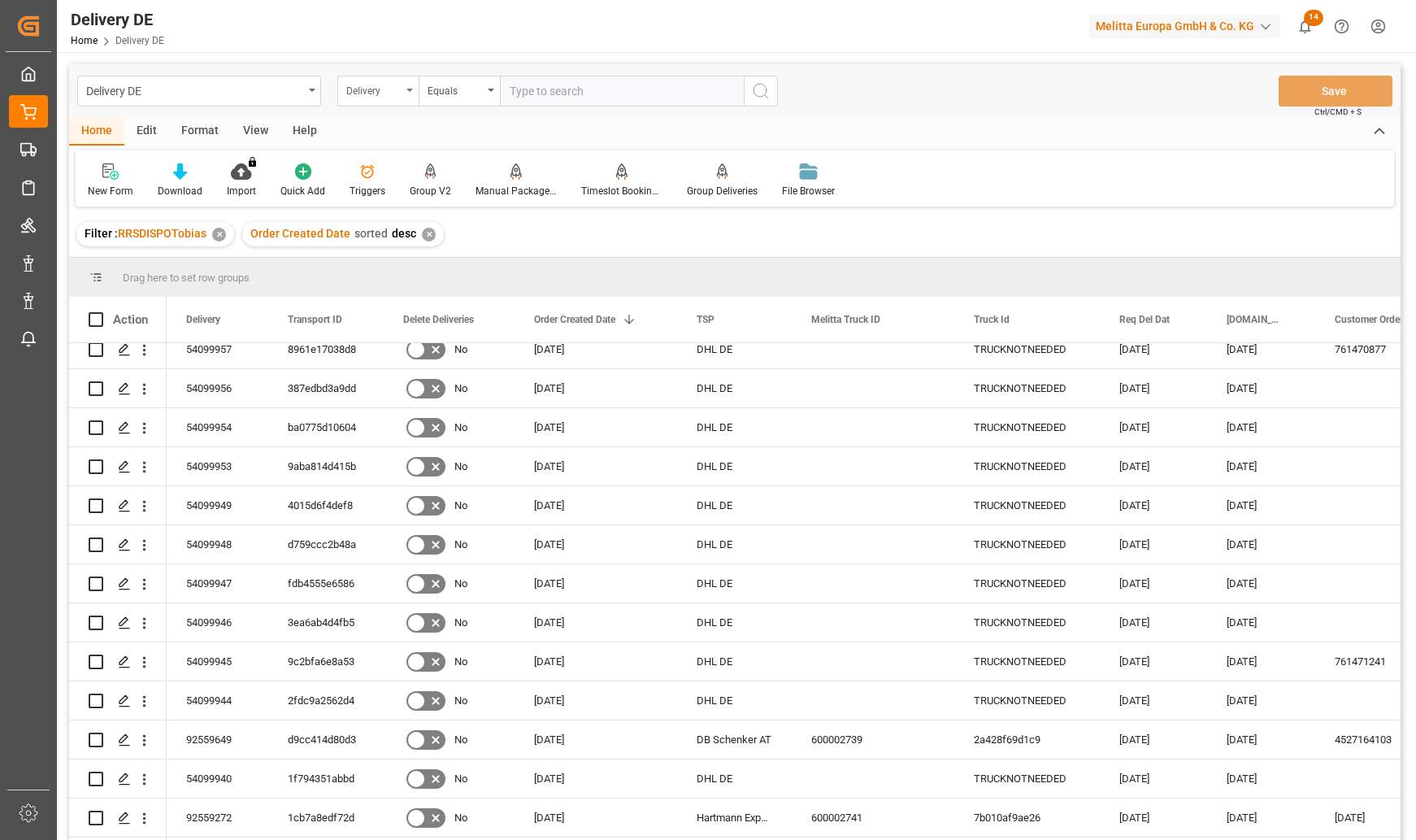
click at [388, 88] on div "Delivery" at bounding box center [374, 89] width 56 height 19
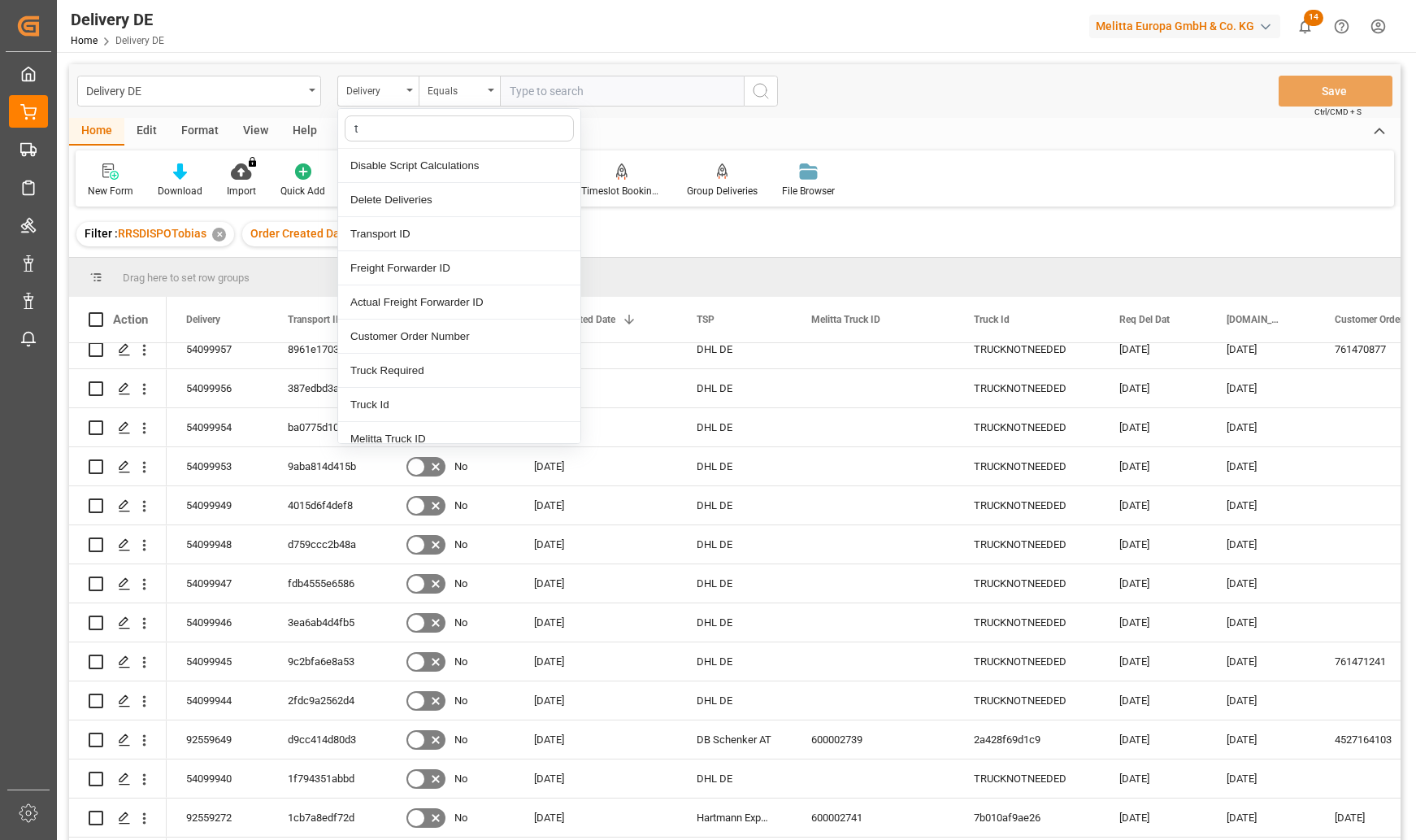
type input "ts"
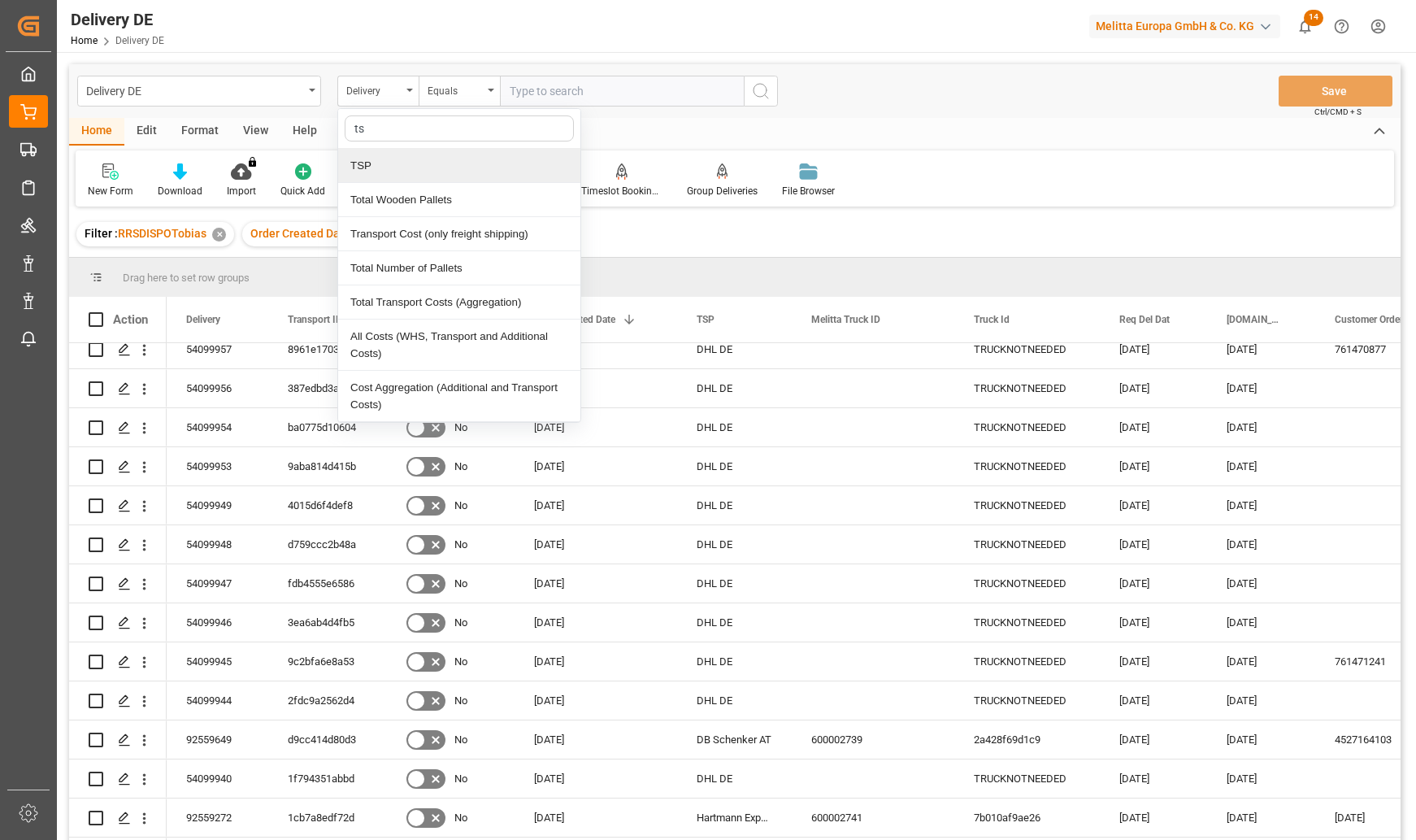
click at [371, 166] on div "TSP" at bounding box center [459, 165] width 242 height 34
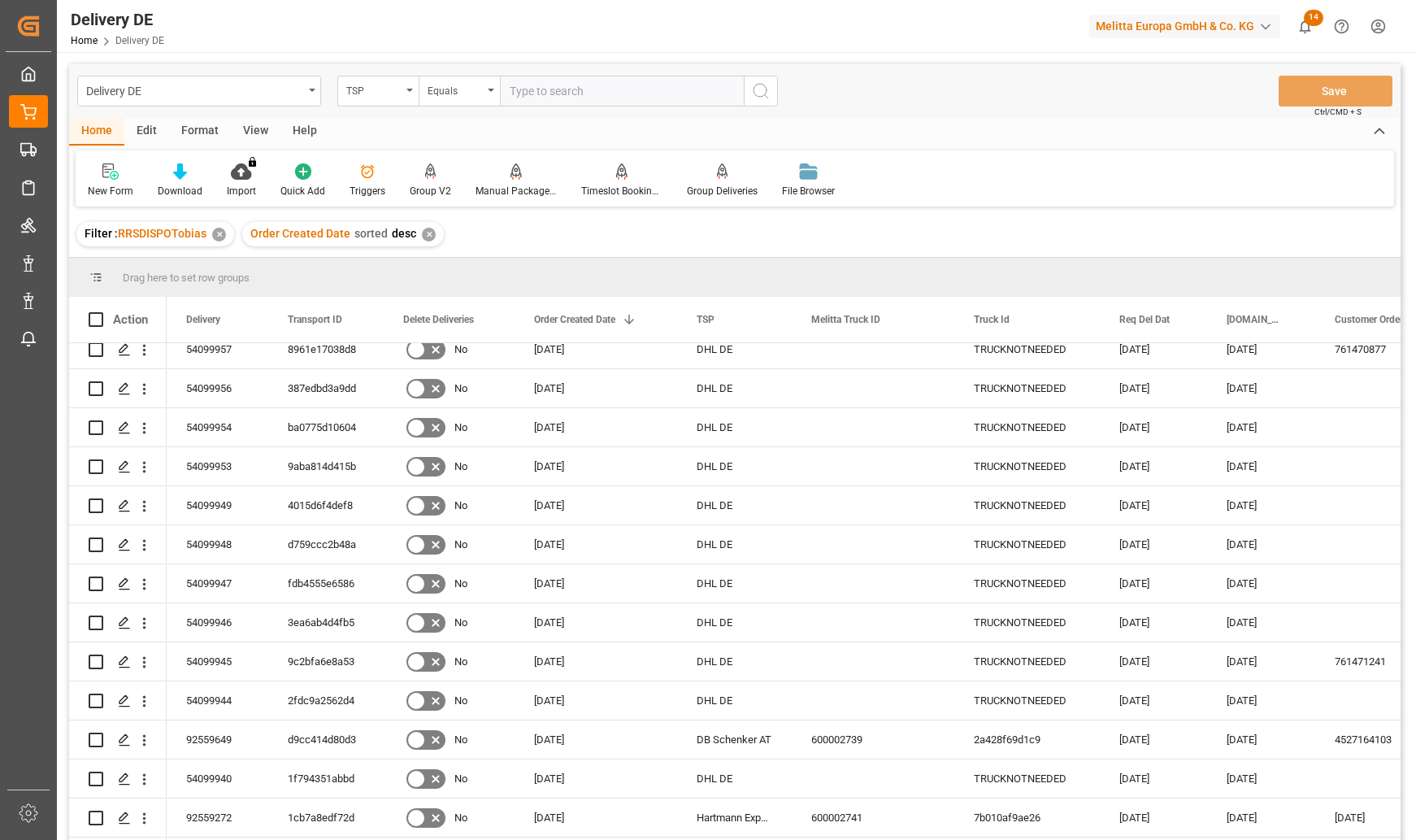
click at [542, 86] on input "text" at bounding box center [621, 91] width 244 height 31
type input "hartmann de"
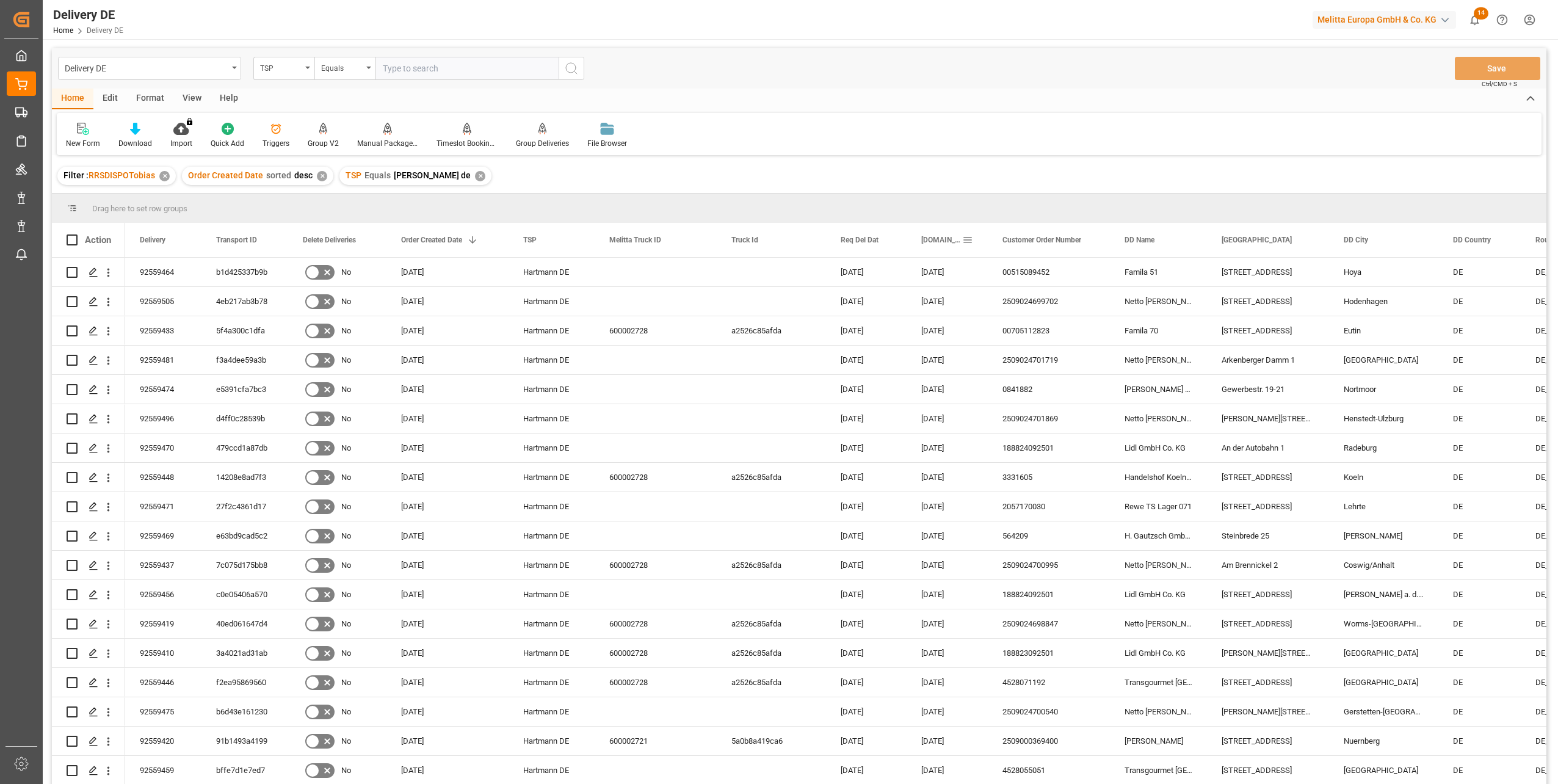
click at [971, 242] on span at bounding box center [968, 240] width 11 height 11
click at [1063, 243] on span "columns" at bounding box center [1096, 242] width 11 height 11
click at [995, 277] on input "Filter Columns Input" at bounding box center [1033, 272] width 102 height 24
type input "act"
click at [997, 343] on span "Arrival Date Actual" at bounding box center [1013, 343] width 63 height 9
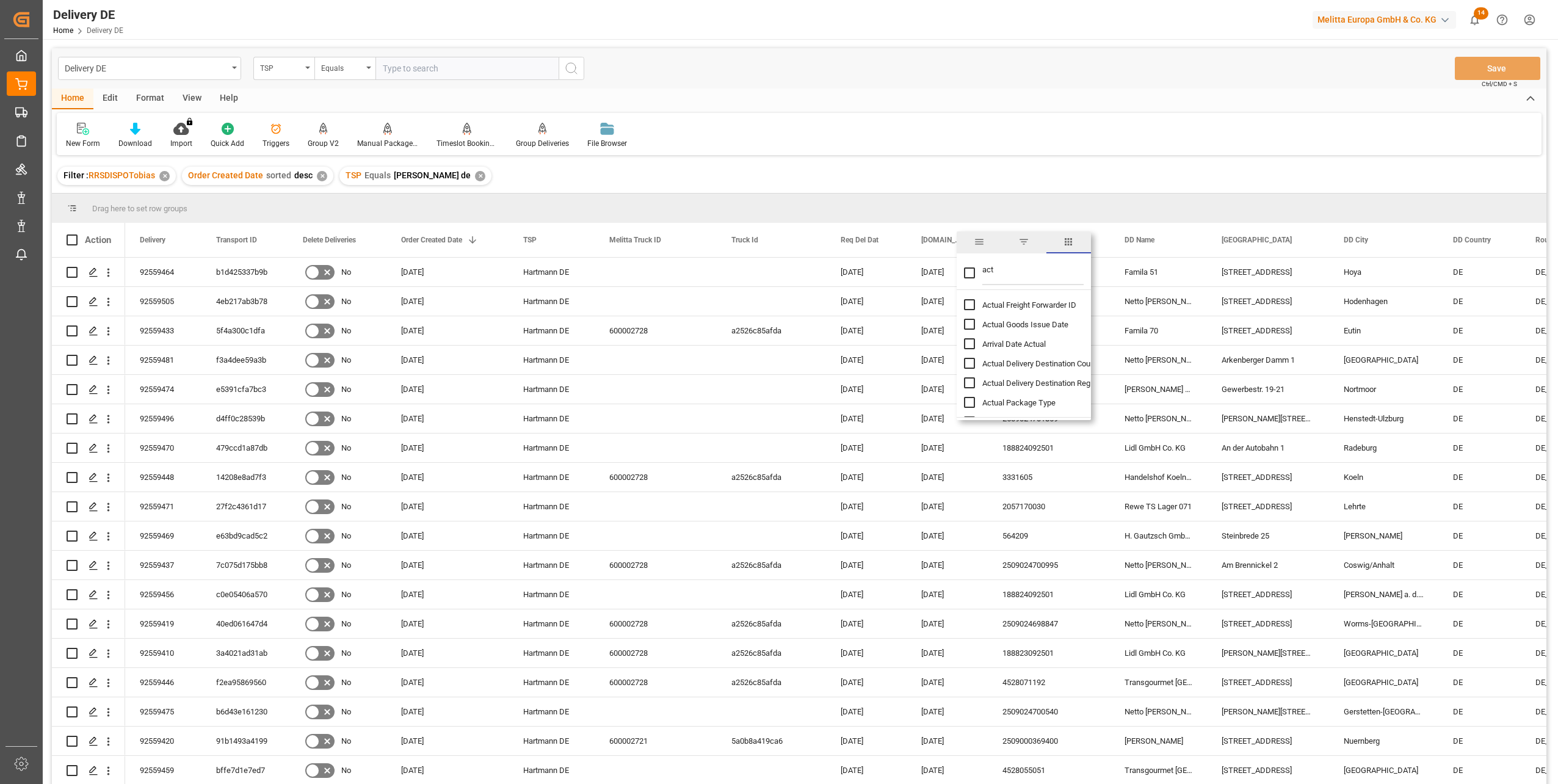
checkbox input "false"
checkbox input "true"
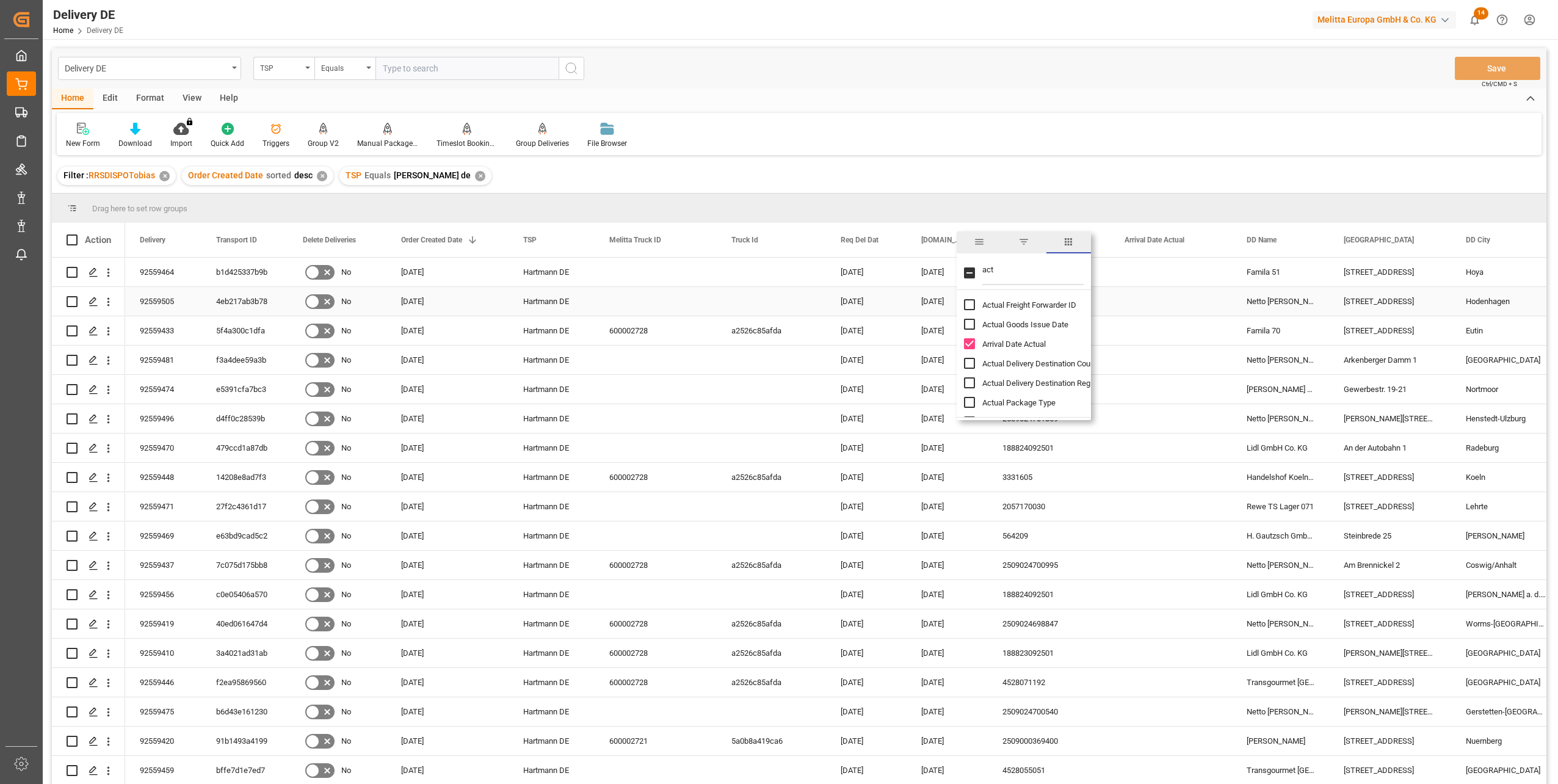
click at [1063, 329] on div "Press SPACE to select this row." at bounding box center [1171, 330] width 122 height 29
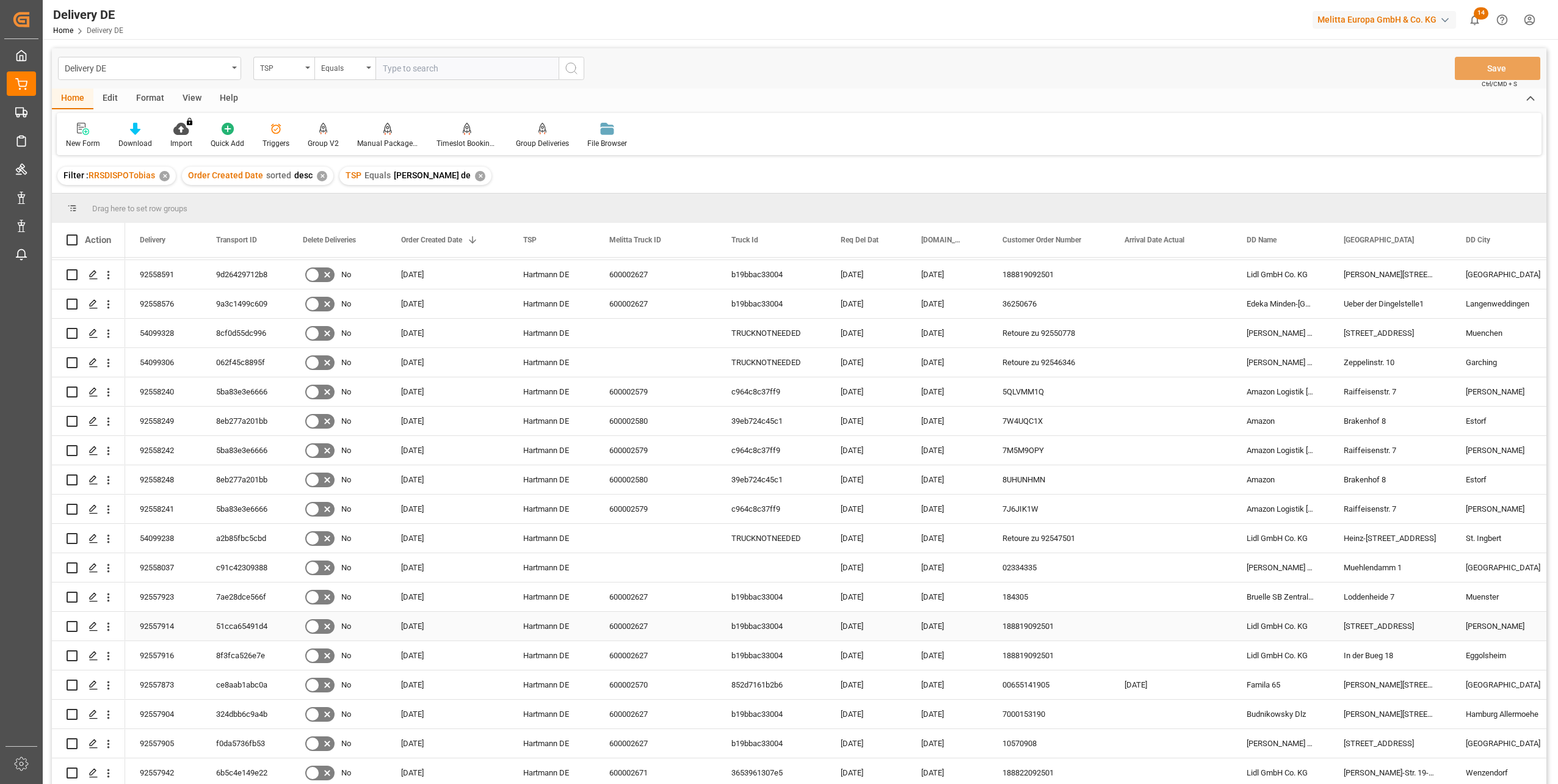
scroll to position [180, 0]
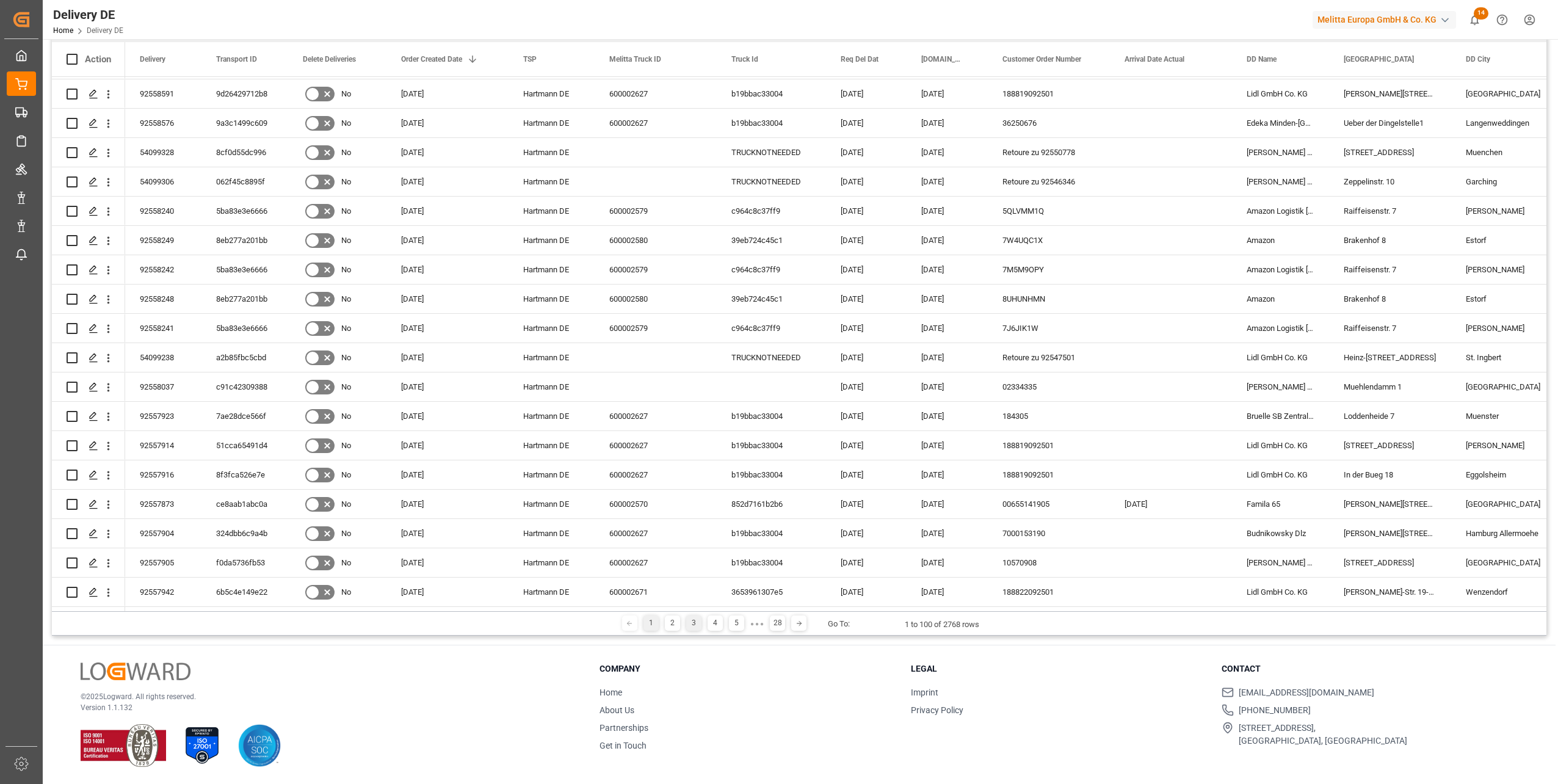
click at [690, 623] on div "3" at bounding box center [694, 623] width 15 height 15
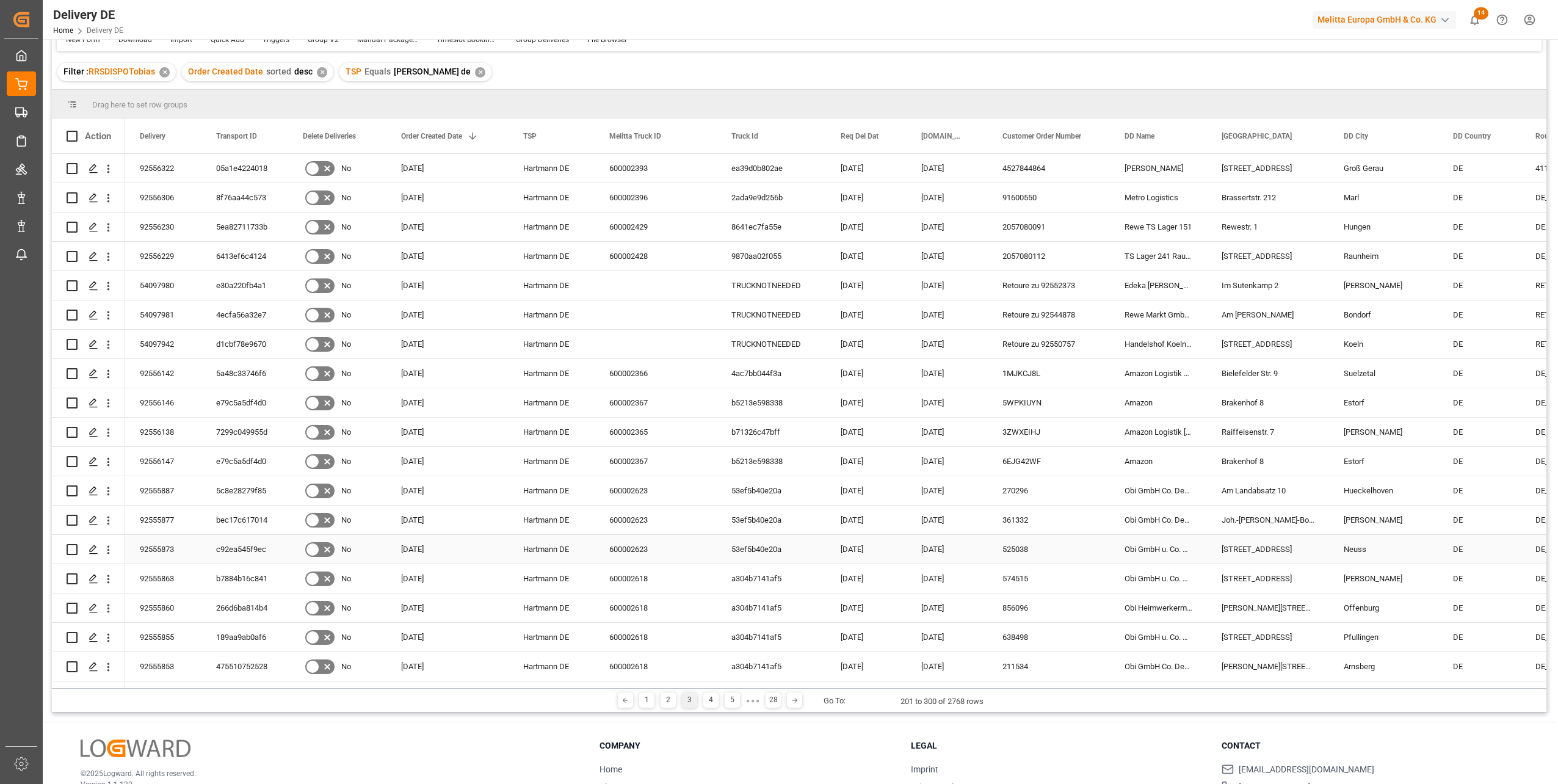
scroll to position [0, 0]
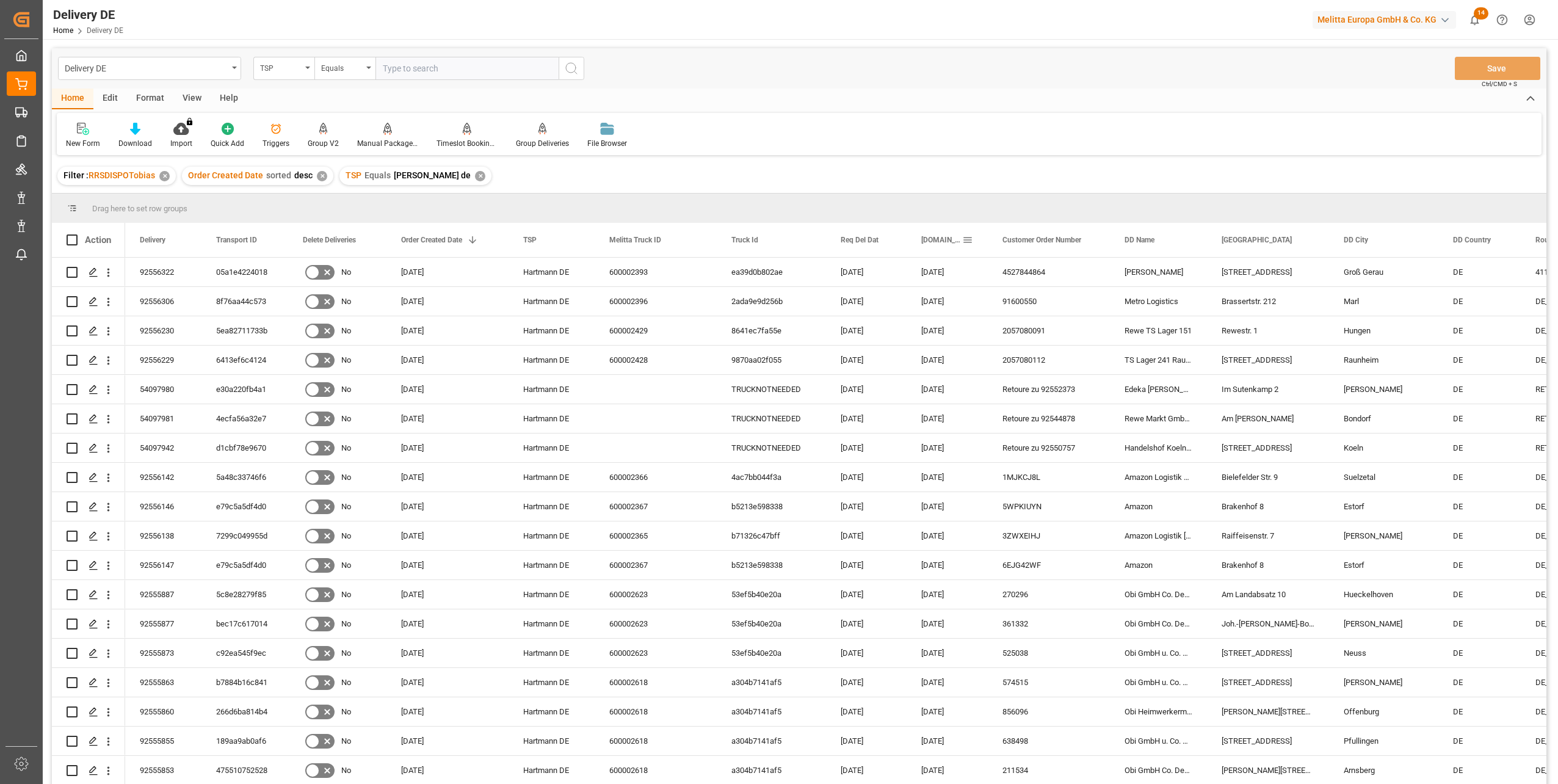
click at [967, 240] on span at bounding box center [968, 240] width 11 height 11
click at [990, 270] on input "Filter Columns Input" at bounding box center [1033, 272] width 102 height 24
type input "act"
click at [988, 344] on span "Arrival Date Actual" at bounding box center [1013, 343] width 63 height 9
checkbox input "false"
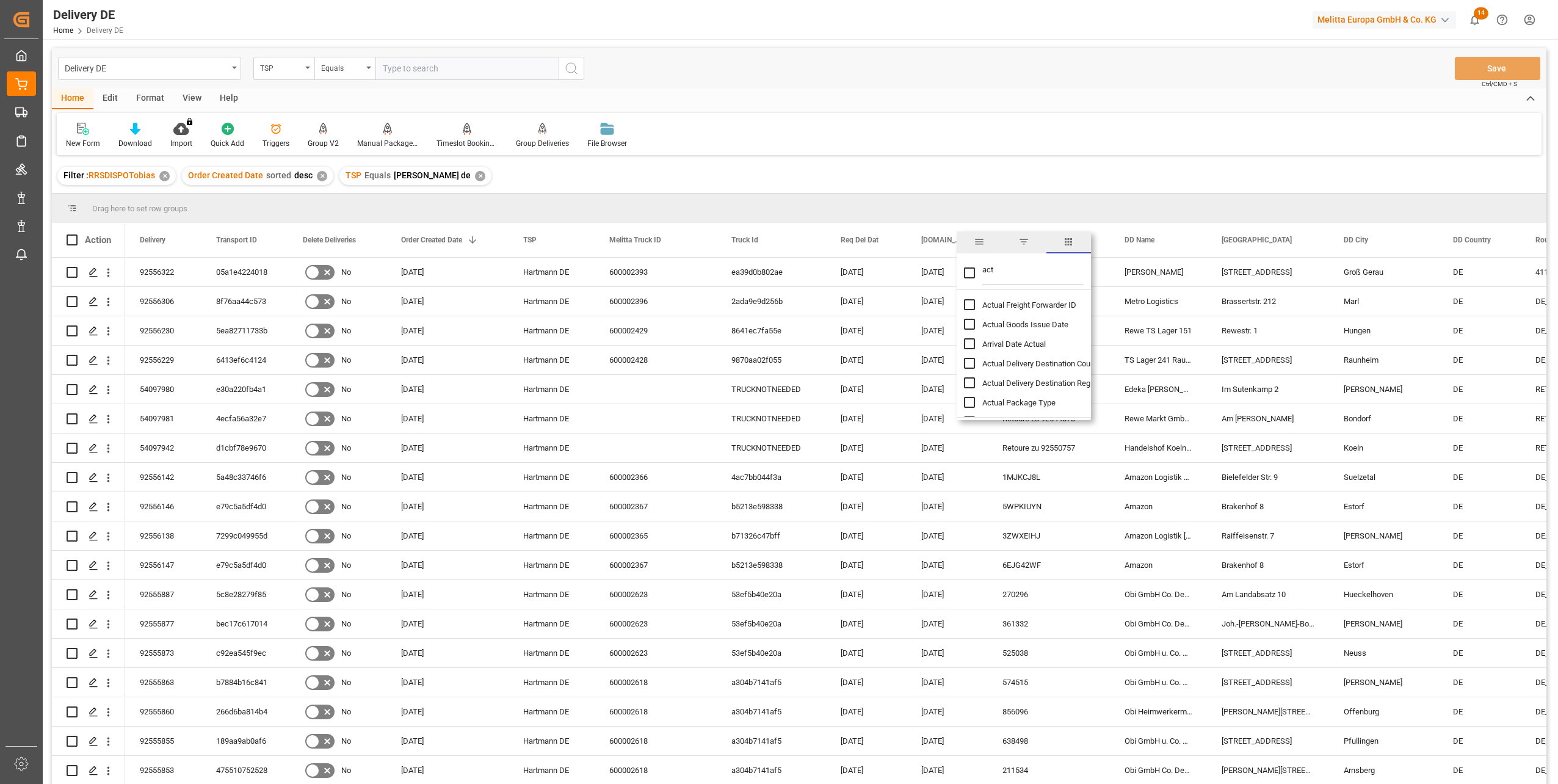
checkbox input "true"
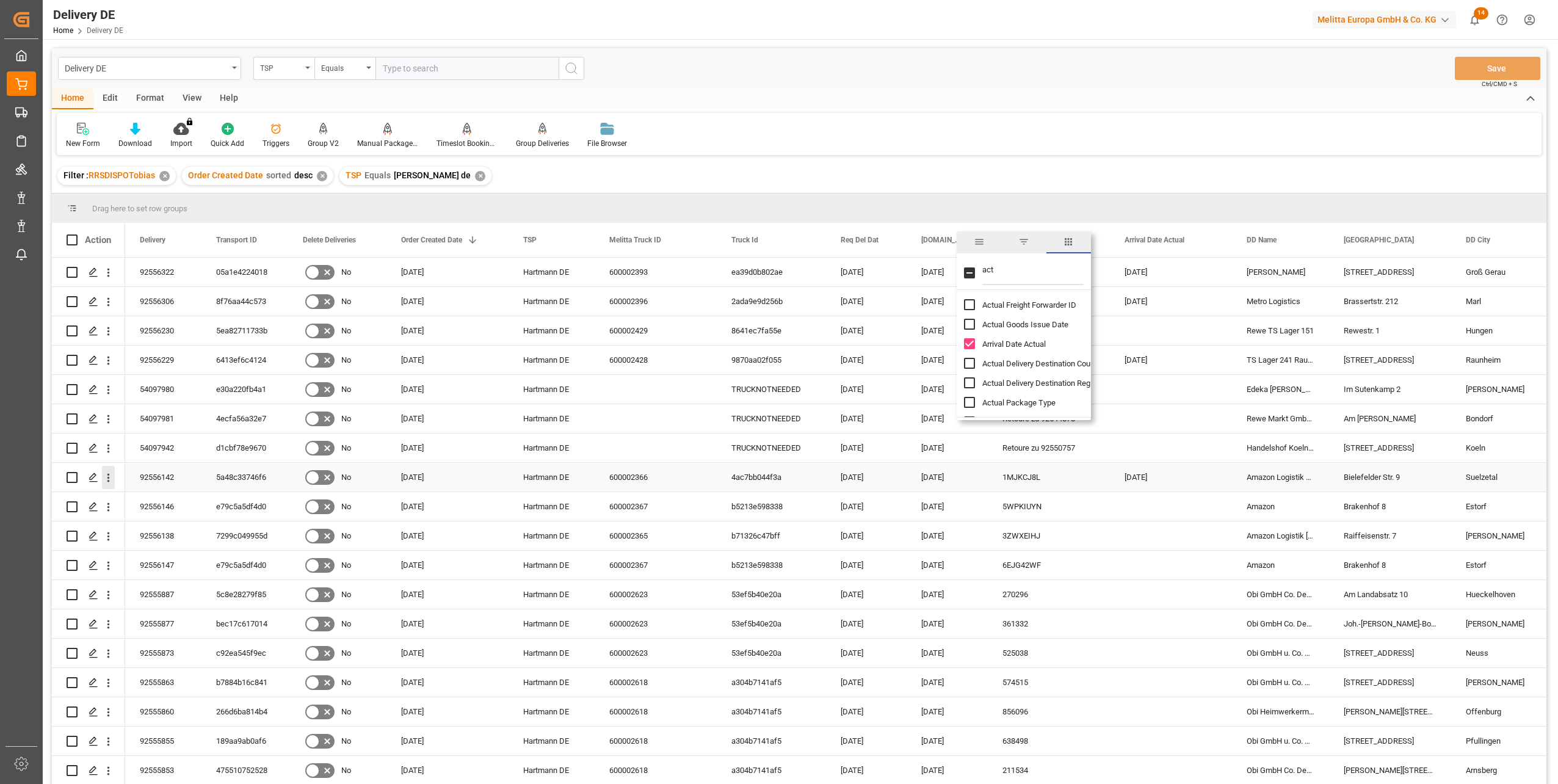
click at [108, 478] on icon "open menu" at bounding box center [109, 478] width 3 height 8
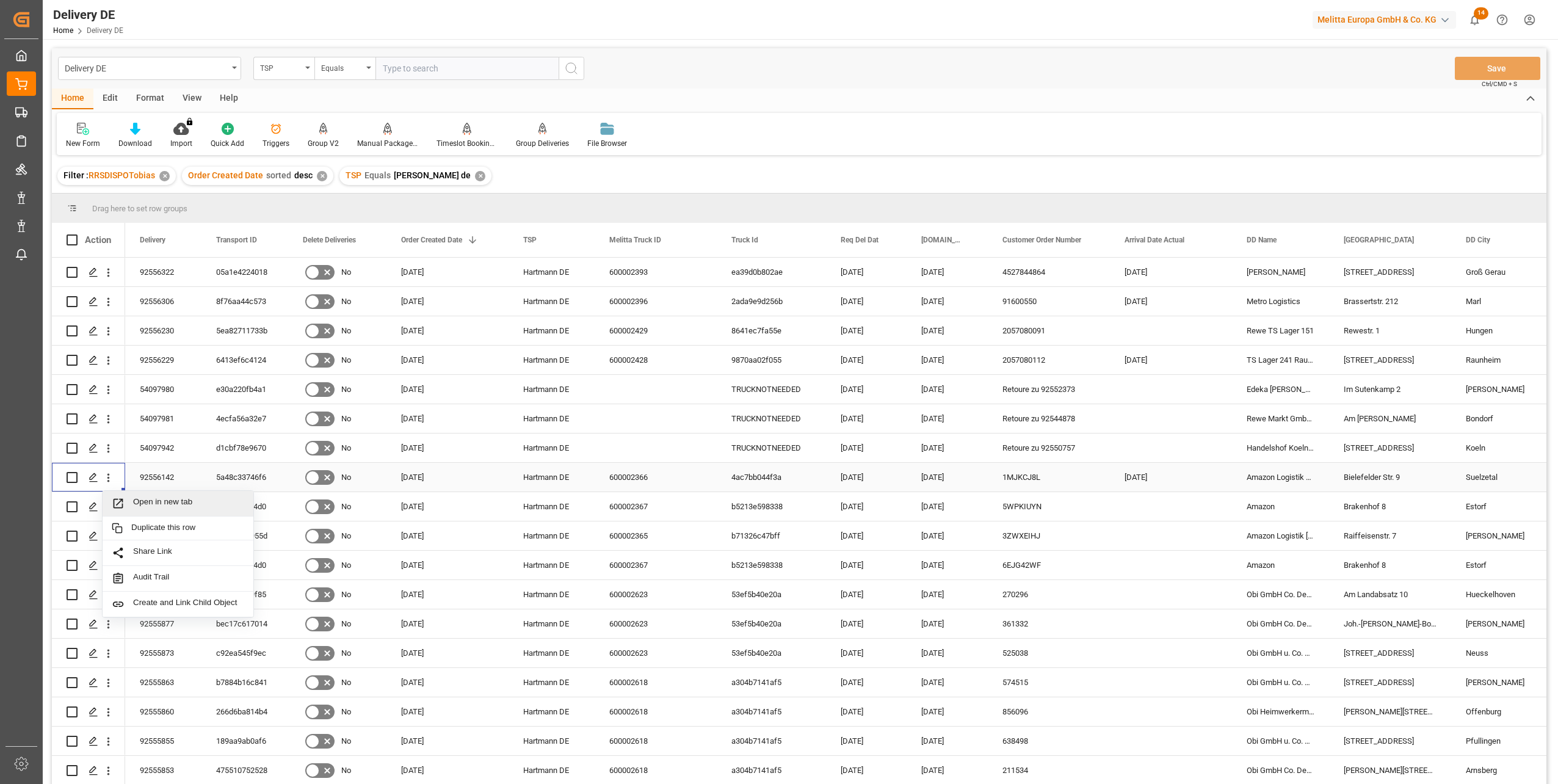
click at [193, 504] on span "Open in new tab" at bounding box center [189, 503] width 111 height 13
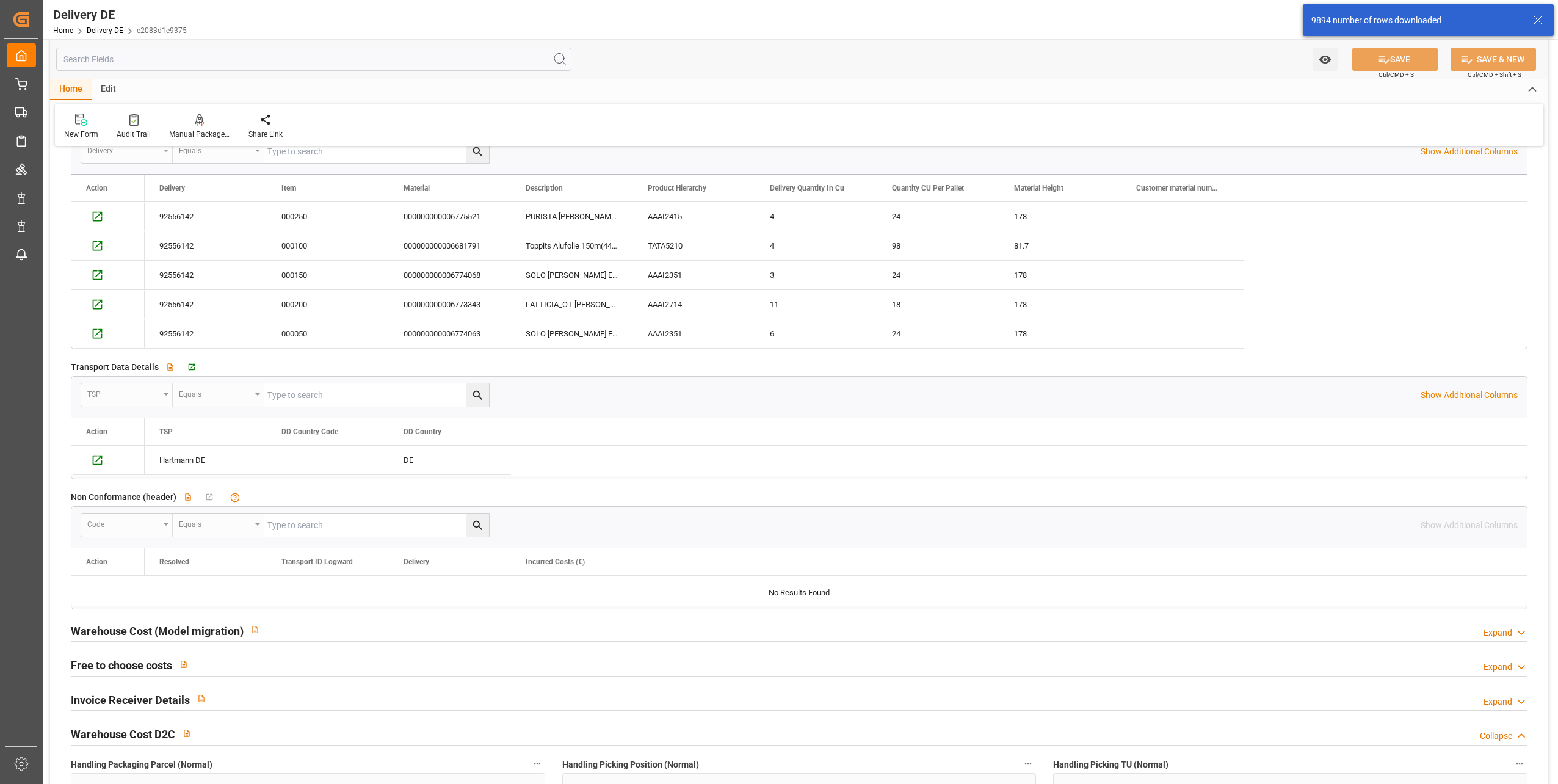
scroll to position [2076, 0]
click at [94, 458] on icon "Press SPACE to select this row." at bounding box center [98, 458] width 13 height 13
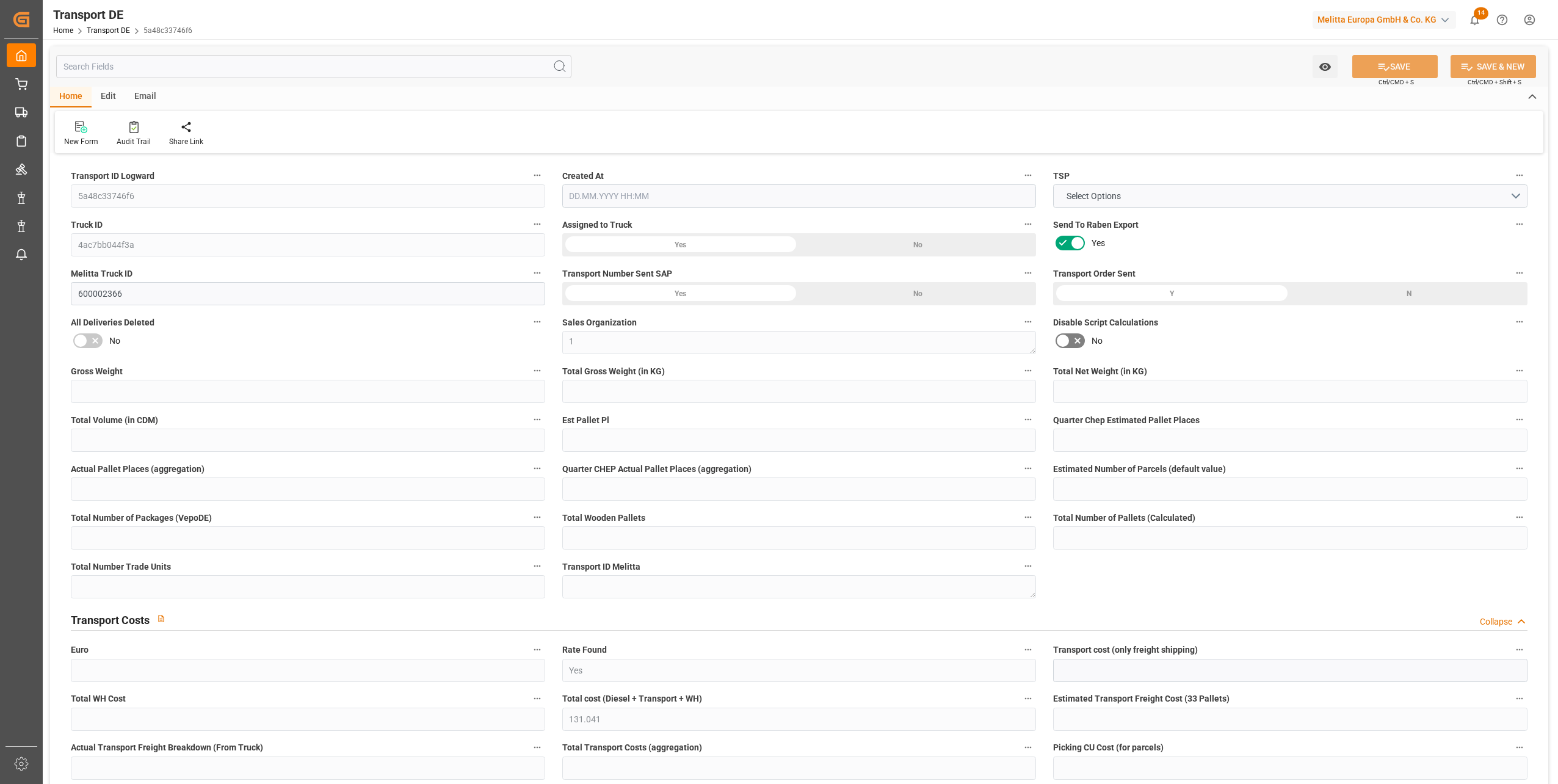
type input "282"
type input "233.916"
type input "206.073"
type input "1911.816"
type input "2"
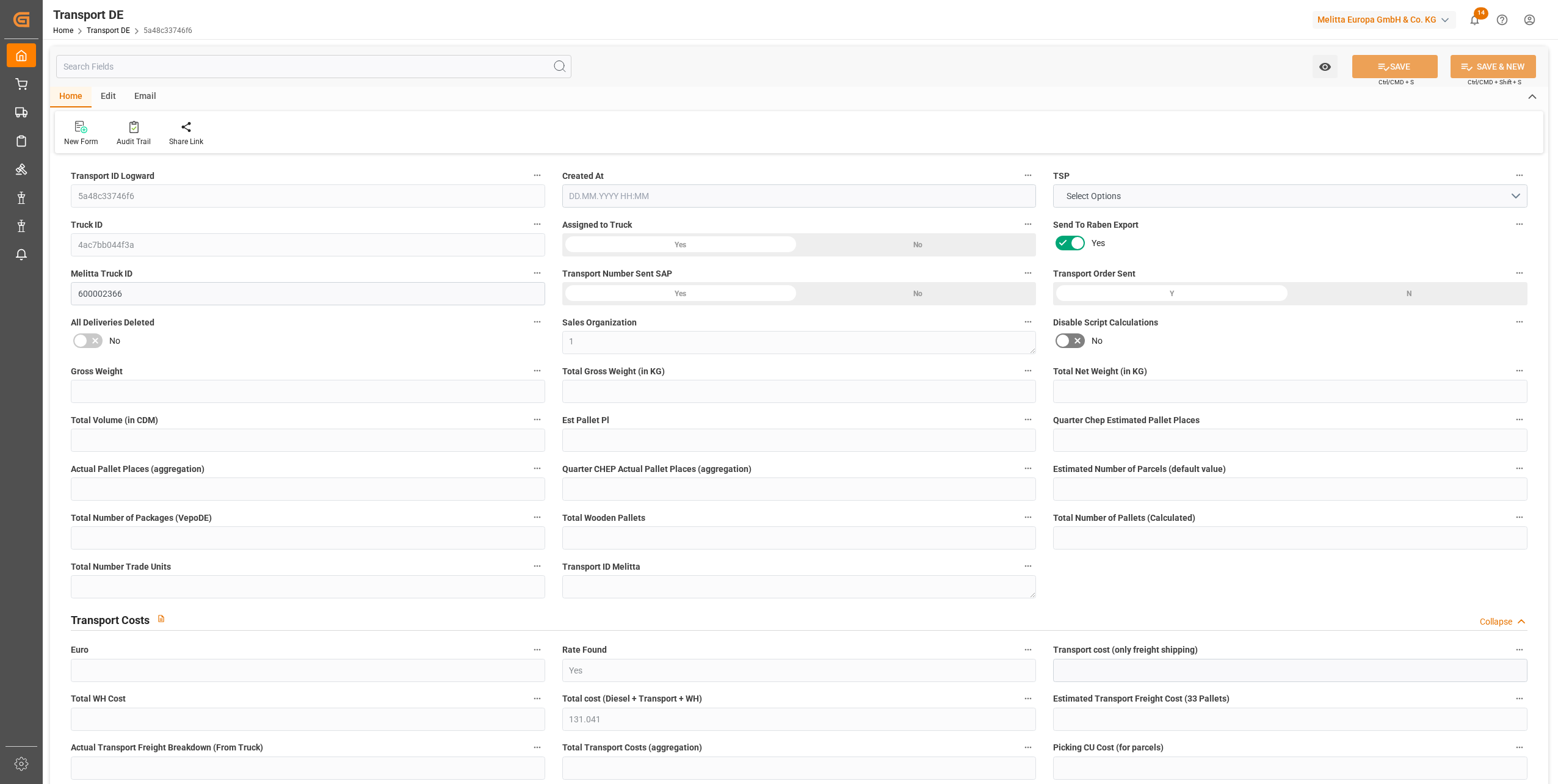
type input "0"
type input "2.75"
type input "0"
type input "1"
type input "3"
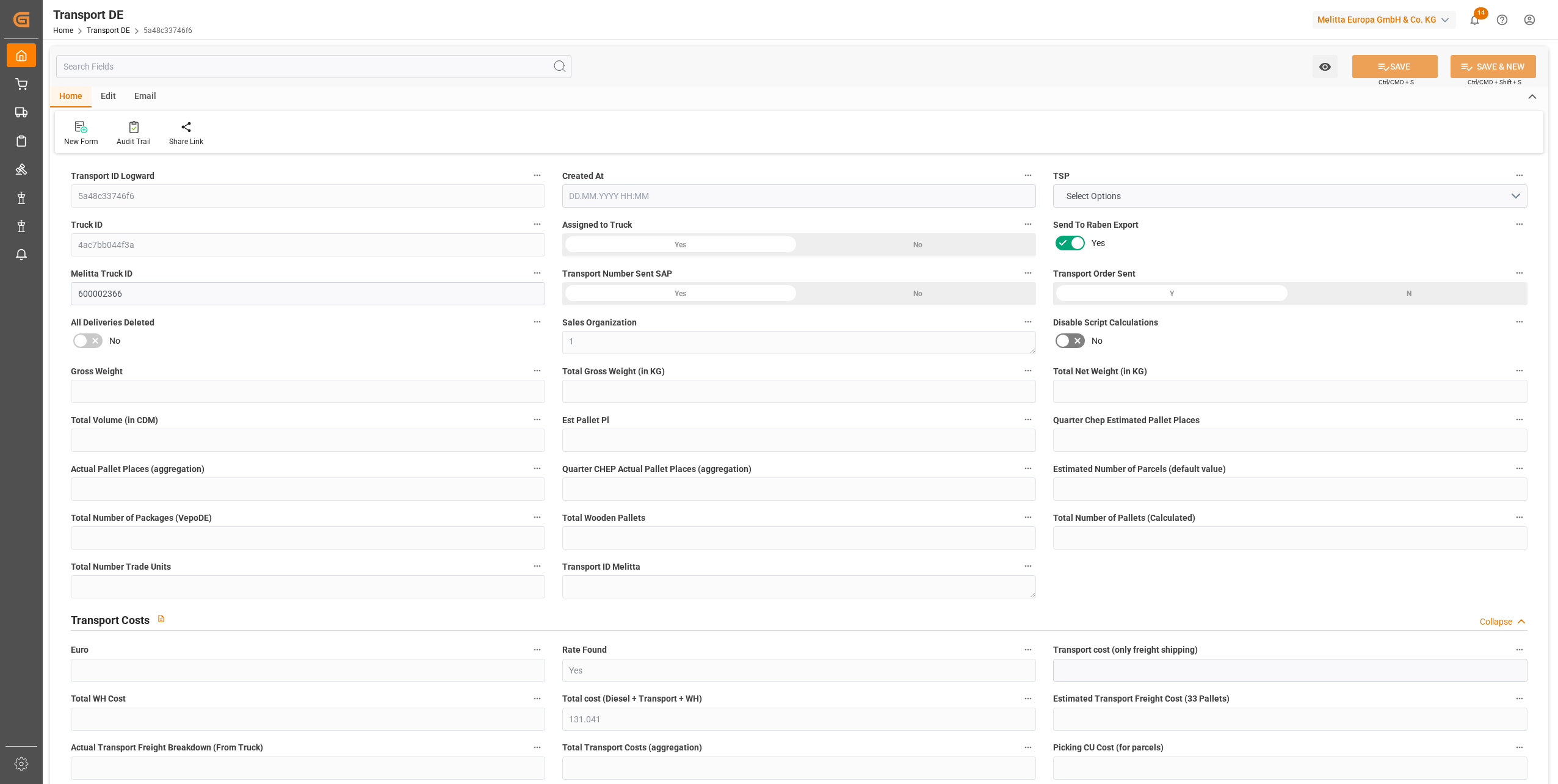
type input "2"
type input "0"
type input "28"
type input "0"
type input "86.44"
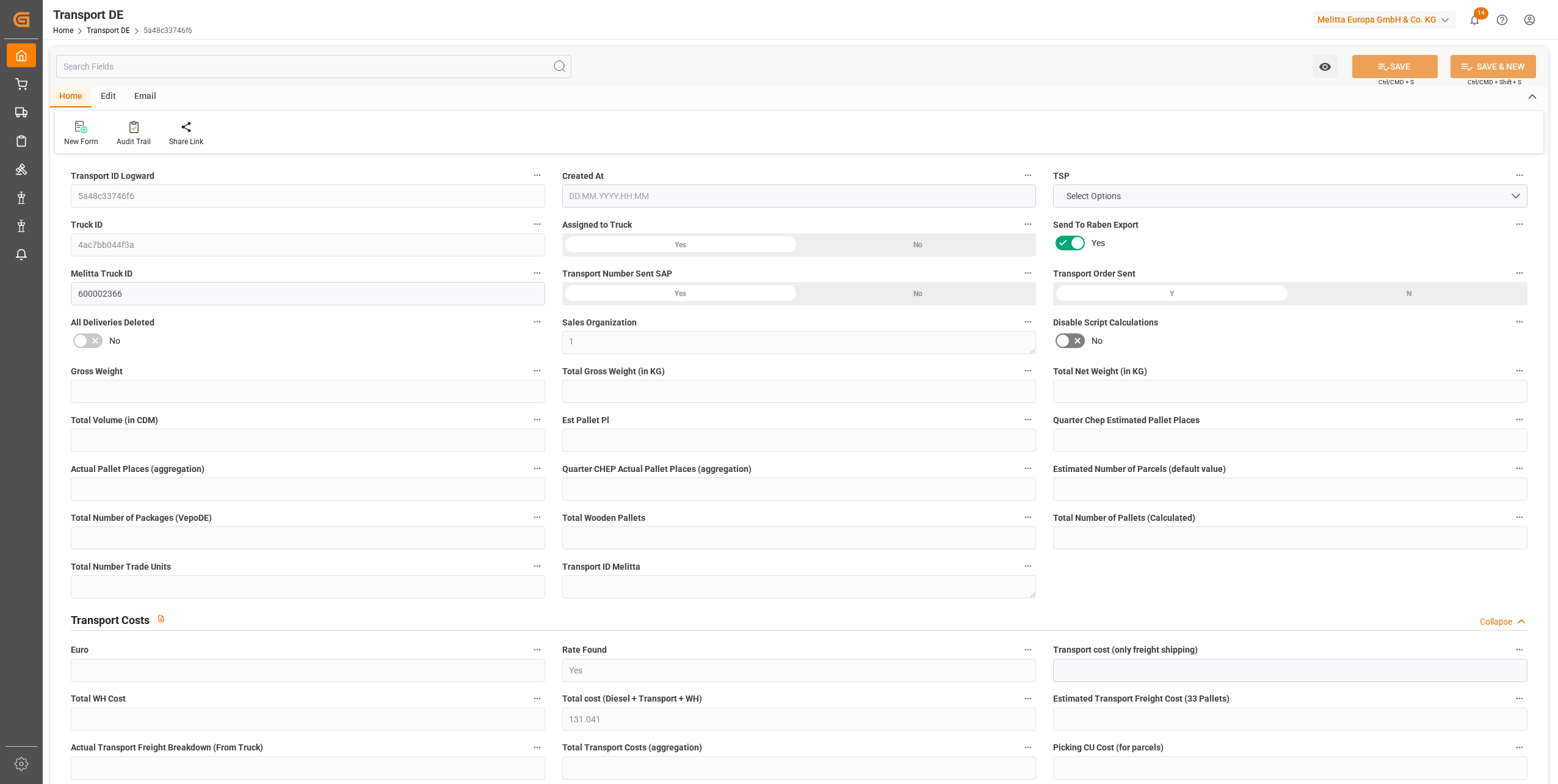
type input "44.601"
type input "86.44"
type input "39"
type input "0"
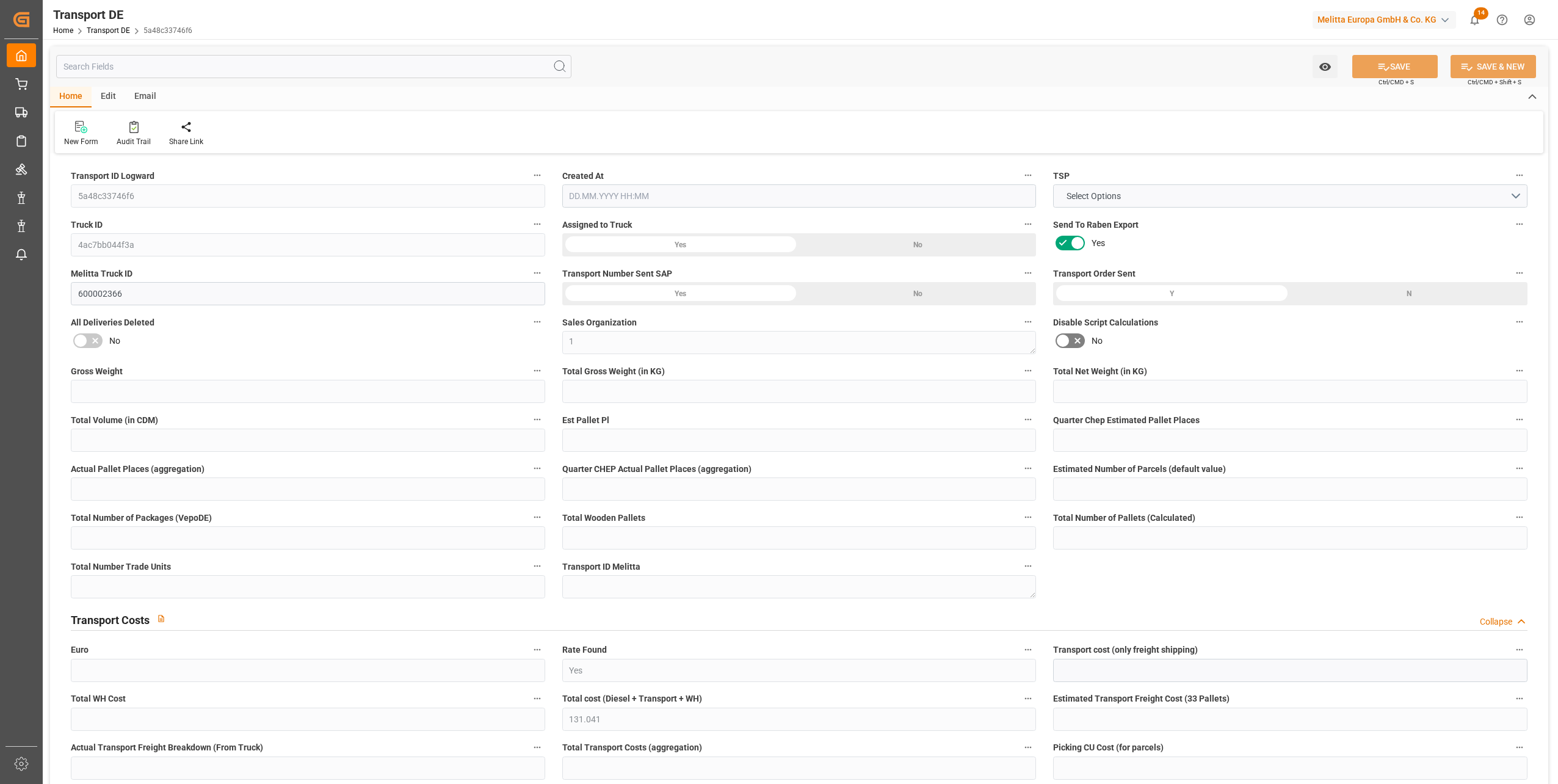
type input "3"
type input "0"
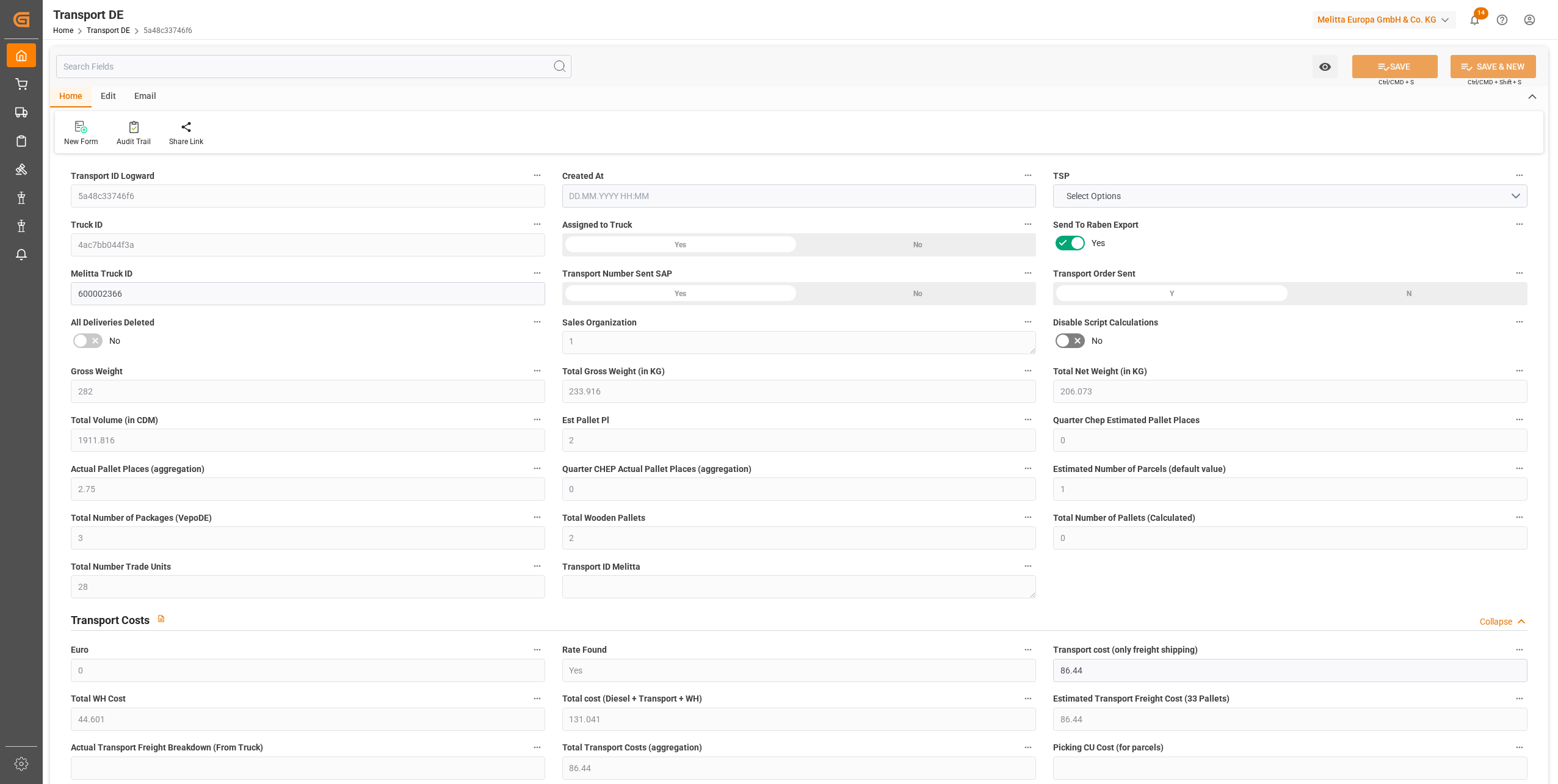
type input "0"
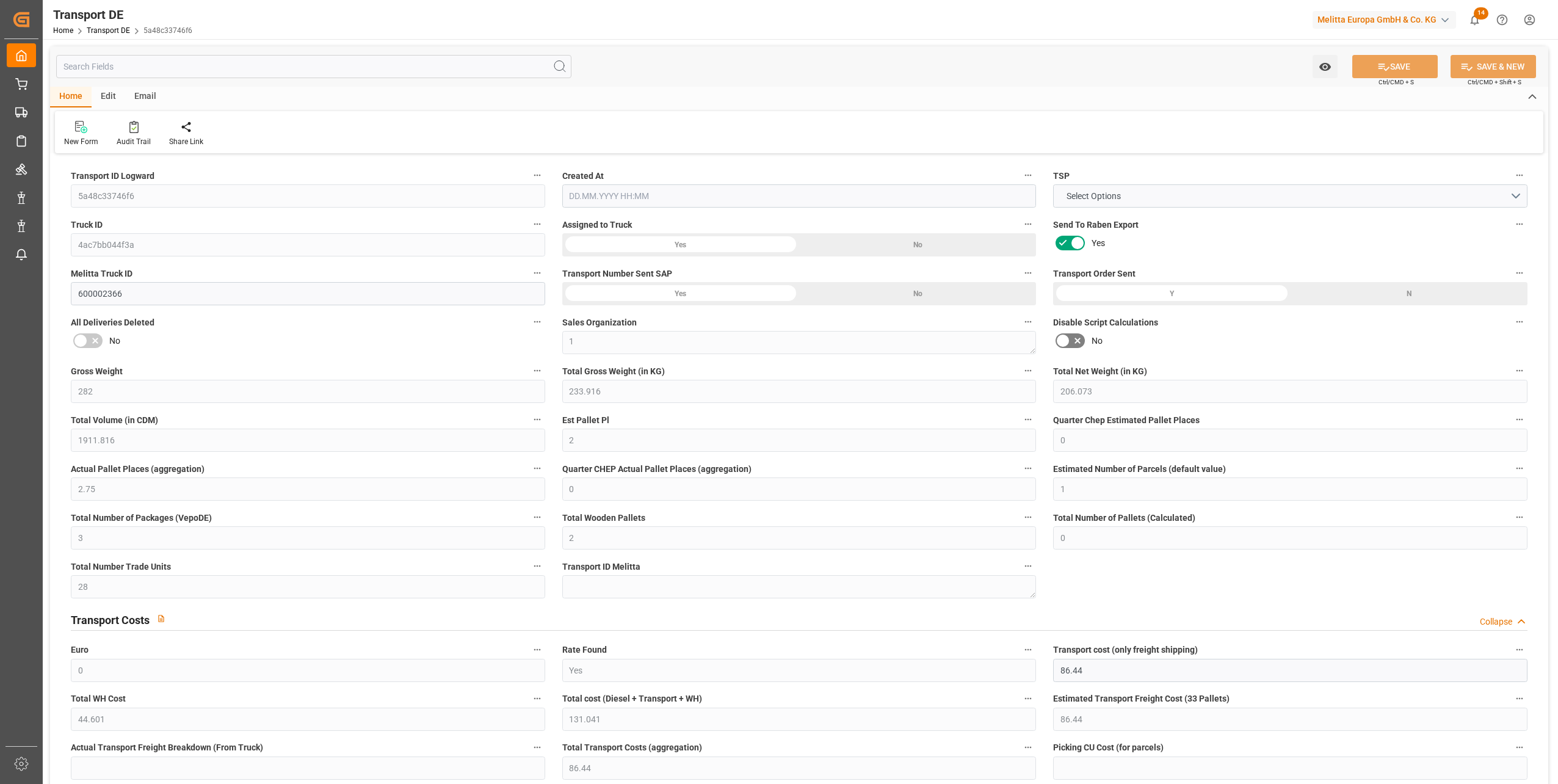
type input "0"
type input "233.916"
type input "4710.8598"
type input "21"
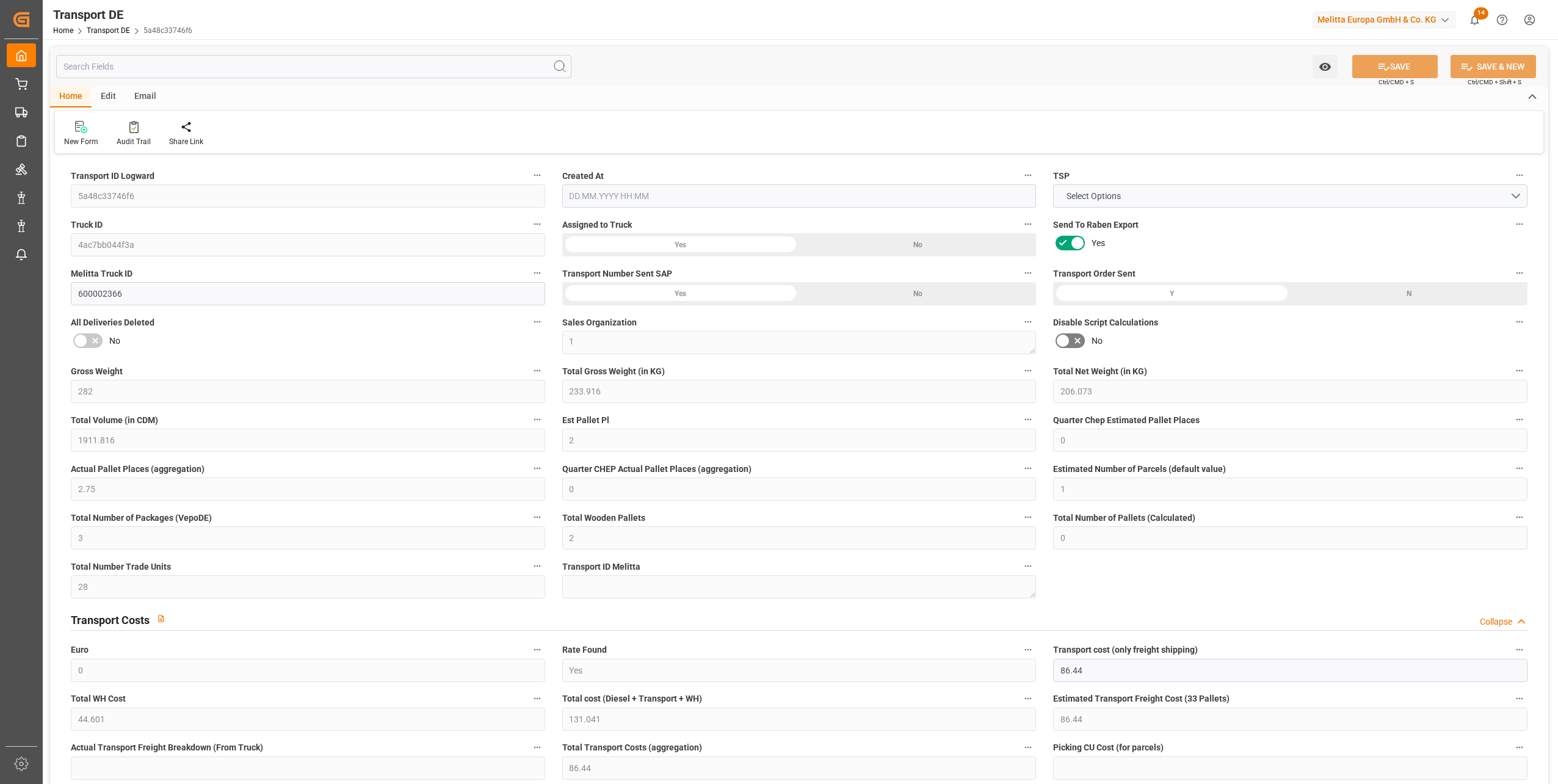
type input "35"
type input "0"
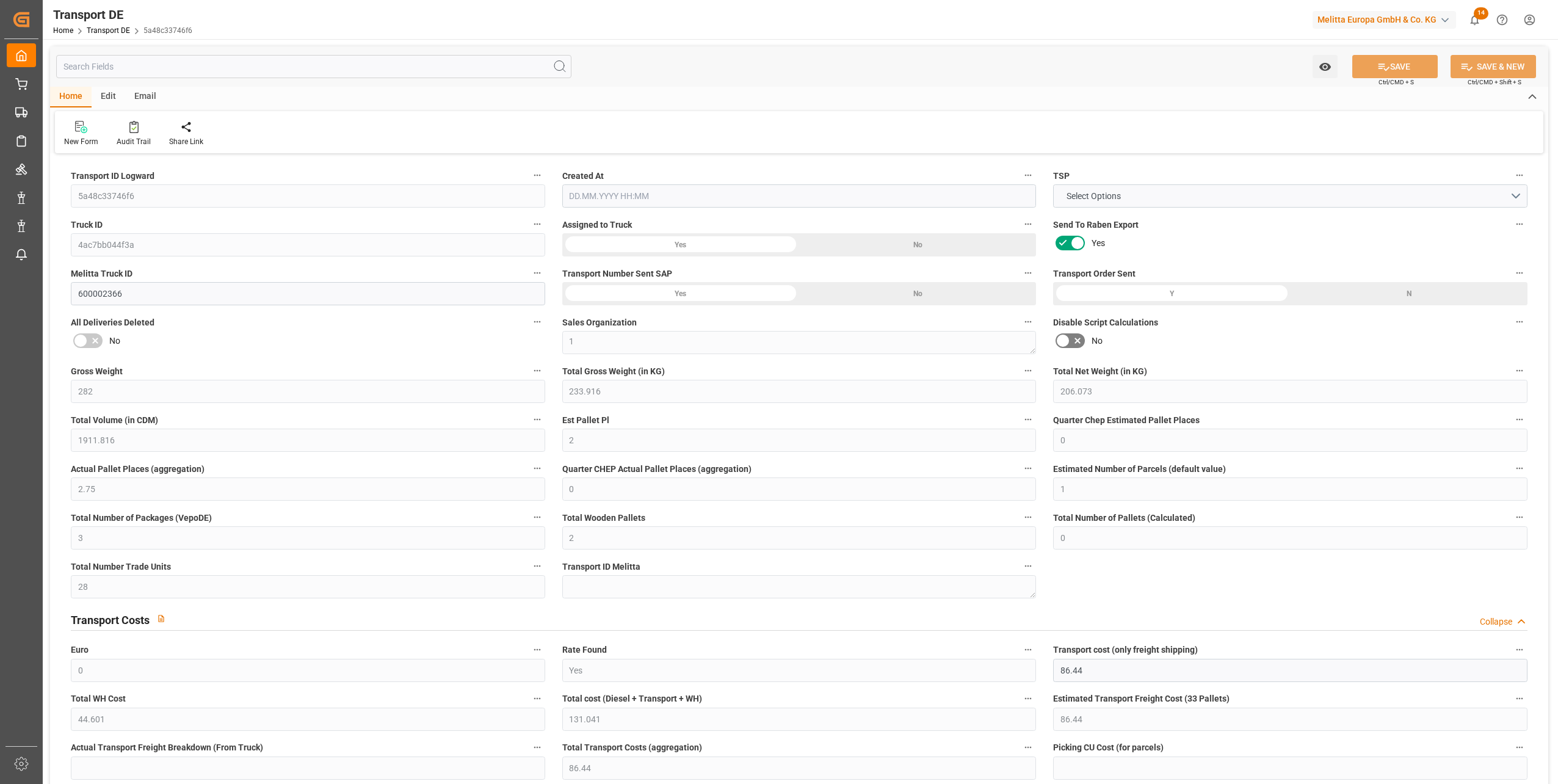
type input "0"
type input "1"
type input "2"
type input "0"
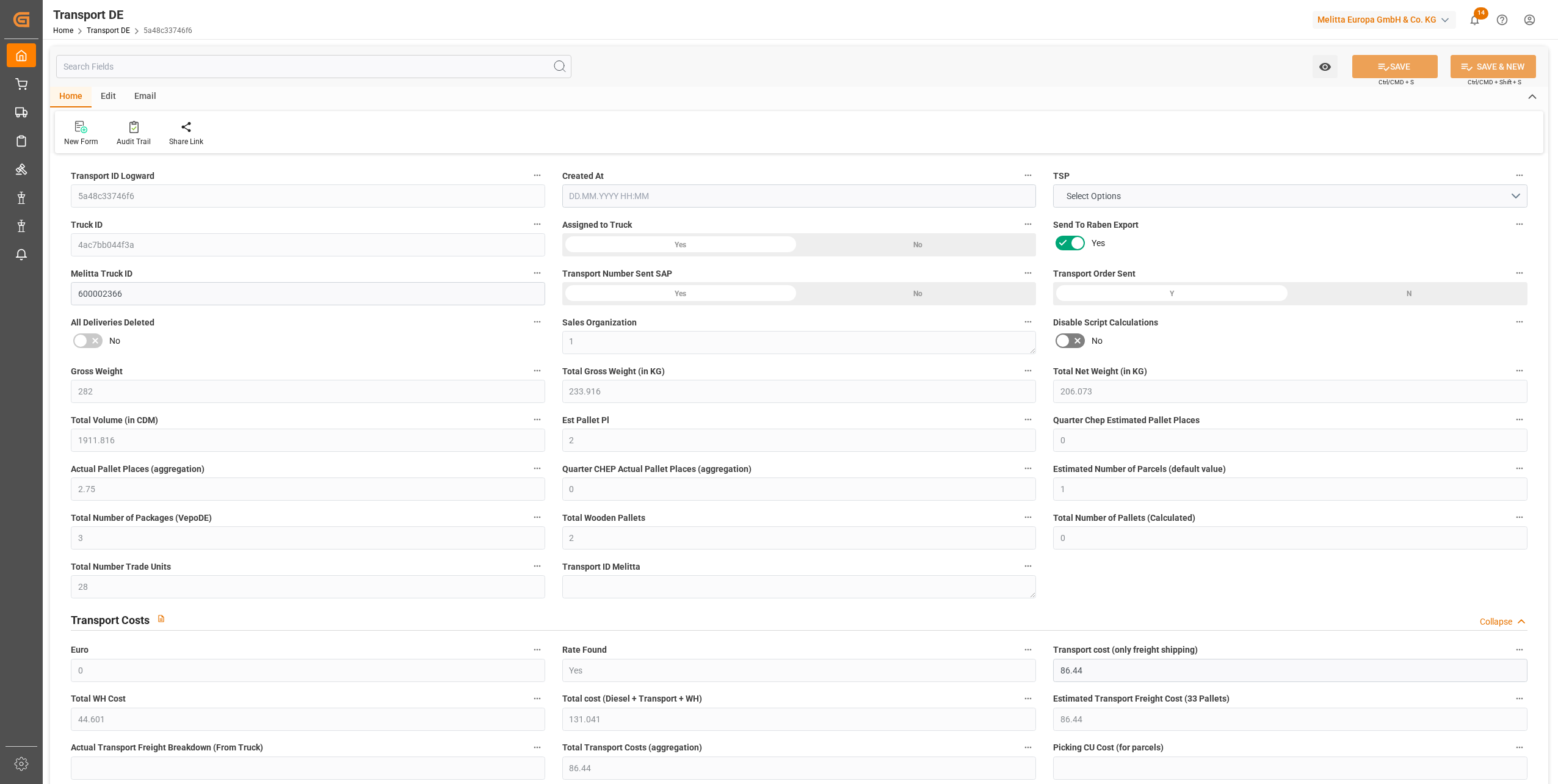
type input "28"
type input "131.041"
type input "86.44"
type input "[DATE] 09:10"
type input "[DATE]"
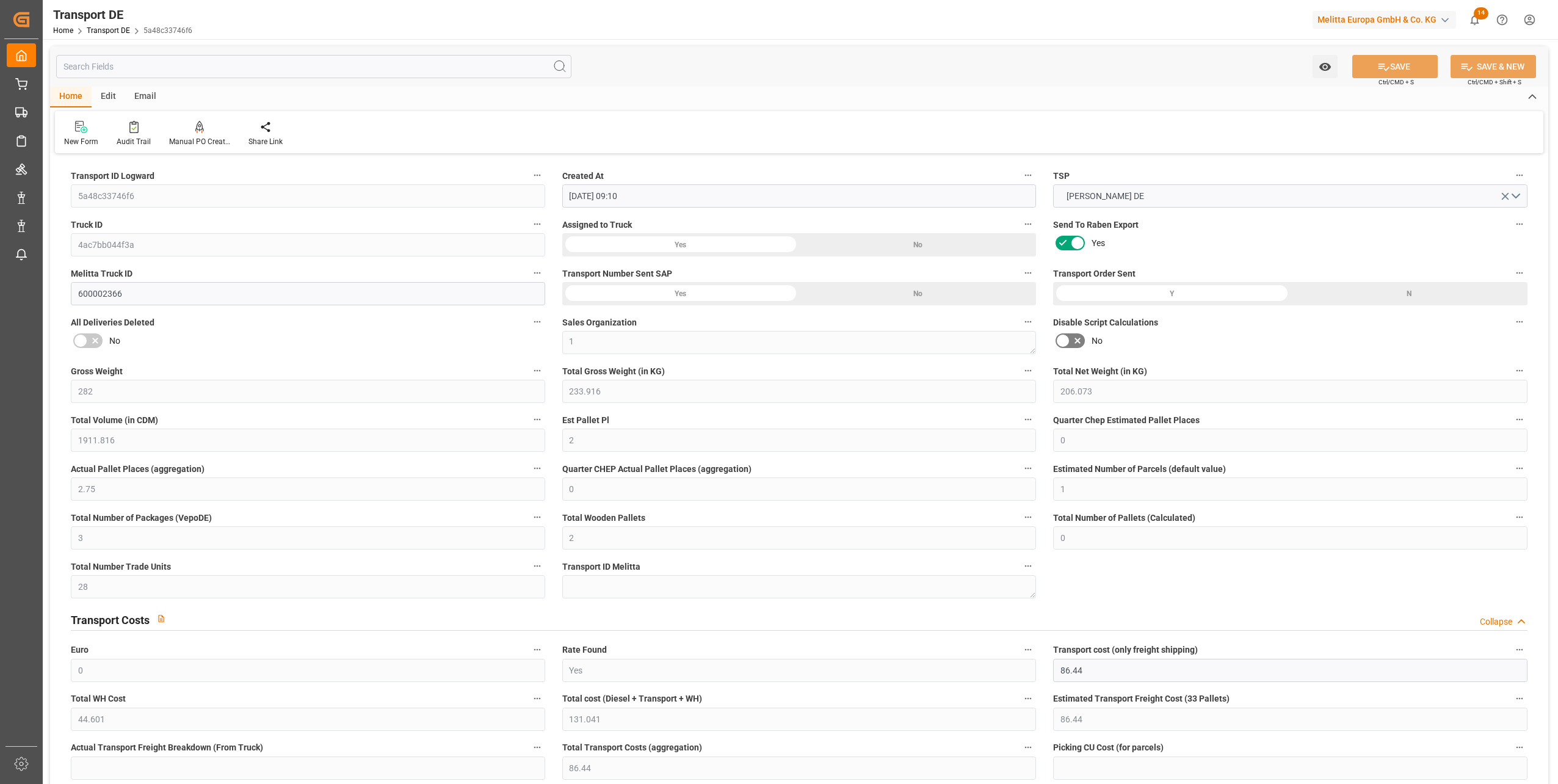
type input "[DATE]"
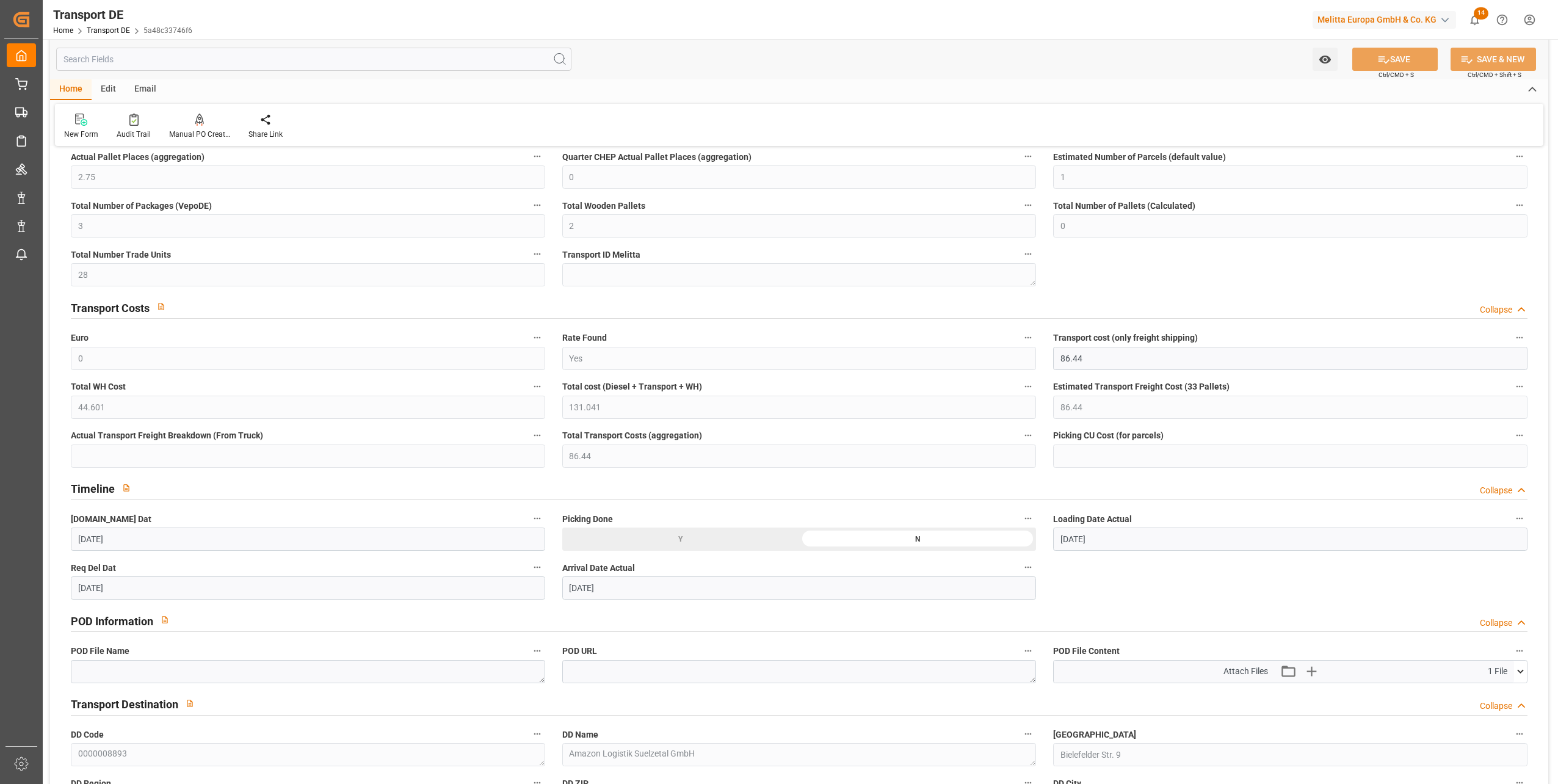
scroll to position [366, 0]
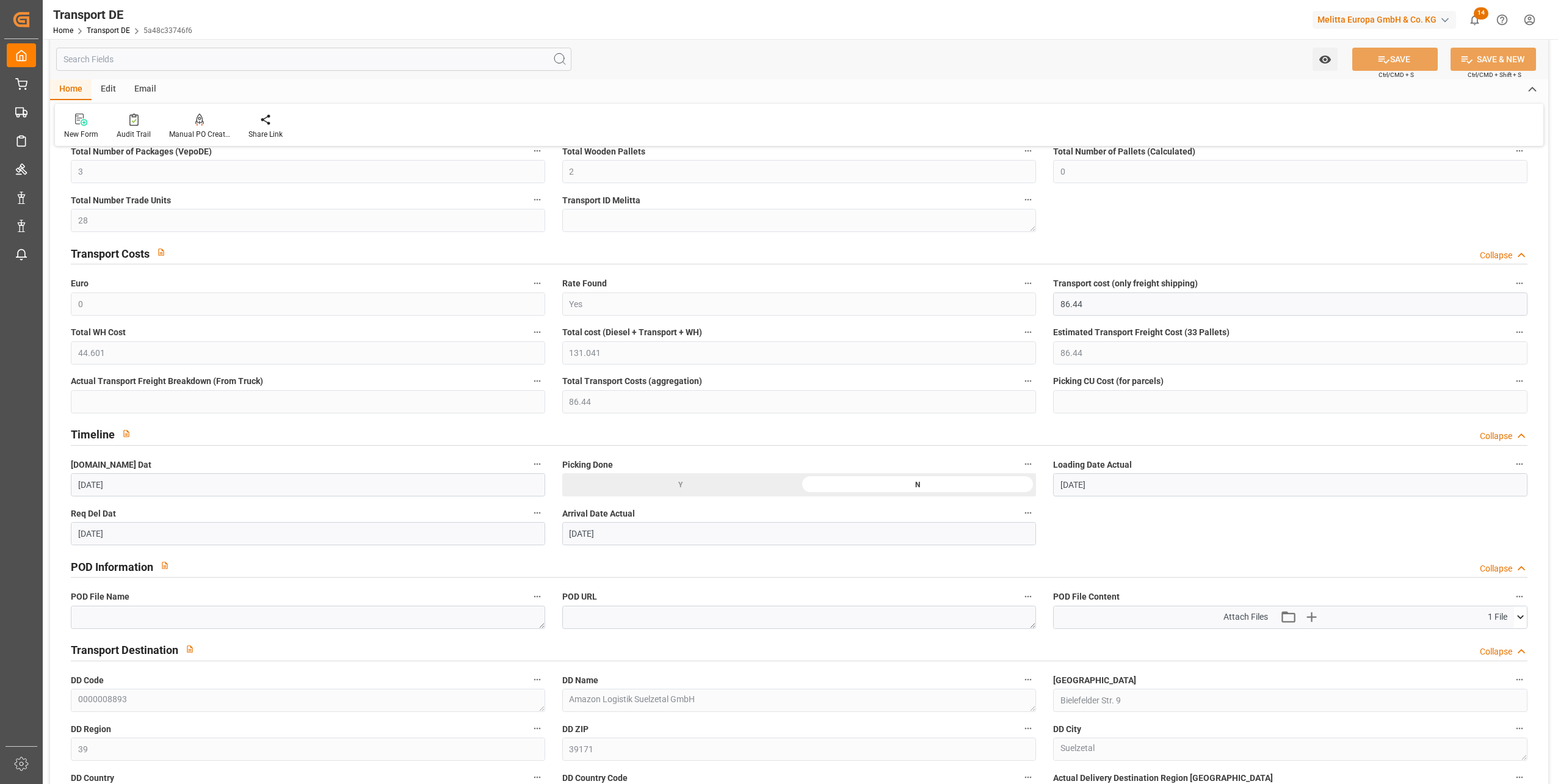
click at [1519, 618] on icon at bounding box center [1520, 617] width 13 height 13
click at [1487, 637] on icon at bounding box center [1488, 640] width 13 height 13
click at [1511, 641] on icon at bounding box center [1513, 640] width 13 height 13
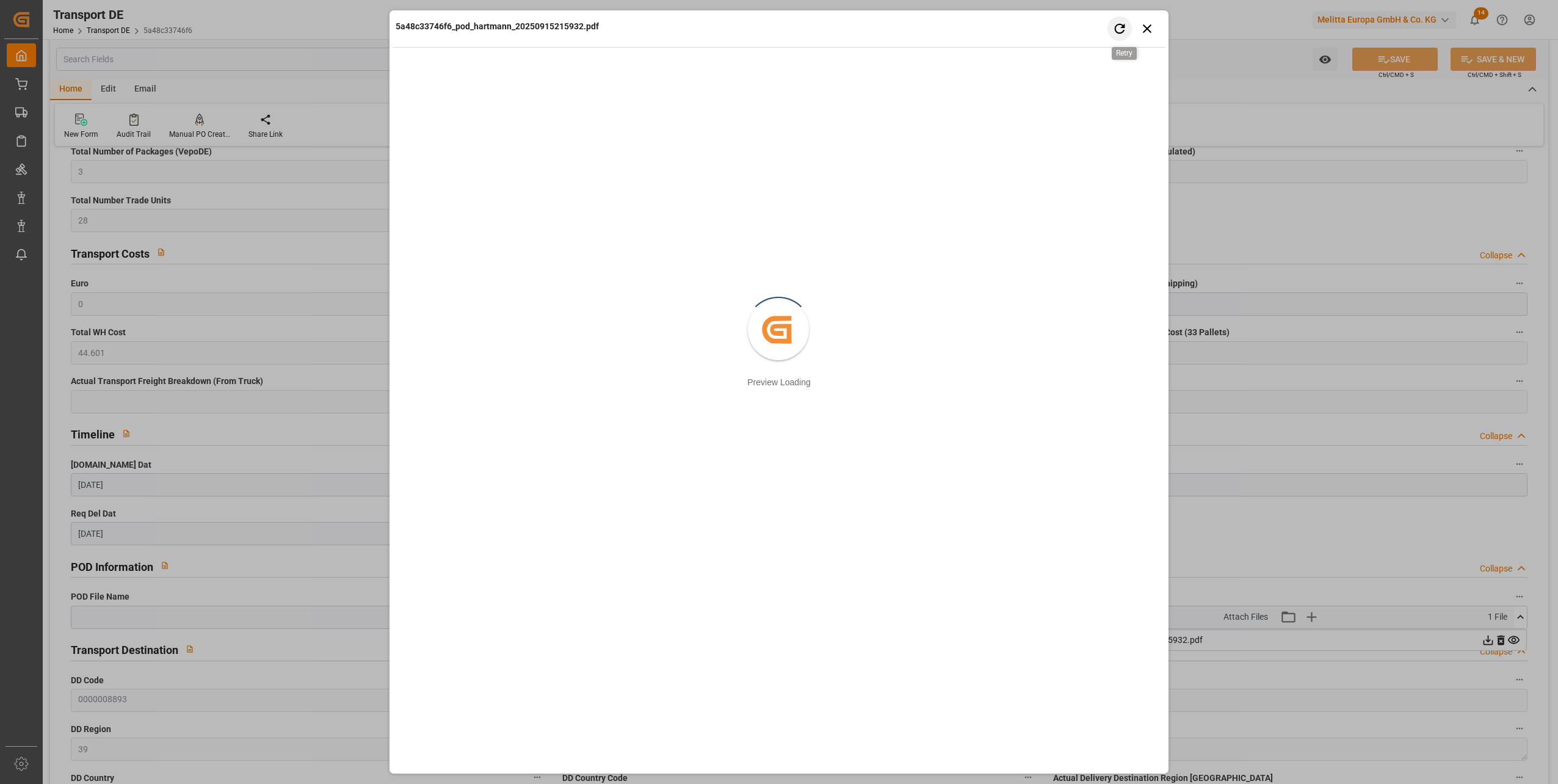
click at [1116, 33] on icon "button" at bounding box center [1120, 29] width 15 height 15
click at [1143, 24] on icon "button" at bounding box center [1148, 29] width 15 height 15
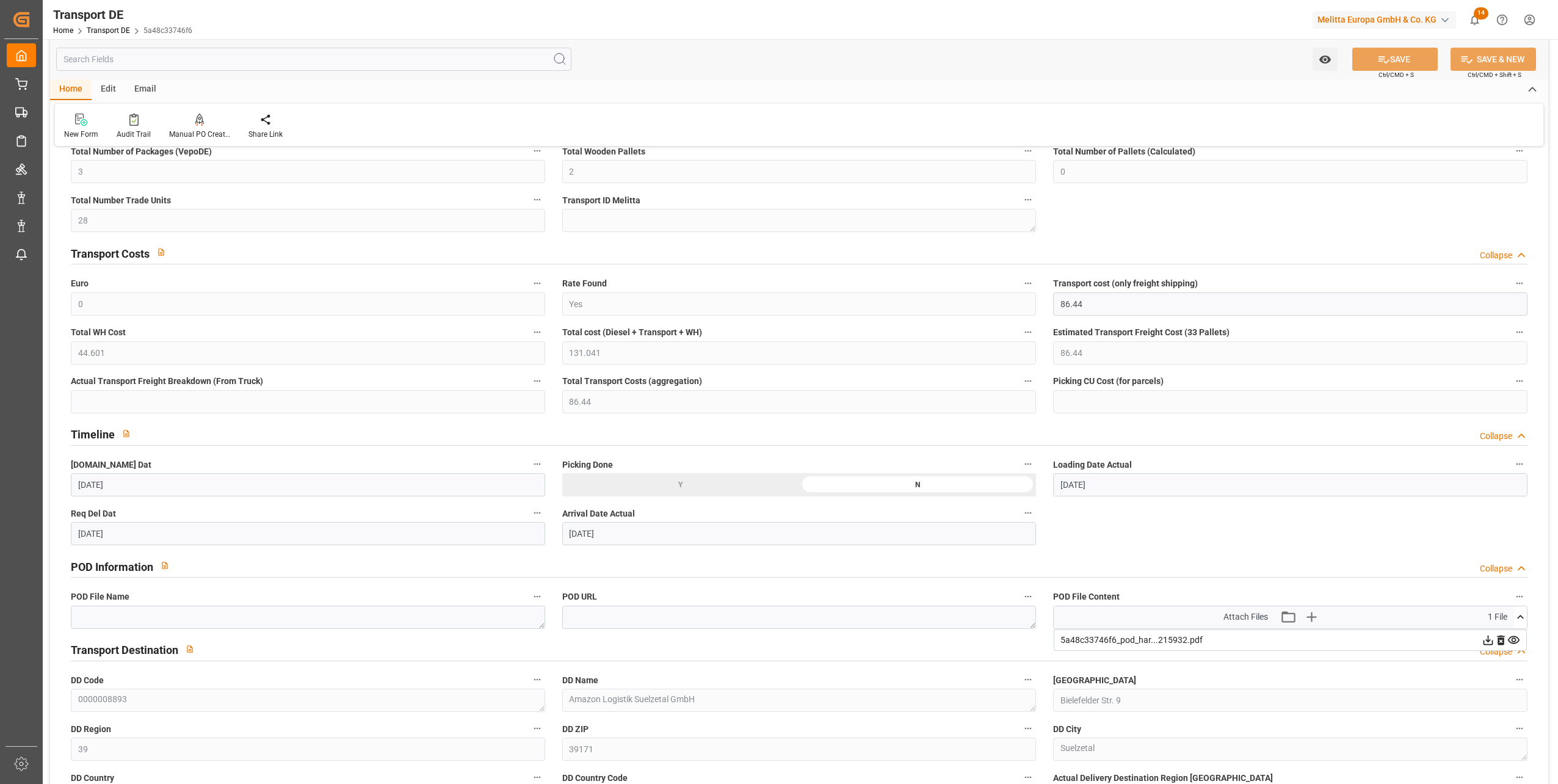
click at [1488, 640] on icon at bounding box center [1488, 640] width 10 height 10
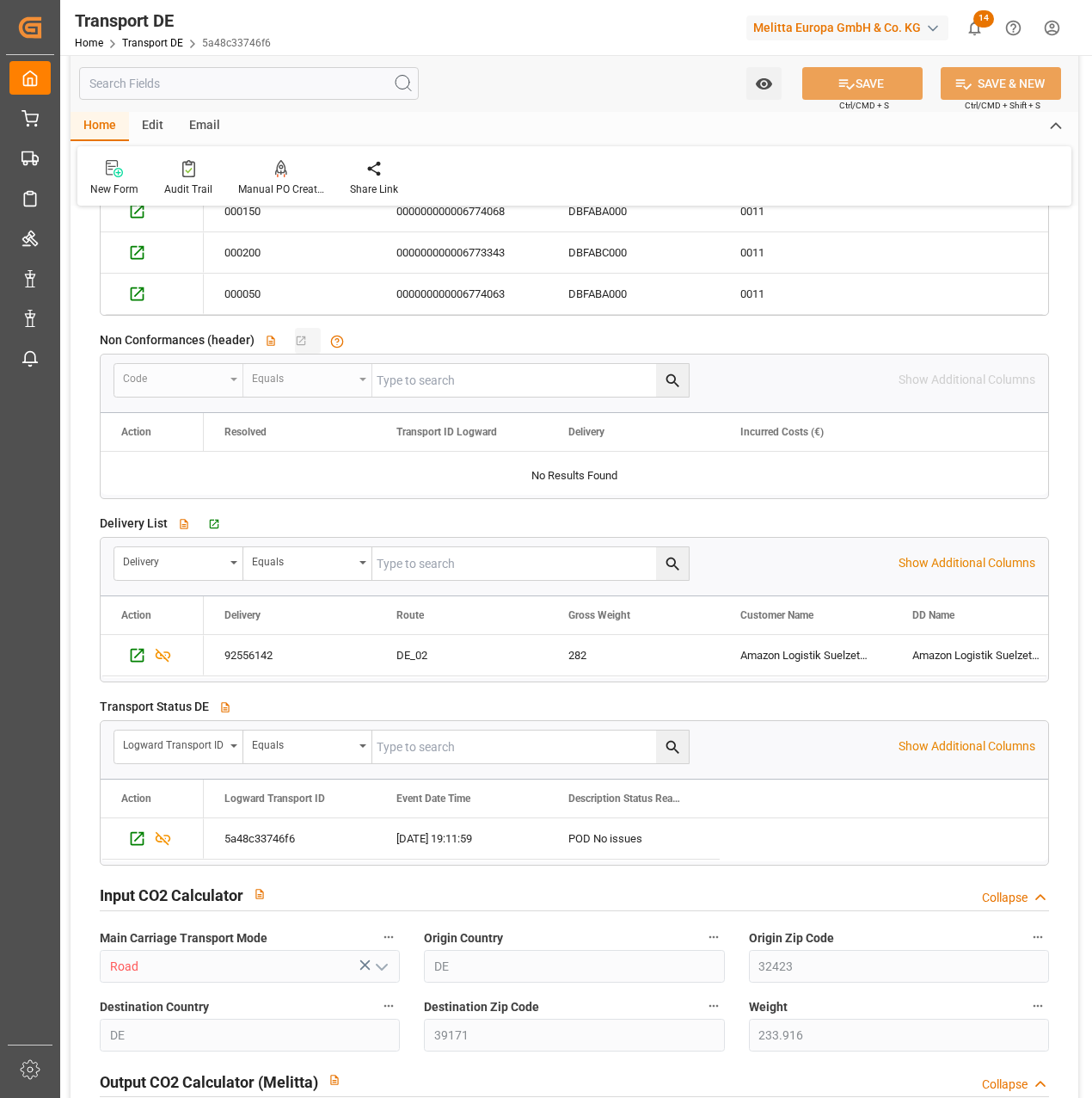
scroll to position [2925, 0]
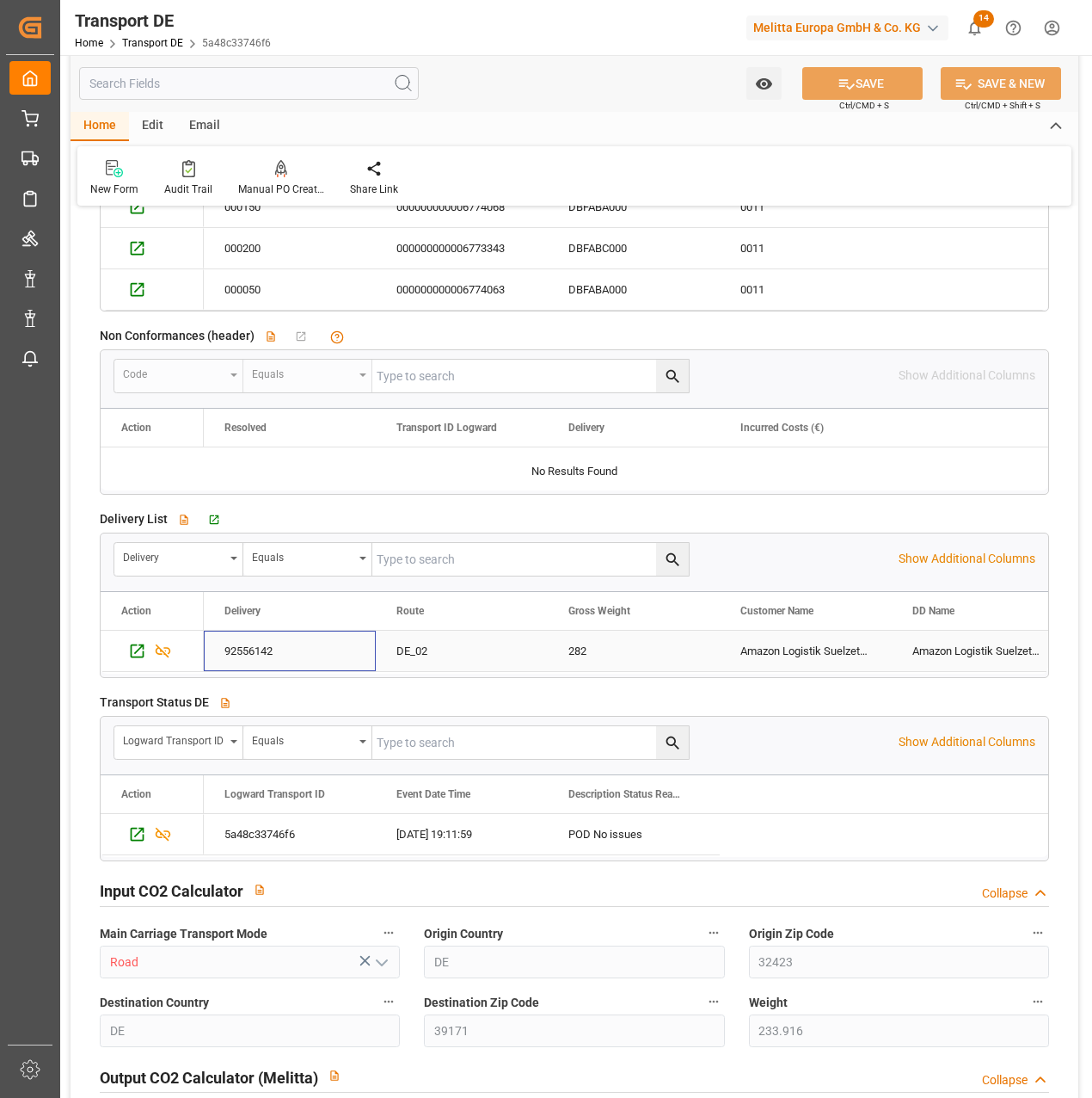
click at [249, 633] on div "92556142" at bounding box center [289, 651] width 172 height 40
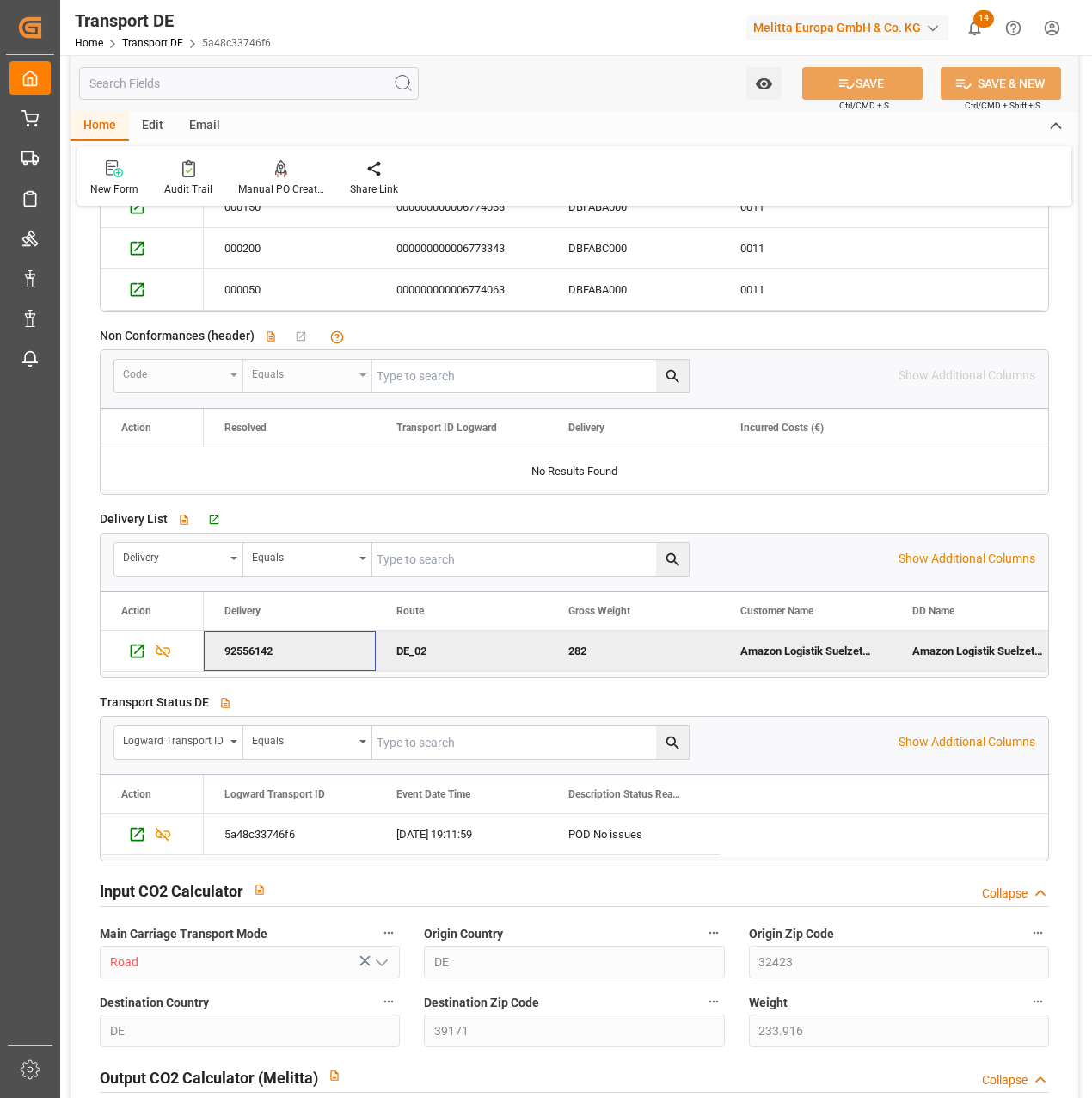
click at [249, 633] on div "92556142" at bounding box center [289, 651] width 172 height 40
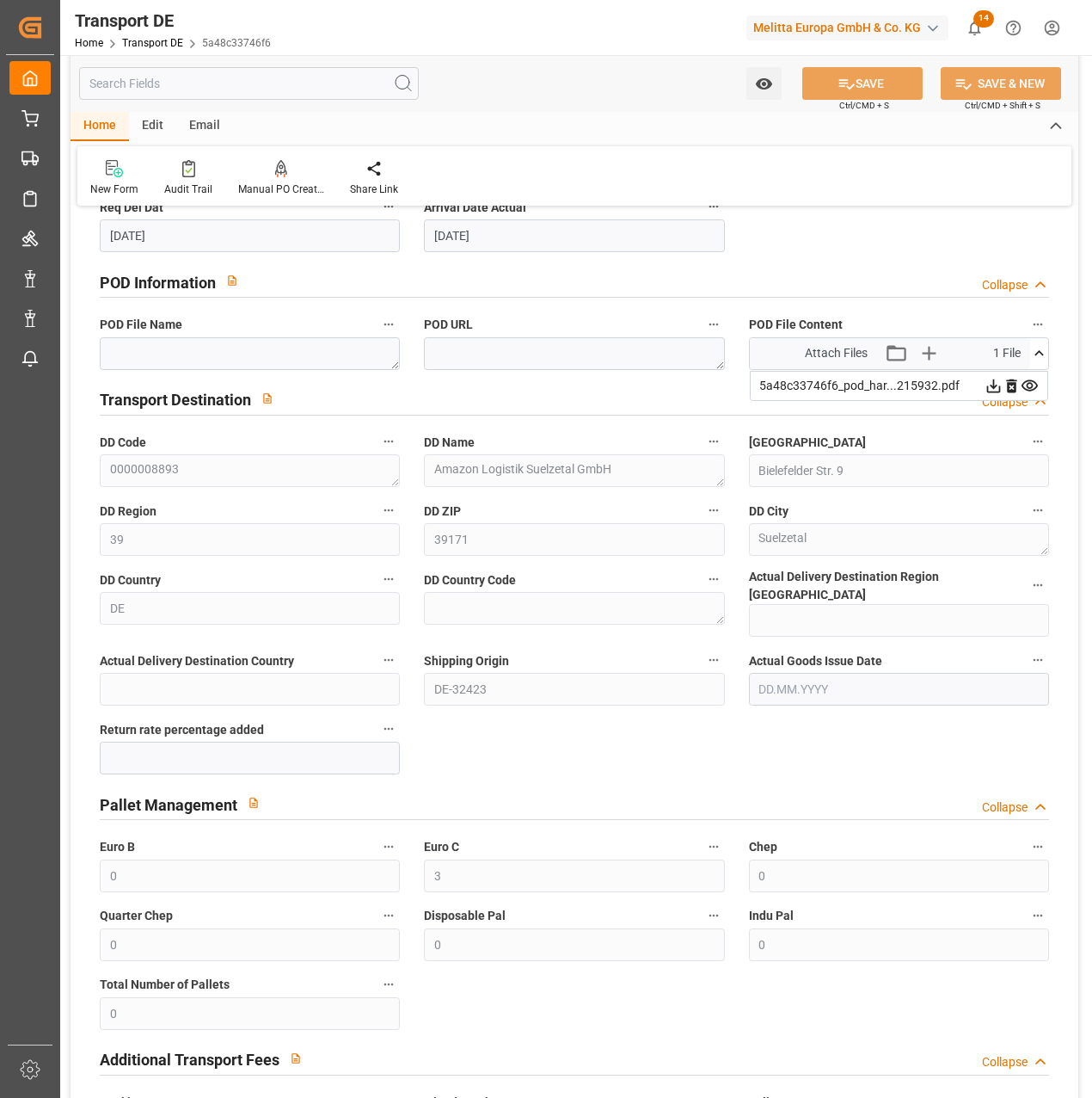
scroll to position [688, 0]
